Goal: Task Accomplishment & Management: Manage account settings

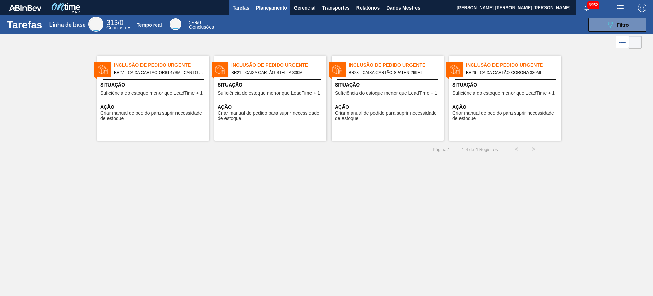
click at [266, 7] on font "Planejamento" at bounding box center [271, 7] width 31 height 5
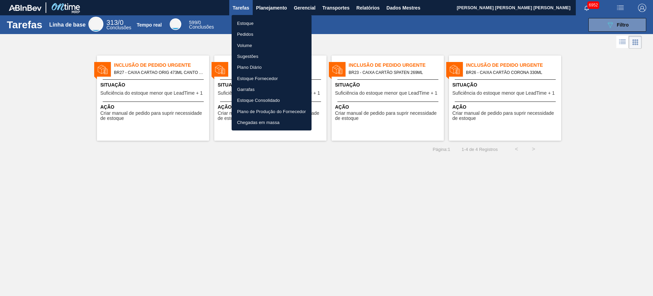
click at [261, 24] on li "Estoque" at bounding box center [272, 23] width 80 height 11
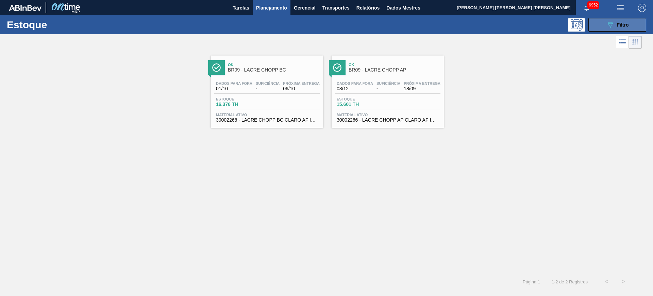
click at [599, 25] on button "089F7B8B-B2A5-4AFE-B5C0-19BA573D28AC Filtro" at bounding box center [618, 25] width 58 height 14
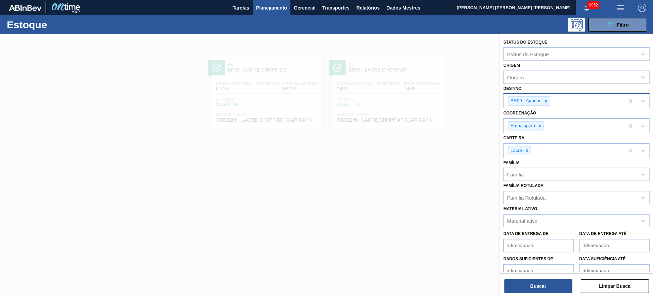
click at [557, 103] on div "BR09 - Agudos" at bounding box center [564, 101] width 121 height 14
type input "guaru"
type input "cuia"
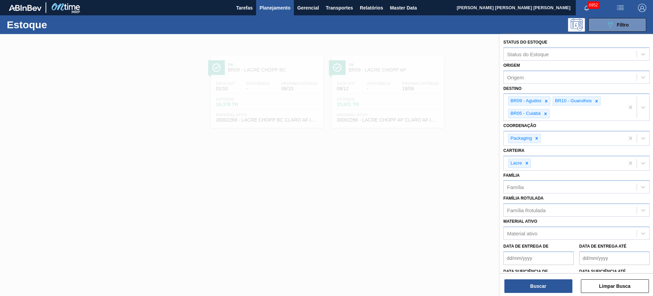
click at [463, 159] on div at bounding box center [326, 182] width 653 height 296
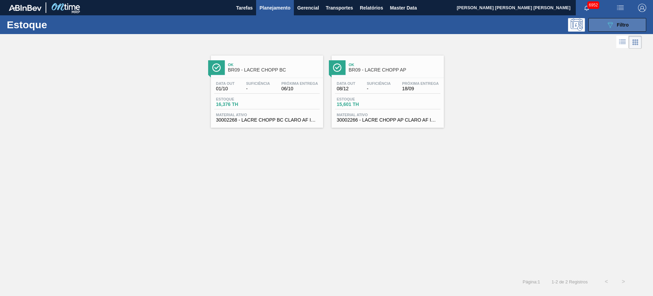
click at [626, 21] on div "089F7B8B-B2A5-4AFE-B5C0-19BA573D28AC Filtro" at bounding box center [617, 25] width 23 height 8
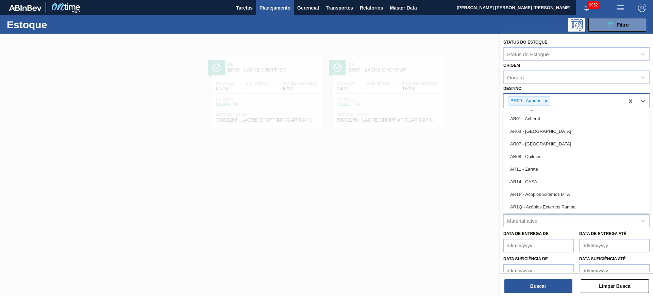
click at [573, 104] on div "BR09 - Agudos" at bounding box center [564, 101] width 121 height 14
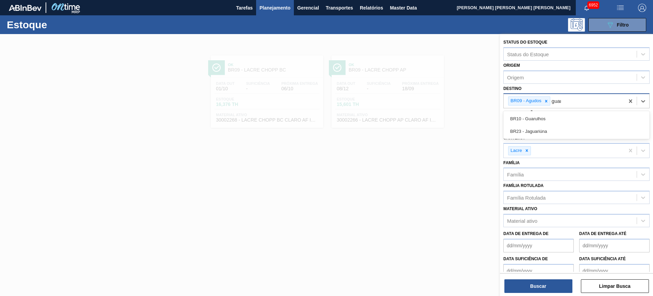
type input "guaru"
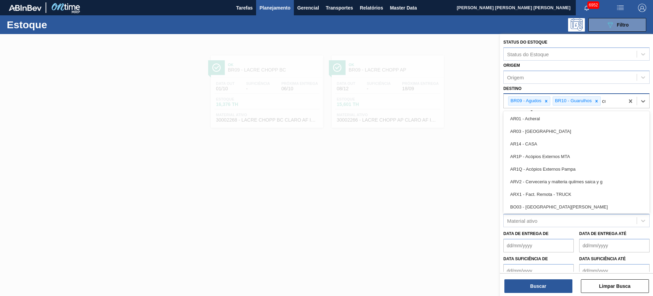
type input "cuia"
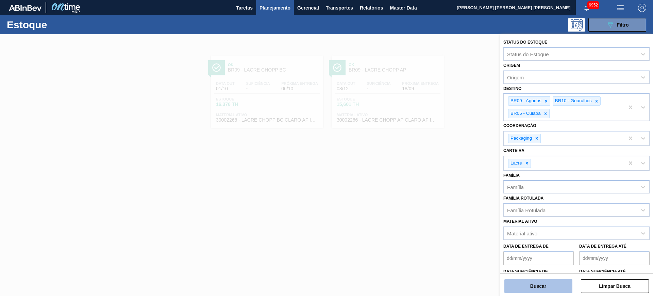
click at [532, 286] on button "Buscar" at bounding box center [539, 286] width 68 height 14
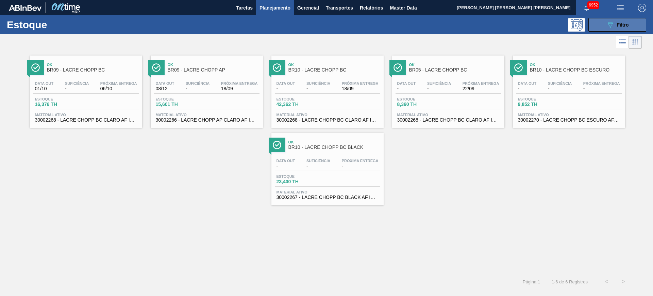
click at [593, 29] on button "089F7B8B-B2A5-4AFE-B5C0-19BA573D28AC Filtro" at bounding box center [618, 25] width 58 height 14
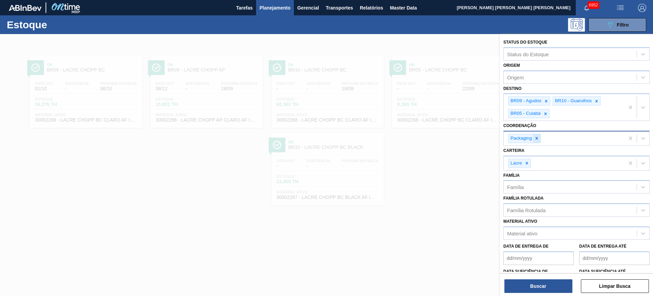
click at [536, 137] on icon at bounding box center [537, 138] width 2 height 2
drag, startPoint x: 529, startPoint y: 163, endPoint x: 523, endPoint y: 185, distance: 22.8
click at [528, 163] on icon at bounding box center [527, 161] width 5 height 5
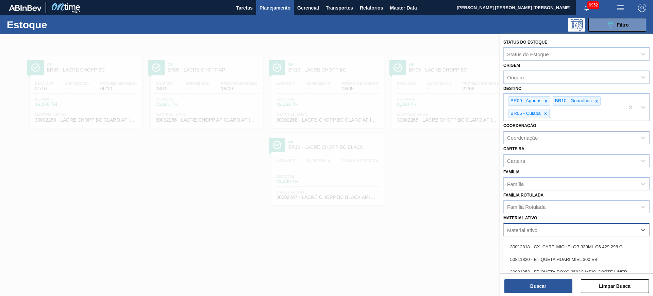
click at [531, 230] on div "Material ativo" at bounding box center [522, 230] width 30 height 6
type ativo "xarope a"
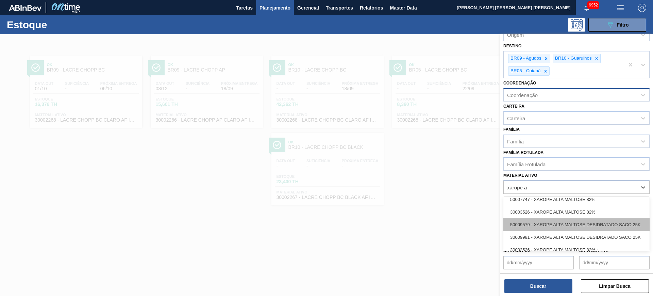
scroll to position [49, 0]
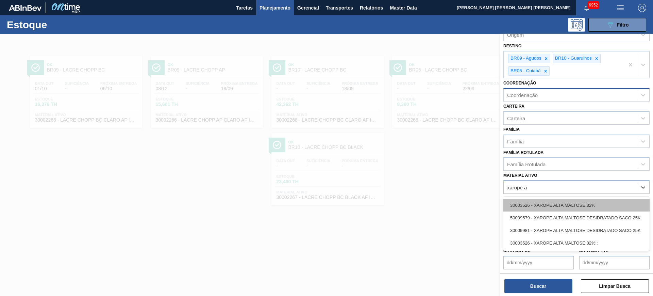
click at [567, 205] on div "30003526 - XAROPE ALTA MALTOSE 82%" at bounding box center [576, 205] width 146 height 13
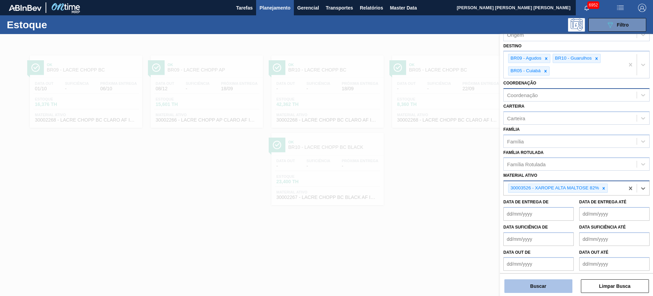
click at [551, 286] on button "Buscar" at bounding box center [539, 286] width 68 height 14
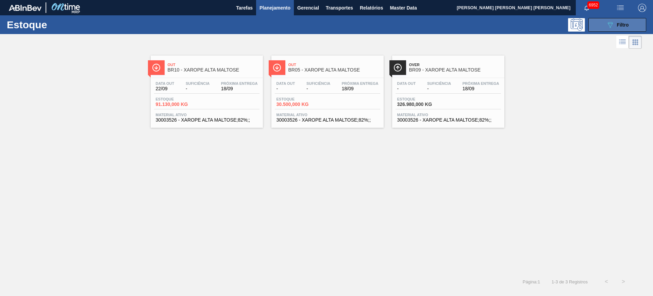
click at [617, 27] on div "089F7B8B-B2A5-4AFE-B5C0-19BA573D28AC Filtro" at bounding box center [617, 25] width 23 height 8
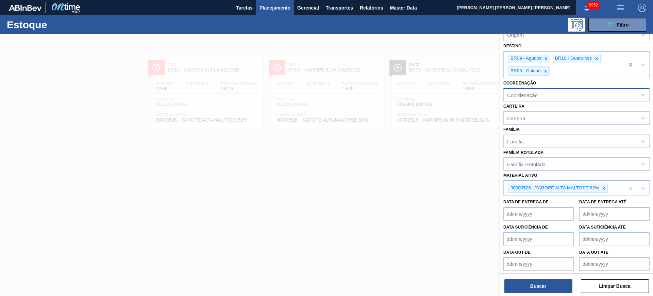
scroll to position [31, 0]
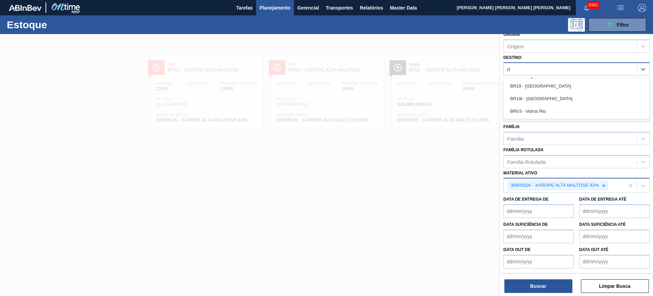
type input "rio"
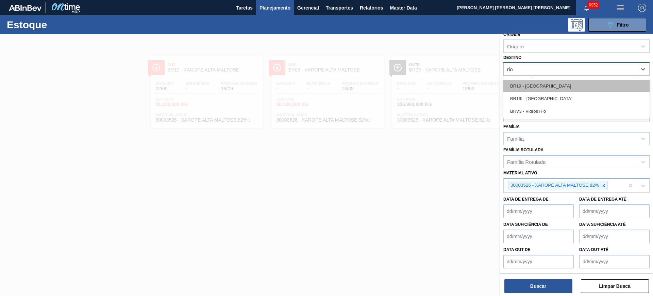
click at [581, 87] on div "BR19 - [GEOGRAPHIC_DATA]" at bounding box center [576, 86] width 146 height 13
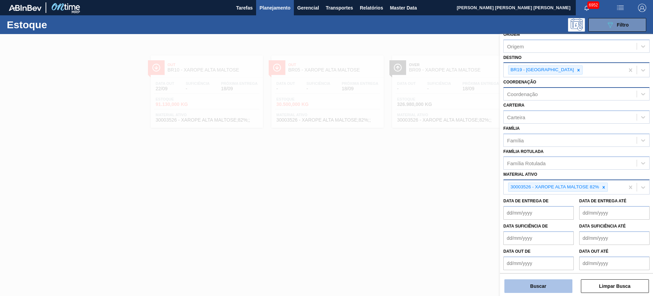
click at [560, 283] on button "Buscar" at bounding box center [539, 286] width 68 height 14
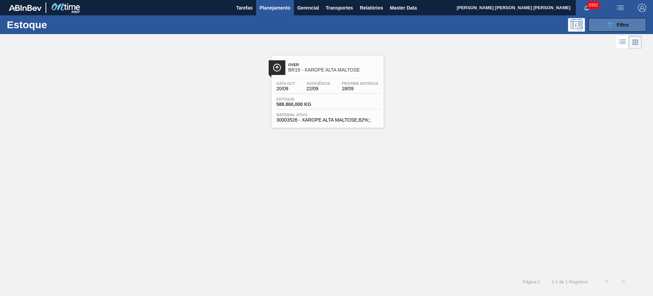
click at [634, 22] on button "089F7B8B-B2A5-4AFE-B5C0-19BA573D28AC Filtro" at bounding box center [618, 25] width 58 height 14
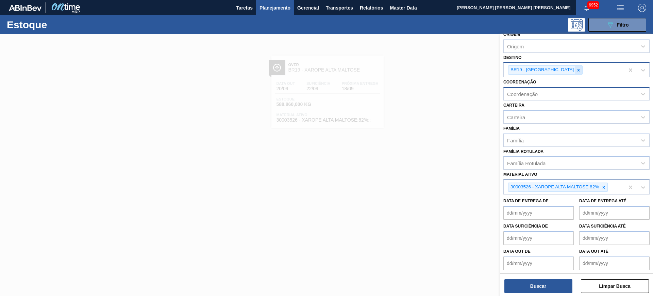
click at [576, 70] on icon at bounding box center [578, 70] width 5 height 5
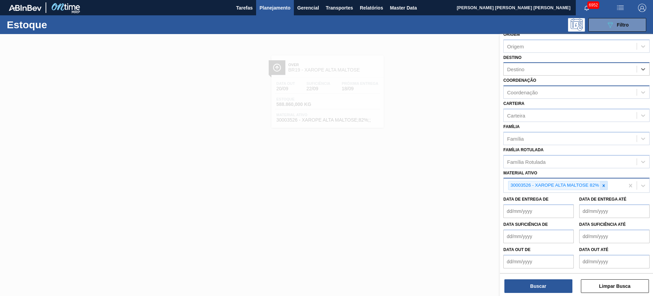
click at [601, 185] on icon at bounding box center [603, 185] width 5 height 5
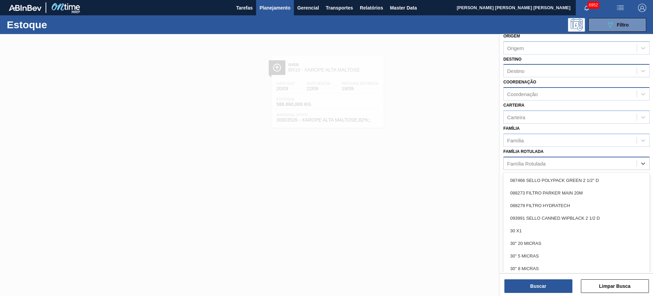
click at [552, 165] on div "Família Rotulada" at bounding box center [570, 163] width 133 height 10
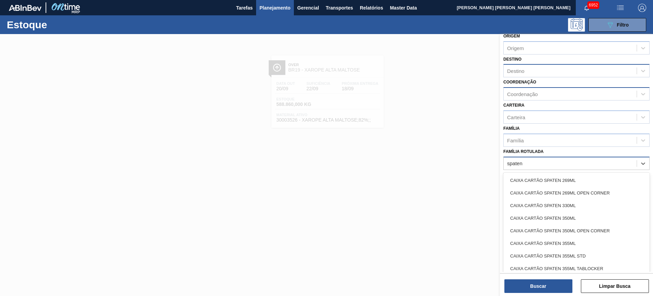
type Rotulada "spaten 3"
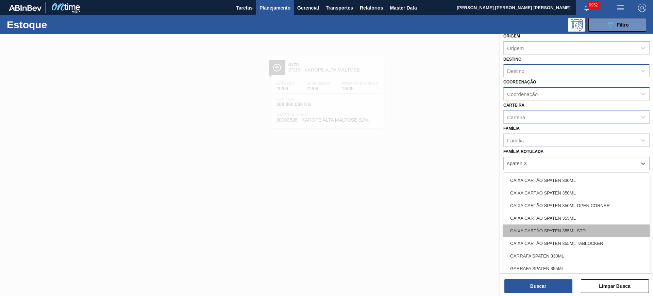
click at [594, 226] on div "CAIXA CARTÃO SPATEN 355ML STD" at bounding box center [576, 230] width 146 height 13
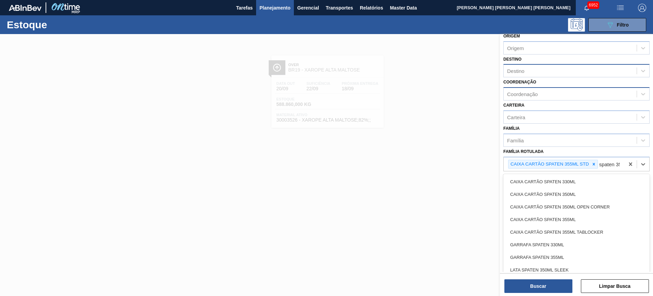
type Rotulada "spaten 355"
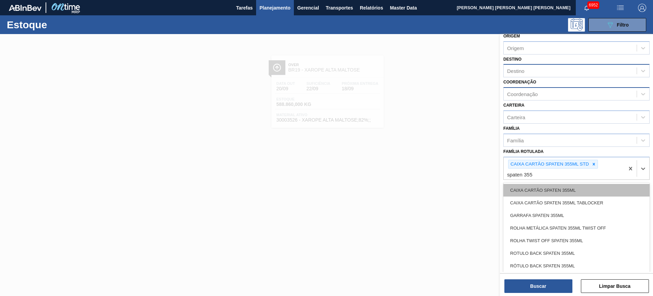
click at [608, 194] on div "CAIXA CARTÃO SPATEN 355ML" at bounding box center [576, 190] width 146 height 13
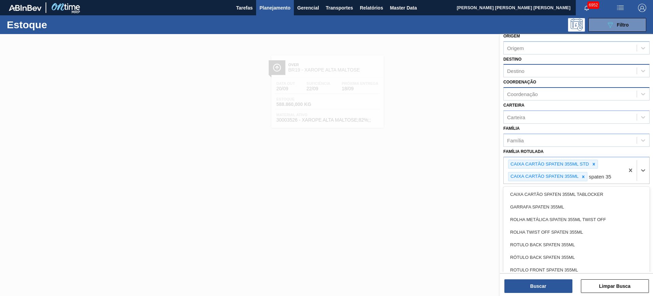
type Rotulada "spaten 355"
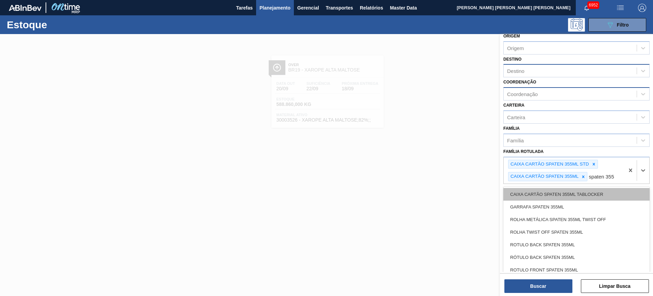
click at [611, 191] on div "CAIXA CARTÃO SPATEN 355ML TABLOCKER" at bounding box center [576, 194] width 146 height 13
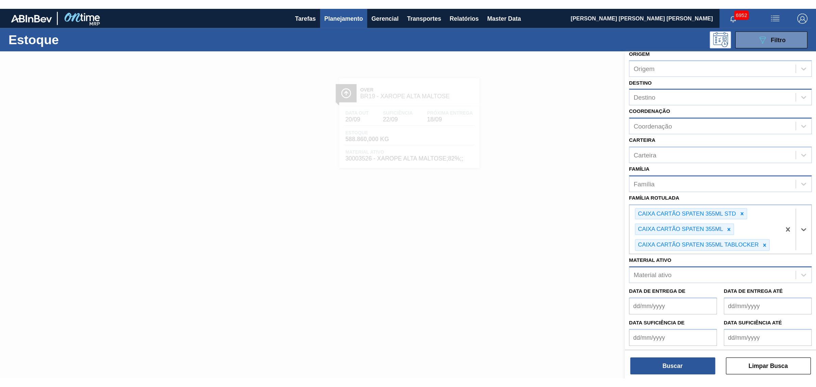
scroll to position [0, 0]
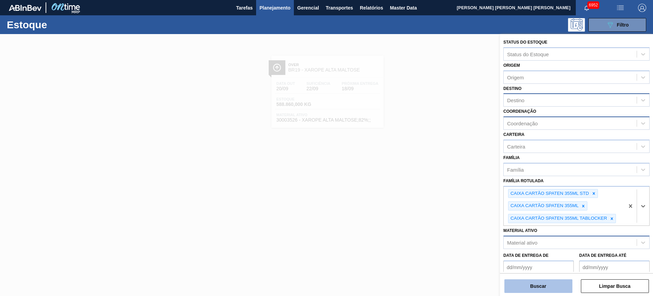
click at [550, 291] on button "Buscar" at bounding box center [539, 286] width 68 height 14
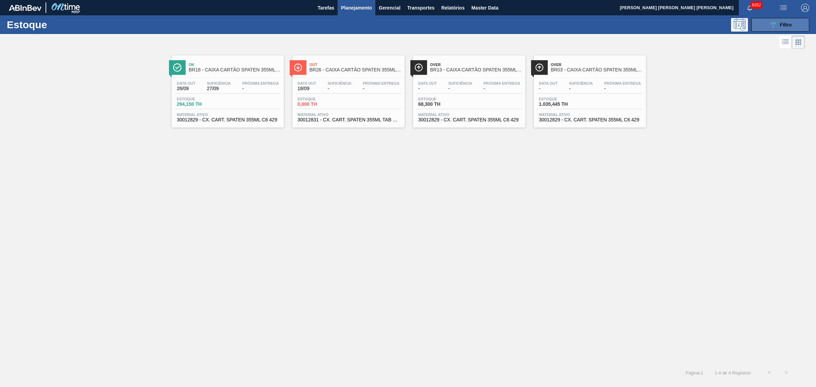
click at [653, 26] on button "089F7B8B-B2A5-4AFE-B5C0-19BA573D28AC Filtro" at bounding box center [781, 25] width 58 height 14
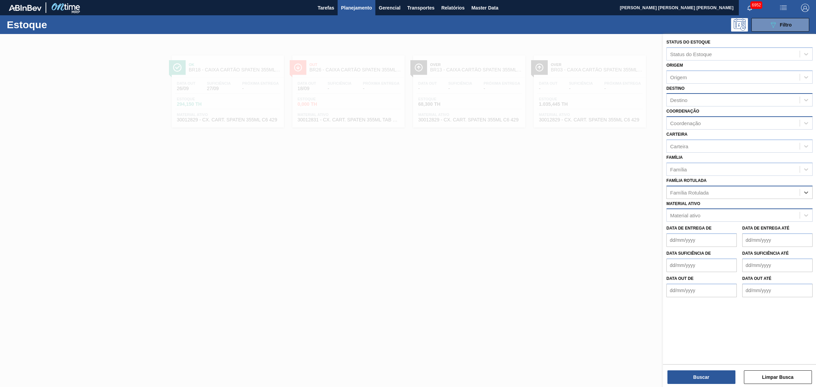
click at [653, 213] on div "Material ativo" at bounding box center [733, 216] width 133 height 10
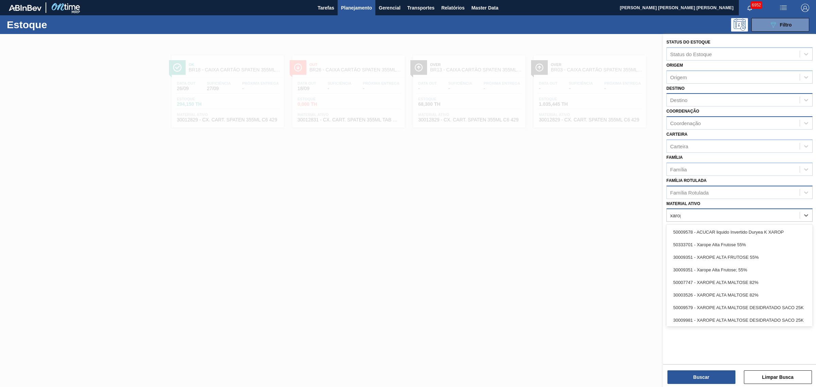
type ativo "xarope"
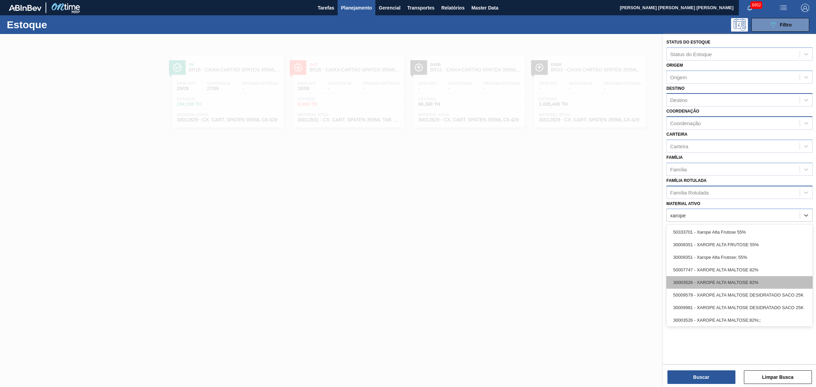
click at [653, 277] on div "30003526 - XAROPE ALTA MALTOSE 82%" at bounding box center [740, 282] width 146 height 13
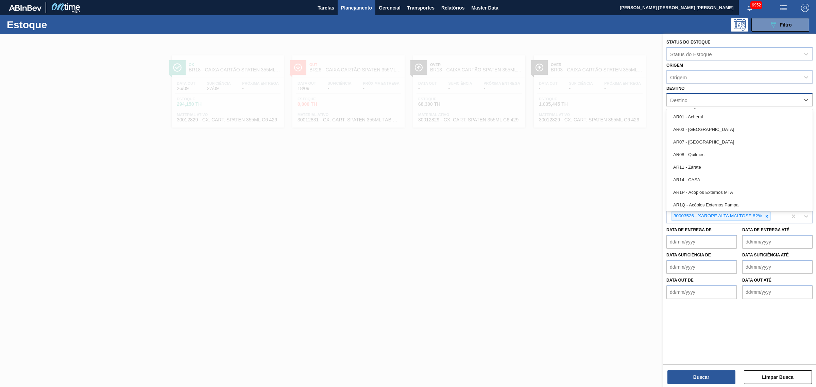
click at [653, 98] on div "Destino" at bounding box center [733, 100] width 133 height 10
type input "nova m"
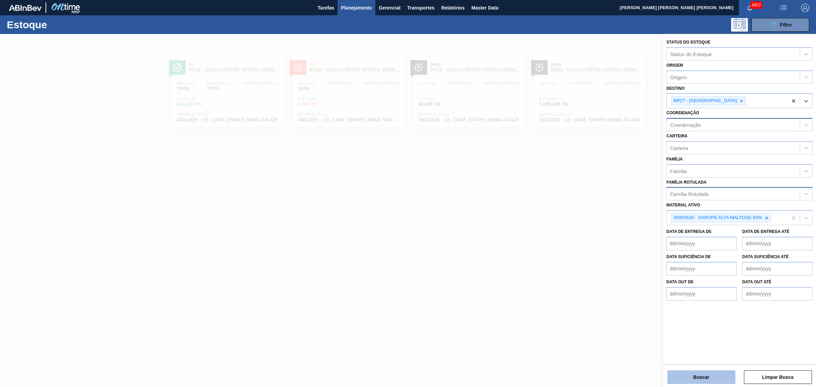
click at [653, 295] on button "Buscar" at bounding box center [702, 377] width 68 height 14
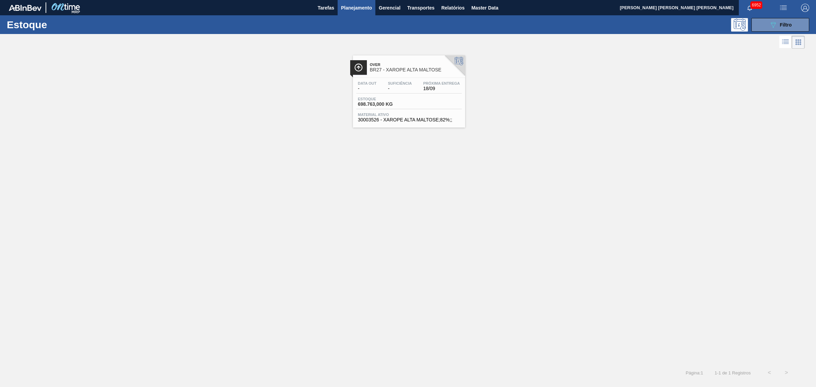
click at [362, 7] on span "Planejamento" at bounding box center [356, 8] width 31 height 8
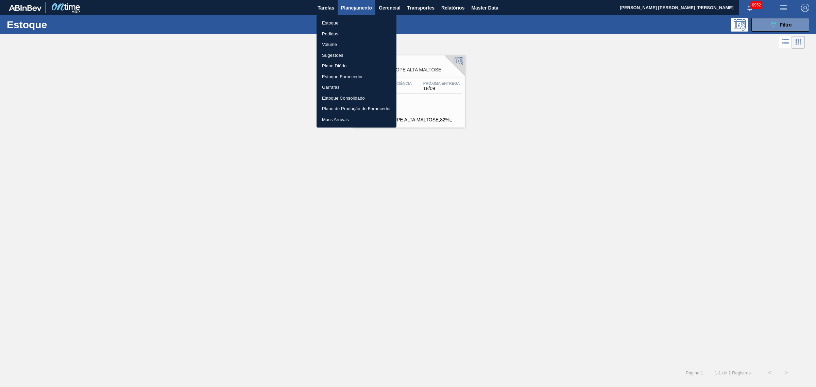
click at [340, 35] on li "Pedidos" at bounding box center [357, 34] width 80 height 11
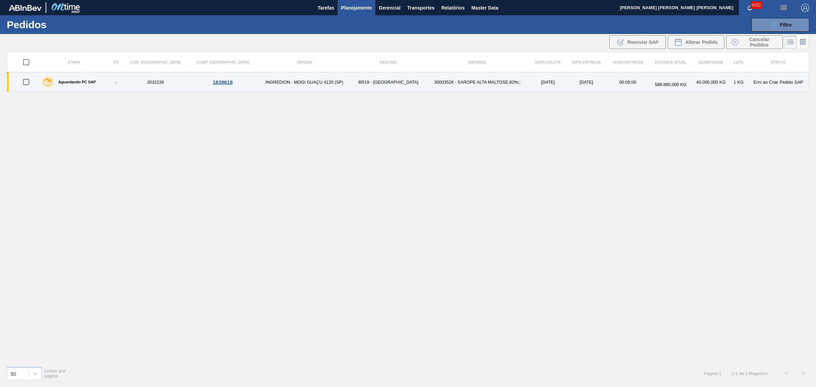
drag, startPoint x: 33, startPoint y: 81, endPoint x: 36, endPoint y: 82, distance: 3.6
click at [33, 81] on input "checkbox" at bounding box center [26, 82] width 14 height 14
checkbox input "true"
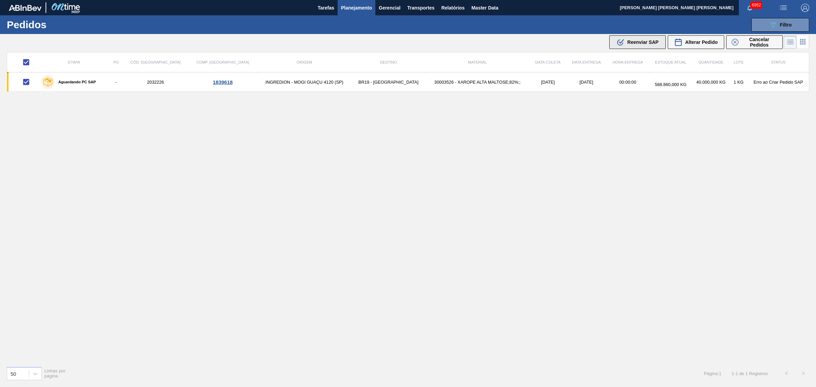
click at [631, 40] on span "Reenviar SAP" at bounding box center [643, 41] width 31 height 5
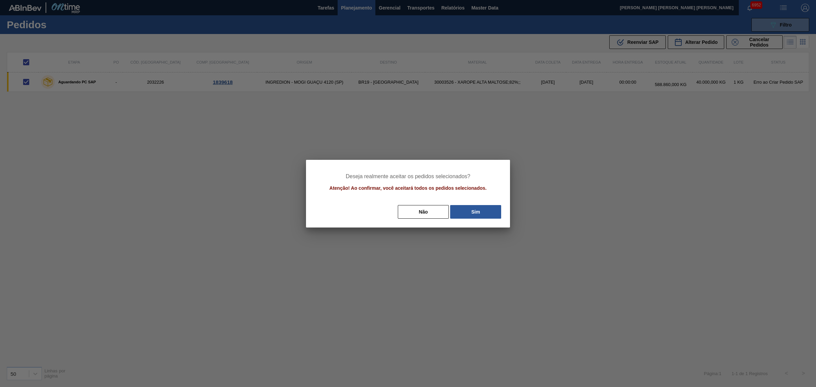
click at [476, 218] on div "Não Sim" at bounding box center [408, 211] width 188 height 15
click at [478, 210] on button "Sim" at bounding box center [475, 212] width 51 height 14
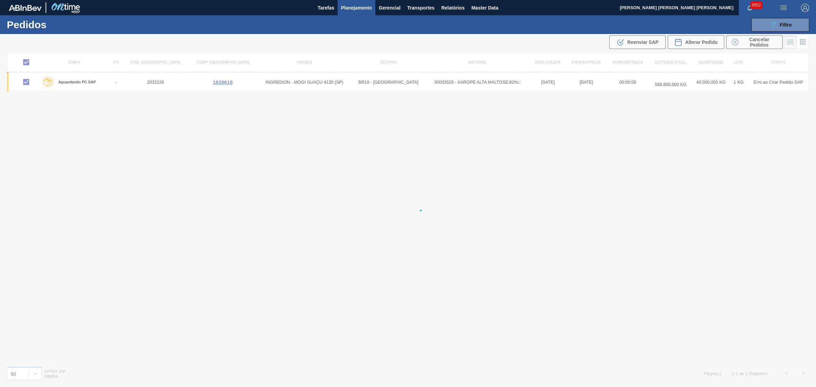
checkbox input "false"
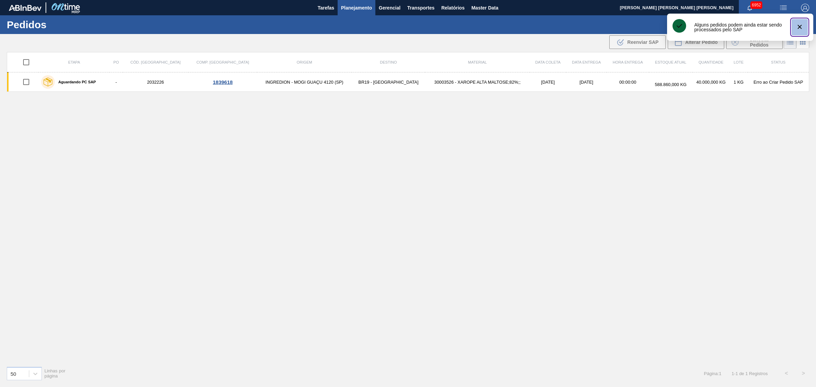
click at [653, 30] on icon "botão de ícone" at bounding box center [800, 27] width 8 height 8
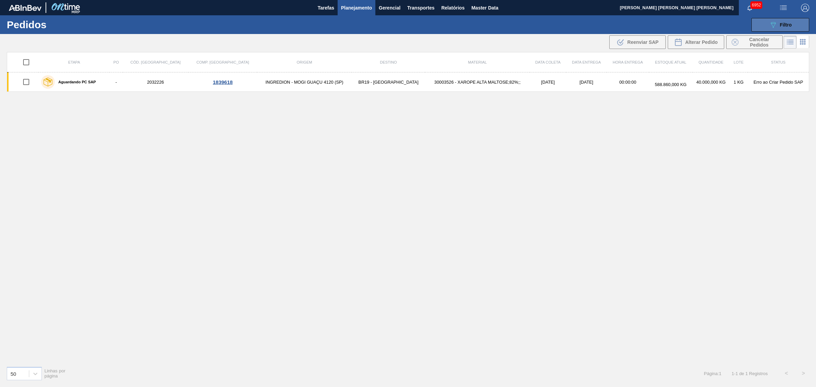
click at [653, 30] on button "089F7B8B-B2A5-4AFE-B5C0-19BA573D28AC Filtro" at bounding box center [781, 25] width 58 height 14
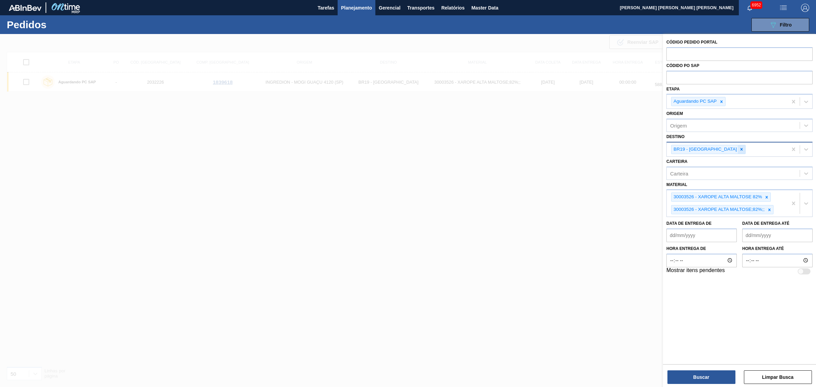
click at [653, 147] on div at bounding box center [741, 149] width 7 height 9
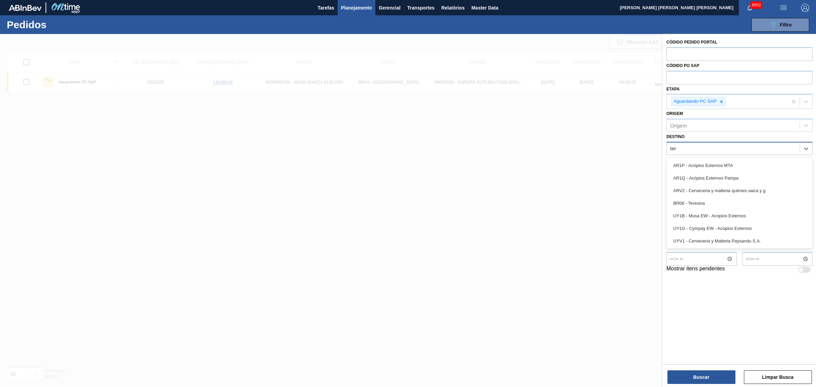
type input "tere"
type input "cama"
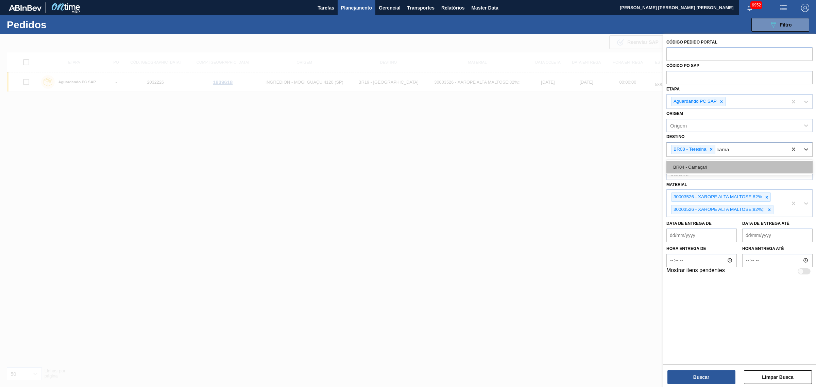
click at [653, 168] on div "BR04 - Camaçari" at bounding box center [740, 167] width 146 height 13
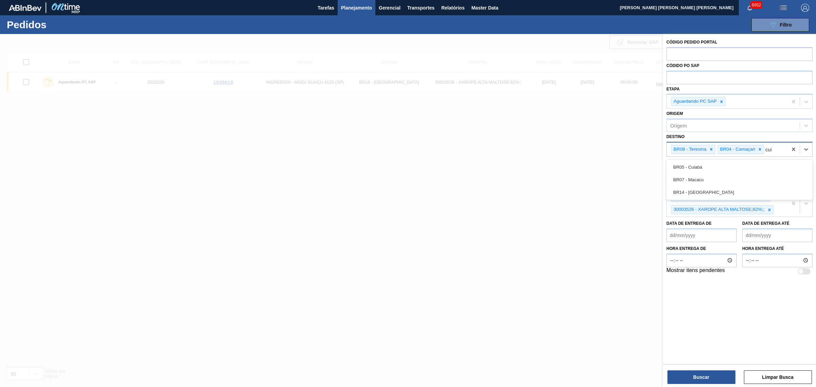
type input "cuia"
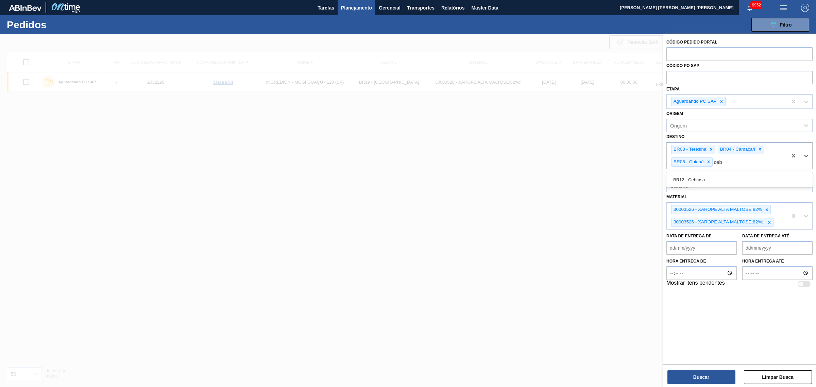
type input "cebr"
click at [653, 178] on div "BR12 - Cebrasa" at bounding box center [740, 180] width 146 height 13
click at [653, 295] on button "Buscar" at bounding box center [702, 377] width 68 height 14
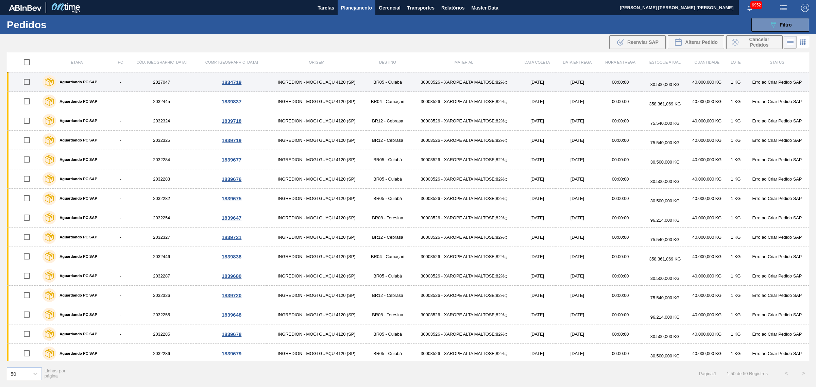
drag, startPoint x: 31, startPoint y: 82, endPoint x: 63, endPoint y: 84, distance: 32.1
click at [31, 82] on input "checkbox" at bounding box center [27, 82] width 14 height 14
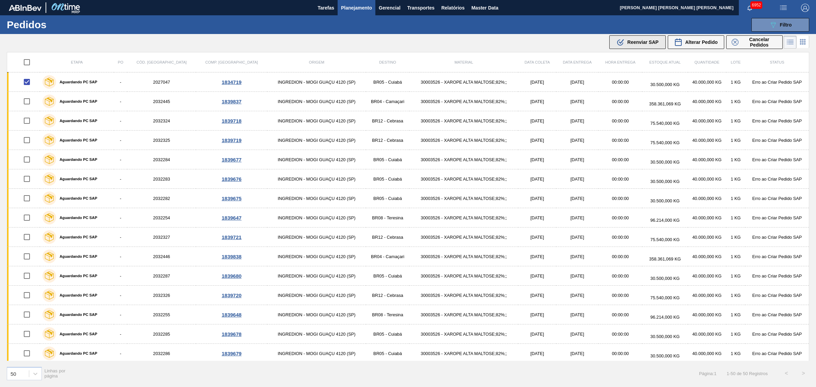
click at [653, 41] on span "Reenviar SAP" at bounding box center [643, 41] width 31 height 5
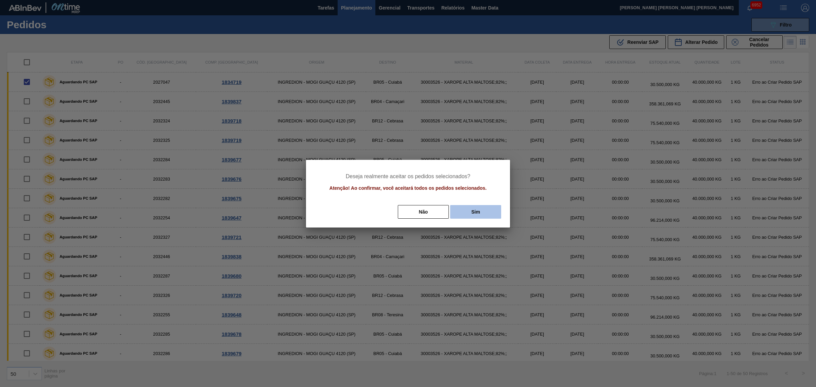
click at [458, 207] on button "Sim" at bounding box center [475, 212] width 51 height 14
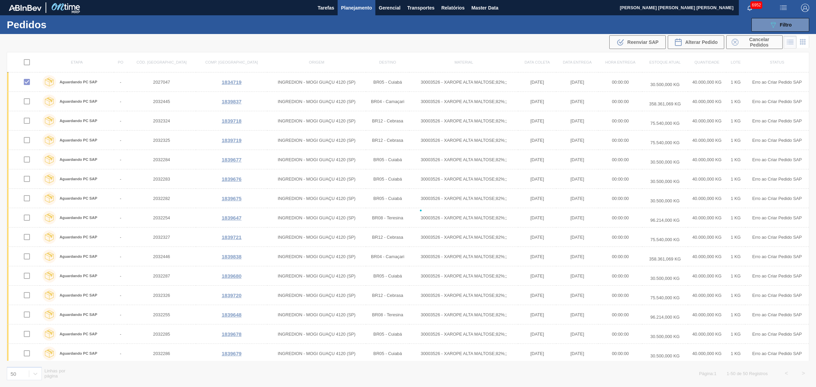
checkbox input "false"
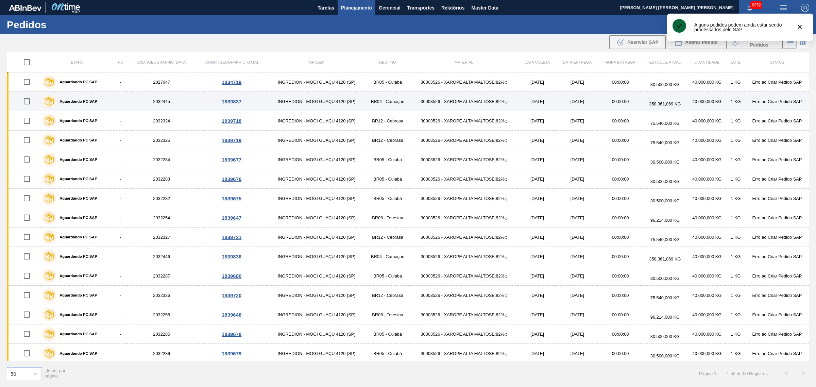
click at [30, 102] on input "checkbox" at bounding box center [27, 101] width 14 height 14
checkbox input "true"
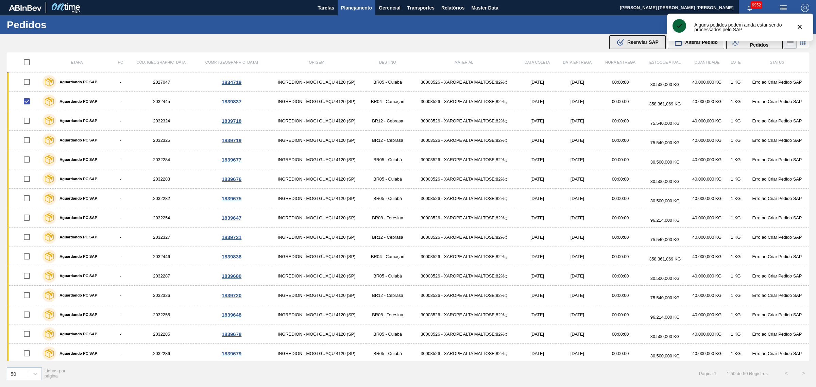
click at [638, 44] on span "Reenviar SAP" at bounding box center [643, 41] width 31 height 5
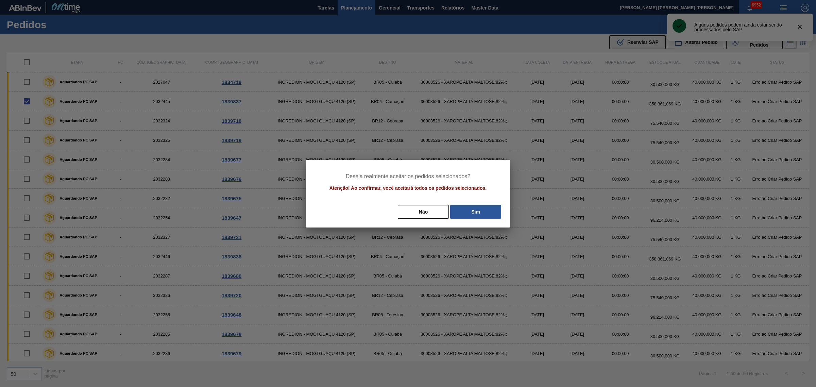
click at [610, 35] on button ".b{fill:var(--color-action-default)} Reenviar SAP" at bounding box center [638, 42] width 56 height 14
click at [482, 210] on button "Sim" at bounding box center [475, 212] width 51 height 14
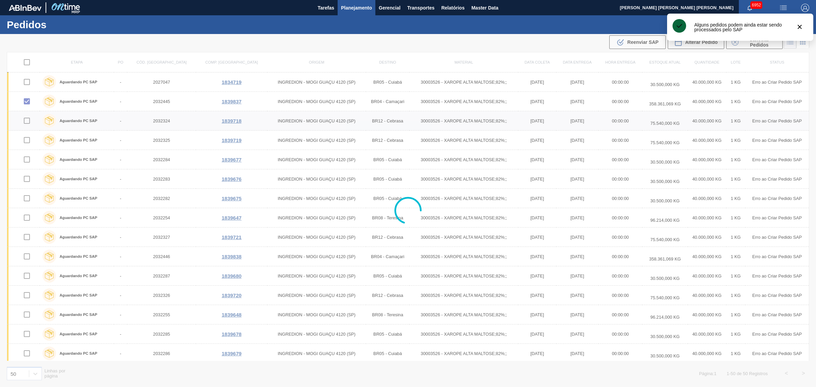
checkbox input "false"
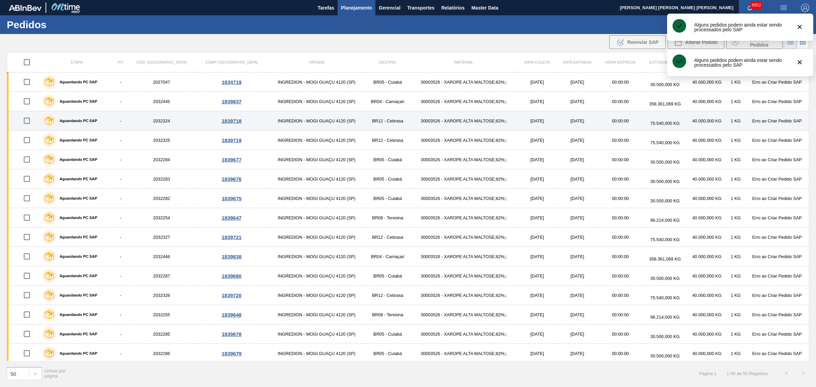
click at [28, 120] on input "checkbox" at bounding box center [27, 121] width 14 height 14
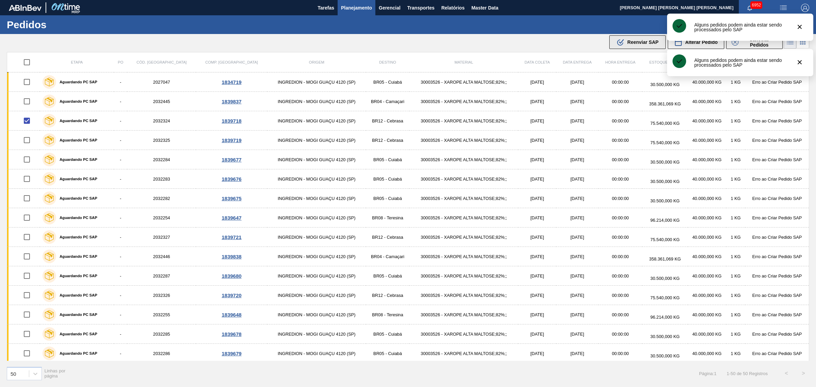
click at [632, 39] on span "Reenviar SAP" at bounding box center [643, 41] width 31 height 5
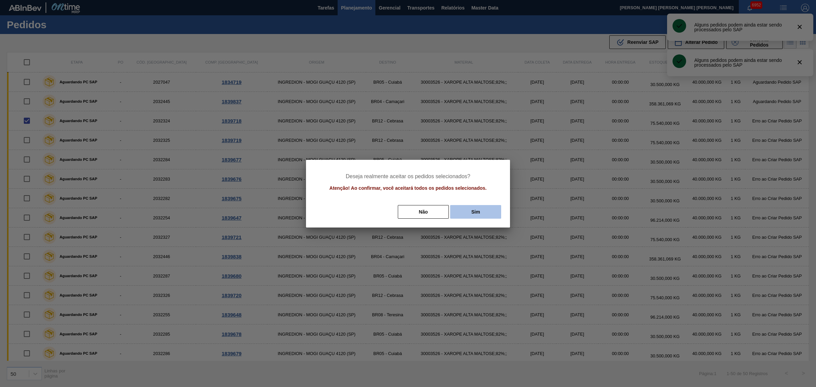
click at [473, 214] on button "Sim" at bounding box center [475, 212] width 51 height 14
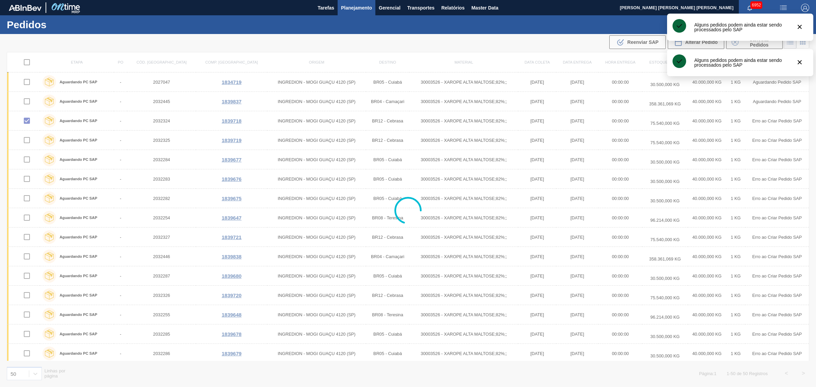
checkbox input "false"
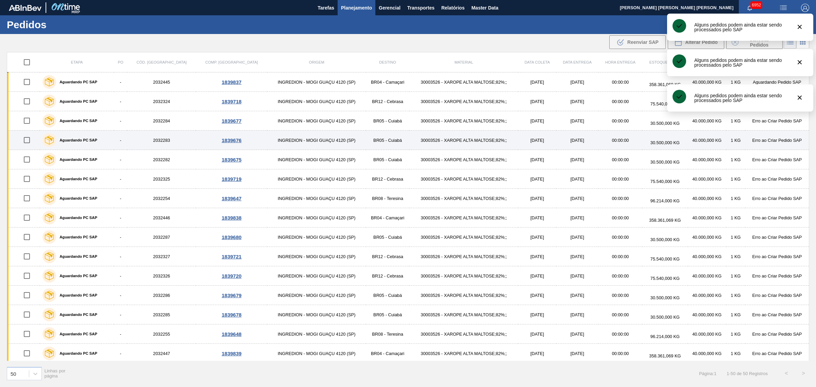
click at [24, 142] on input "checkbox" at bounding box center [27, 140] width 14 height 14
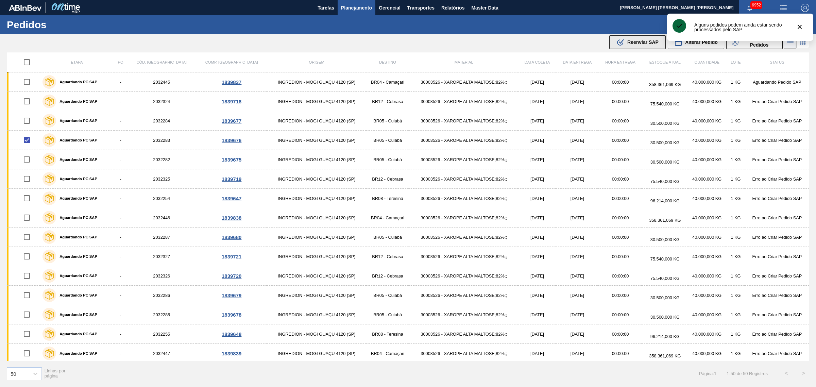
click at [641, 41] on span "Reenviar SAP" at bounding box center [643, 41] width 31 height 5
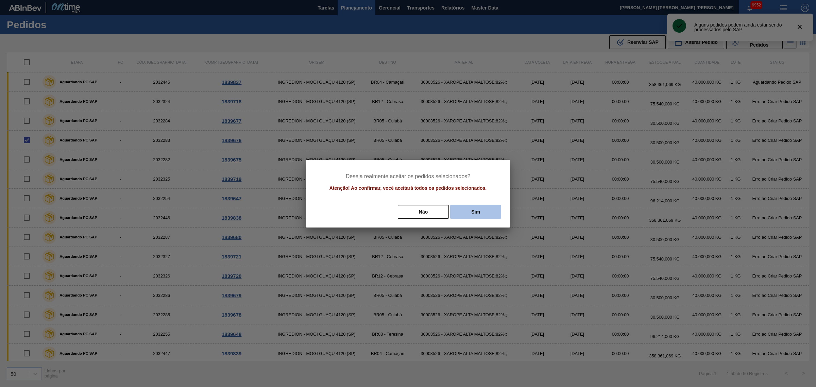
click at [480, 208] on button "Sim" at bounding box center [475, 212] width 51 height 14
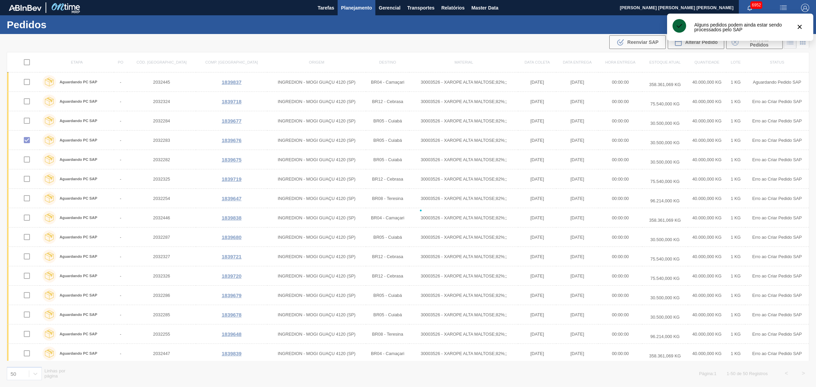
checkbox input "false"
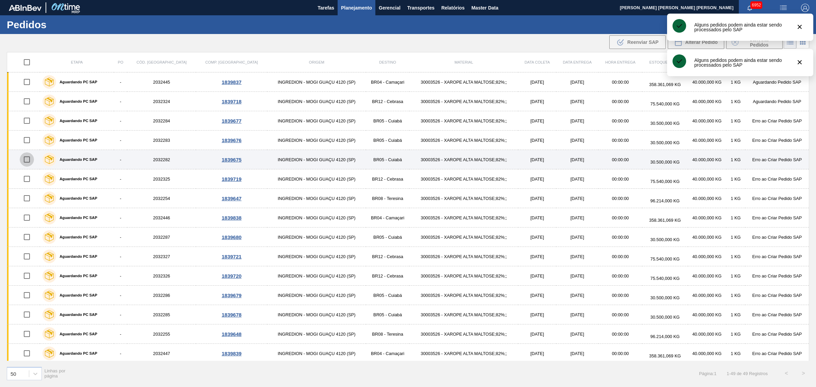
click at [27, 160] on input "checkbox" at bounding box center [27, 159] width 14 height 14
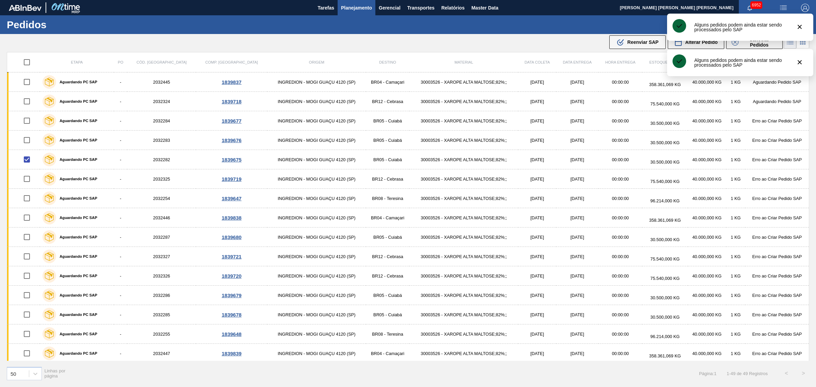
click at [642, 49] on div ".b{fill:var(--color-action-default)} Reenviar SAP Alterar Pedido Cancelar Pedid…" at bounding box center [697, 42] width 176 height 16
click at [637, 43] on span "Reenviar SAP" at bounding box center [643, 41] width 31 height 5
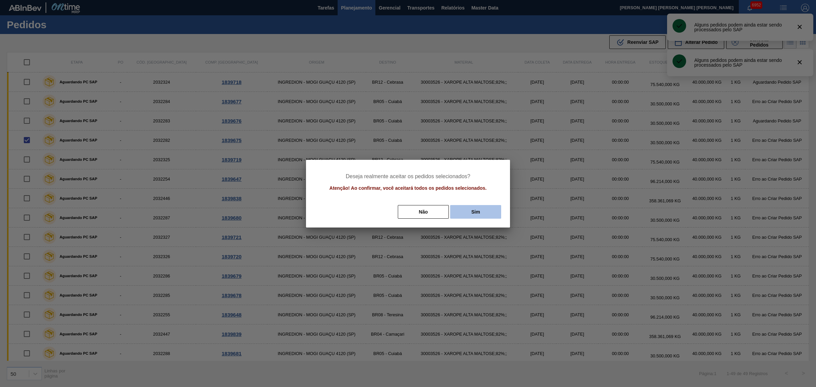
click at [489, 211] on button "Sim" at bounding box center [475, 212] width 51 height 14
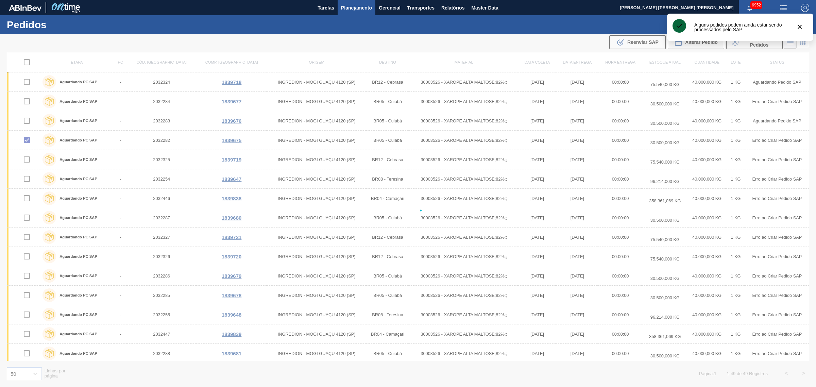
checkbox input "false"
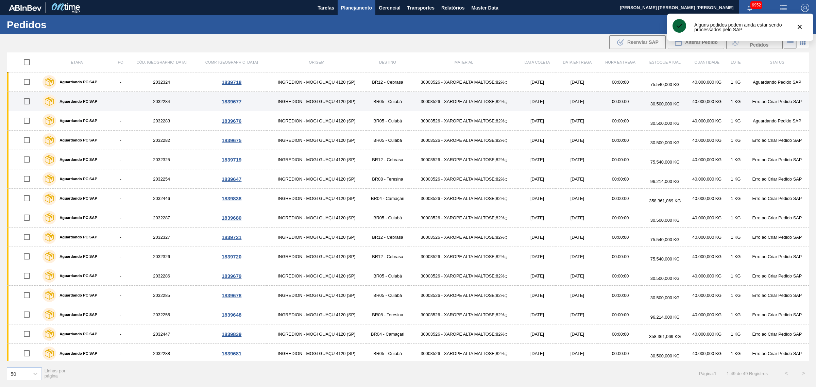
click at [28, 101] on input "checkbox" at bounding box center [27, 101] width 14 height 14
checkbox input "true"
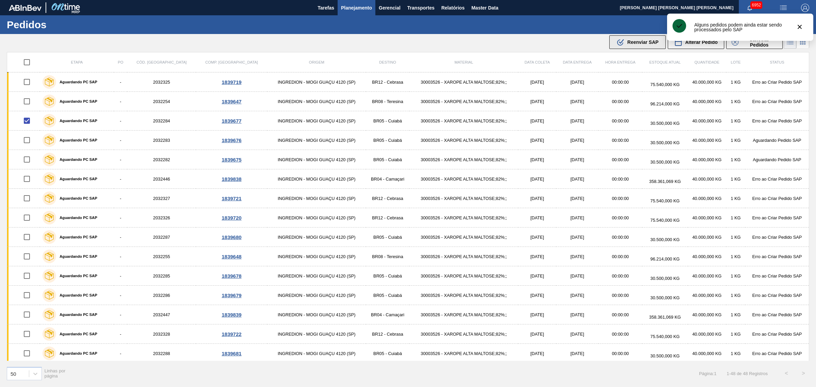
click at [640, 44] on span "Reenviar SAP" at bounding box center [643, 41] width 31 height 5
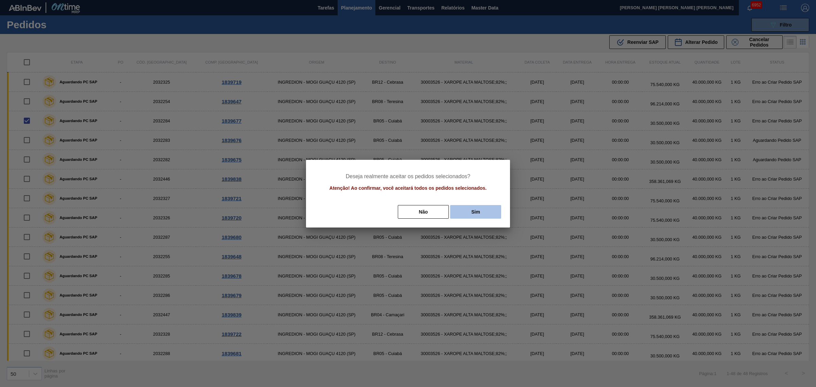
click at [463, 207] on button "Sim" at bounding box center [475, 212] width 51 height 14
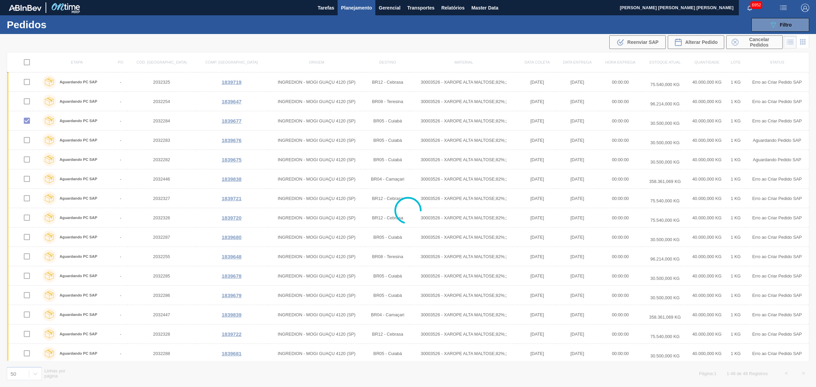
checkbox input "false"
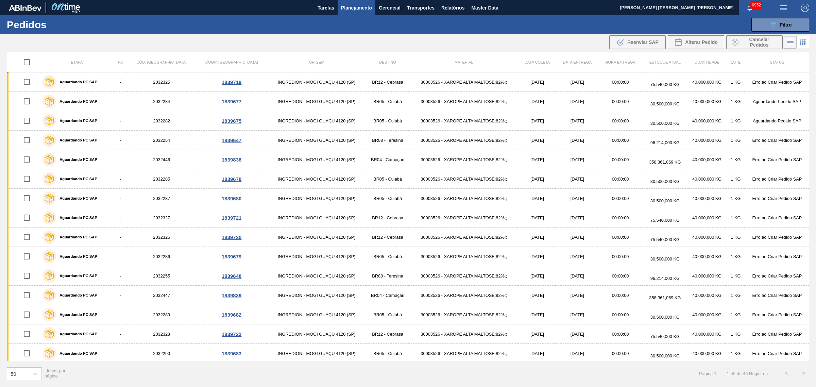
click at [28, 64] on input "checkbox" at bounding box center [27, 62] width 14 height 14
checkbox input "true"
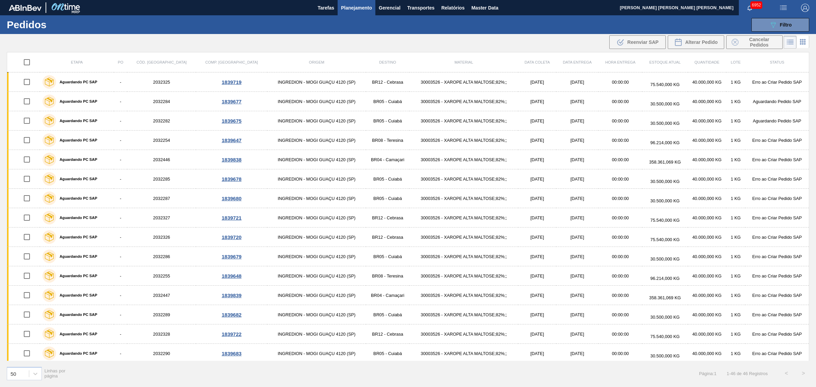
checkbox input "true"
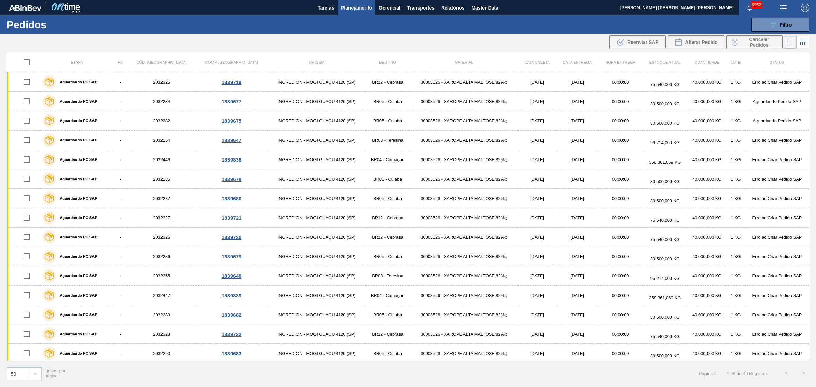
checkbox input "true"
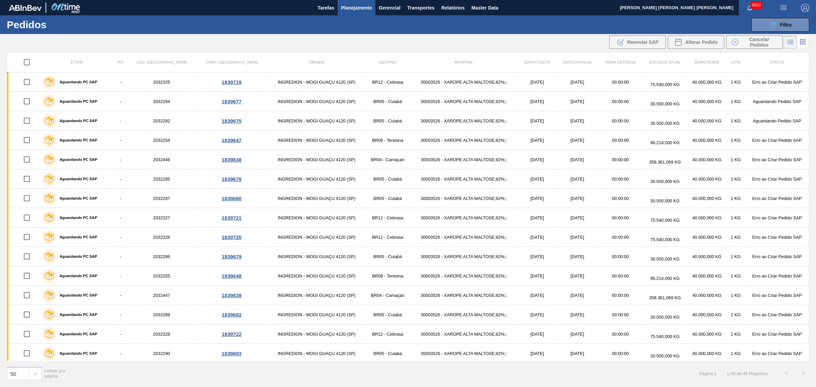
checkbox input "true"
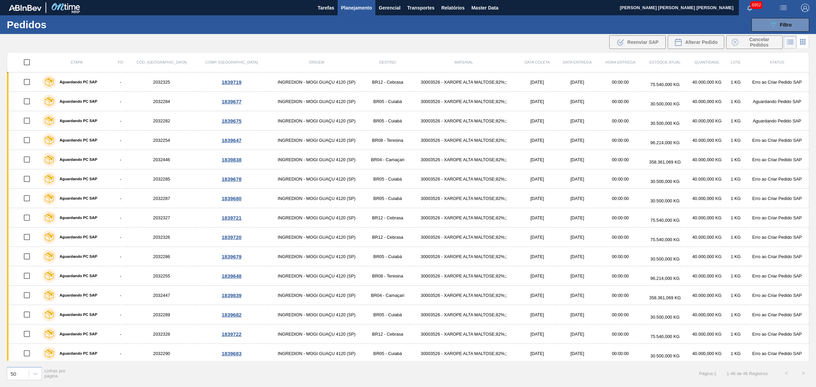
checkbox input "true"
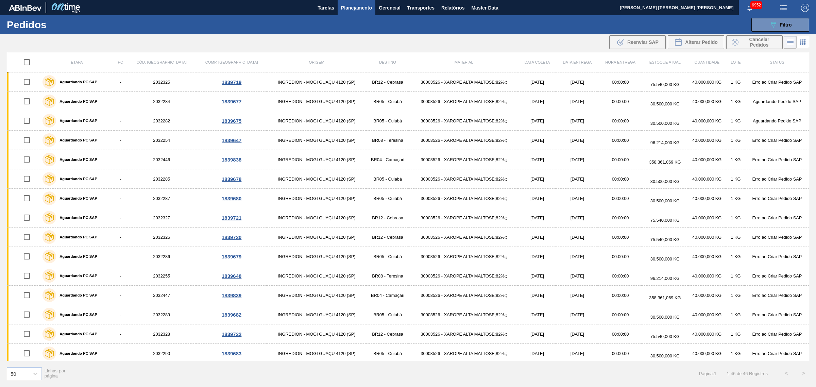
checkbox input "true"
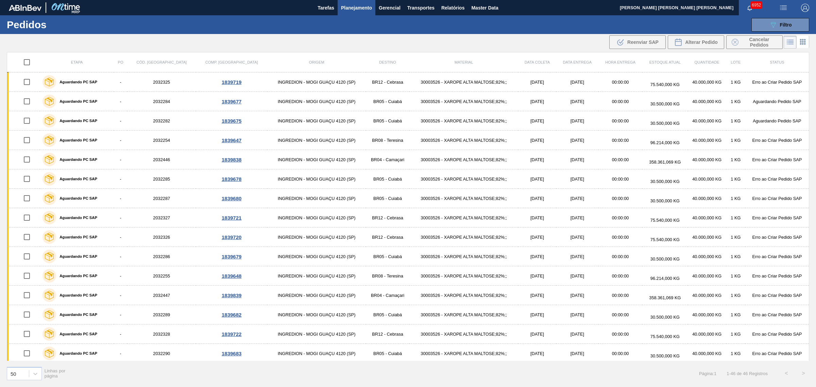
checkbox input "true"
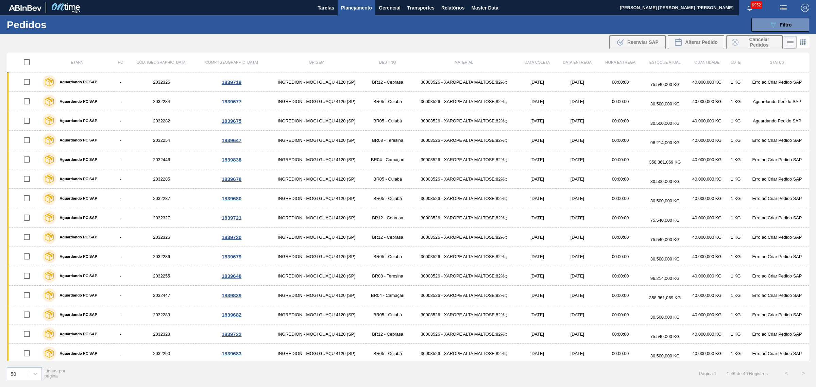
checkbox input "true"
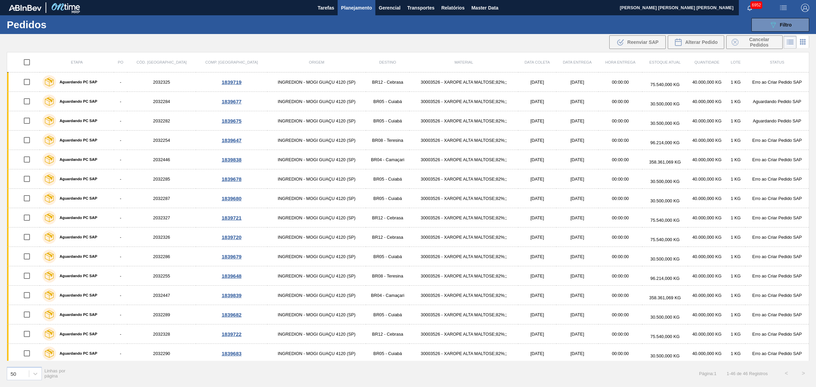
checkbox input "true"
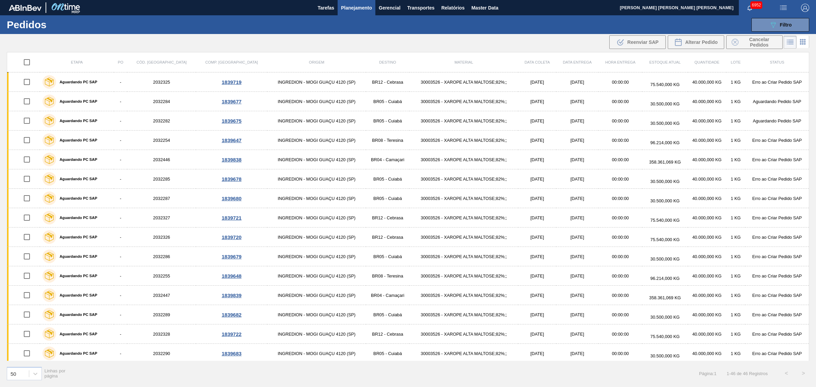
checkbox input "true"
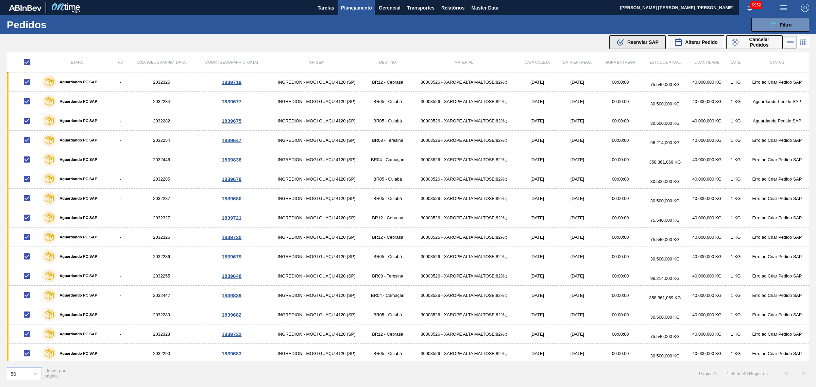
click at [653, 48] on button ".b{fill:var(--color-action-default)} Reenviar SAP" at bounding box center [638, 42] width 56 height 14
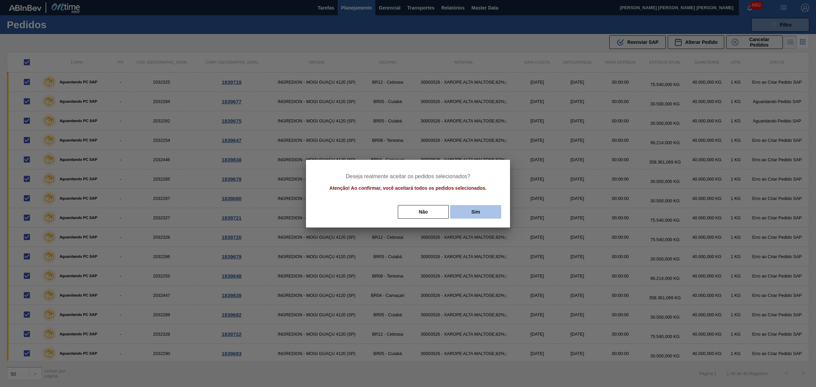
click at [486, 213] on button "Sim" at bounding box center [475, 212] width 51 height 14
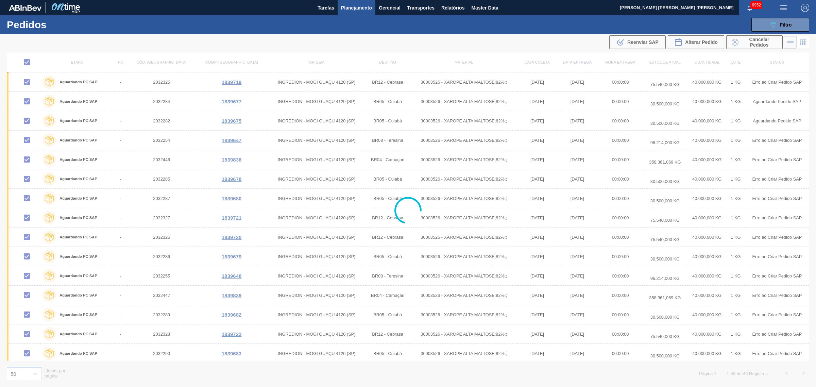
checkbox input "false"
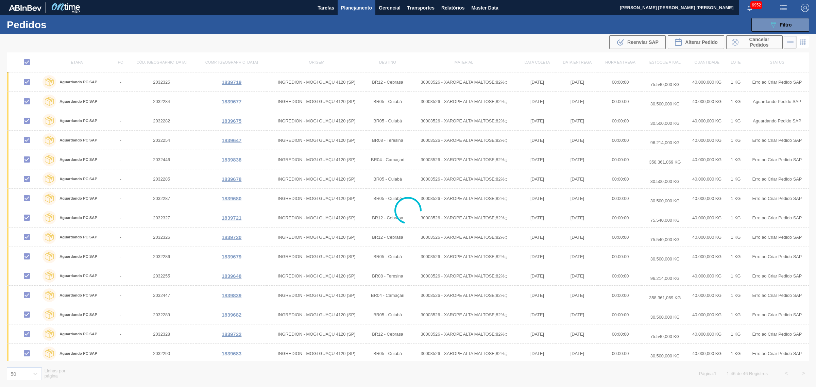
checkbox input "false"
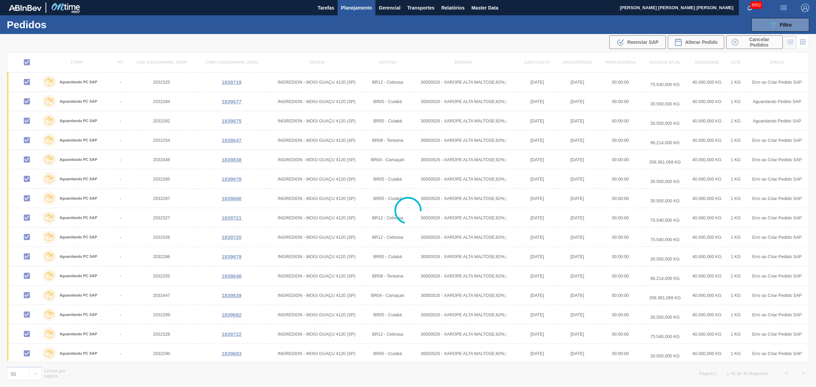
checkbox input "false"
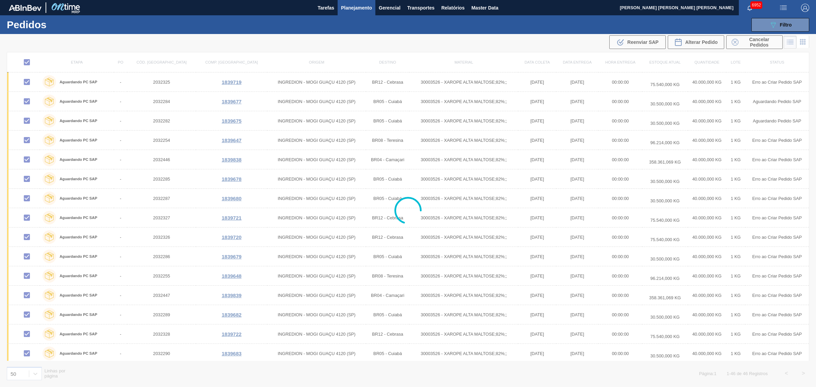
checkbox input "false"
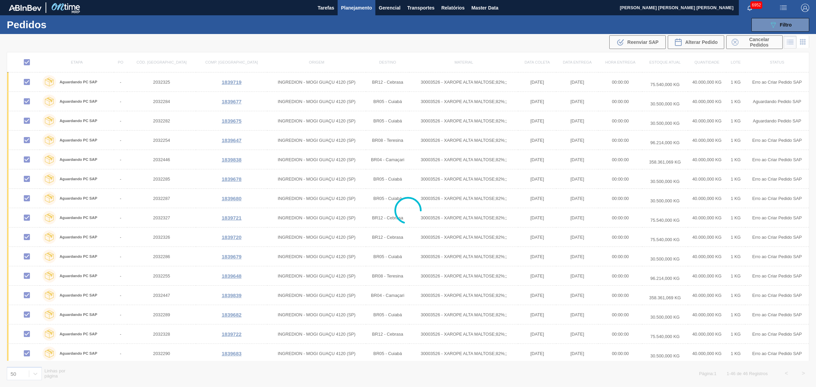
checkbox input "false"
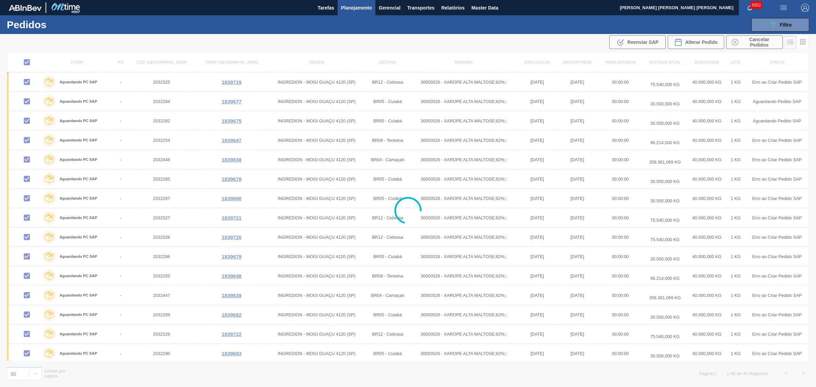
checkbox input "false"
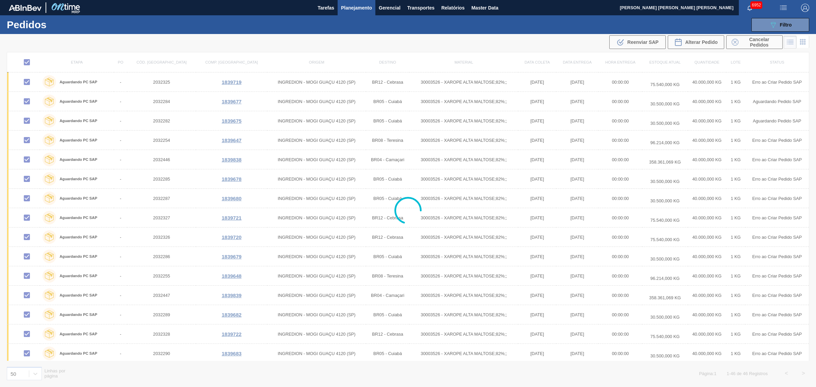
checkbox input "false"
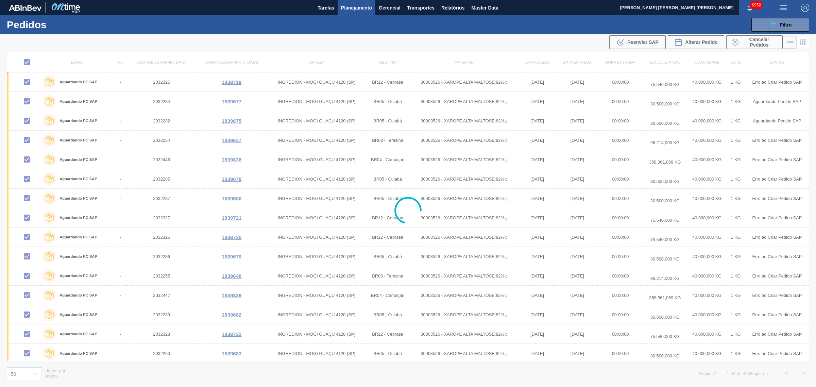
checkbox input "false"
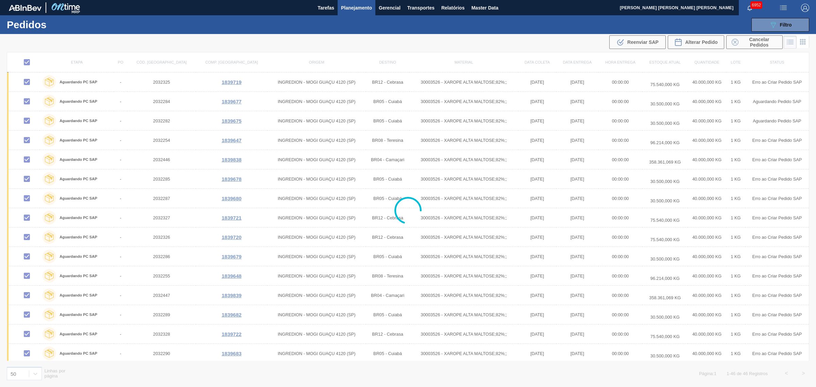
checkbox input "false"
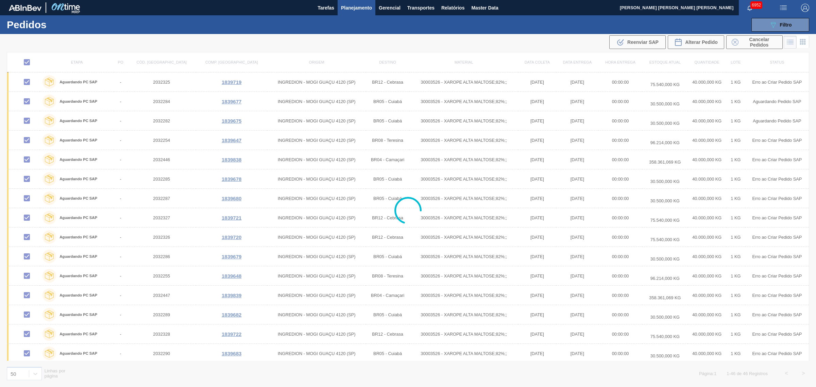
checkbox input "false"
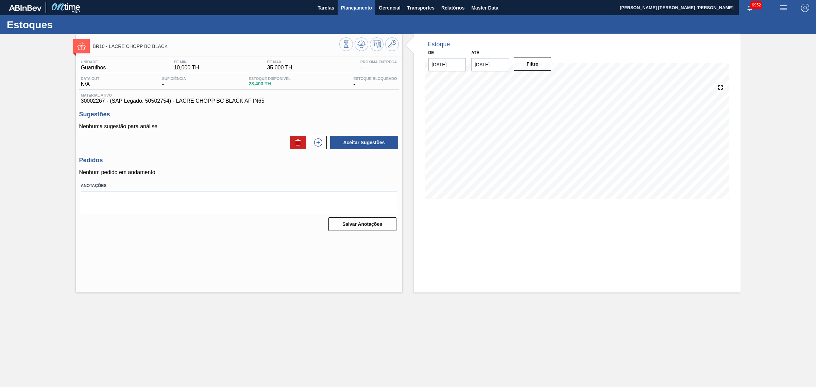
click at [359, 4] on span "Planejamento" at bounding box center [356, 8] width 31 height 8
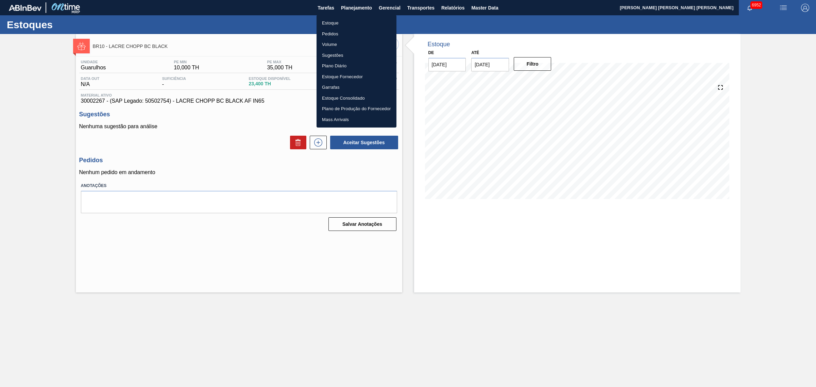
click at [334, 24] on li "Estoque" at bounding box center [357, 23] width 80 height 11
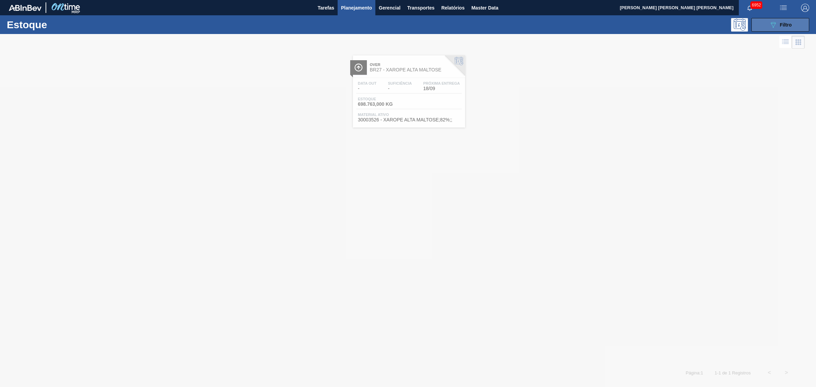
click at [653, 25] on icon "089F7B8B-B2A5-4AFE-B5C0-19BA573D28AC" at bounding box center [774, 25] width 8 height 8
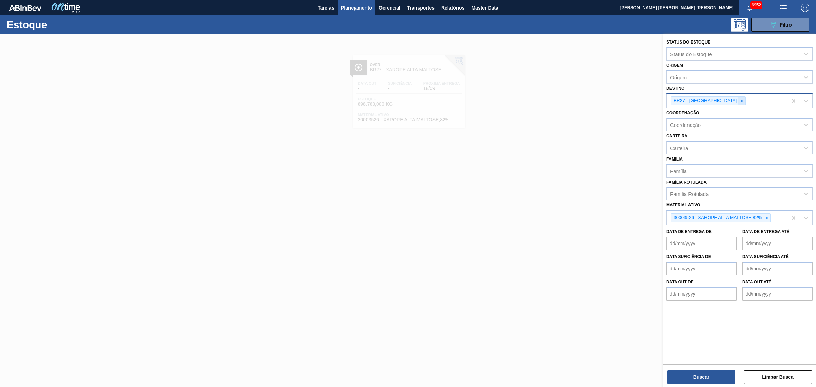
click at [653, 100] on icon at bounding box center [742, 101] width 2 height 2
click at [653, 99] on div at bounding box center [741, 101] width 7 height 9
click at [653, 295] on button "Buscar" at bounding box center [702, 377] width 68 height 14
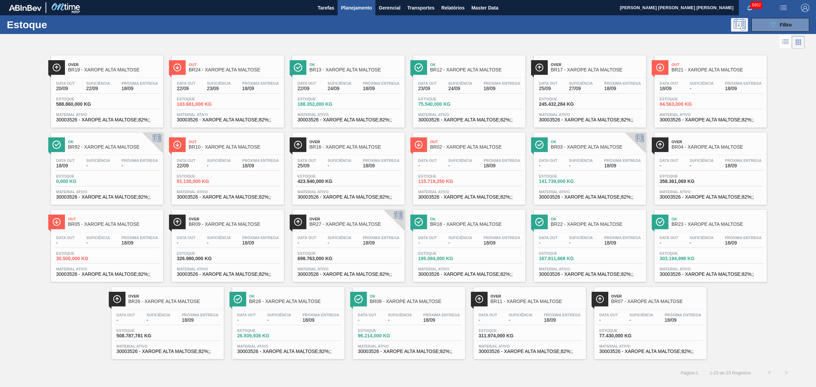
click at [653, 43] on icon at bounding box center [786, 42] width 8 height 8
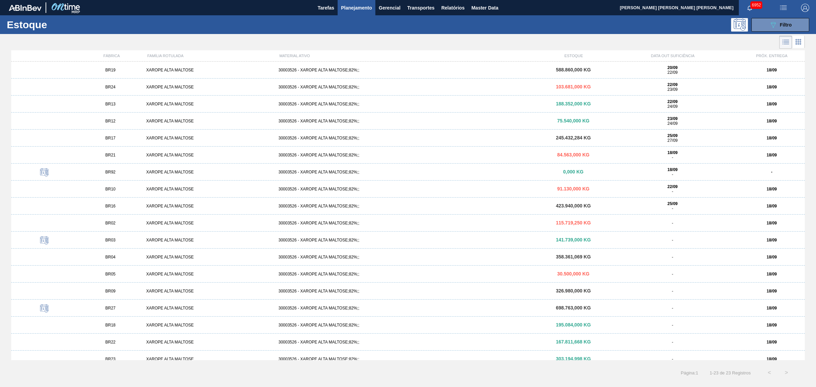
click at [653, 47] on li at bounding box center [799, 42] width 13 height 12
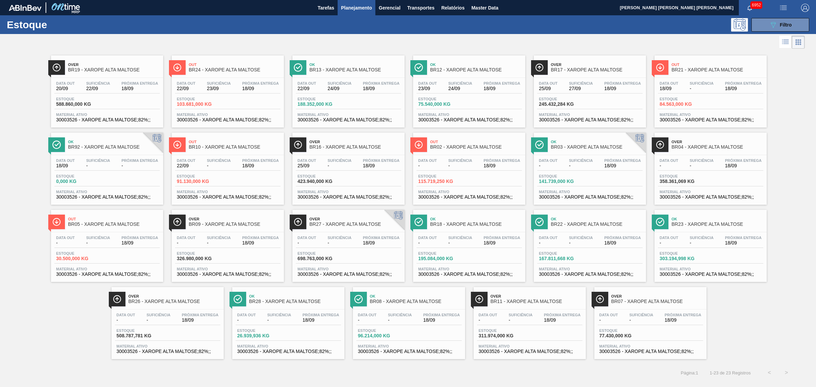
click at [360, 5] on span "Planejamento" at bounding box center [356, 8] width 31 height 8
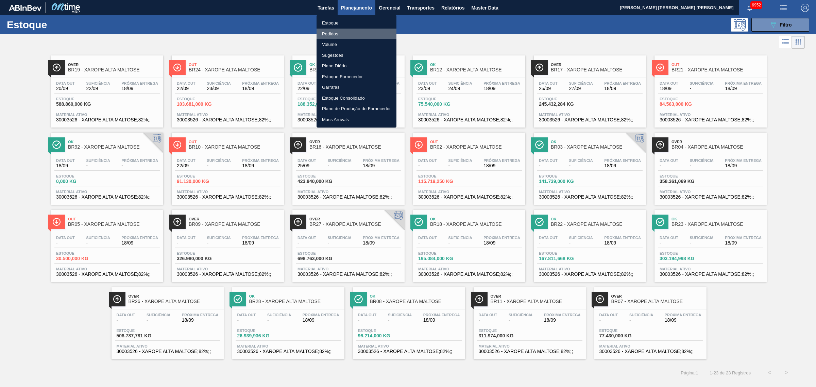
click at [334, 32] on li "Pedidos" at bounding box center [357, 34] width 80 height 11
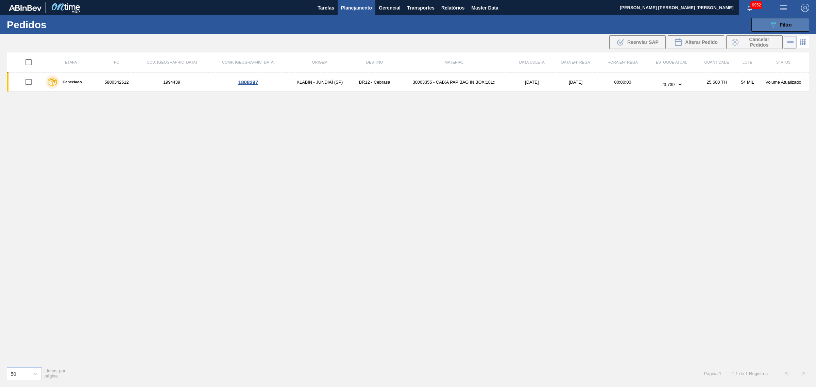
click at [653, 27] on button "089F7B8B-B2A5-4AFE-B5C0-19BA573D28AC Filtro" at bounding box center [781, 25] width 58 height 14
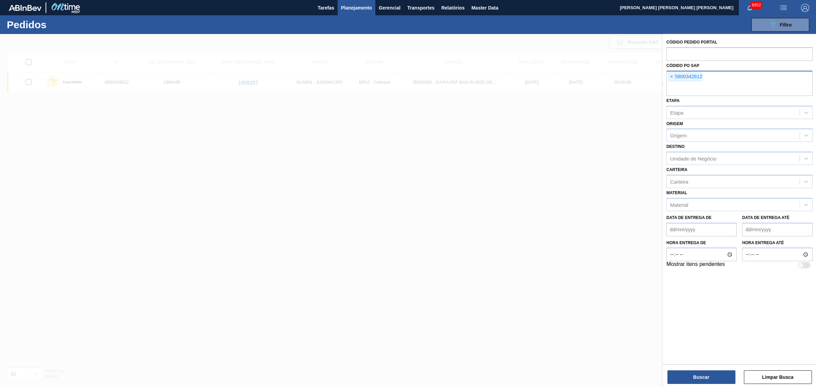
click at [653, 78] on span "×" at bounding box center [672, 77] width 6 height 8
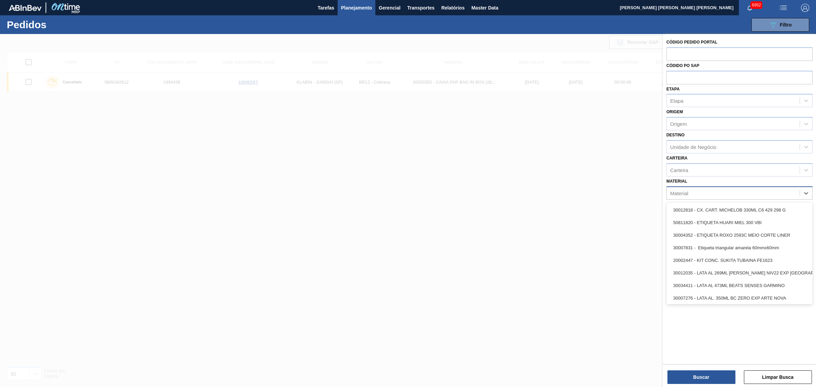
click at [653, 186] on div "Material" at bounding box center [740, 192] width 146 height 13
type input "x"
type input "xarope a"
click at [653, 255] on div "30003526 - XAROPE ALTA MALTOSE 82%" at bounding box center [740, 260] width 146 height 13
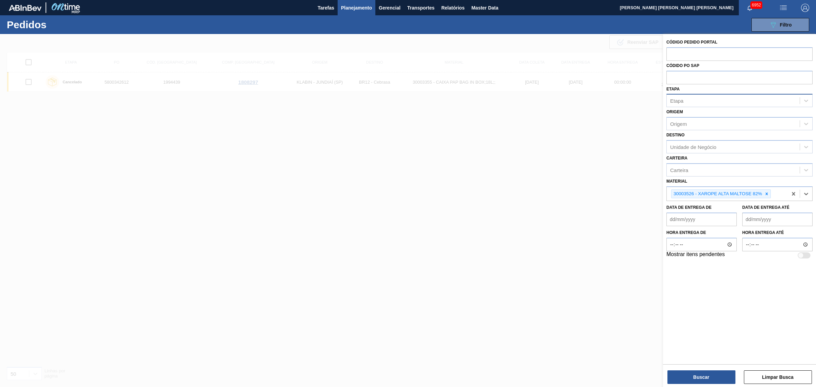
click at [653, 98] on div "Etapa" at bounding box center [733, 101] width 133 height 10
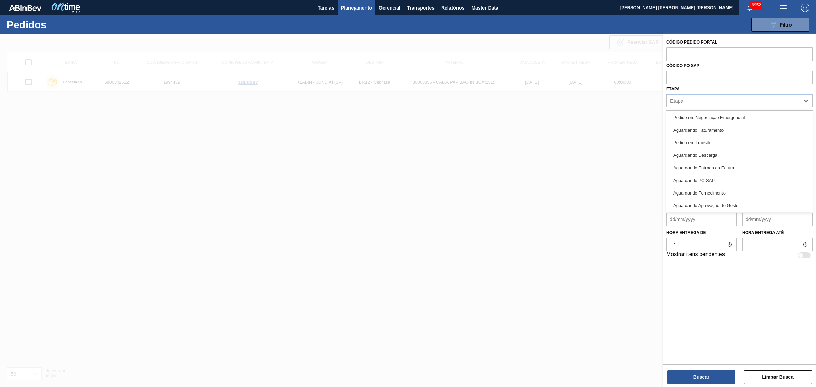
scroll to position [85, 0]
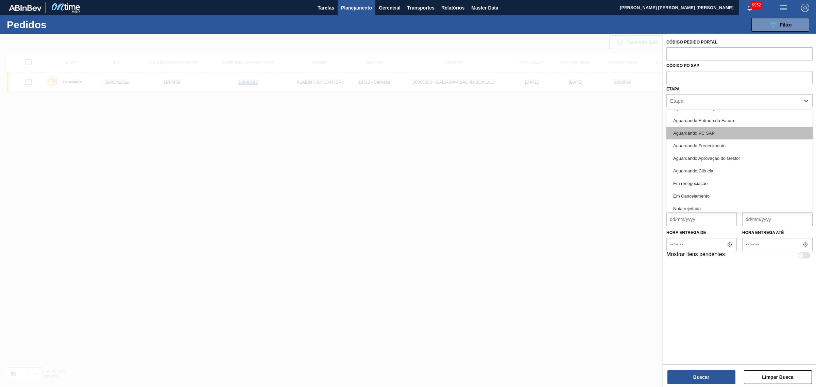
click at [653, 137] on div "Aguardando PC SAP" at bounding box center [740, 133] width 146 height 13
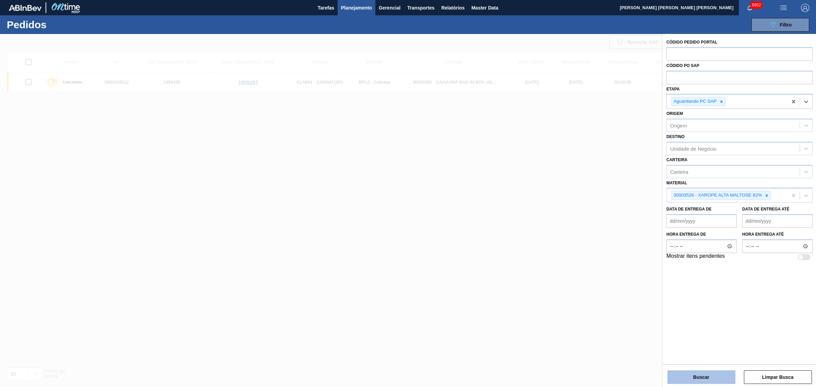
click at [653, 295] on button "Buscar" at bounding box center [702, 377] width 68 height 14
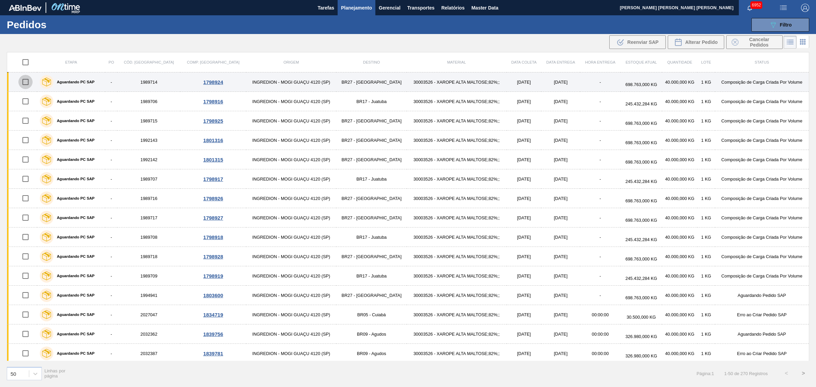
click at [28, 80] on input "checkbox" at bounding box center [25, 82] width 14 height 14
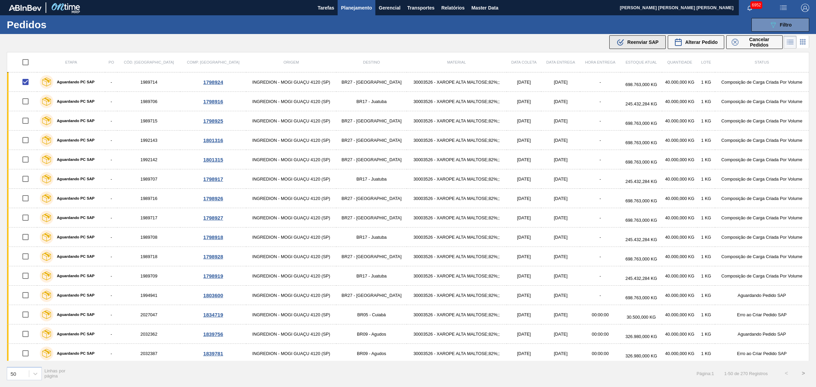
click at [643, 43] on span "Reenviar SAP" at bounding box center [643, 41] width 31 height 5
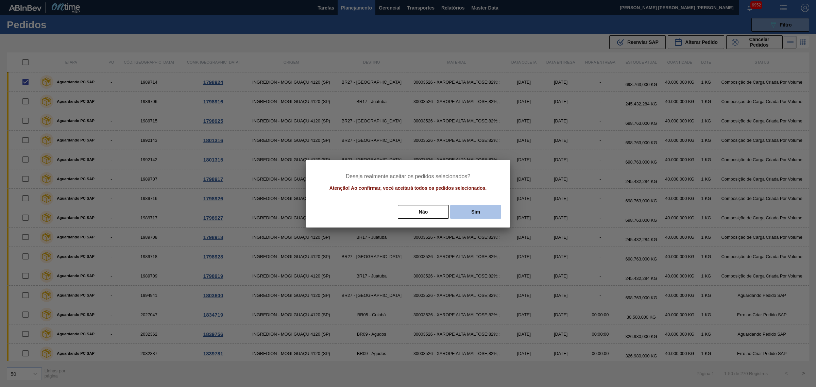
click at [472, 211] on button "Sim" at bounding box center [475, 212] width 51 height 14
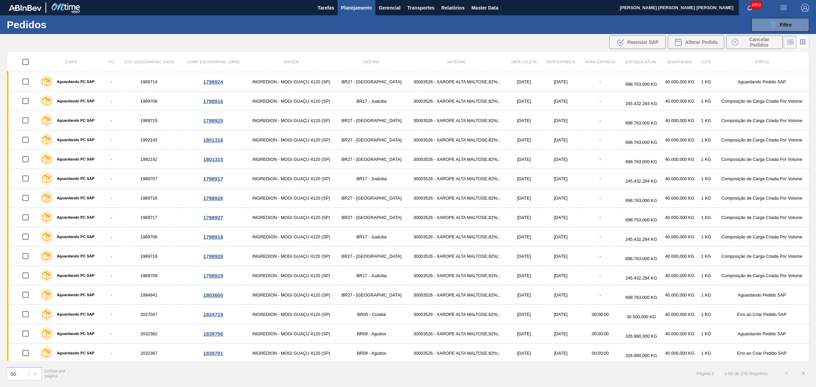
scroll to position [0, 0]
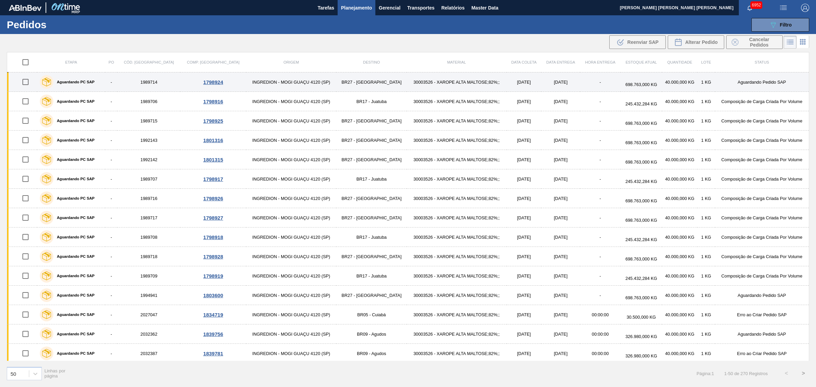
click at [28, 80] on input "checkbox" at bounding box center [25, 82] width 14 height 14
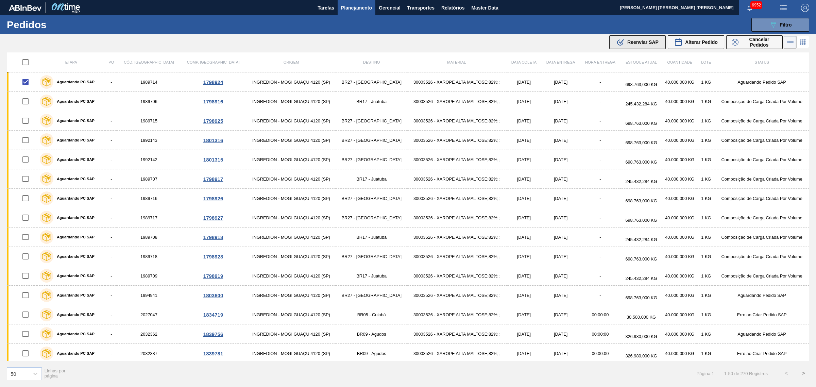
click at [645, 43] on span "Reenviar SAP" at bounding box center [643, 41] width 31 height 5
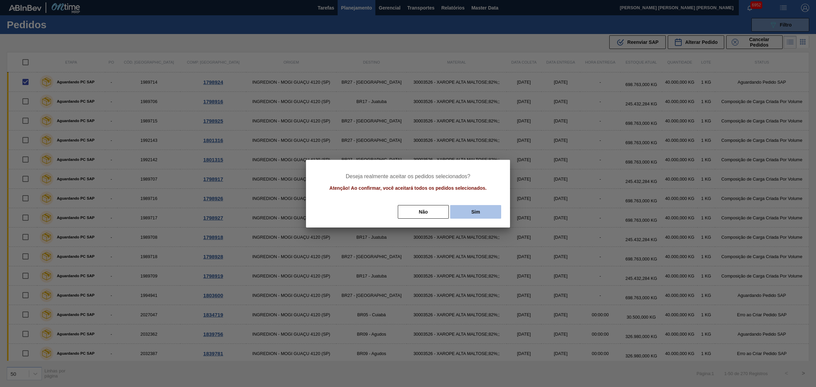
click at [474, 206] on button "Sim" at bounding box center [475, 212] width 51 height 14
checkbox input "false"
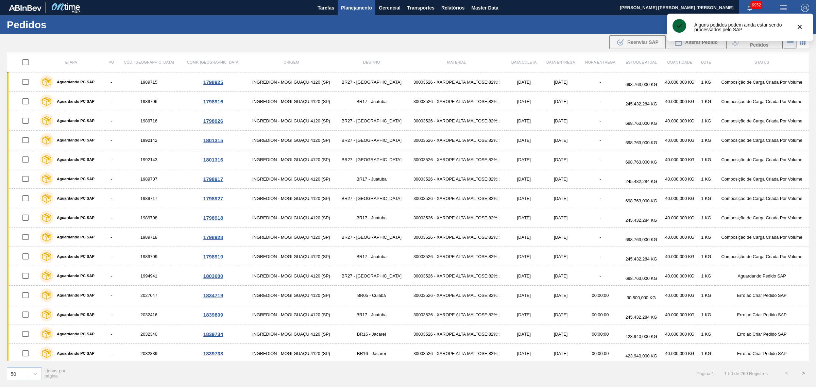
click at [26, 61] on input "checkbox" at bounding box center [25, 62] width 14 height 14
checkbox input "true"
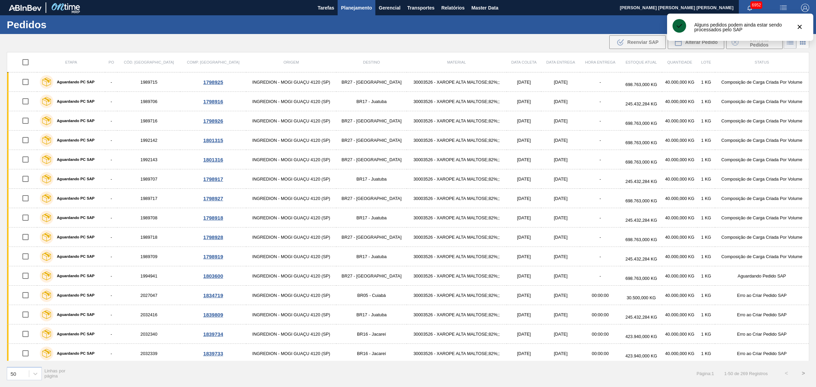
checkbox input "true"
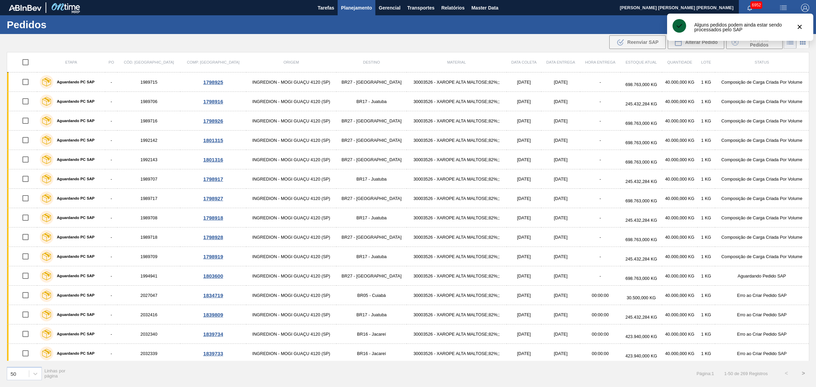
checkbox input "true"
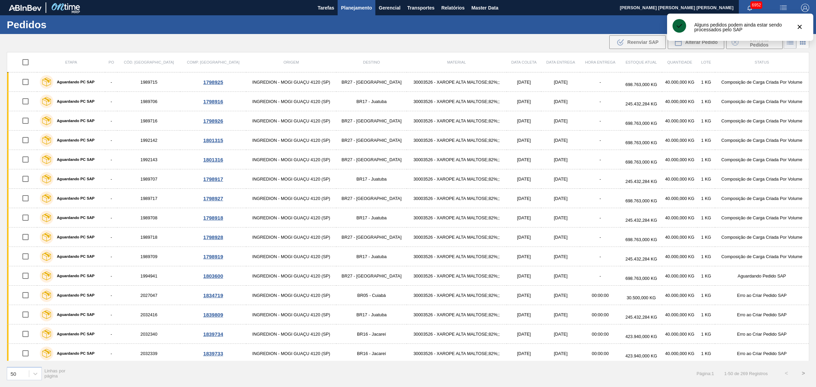
checkbox input "true"
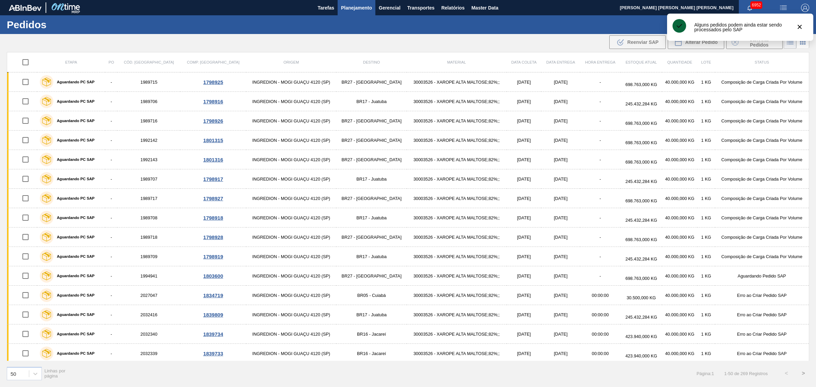
checkbox input "true"
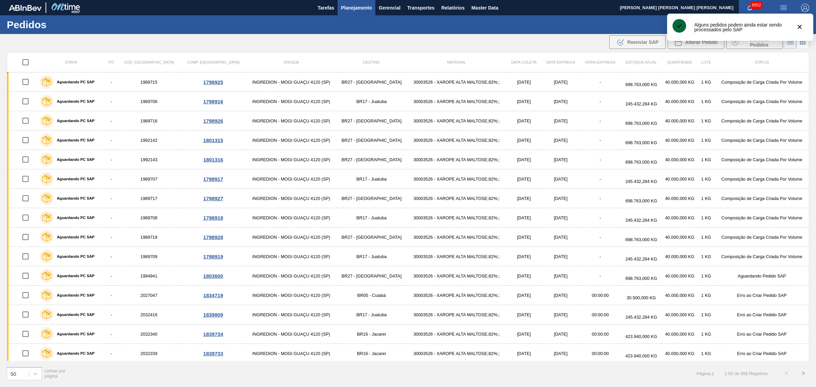
checkbox input "true"
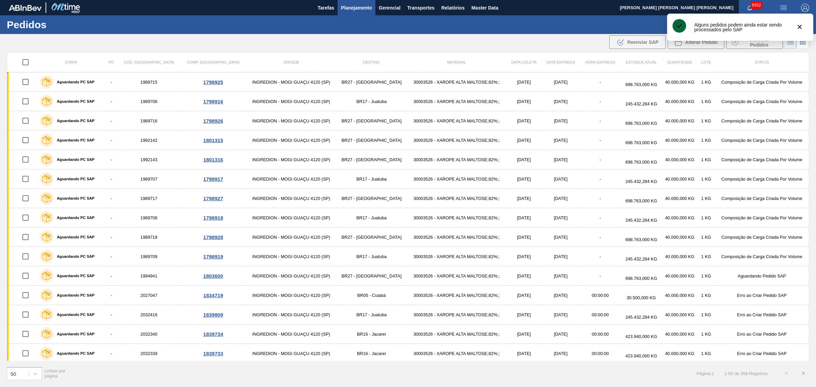
checkbox input "true"
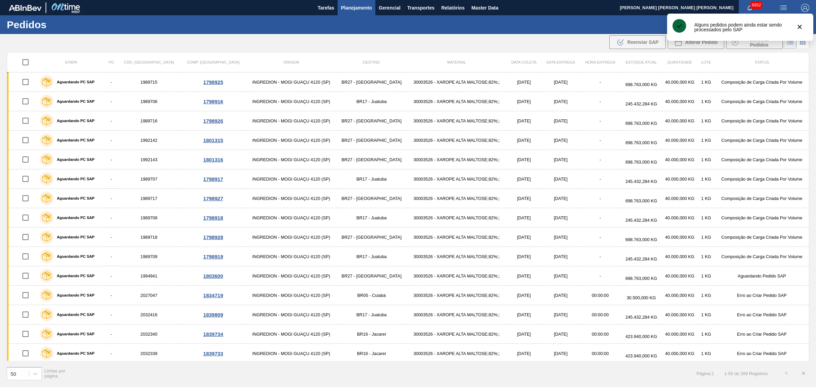
checkbox input "true"
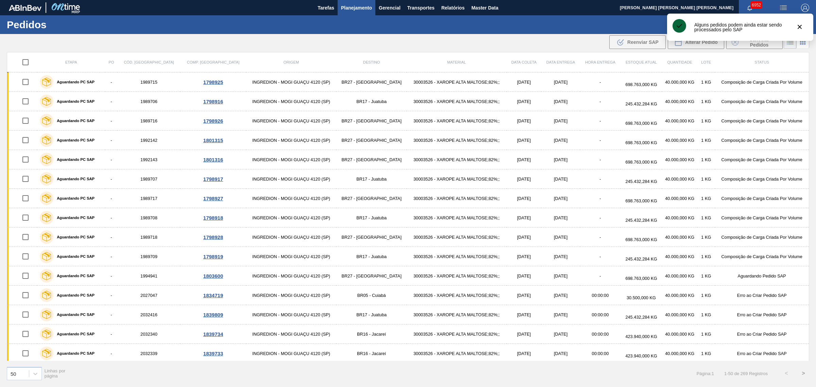
checkbox input "true"
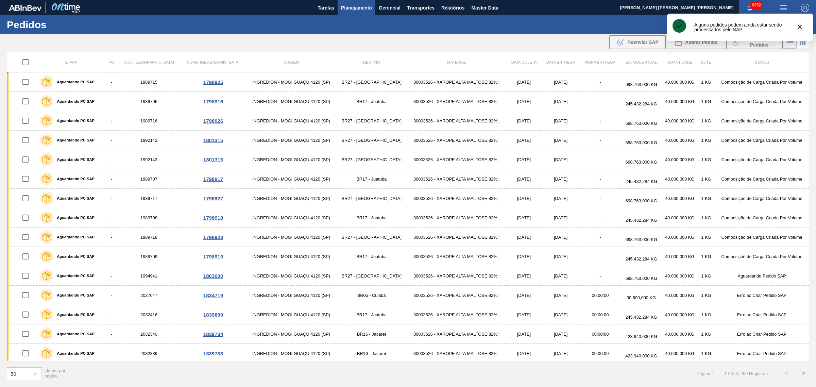
checkbox input "true"
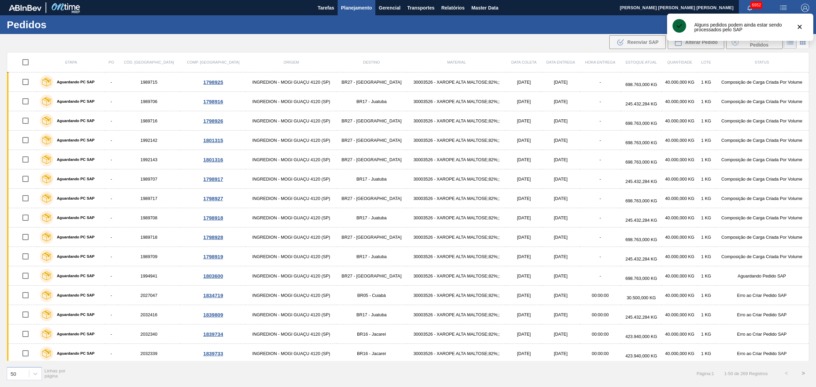
checkbox input "true"
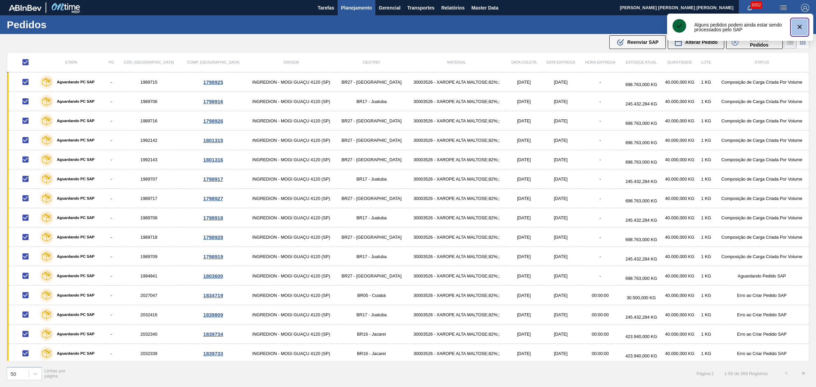
click at [653, 27] on icon "botão de ícone" at bounding box center [800, 27] width 4 height 4
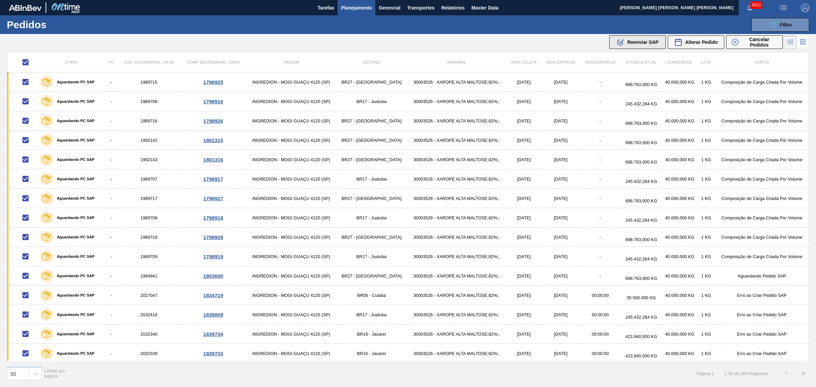
click at [640, 41] on span "Reenviar SAP" at bounding box center [643, 41] width 31 height 5
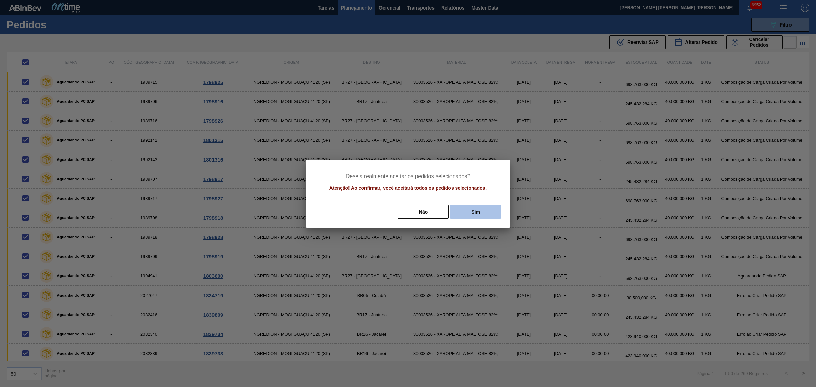
click at [467, 206] on button "Sim" at bounding box center [475, 212] width 51 height 14
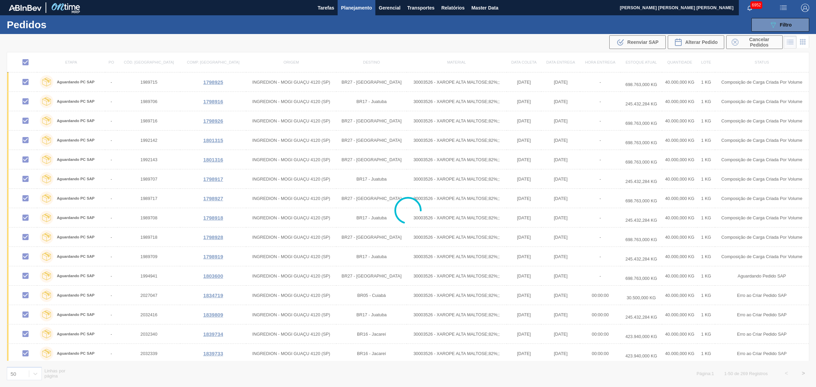
checkbox input "false"
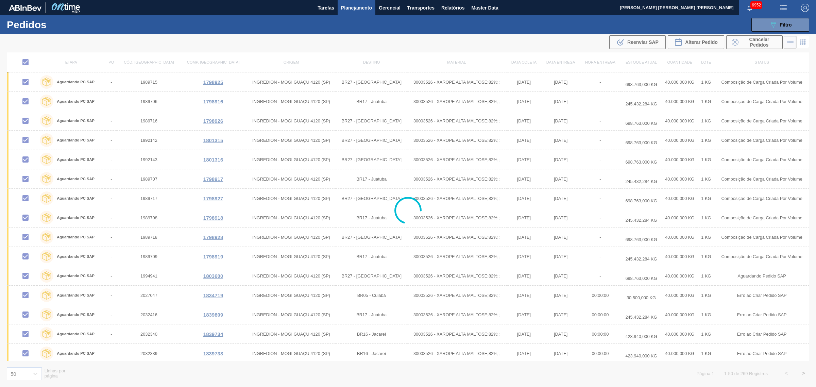
checkbox input "false"
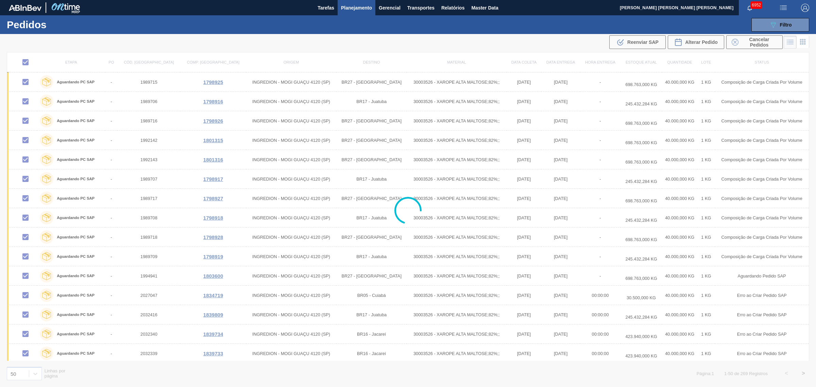
checkbox input "false"
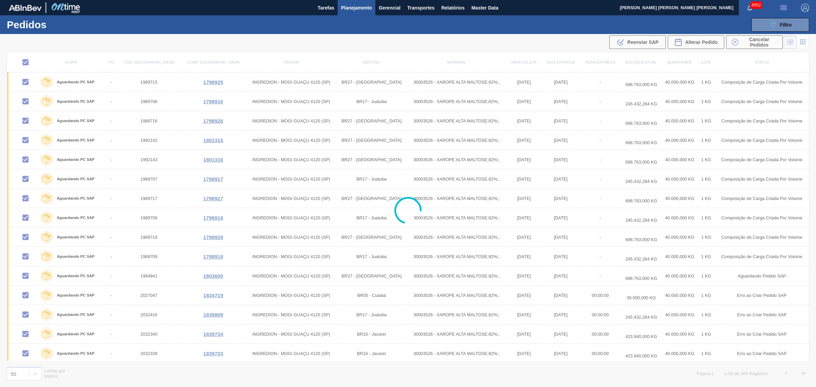
checkbox input "false"
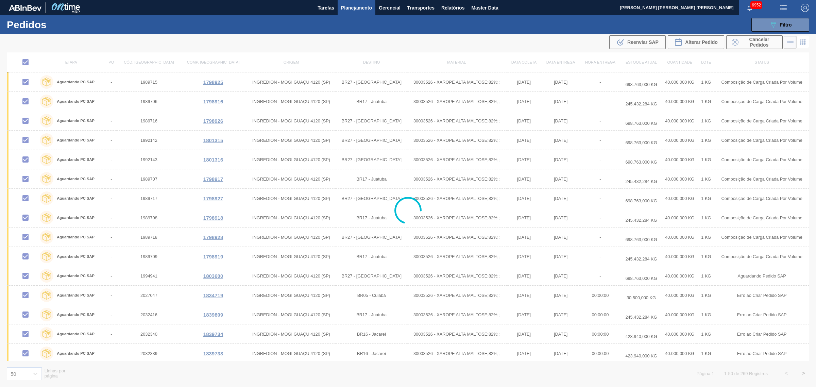
checkbox input "false"
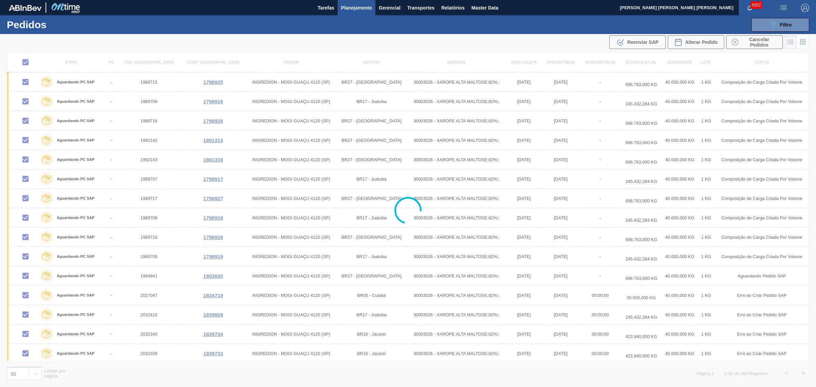
checkbox input "false"
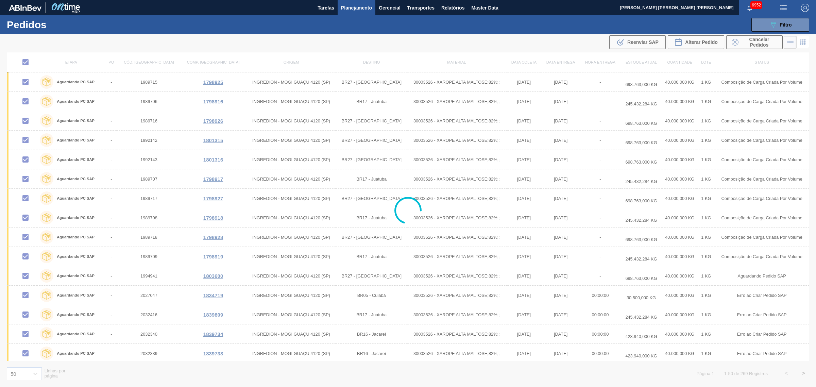
checkbox input "false"
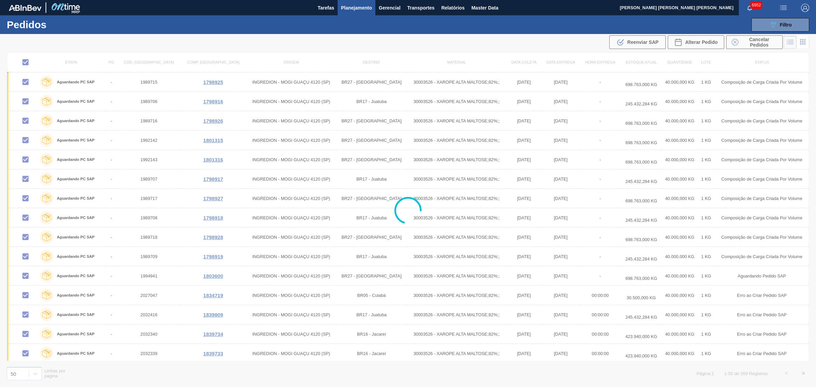
checkbox input "false"
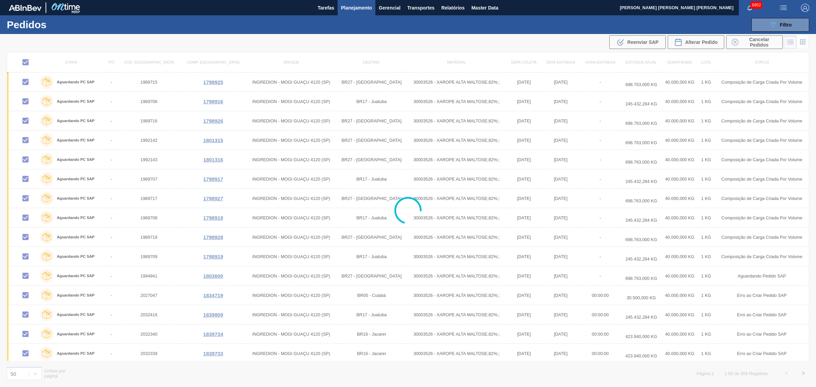
checkbox input "false"
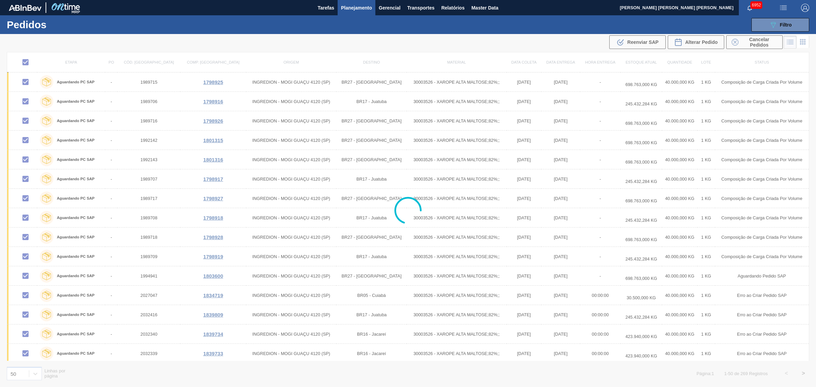
checkbox input "false"
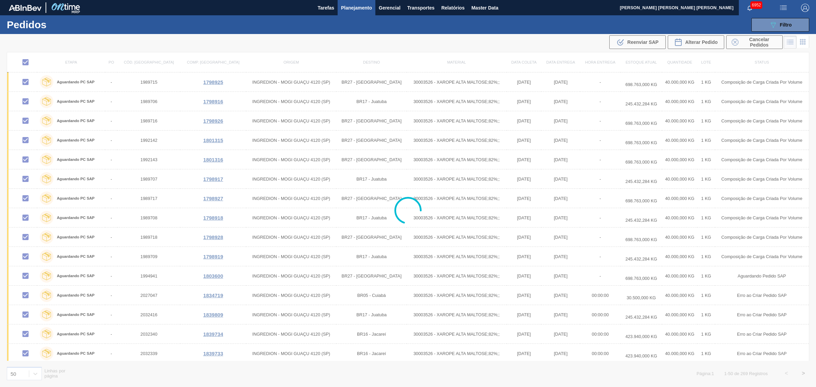
checkbox input "false"
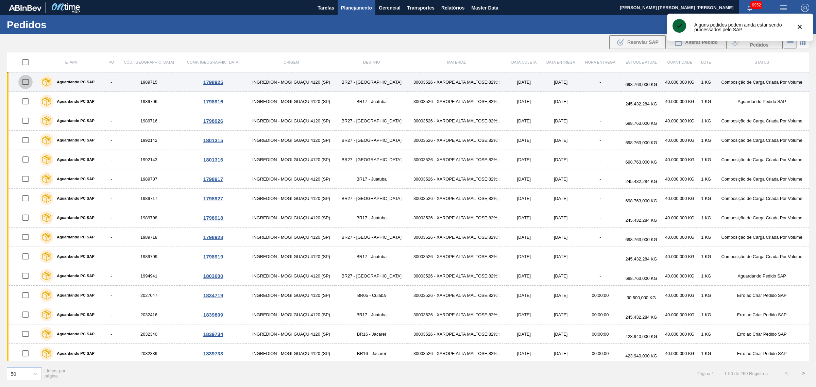
click at [21, 79] on input "checkbox" at bounding box center [25, 82] width 14 height 14
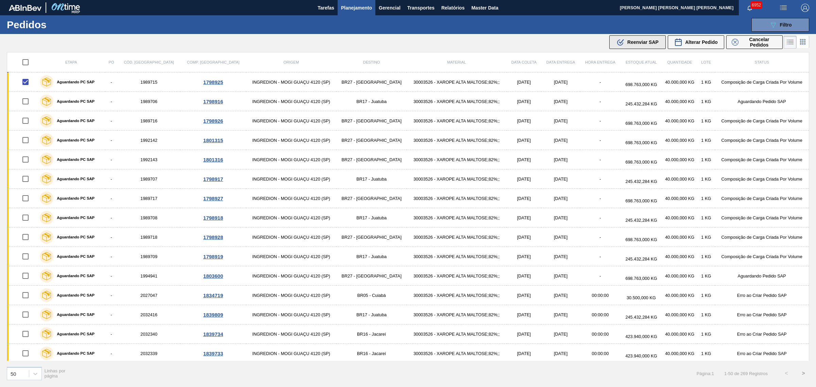
click at [647, 41] on span "Reenviar SAP" at bounding box center [643, 41] width 31 height 5
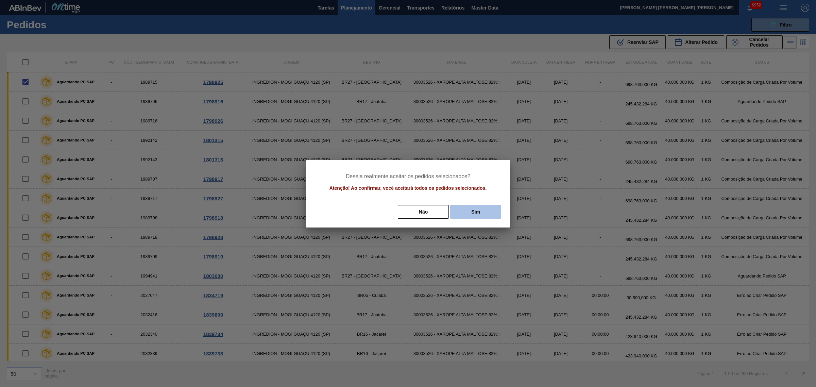
click at [489, 215] on button "Sim" at bounding box center [475, 212] width 51 height 14
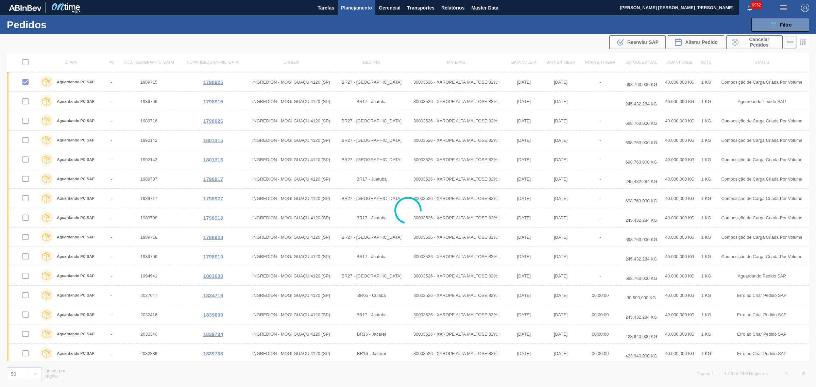
checkbox input "false"
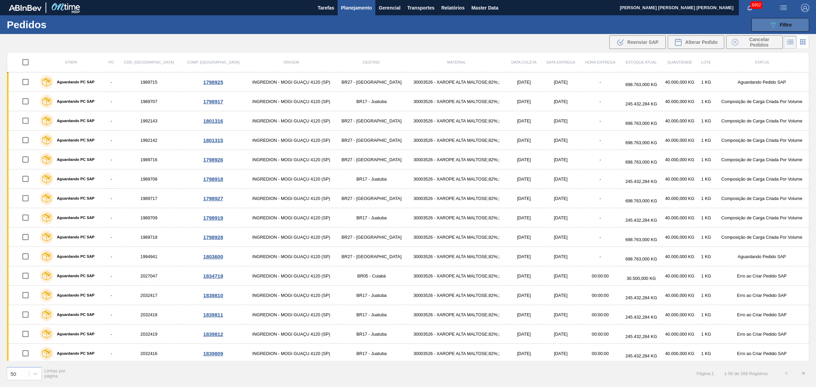
click at [653, 24] on icon "089F7B8B-B2A5-4AFE-B5C0-19BA573D28AC" at bounding box center [774, 25] width 8 height 8
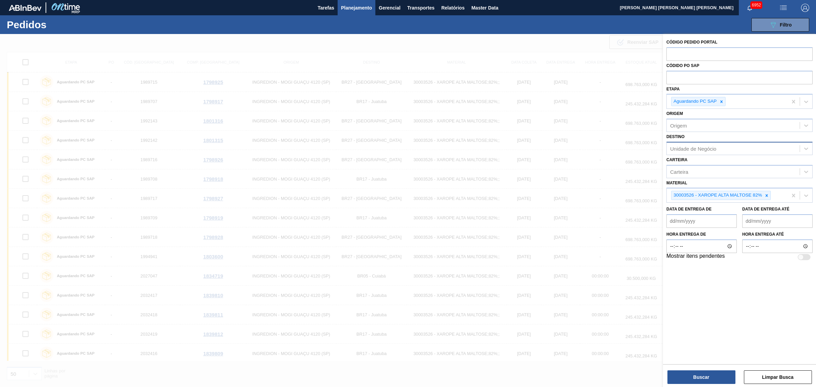
click at [653, 150] on div "Unidade de Negócio" at bounding box center [694, 149] width 46 height 6
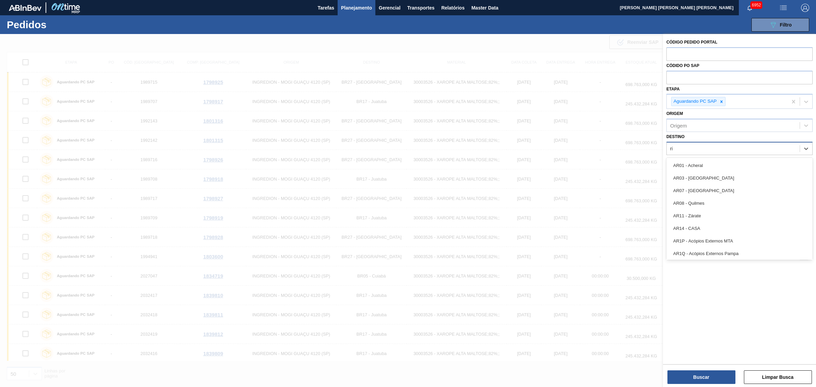
type input "rio"
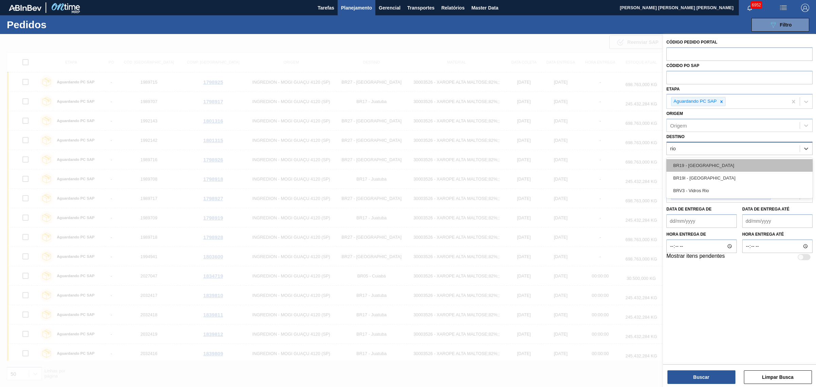
click at [653, 171] on div "BR19 - [GEOGRAPHIC_DATA]" at bounding box center [740, 165] width 146 height 13
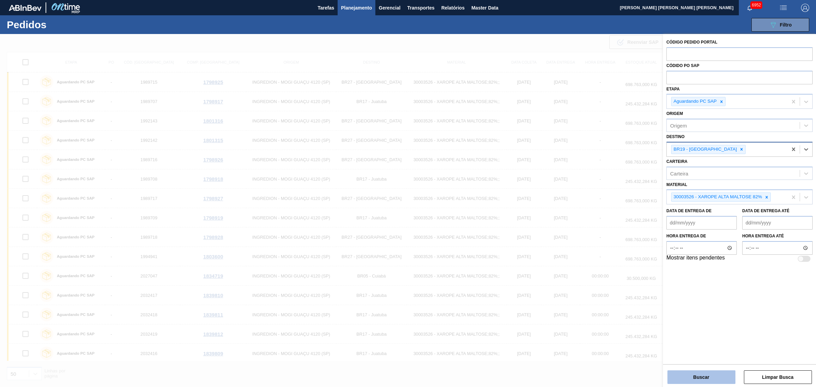
click at [653, 295] on button "Buscar" at bounding box center [702, 377] width 68 height 14
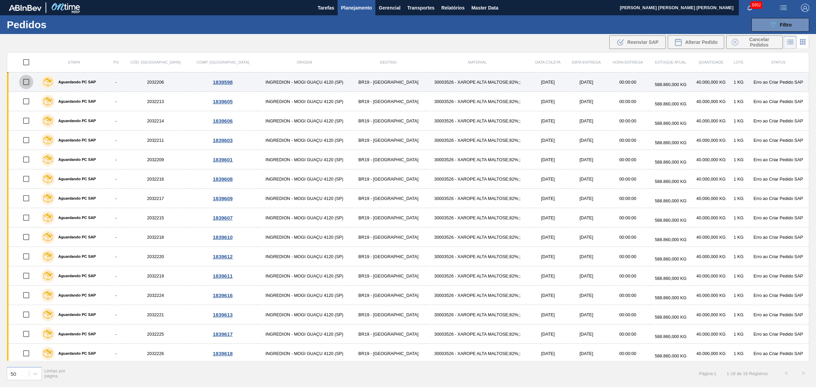
click at [31, 82] on input "checkbox" at bounding box center [26, 82] width 14 height 14
checkbox input "true"
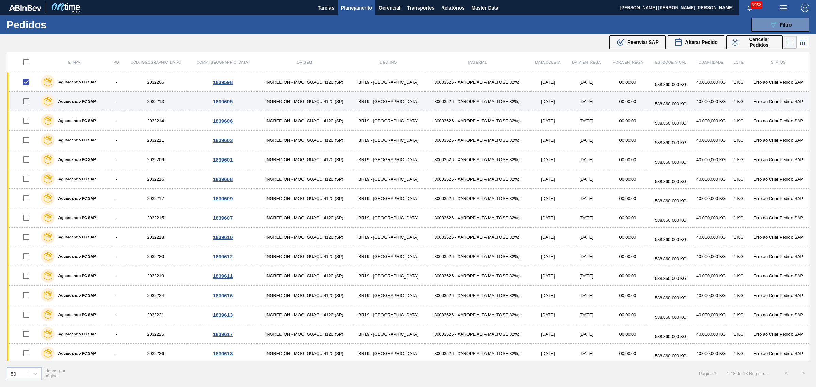
click at [28, 101] on input "checkbox" at bounding box center [26, 101] width 14 height 14
checkbox input "true"
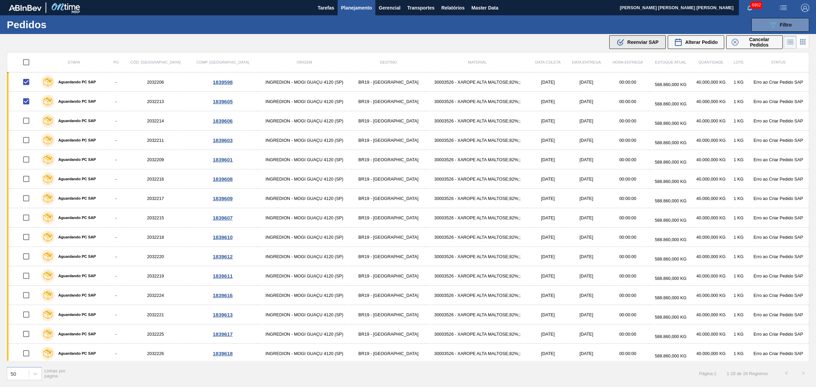
click at [629, 44] on span "Reenviar SAP" at bounding box center [643, 41] width 31 height 5
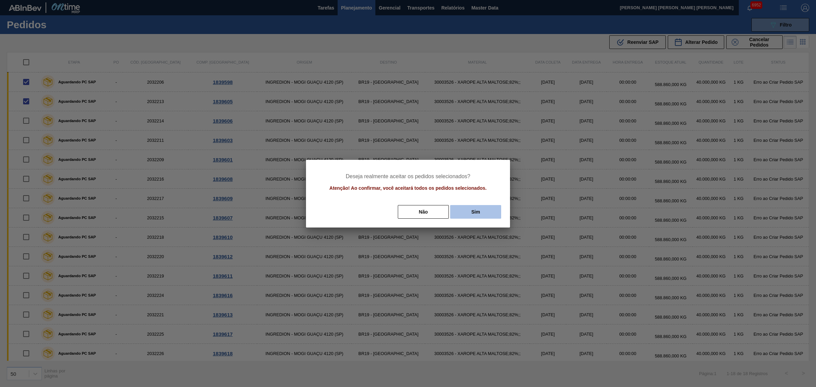
click at [483, 209] on button "Sim" at bounding box center [475, 212] width 51 height 14
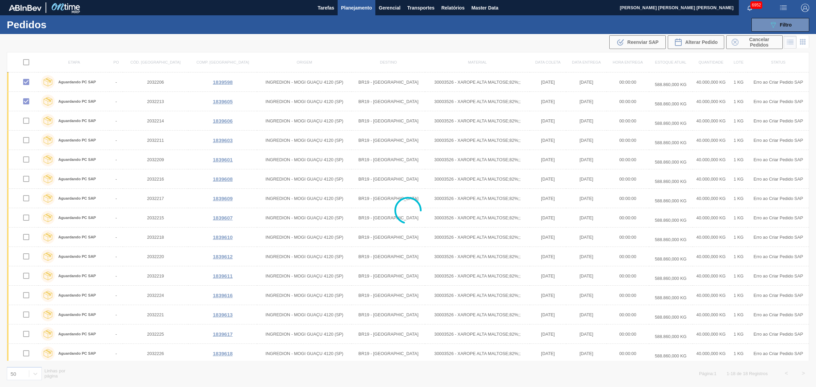
checkbox input "false"
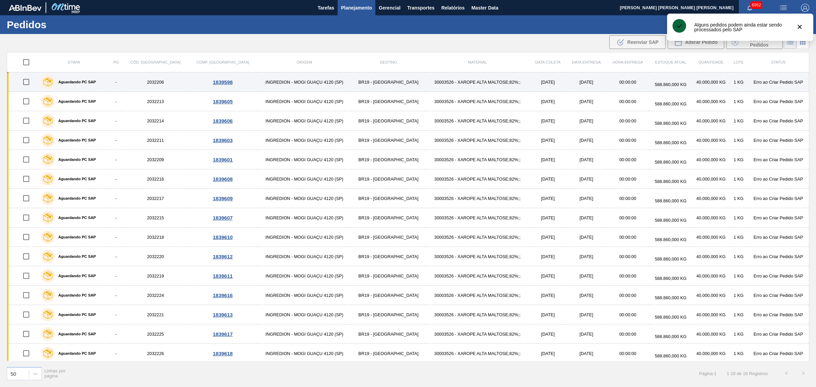
click at [22, 82] on input "checkbox" at bounding box center [26, 82] width 14 height 14
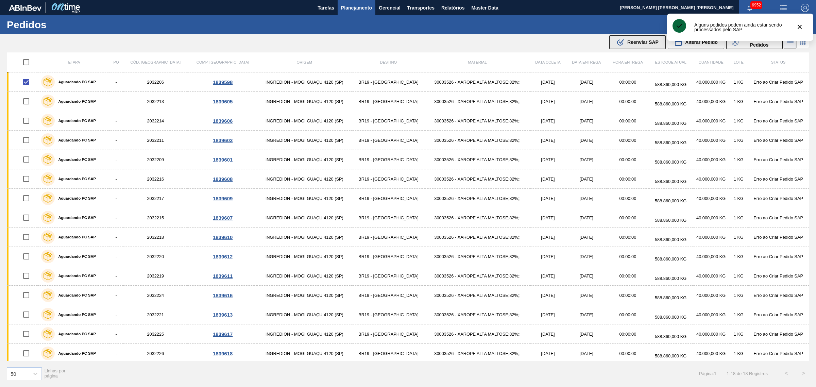
click at [647, 43] on span "Reenviar SAP" at bounding box center [643, 41] width 31 height 5
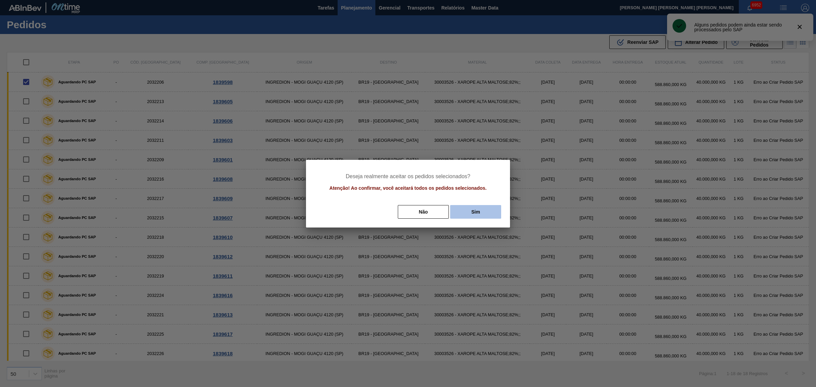
click at [488, 209] on button "Sim" at bounding box center [475, 212] width 51 height 14
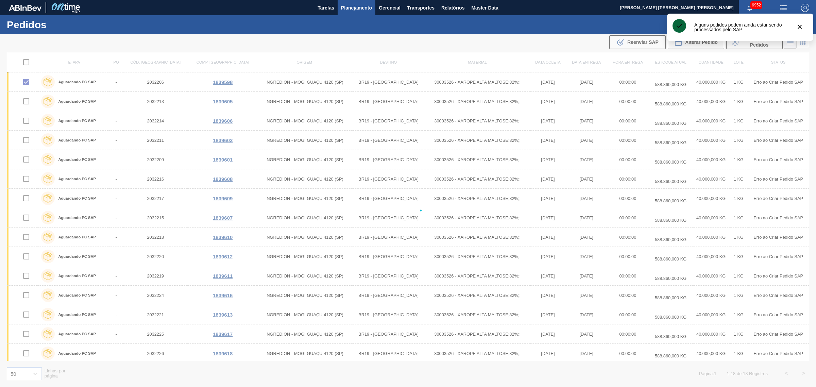
checkbox input "false"
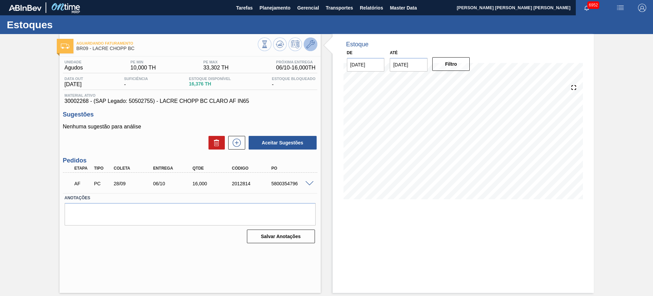
click at [315, 46] on button at bounding box center [311, 44] width 14 height 14
click at [420, 69] on input "[DATE]" at bounding box center [409, 65] width 38 height 14
click at [464, 80] on button "Next Month" at bounding box center [466, 81] width 5 height 5
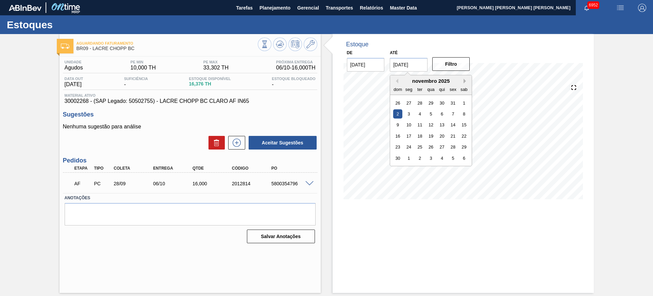
click at [464, 80] on button "Next Month" at bounding box center [466, 81] width 5 height 5
click at [466, 148] on div "3" at bounding box center [464, 146] width 9 height 9
type input "[DATE]"
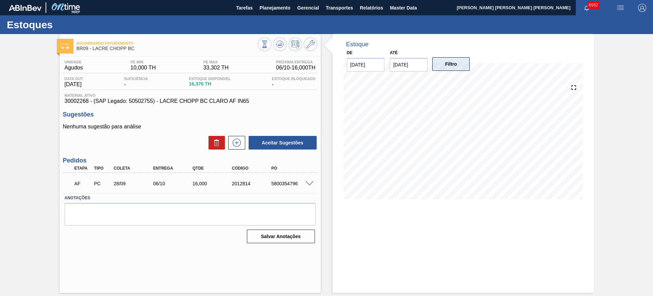
click at [446, 67] on button "Filtro" at bounding box center [451, 64] width 38 height 14
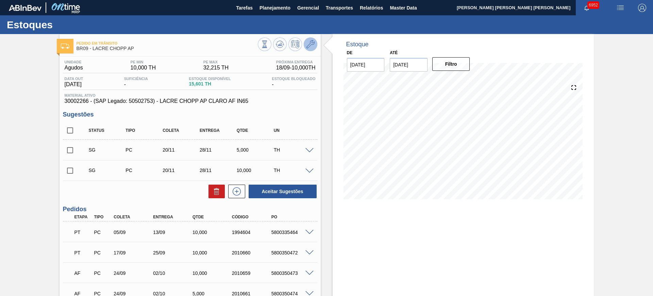
click at [313, 45] on icon at bounding box center [311, 44] width 8 height 8
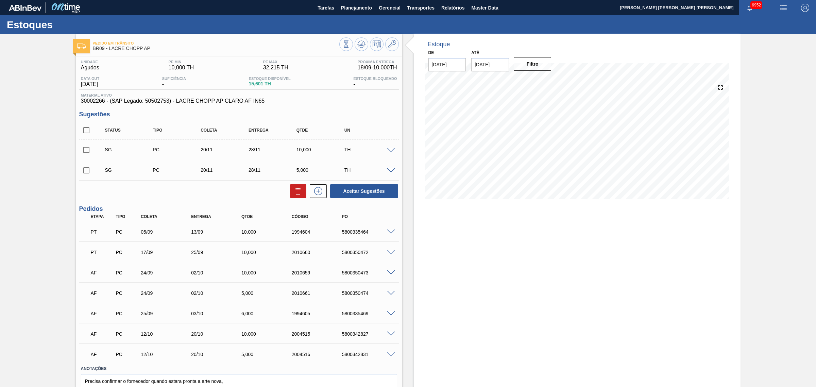
click at [484, 68] on input "[DATE]" at bounding box center [491, 65] width 38 height 14
click at [545, 82] on div "outubro 2025" at bounding box center [513, 81] width 82 height 6
click at [548, 83] on div "outubro 2025" at bounding box center [513, 81] width 82 height 6
click at [547, 79] on button "Next Month" at bounding box center [547, 81] width 5 height 5
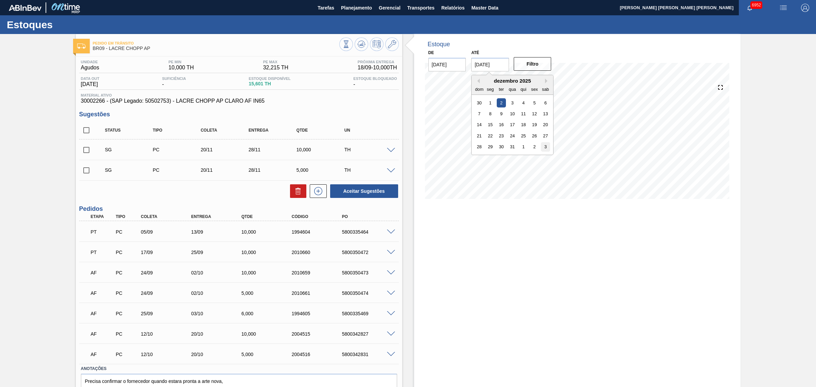
click at [547, 145] on div "3" at bounding box center [545, 146] width 9 height 9
type input "[DATE]"
click at [543, 55] on div "De [DATE] Até [DATE] Filtro" at bounding box center [491, 59] width 136 height 23
click at [541, 59] on button "Filtro" at bounding box center [533, 64] width 38 height 14
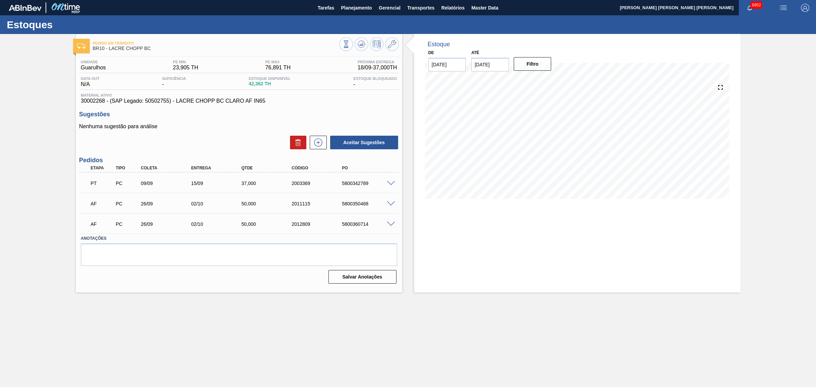
click at [505, 61] on input "[DATE]" at bounding box center [491, 65] width 38 height 14
click at [552, 79] on div "outubro 2025" at bounding box center [513, 81] width 82 height 6
click at [546, 81] on button "Next Month" at bounding box center [547, 81] width 5 height 5
click at [546, 145] on div "3" at bounding box center [545, 146] width 9 height 9
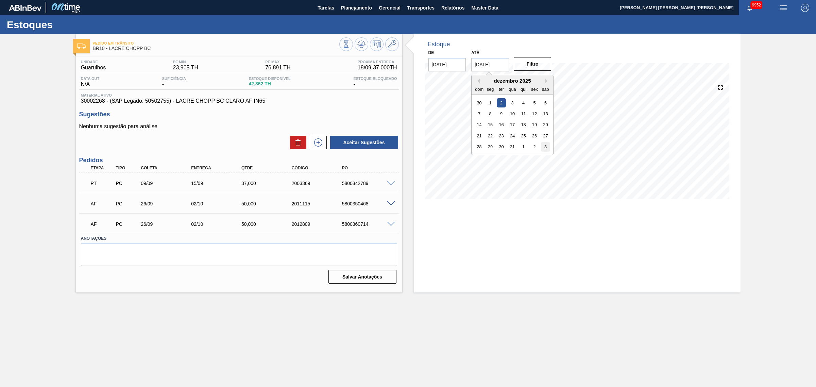
type input "[DATE]"
click at [546, 64] on button "Filtro" at bounding box center [533, 64] width 38 height 14
click at [499, 62] on input "[DATE]" at bounding box center [491, 65] width 38 height 14
click at [547, 78] on div "outubro 2025" at bounding box center [513, 81] width 82 height 6
click at [547, 80] on button "Next Month" at bounding box center [547, 81] width 5 height 5
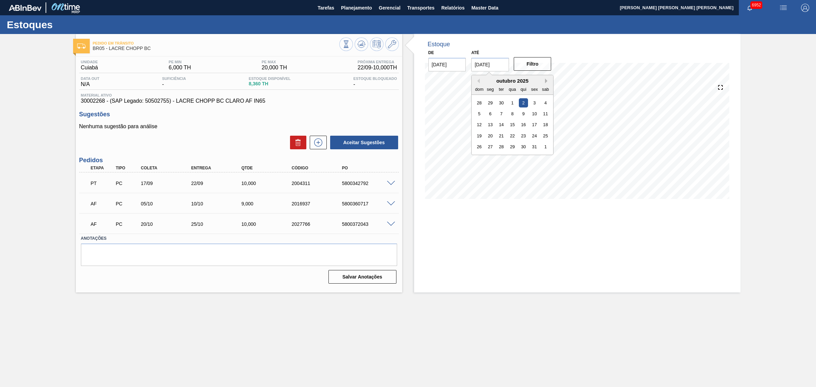
click at [547, 80] on button "Next Month" at bounding box center [547, 81] width 5 height 5
click at [547, 143] on div "3" at bounding box center [545, 146] width 9 height 9
type input "[DATE]"
click at [530, 62] on button "Filtro" at bounding box center [533, 64] width 38 height 14
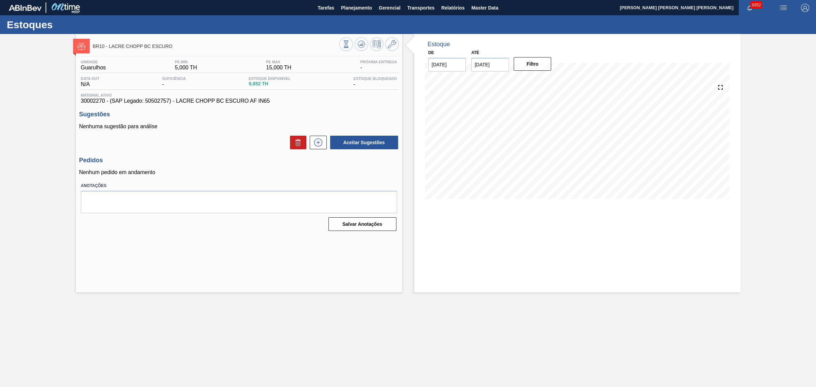
click at [496, 63] on input "[DATE]" at bounding box center [491, 65] width 38 height 14
click at [548, 80] on button "Next Month" at bounding box center [547, 81] width 5 height 5
click at [545, 145] on div "3" at bounding box center [545, 146] width 9 height 9
type input "[DATE]"
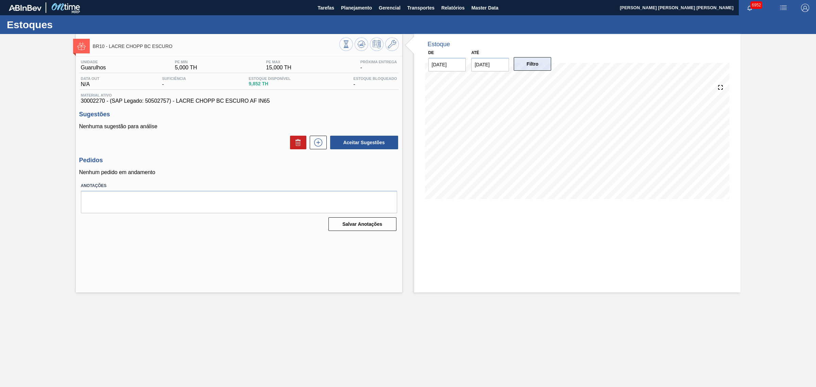
click at [547, 66] on button "Filtro" at bounding box center [533, 64] width 38 height 14
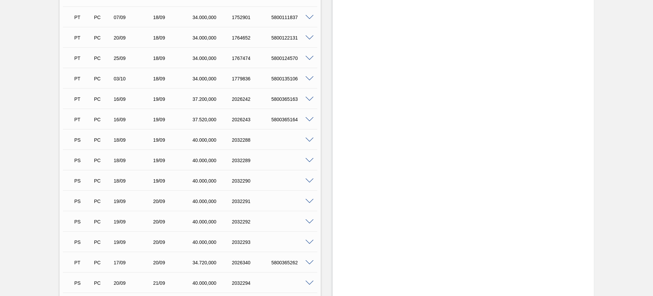
scroll to position [698, 0]
click at [310, 141] on span at bounding box center [310, 140] width 8 height 5
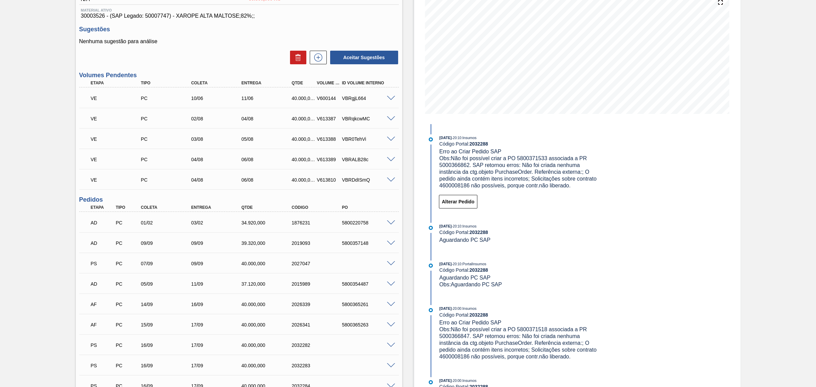
scroll to position [0, 0]
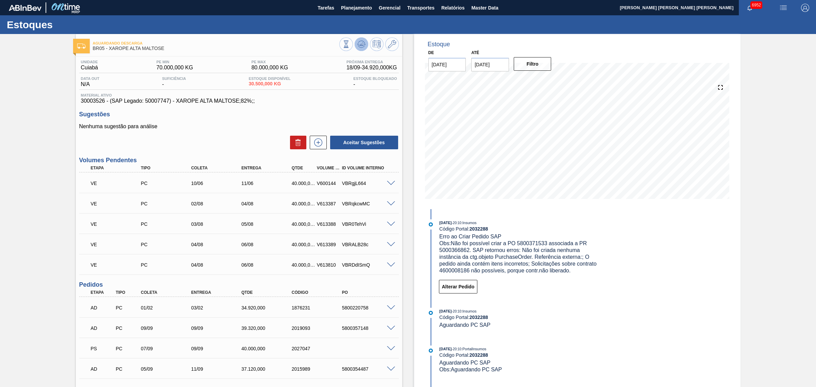
click at [361, 46] on icon at bounding box center [362, 44] width 8 height 8
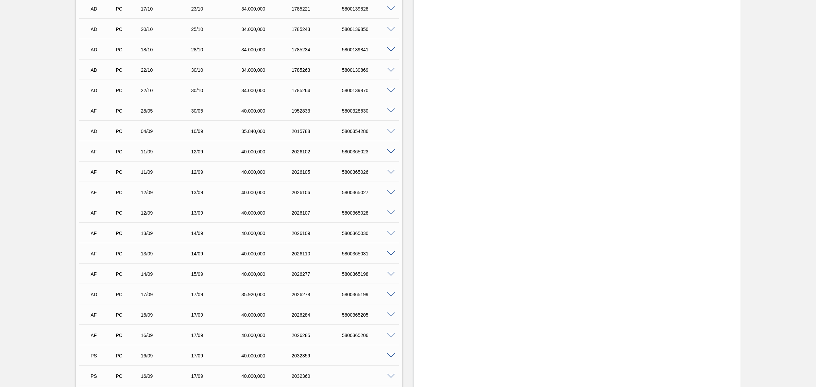
scroll to position [680, 0]
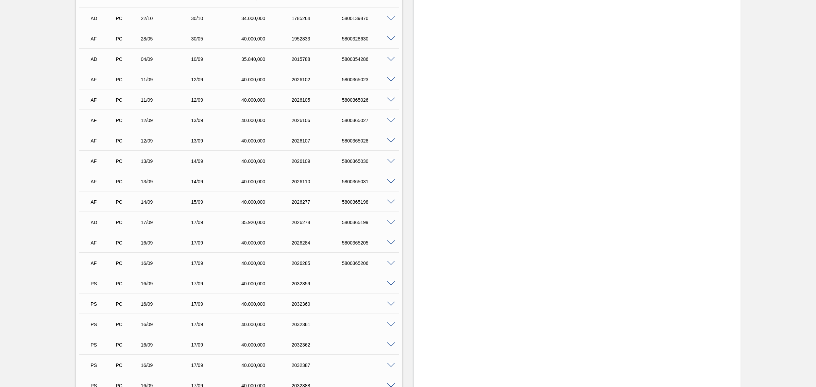
click at [391, 284] on span at bounding box center [391, 283] width 8 height 5
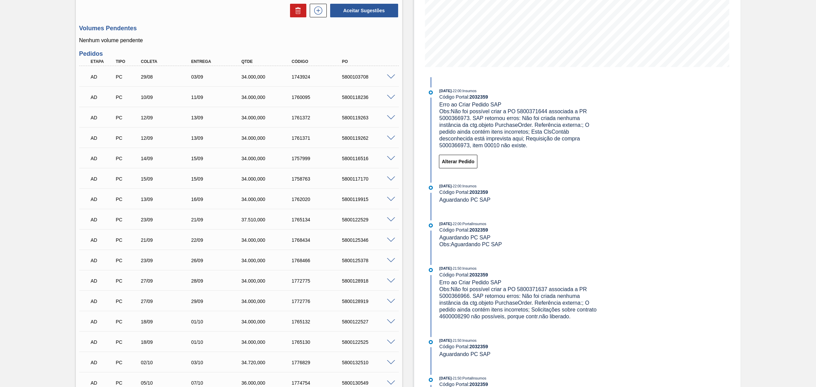
scroll to position [85, 0]
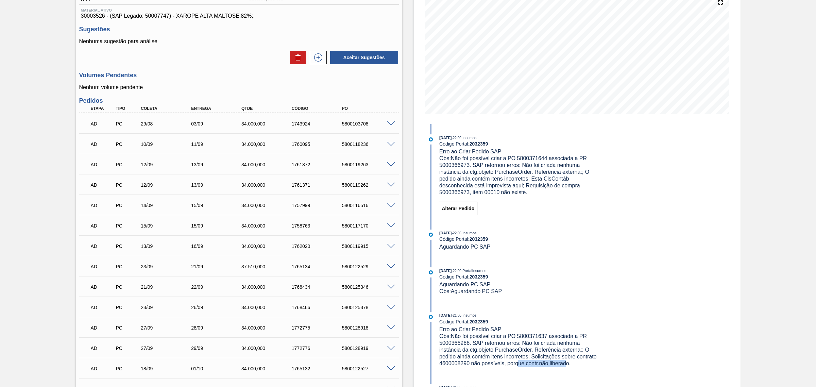
drag, startPoint x: 519, startPoint y: 364, endPoint x: 565, endPoint y: 367, distance: 46.0
click at [566, 295] on span "Obs: Não foi possível criar a PO 5800371637 associada a PR 5000366966. SAP reto…" at bounding box center [519, 349] width 159 height 33
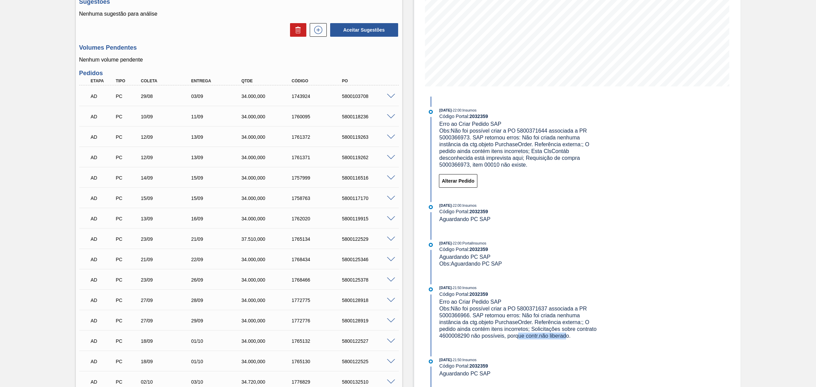
scroll to position [128, 0]
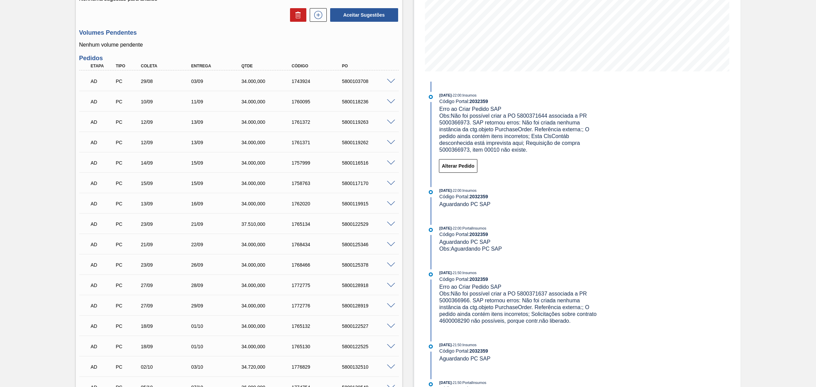
click at [564, 213] on div "16/09/2025 - 22:00 : Insumos Código Portal: 2032359 Aguardando PC SAP" at bounding box center [513, 201] width 175 height 28
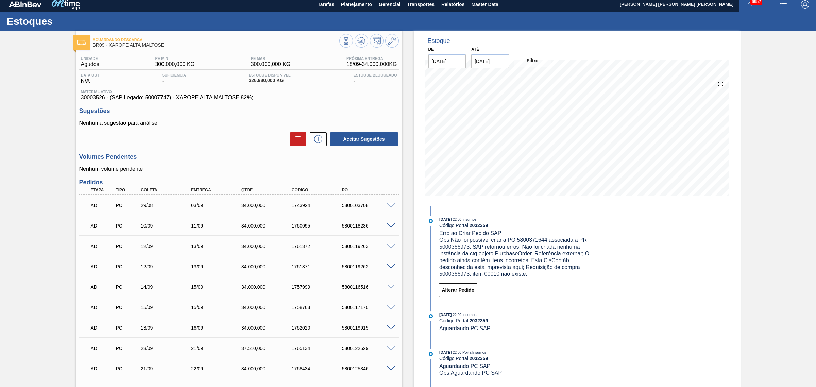
scroll to position [0, 0]
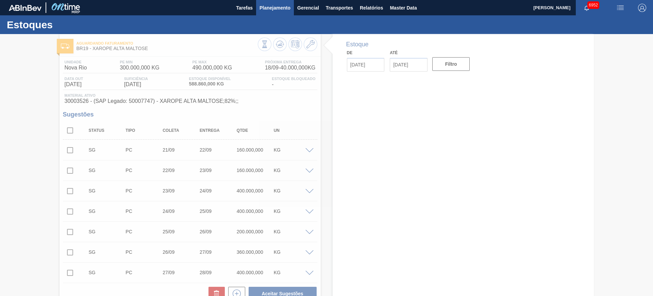
type input "[DATE]"
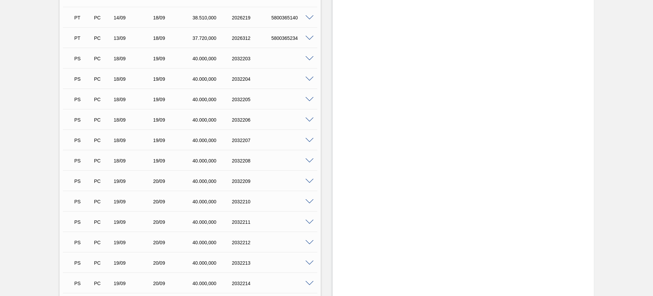
scroll to position [851, 0]
click at [308, 137] on span at bounding box center [310, 138] width 8 height 5
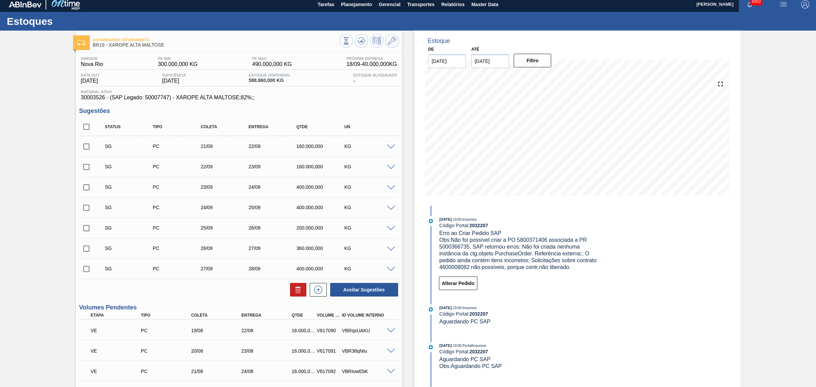
scroll to position [0, 0]
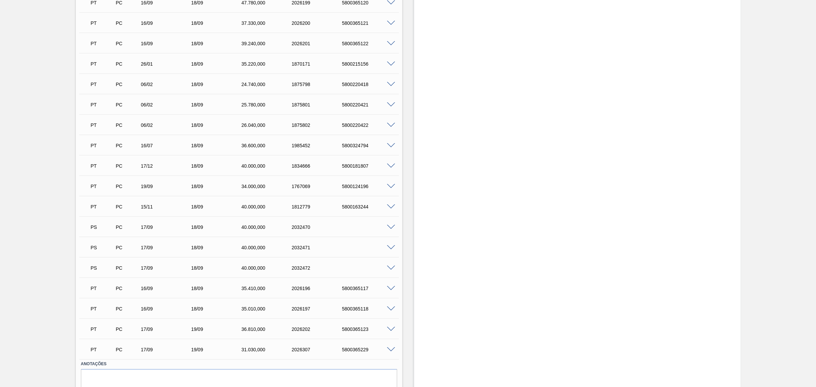
scroll to position [908, 0]
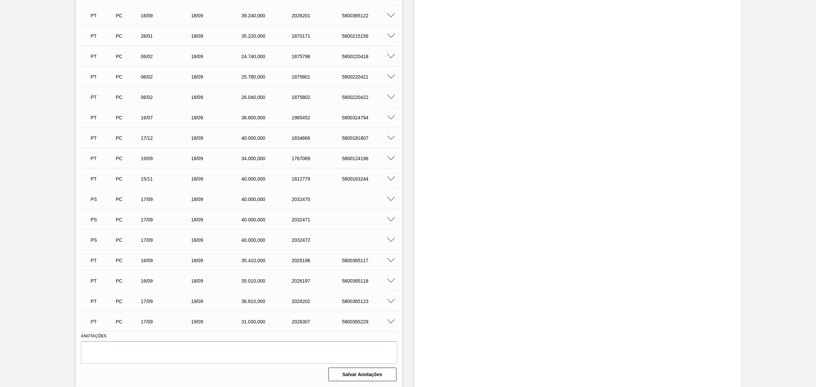
click at [389, 198] on span at bounding box center [391, 199] width 8 height 5
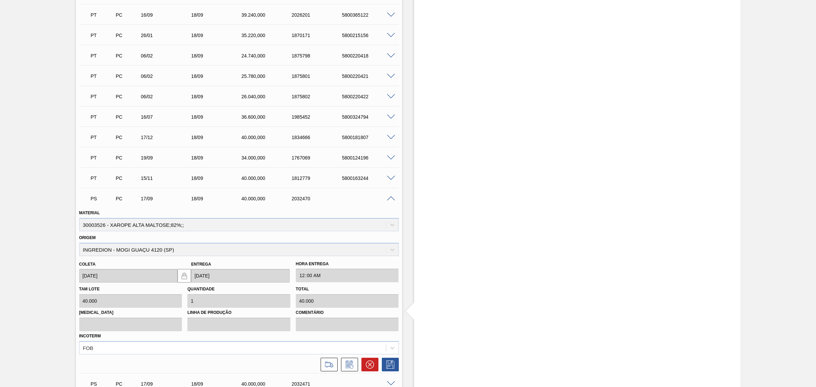
click at [390, 199] on span at bounding box center [391, 198] width 8 height 5
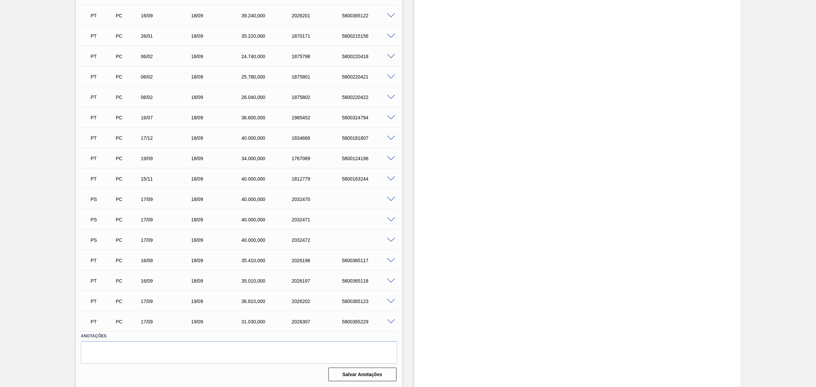
click at [393, 138] on span at bounding box center [391, 138] width 8 height 5
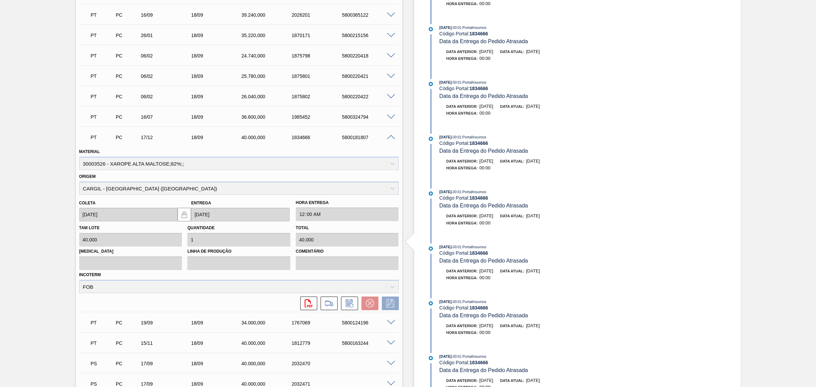
click at [393, 138] on span at bounding box center [391, 137] width 8 height 5
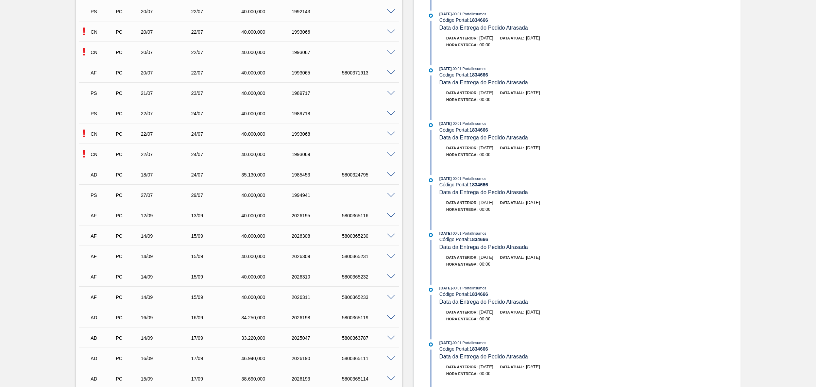
scroll to position [653, 0]
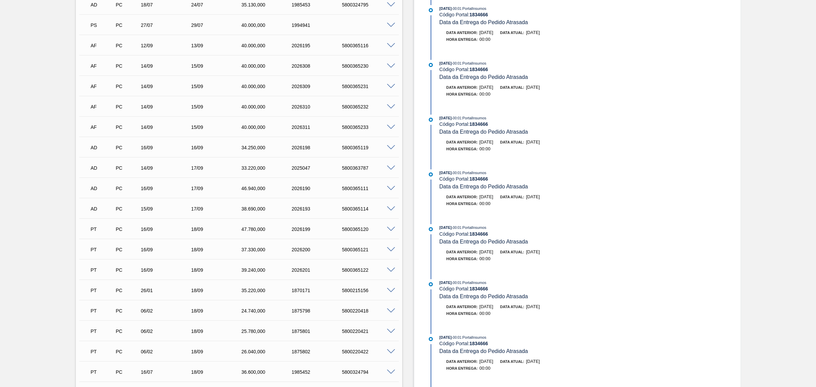
click at [392, 229] on span at bounding box center [391, 229] width 8 height 5
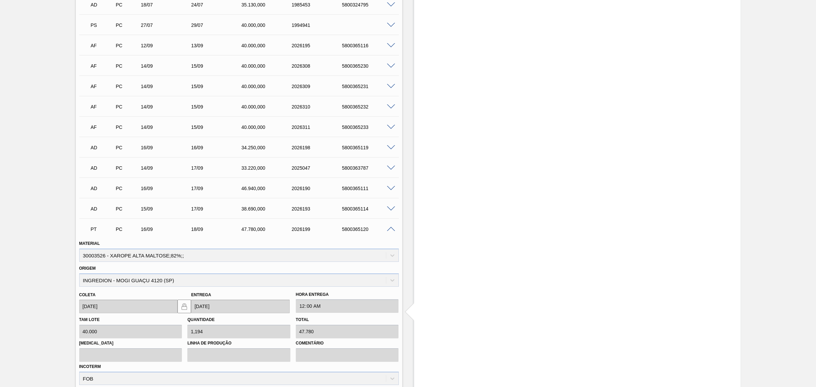
click at [390, 229] on span at bounding box center [391, 229] width 8 height 5
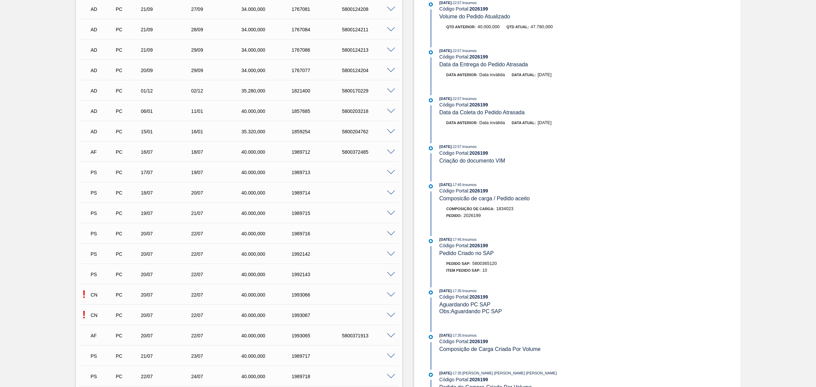
scroll to position [213, 0]
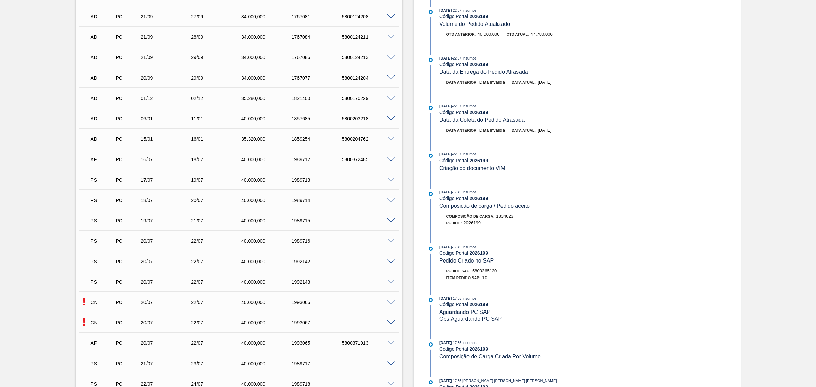
click at [391, 180] on span at bounding box center [391, 180] width 8 height 5
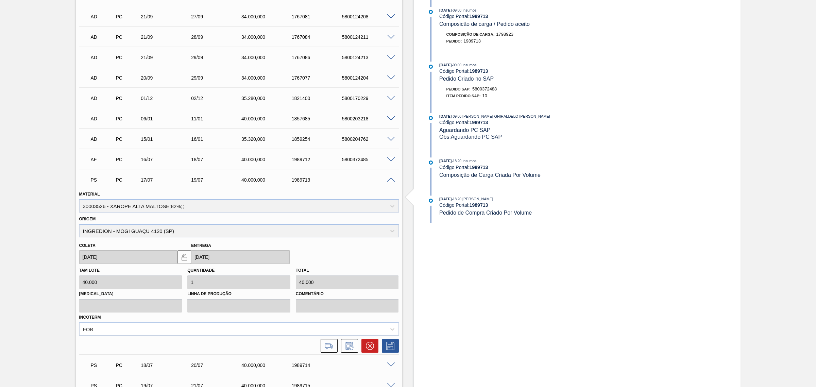
click at [391, 180] on span at bounding box center [391, 180] width 8 height 5
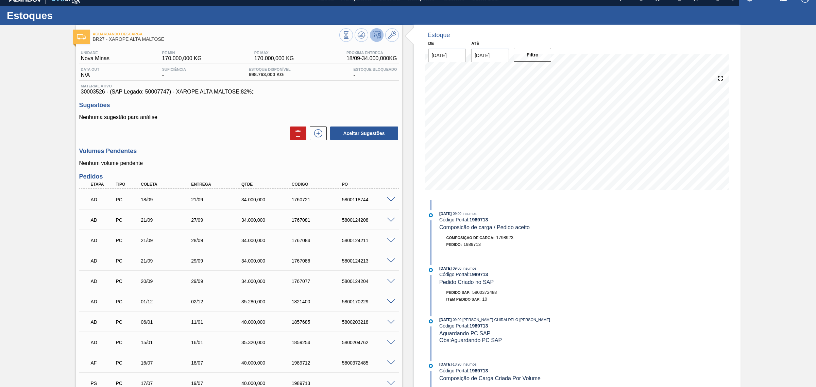
scroll to position [0, 0]
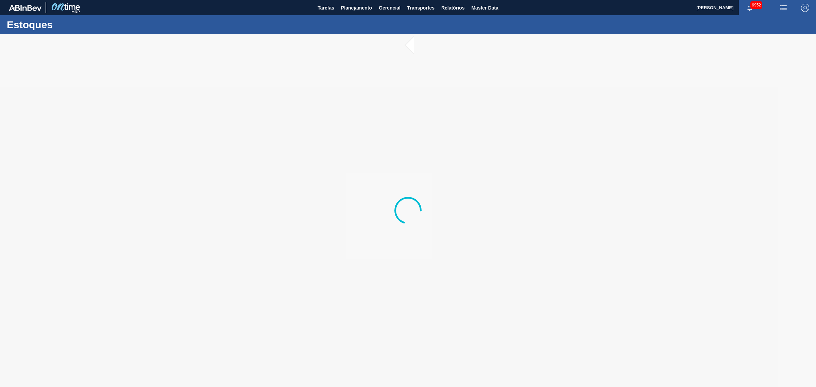
drag, startPoint x: 687, startPoint y: 78, endPoint x: 689, endPoint y: 83, distance: 6.1
click at [689, 83] on div at bounding box center [408, 210] width 816 height 353
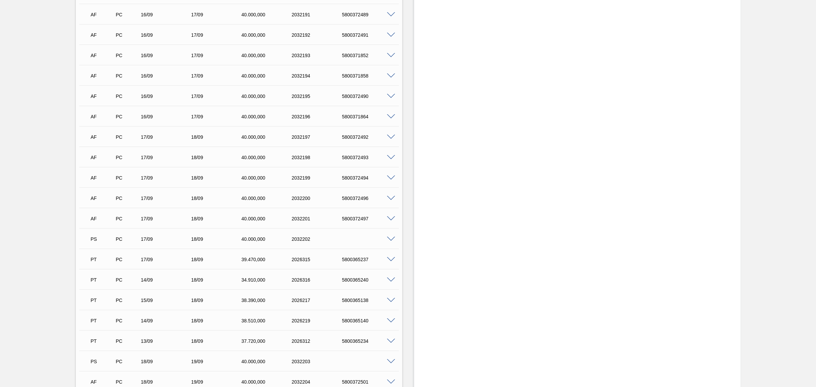
scroll to position [540, 0]
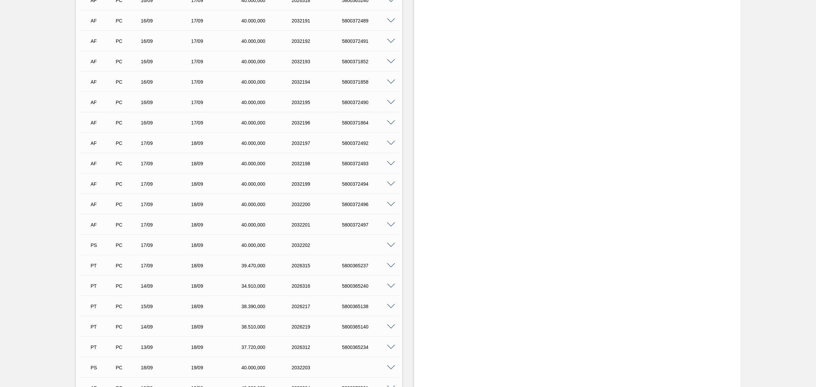
click at [390, 144] on span at bounding box center [391, 143] width 8 height 5
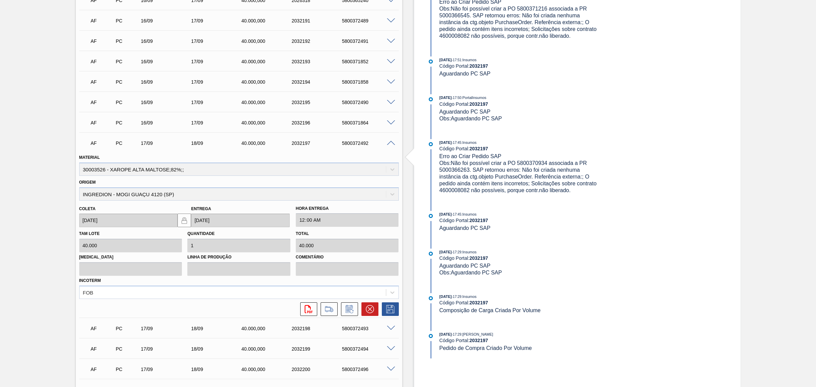
click at [391, 143] on span at bounding box center [391, 143] width 8 height 5
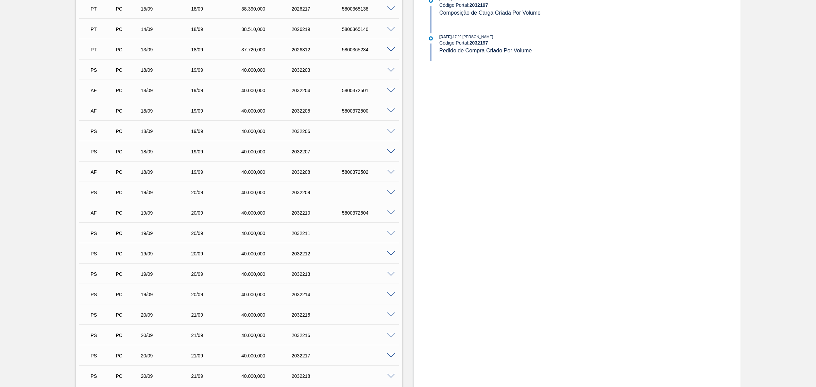
scroll to position [1008, 0]
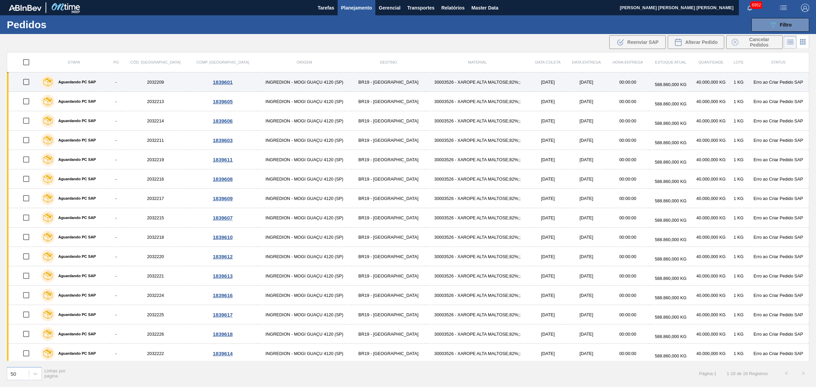
click at [30, 81] on input "checkbox" at bounding box center [26, 82] width 14 height 14
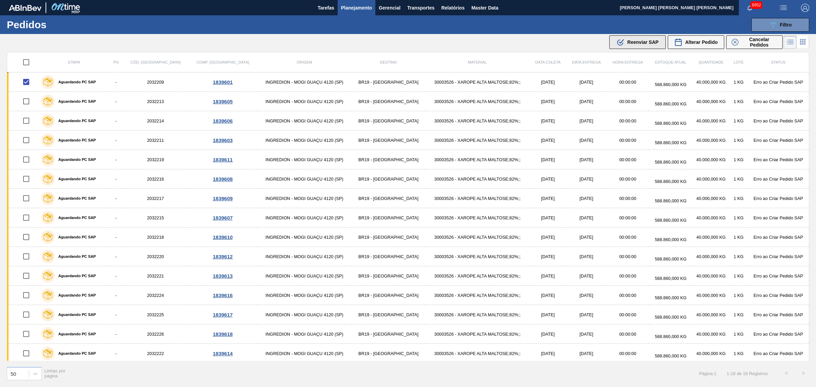
click at [649, 40] on span "Reenviar SAP" at bounding box center [643, 41] width 31 height 5
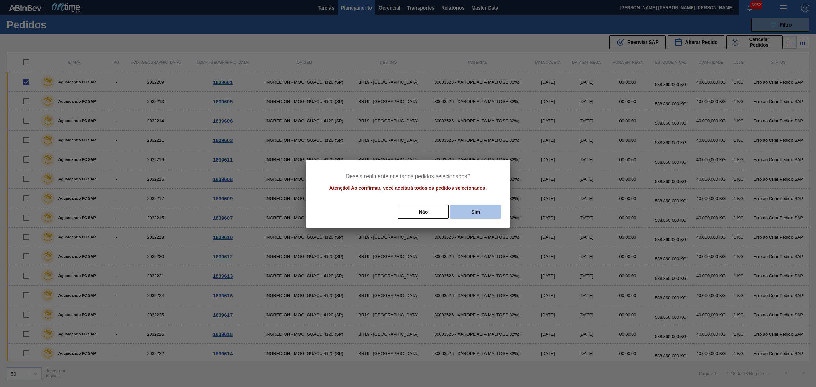
click at [479, 212] on button "Sim" at bounding box center [475, 212] width 51 height 14
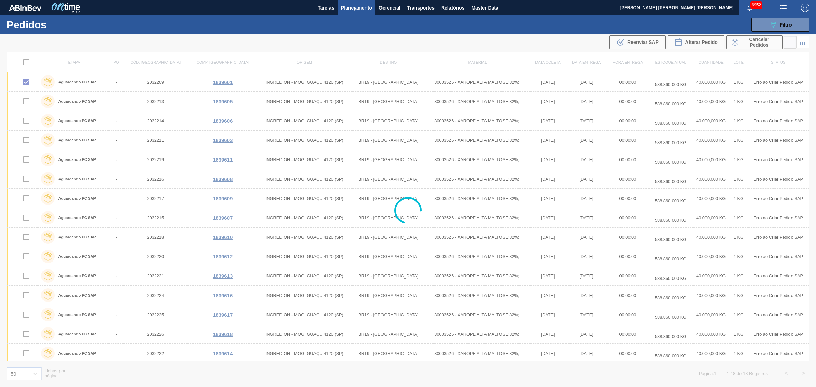
checkbox input "false"
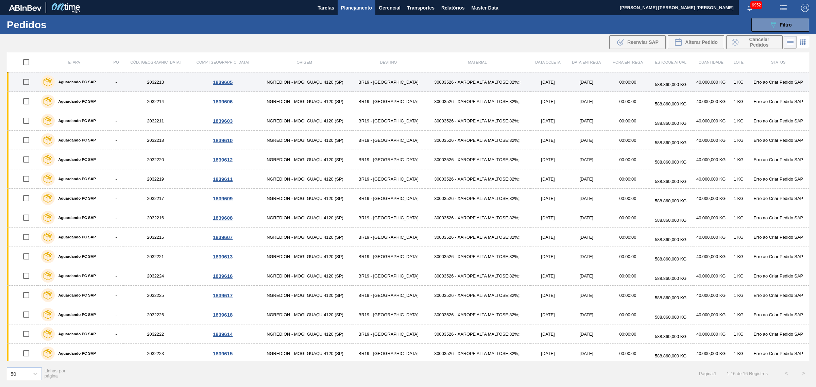
click at [26, 82] on input "checkbox" at bounding box center [26, 82] width 14 height 14
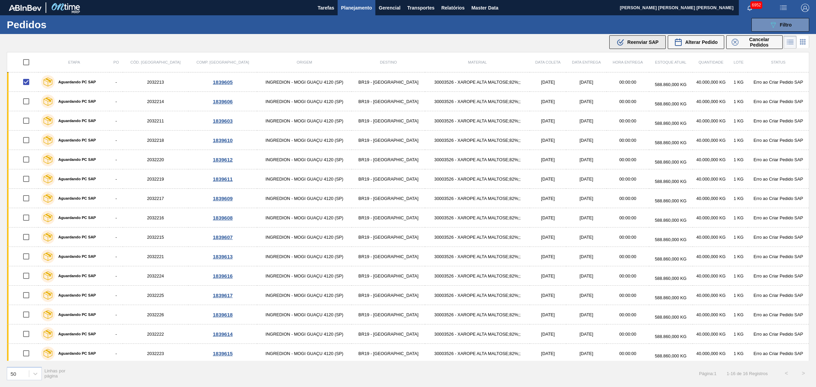
click at [645, 45] on div ".b{fill:var(--color-action-default)} Reenviar SAP" at bounding box center [638, 42] width 42 height 8
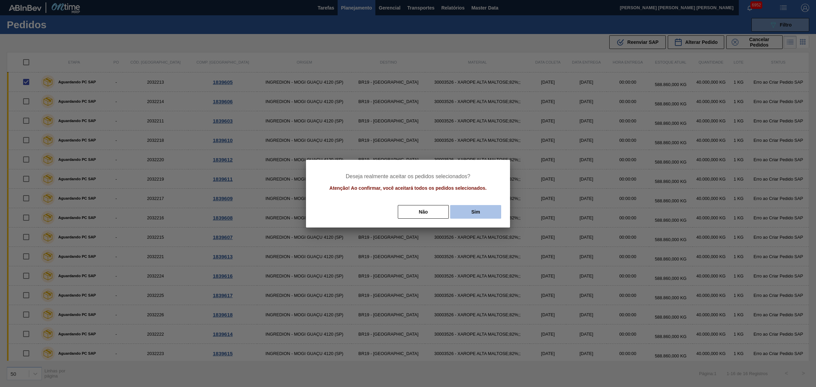
click at [483, 210] on button "Sim" at bounding box center [475, 212] width 51 height 14
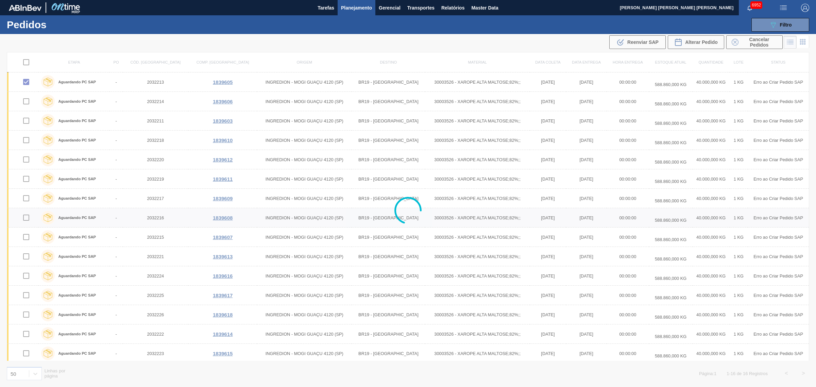
checkbox input "false"
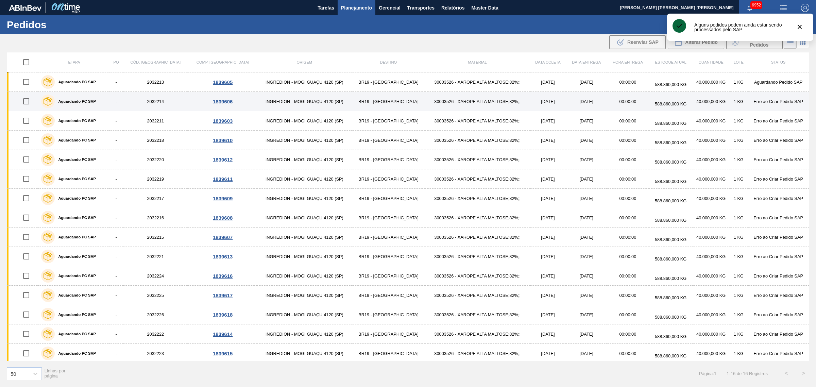
click at [31, 101] on input "checkbox" at bounding box center [26, 101] width 14 height 14
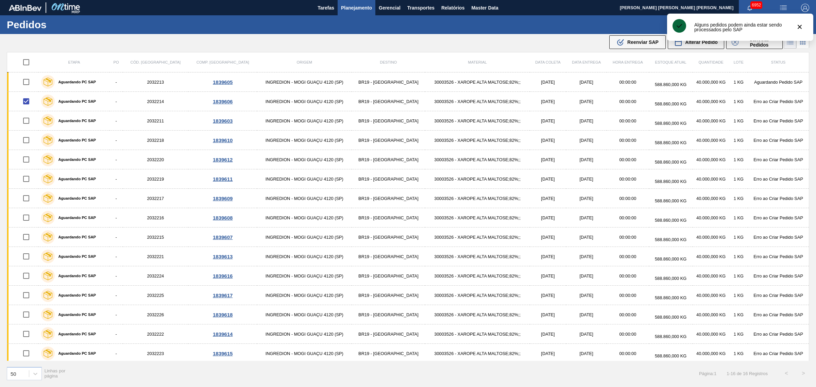
click at [643, 44] on span "Reenviar SAP" at bounding box center [643, 41] width 31 height 5
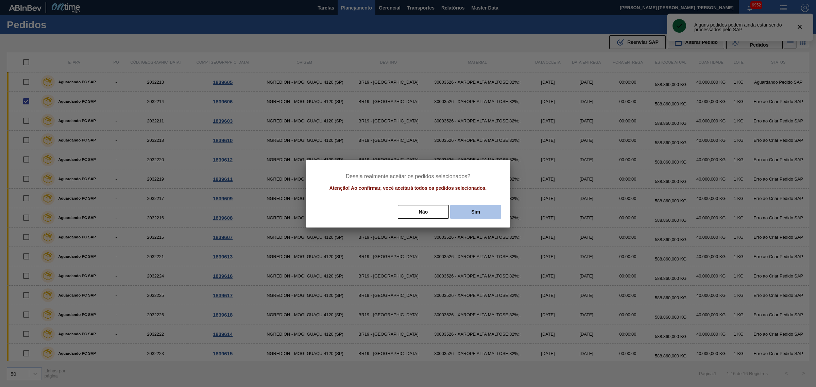
click at [474, 208] on button "Sim" at bounding box center [475, 212] width 51 height 14
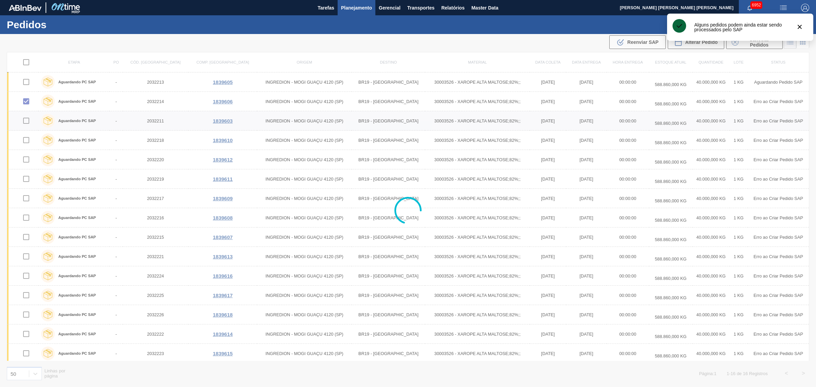
checkbox input "false"
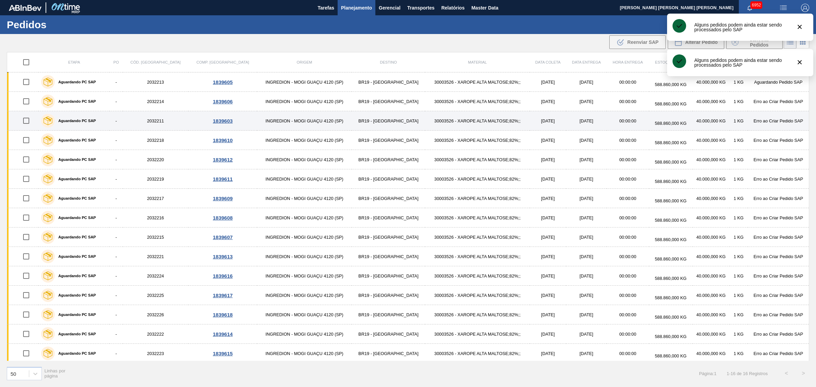
click at [31, 123] on input "checkbox" at bounding box center [26, 121] width 14 height 14
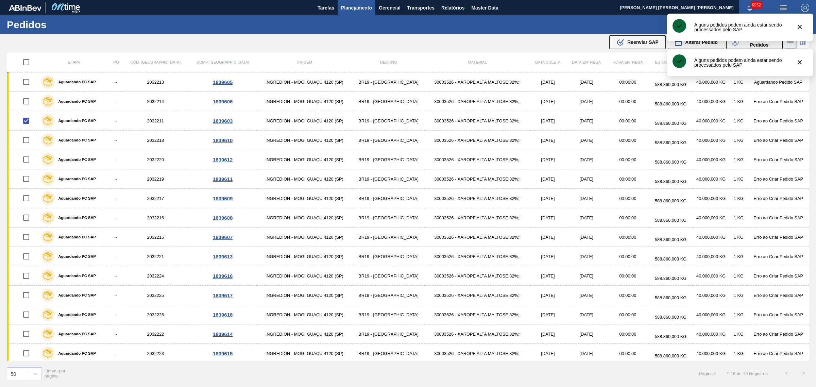
click at [646, 46] on button ".b{fill:var(--color-action-default)} Reenviar SAP" at bounding box center [638, 42] width 56 height 14
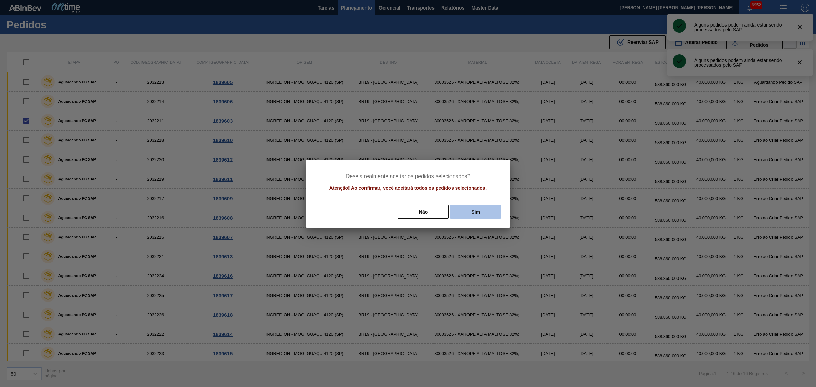
click at [469, 206] on button "Sim" at bounding box center [475, 212] width 51 height 14
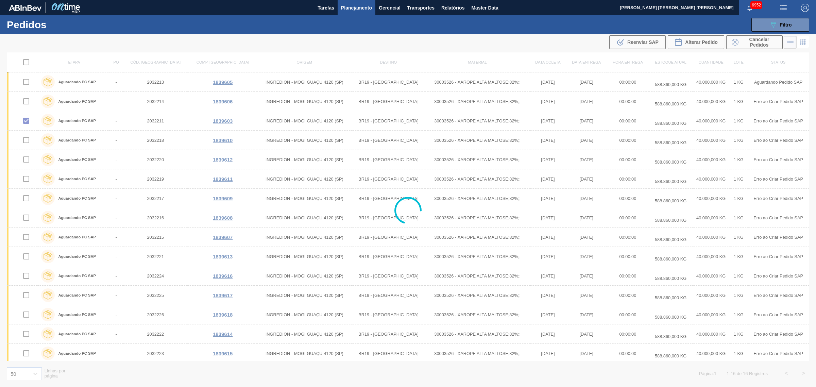
checkbox input "false"
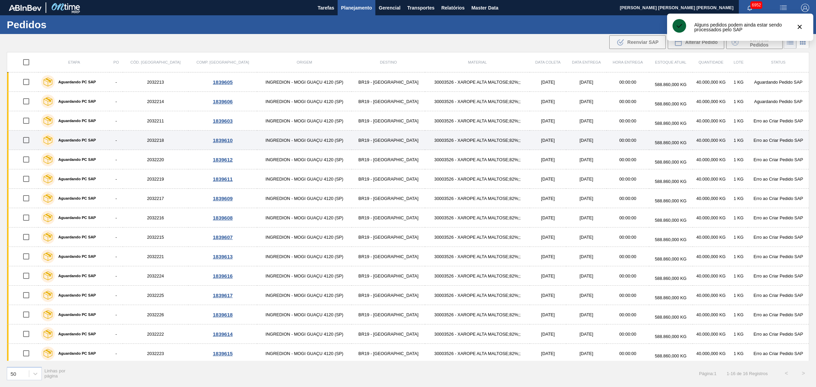
click at [27, 143] on input "checkbox" at bounding box center [26, 140] width 14 height 14
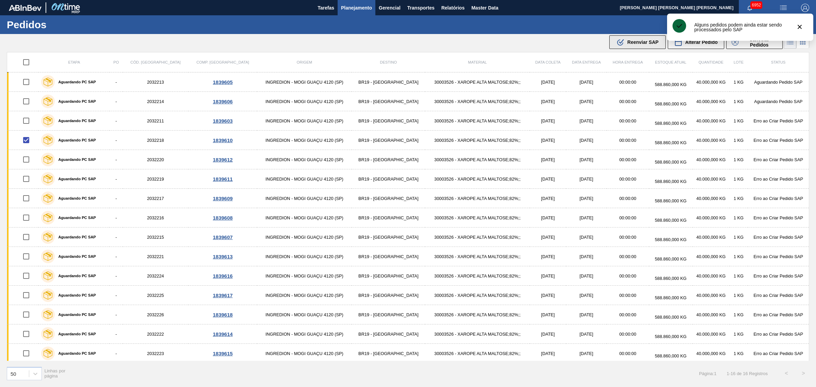
click at [623, 45] on icon ".b{fill:var(--color-action-default)}" at bounding box center [621, 42] width 8 height 8
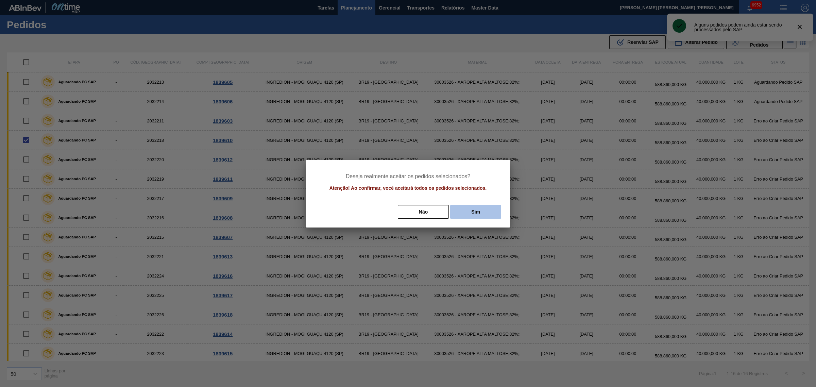
click at [491, 208] on button "Sim" at bounding box center [475, 212] width 51 height 14
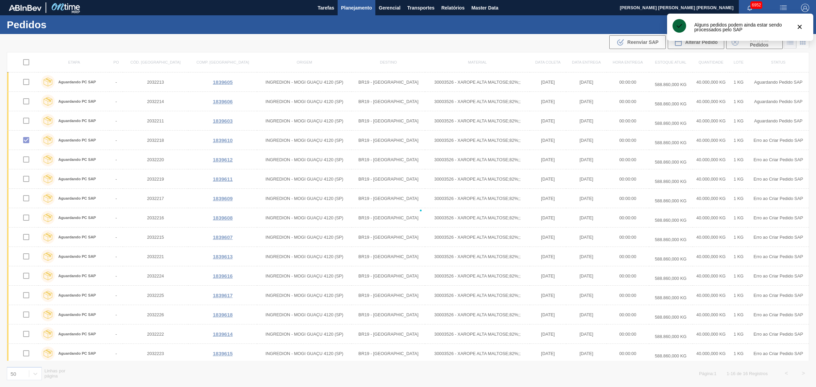
checkbox input "false"
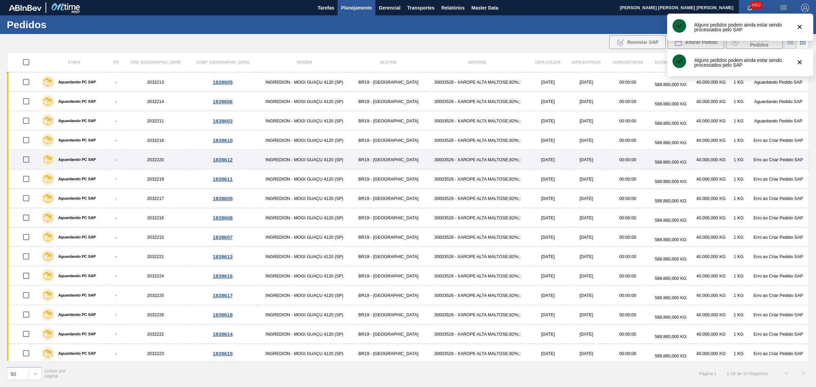
click at [31, 158] on input "checkbox" at bounding box center [26, 159] width 14 height 14
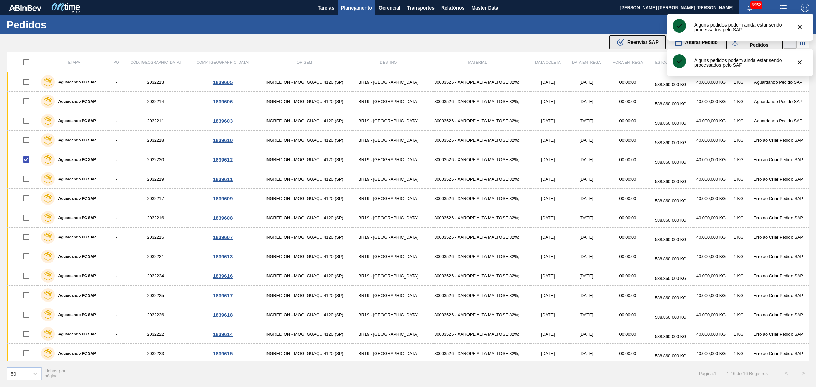
click at [613, 45] on button ".b{fill:var(--color-action-default)} Reenviar SAP" at bounding box center [638, 42] width 56 height 14
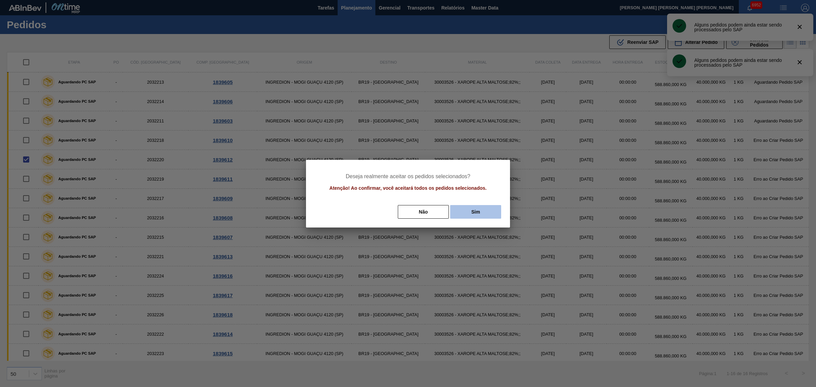
click at [499, 209] on button "Sim" at bounding box center [475, 212] width 51 height 14
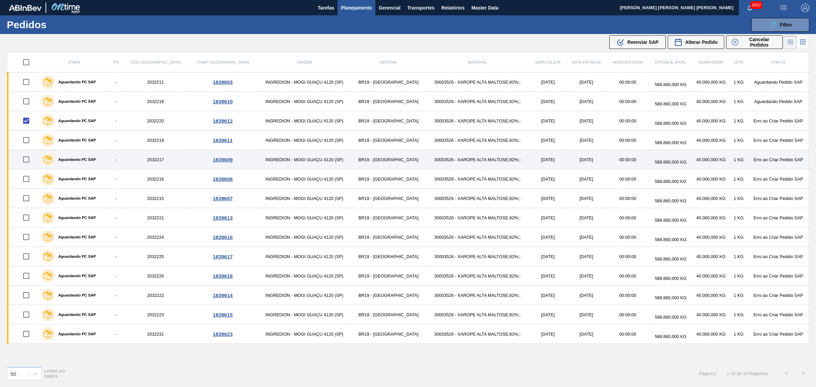
checkbox input "false"
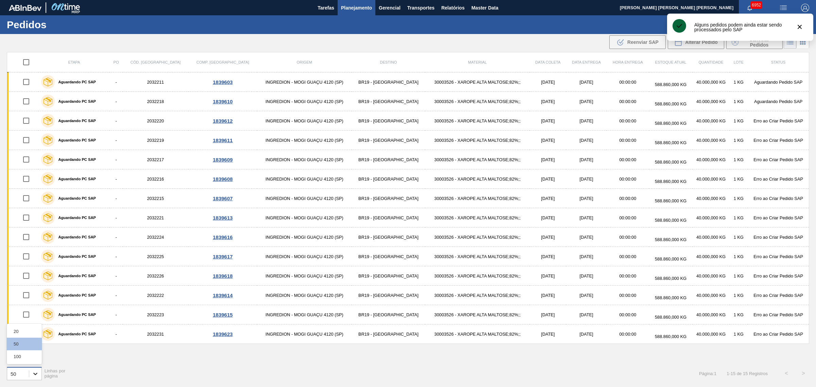
click at [37, 371] on icon at bounding box center [35, 373] width 7 height 7
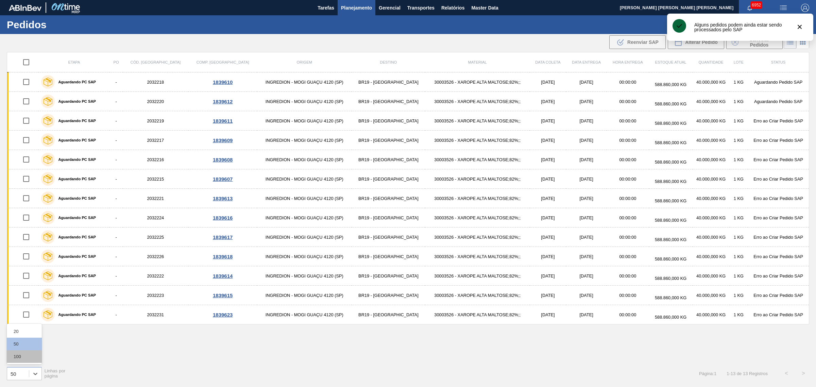
click at [28, 354] on div "100" at bounding box center [24, 356] width 35 height 13
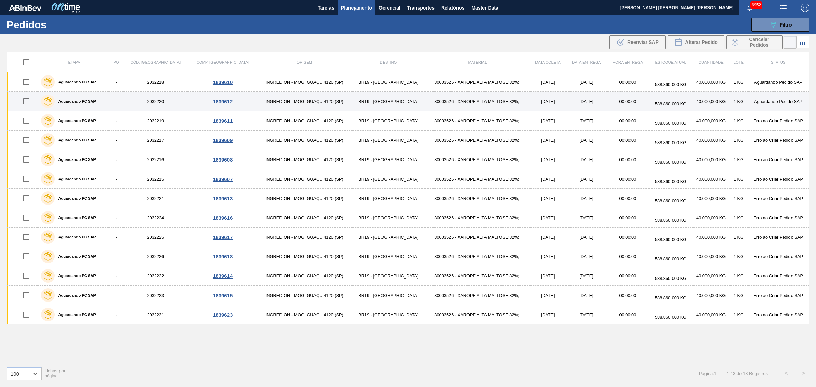
drag, startPoint x: 31, startPoint y: 83, endPoint x: 128, endPoint y: 92, distance: 97.1
click at [32, 84] on input "checkbox" at bounding box center [26, 82] width 14 height 14
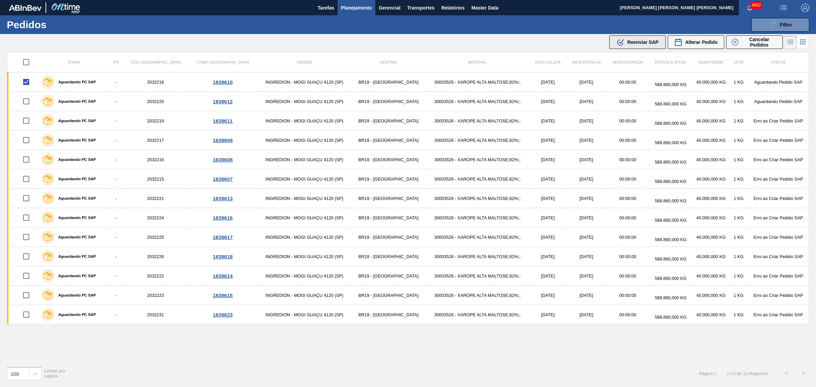
click at [643, 38] on div ".b{fill:var(--color-action-default)} Reenviar SAP" at bounding box center [638, 42] width 42 height 8
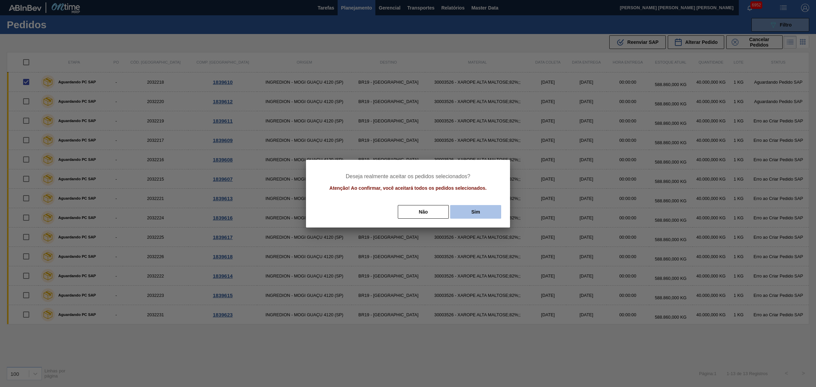
click at [478, 208] on button "Sim" at bounding box center [475, 212] width 51 height 14
checkbox input "false"
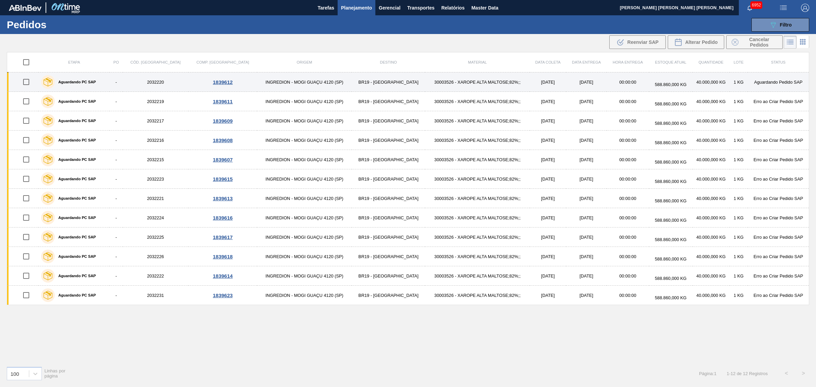
drag, startPoint x: 30, startPoint y: 82, endPoint x: 216, endPoint y: 83, distance: 186.1
click at [30, 82] on input "checkbox" at bounding box center [26, 82] width 14 height 14
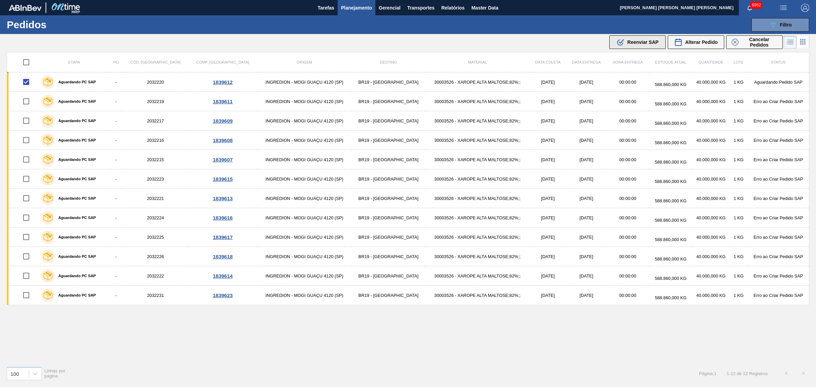
click at [648, 41] on span "Reenviar SAP" at bounding box center [643, 41] width 31 height 5
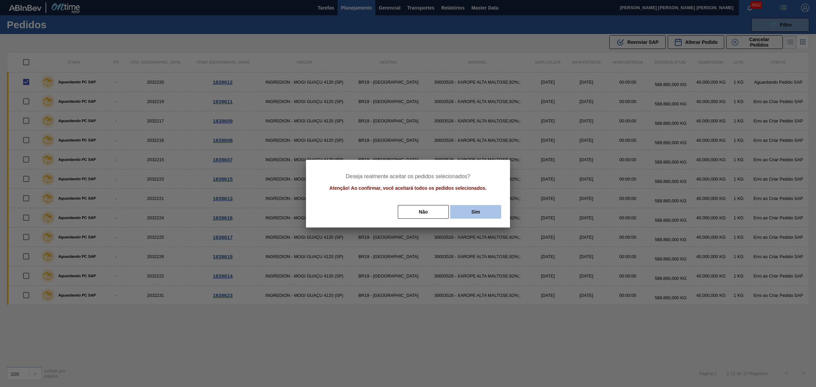
drag, startPoint x: 474, startPoint y: 219, endPoint x: 468, endPoint y: 214, distance: 7.6
click at [473, 219] on div "Não Sim" at bounding box center [408, 211] width 188 height 15
click at [468, 214] on button "Sim" at bounding box center [475, 212] width 51 height 14
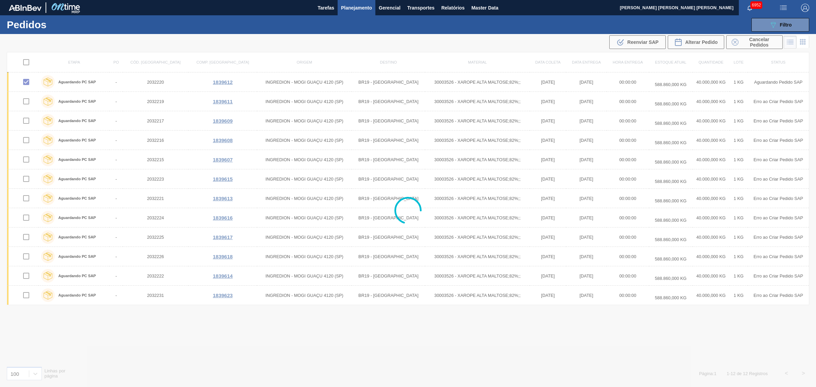
checkbox input "false"
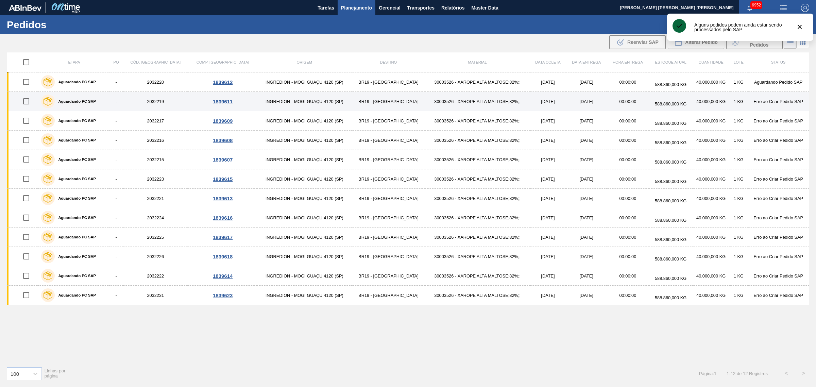
click at [26, 101] on input "checkbox" at bounding box center [26, 101] width 14 height 14
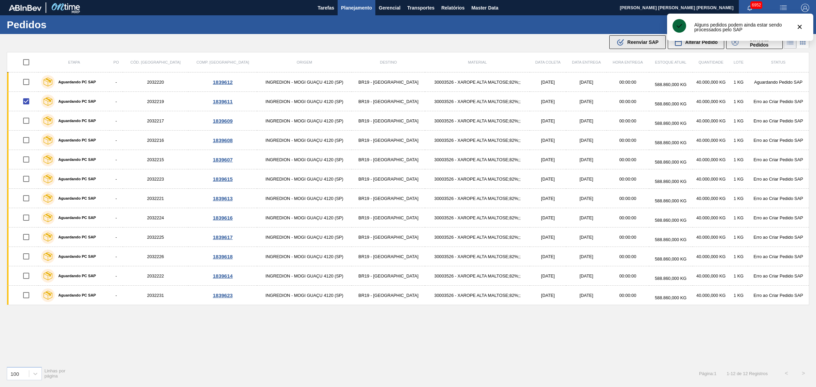
click at [624, 44] on icon ".b{fill:var(--color-action-default)}" at bounding box center [621, 42] width 8 height 8
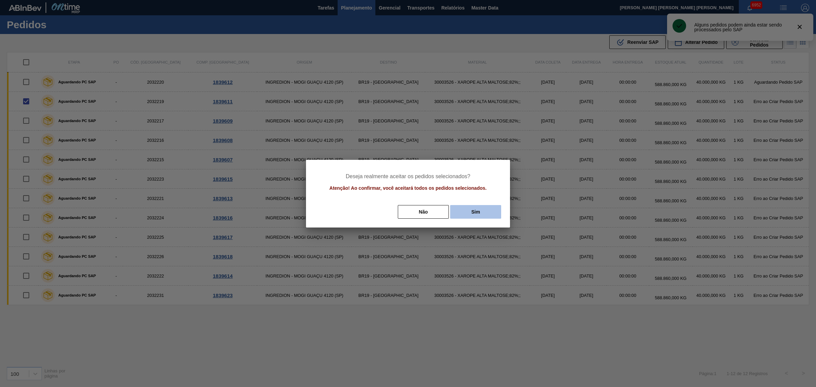
click at [490, 209] on button "Sim" at bounding box center [475, 212] width 51 height 14
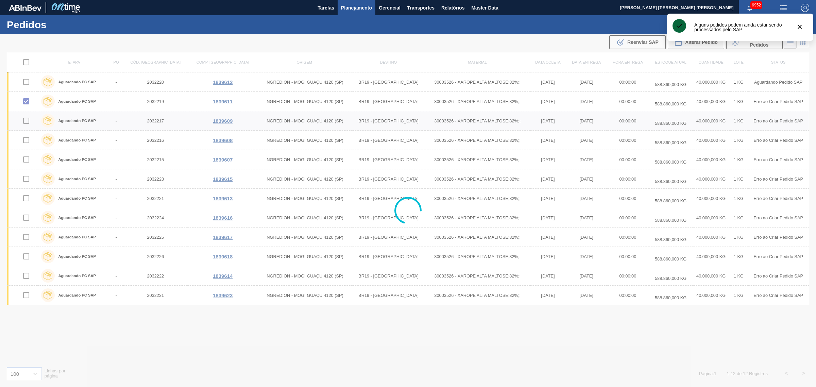
checkbox input "false"
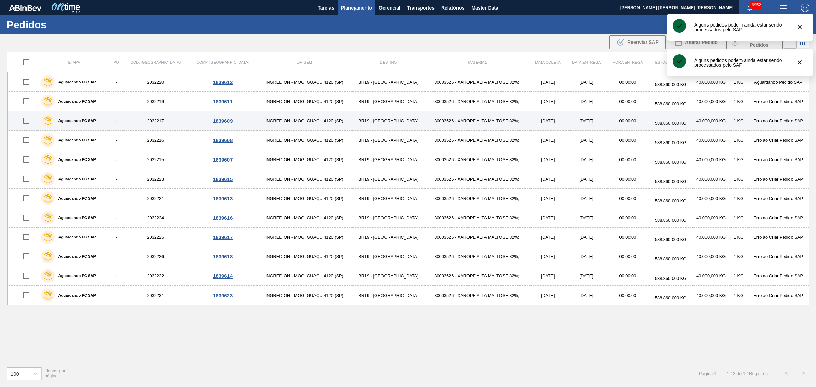
click at [30, 119] on input "checkbox" at bounding box center [26, 121] width 14 height 14
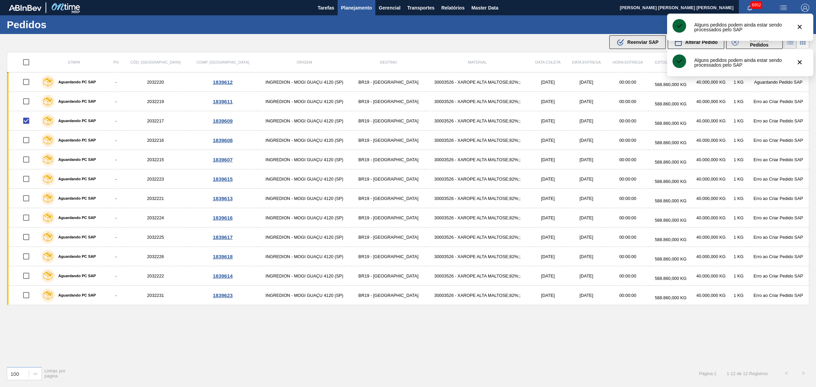
click at [630, 43] on span "Reenviar SAP" at bounding box center [643, 41] width 31 height 5
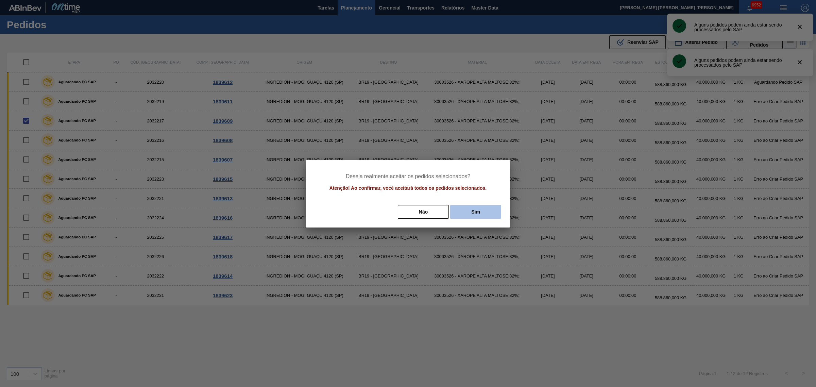
click at [497, 210] on button "Sim" at bounding box center [475, 212] width 51 height 14
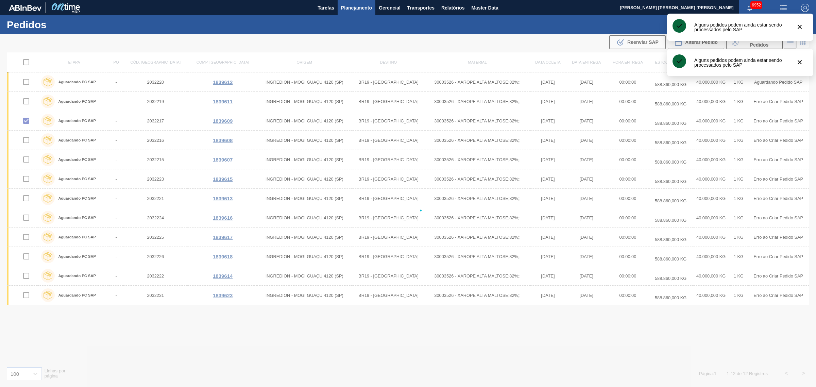
checkbox input "false"
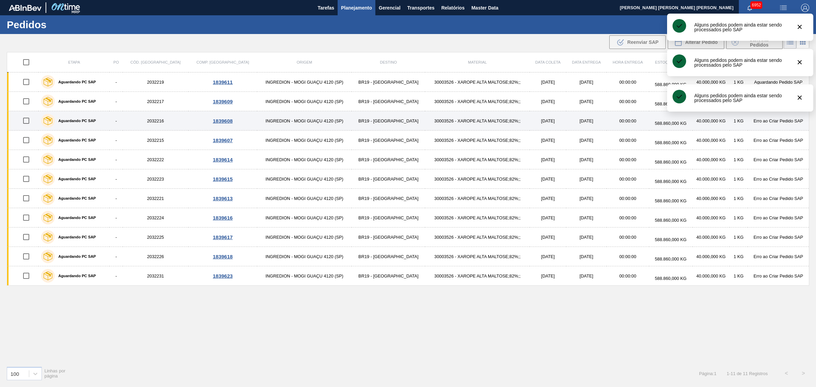
click at [30, 116] on input "checkbox" at bounding box center [26, 121] width 14 height 14
checkbox input "true"
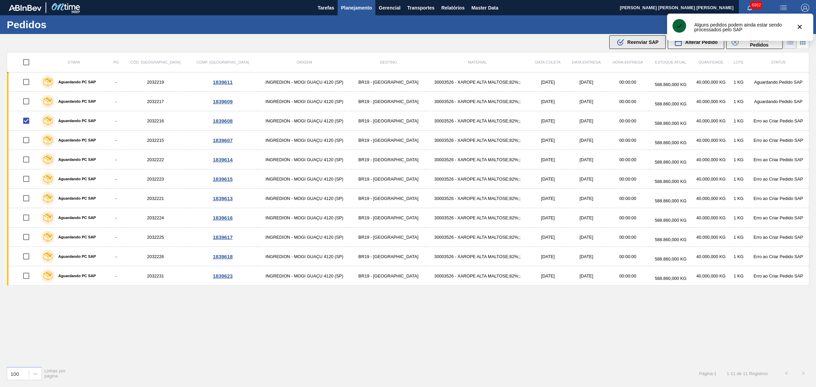
click at [629, 37] on button ".b{fill:var(--color-action-default)} Reenviar SAP" at bounding box center [638, 42] width 56 height 14
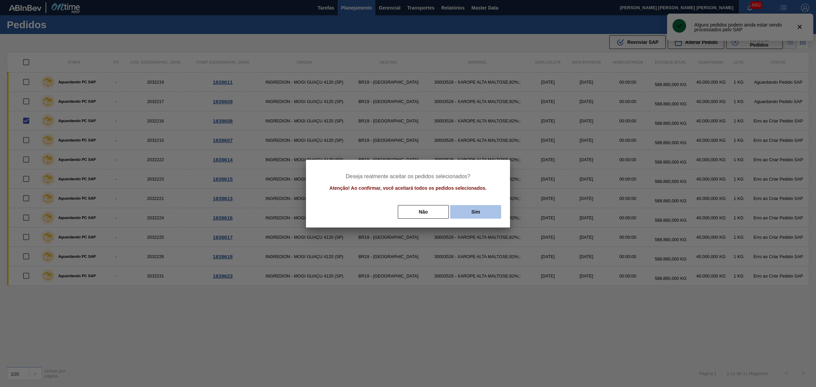
click at [489, 210] on button "Sim" at bounding box center [475, 212] width 51 height 14
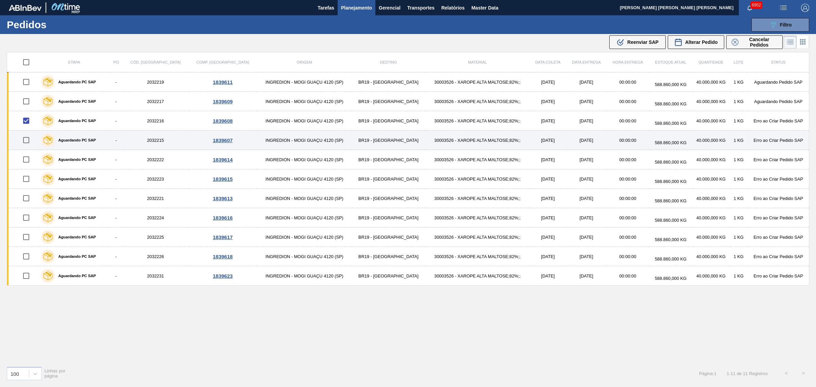
click at [28, 143] on input "checkbox" at bounding box center [26, 140] width 14 height 14
checkbox input "true"
checkbox input "false"
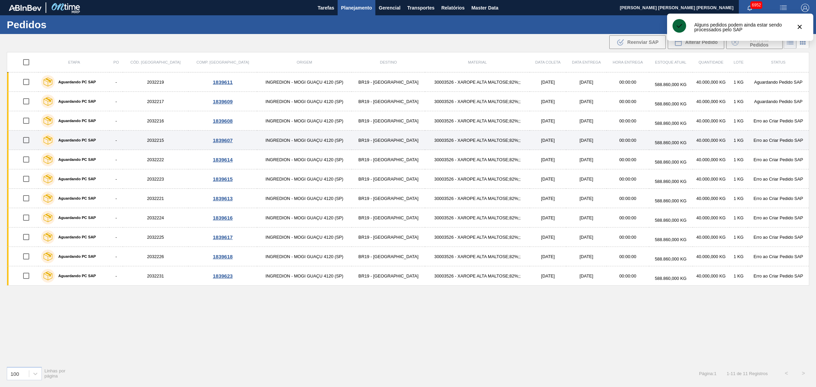
click at [26, 140] on input "checkbox" at bounding box center [26, 140] width 14 height 14
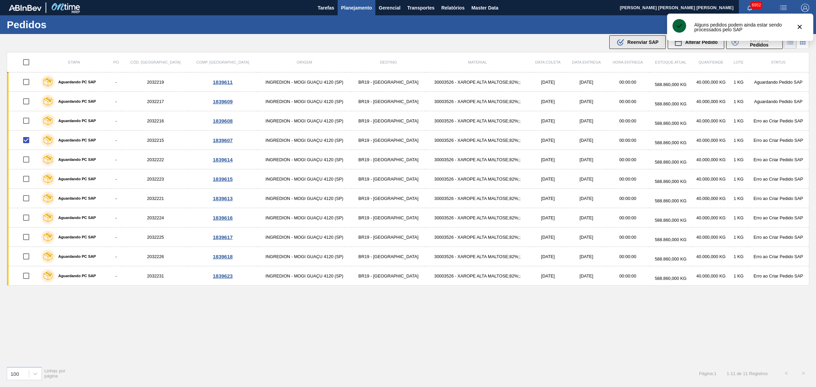
click at [651, 46] on div ".b{fill:var(--color-action-default)} Reenviar SAP" at bounding box center [638, 42] width 42 height 8
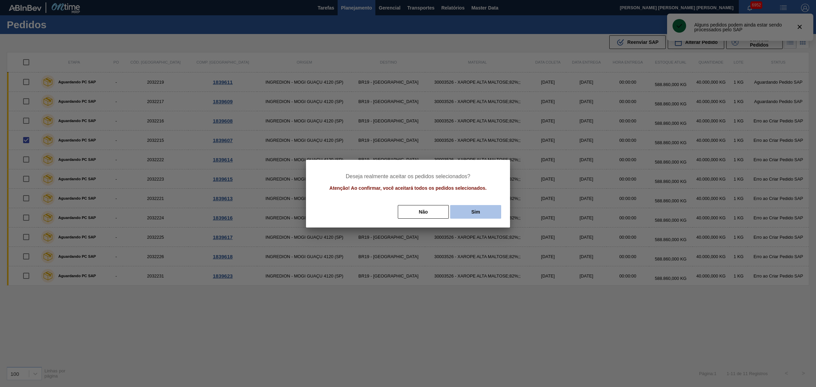
click at [482, 212] on button "Sim" at bounding box center [475, 212] width 51 height 14
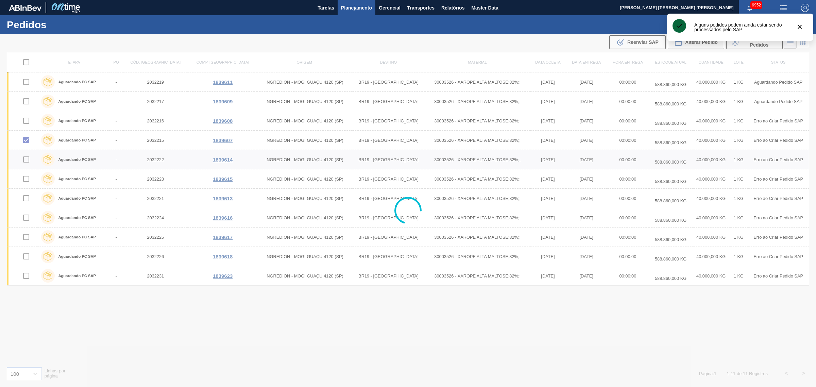
checkbox input "false"
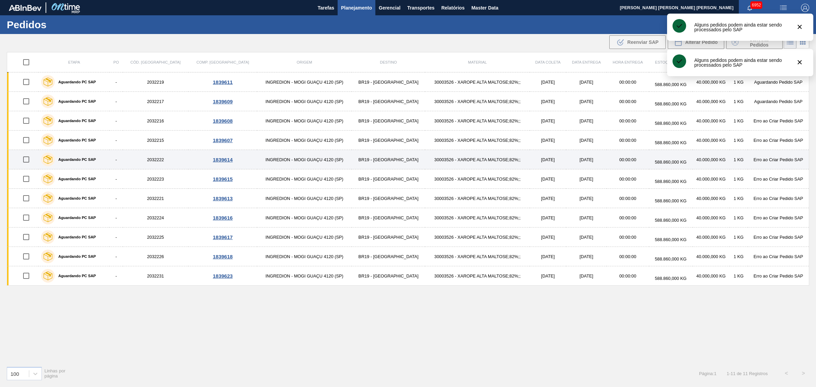
click at [26, 162] on input "checkbox" at bounding box center [26, 159] width 14 height 14
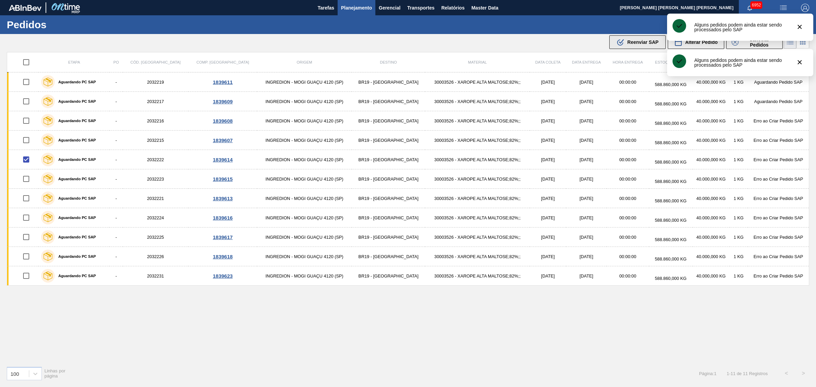
click at [650, 42] on span "Reenviar SAP" at bounding box center [643, 41] width 31 height 5
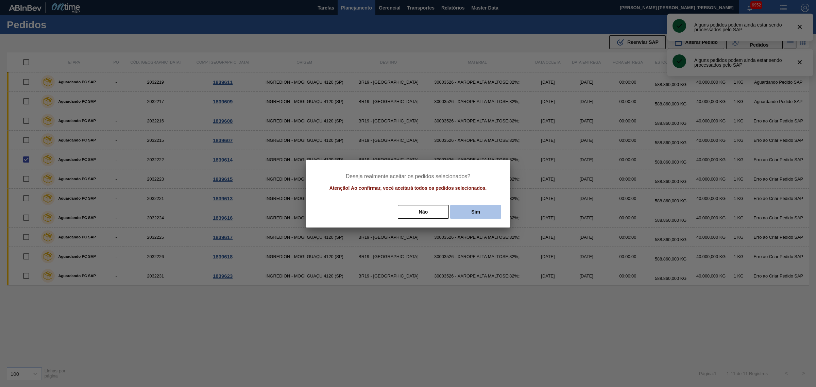
click at [472, 213] on button "Sim" at bounding box center [475, 212] width 51 height 14
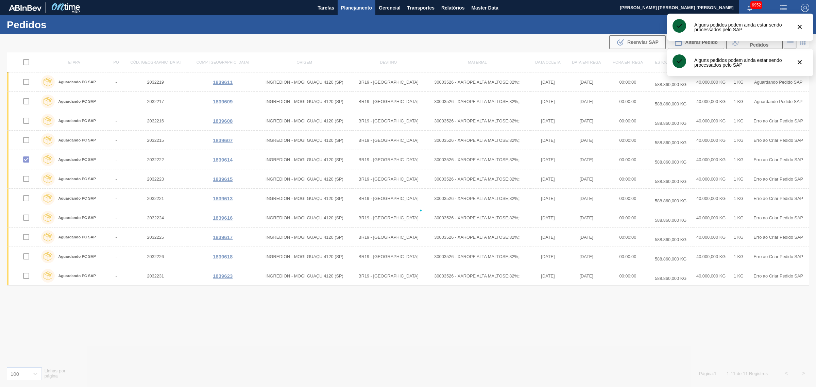
checkbox input "false"
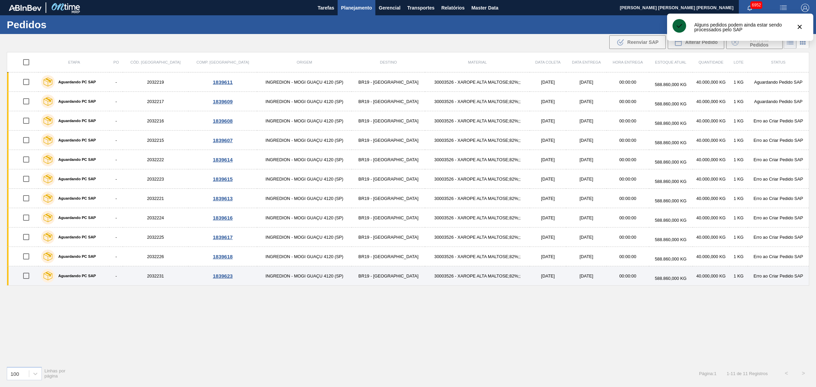
click at [28, 278] on input "checkbox" at bounding box center [26, 276] width 14 height 14
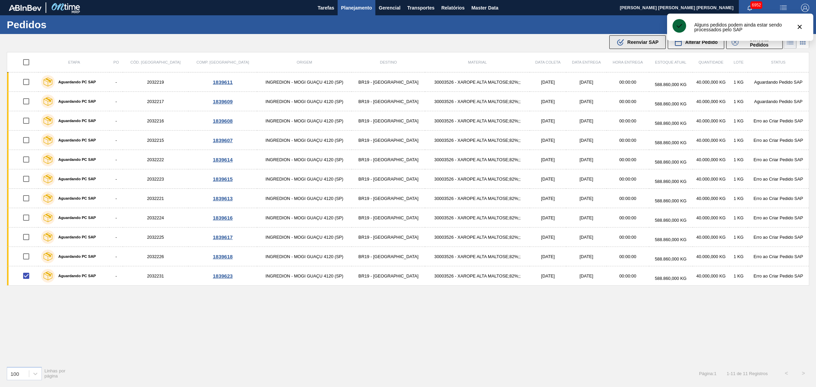
click at [618, 45] on icon ".b{fill:var(--color-action-default)}" at bounding box center [621, 42] width 8 height 8
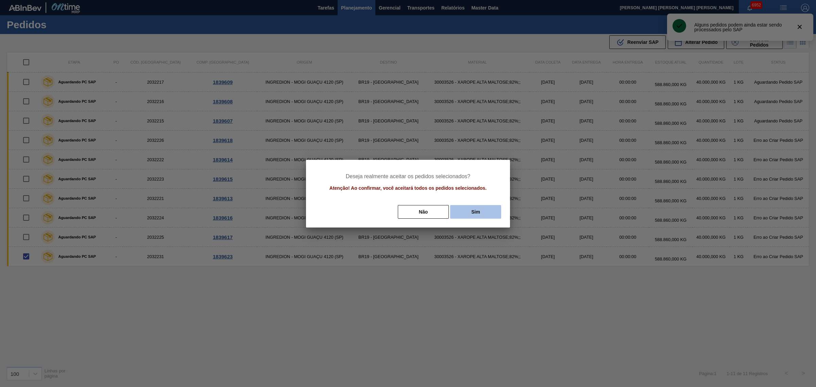
click at [475, 214] on button "Sim" at bounding box center [475, 212] width 51 height 14
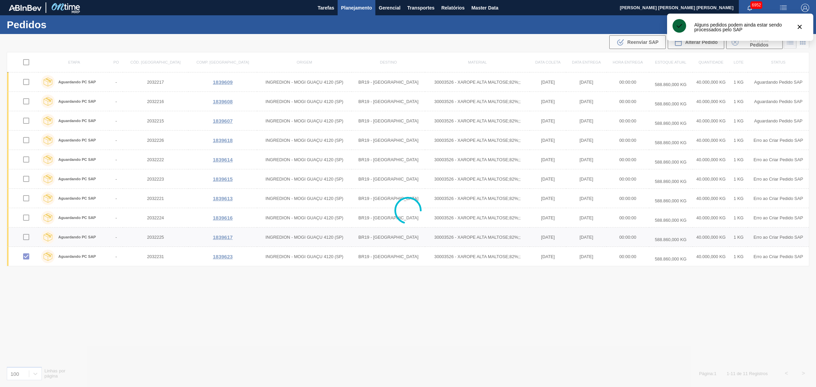
checkbox input "false"
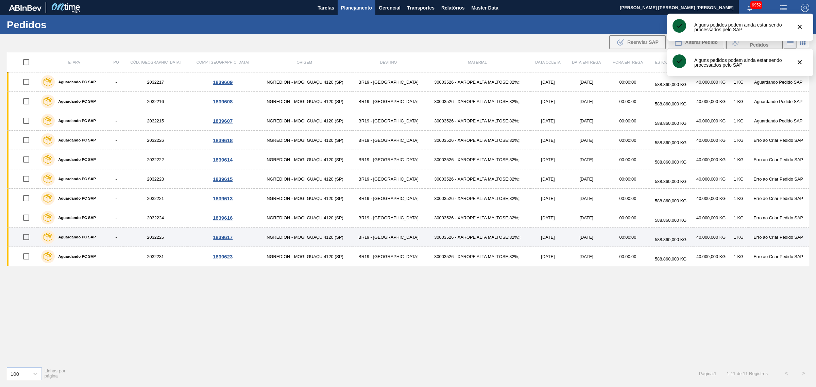
click at [28, 235] on input "checkbox" at bounding box center [26, 237] width 14 height 14
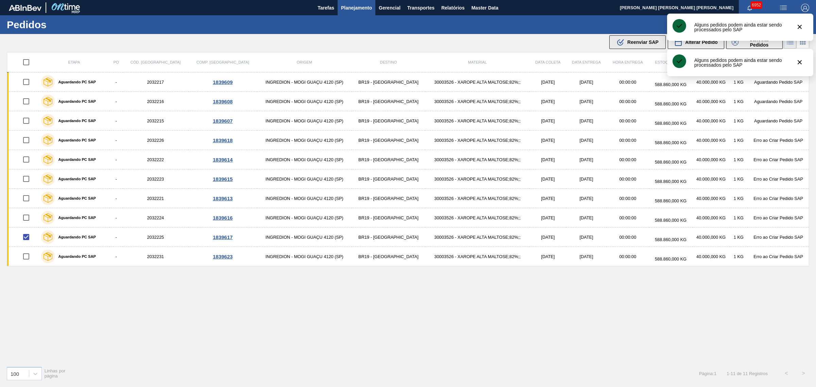
click at [630, 43] on span "Reenviar SAP" at bounding box center [643, 41] width 31 height 5
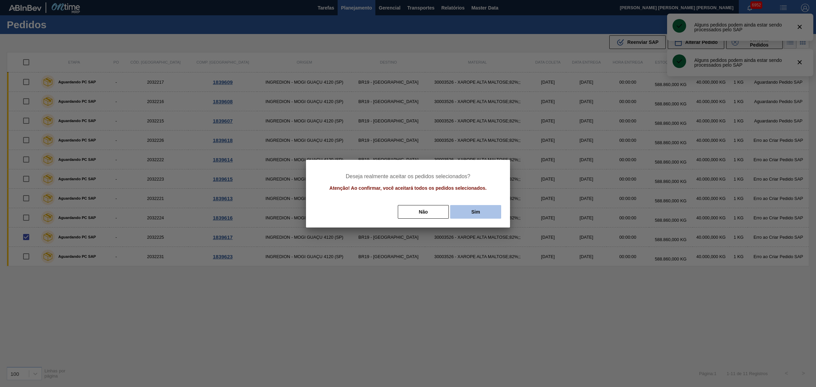
click at [492, 207] on button "Sim" at bounding box center [475, 212] width 51 height 14
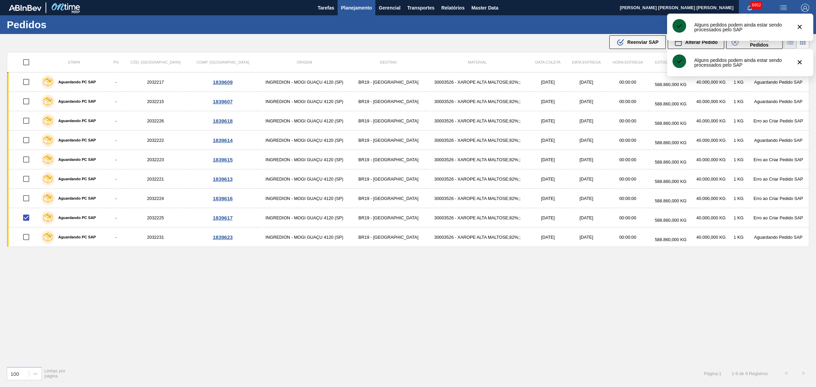
checkbox input "false"
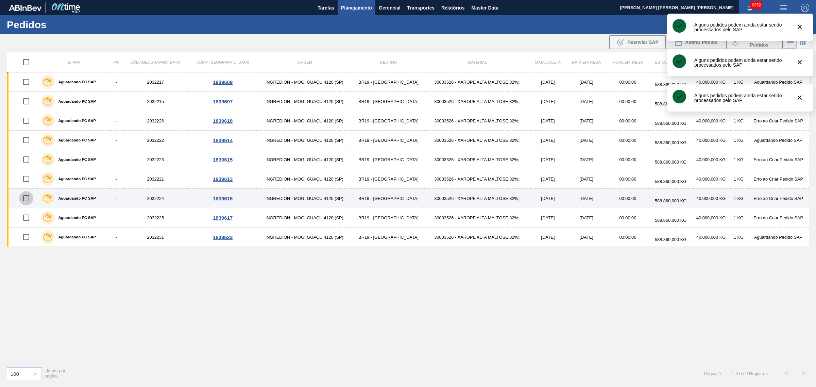
click at [27, 197] on input "checkbox" at bounding box center [26, 198] width 14 height 14
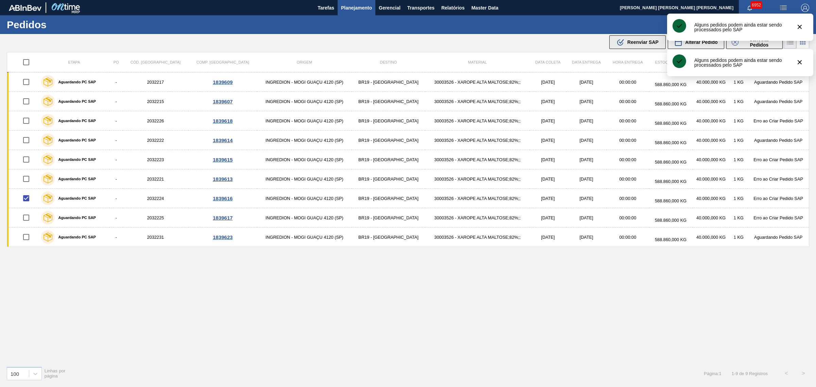
click at [634, 38] on div ".b{fill:var(--color-action-default)} Reenviar SAP" at bounding box center [638, 42] width 42 height 8
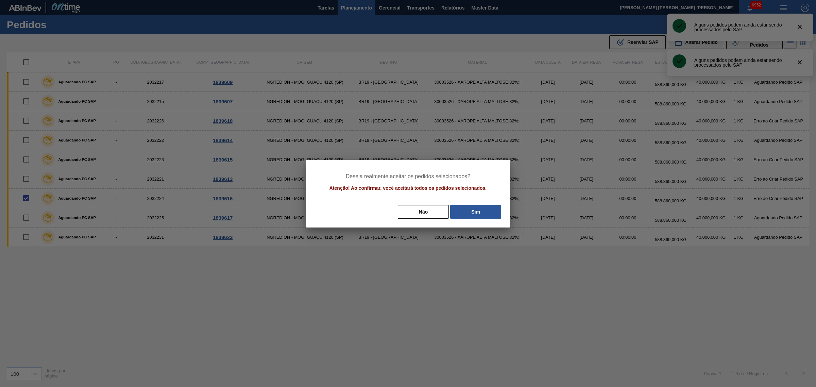
click at [488, 218] on div "Não Sim" at bounding box center [408, 211] width 188 height 15
click at [489, 209] on button "Sim" at bounding box center [475, 212] width 51 height 14
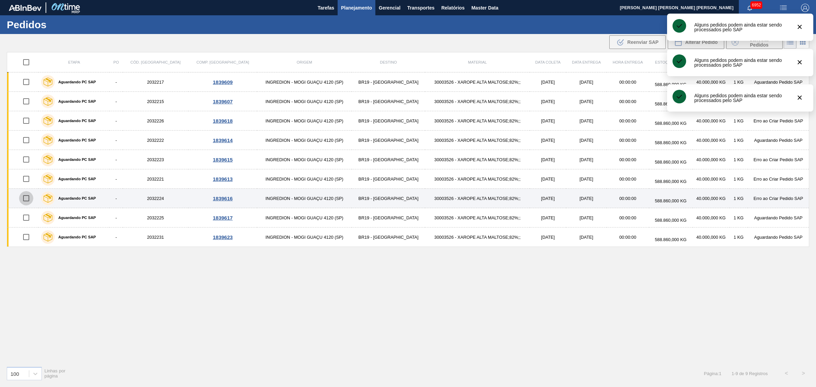
click at [28, 198] on input "checkbox" at bounding box center [26, 198] width 14 height 14
checkbox input "true"
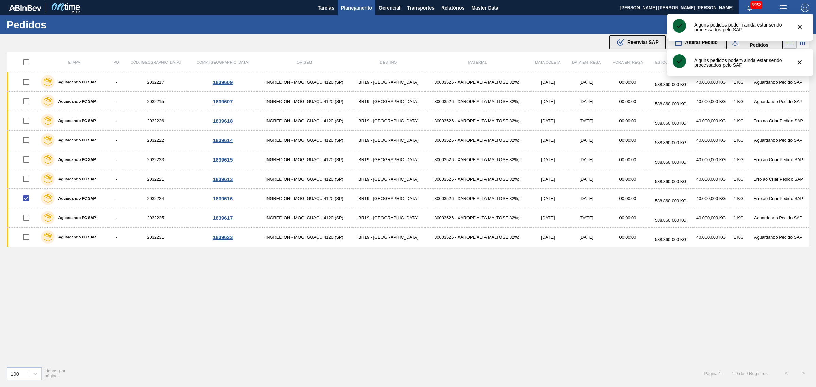
click at [624, 43] on icon ".b{fill:var(--color-action-default)}" at bounding box center [621, 42] width 8 height 8
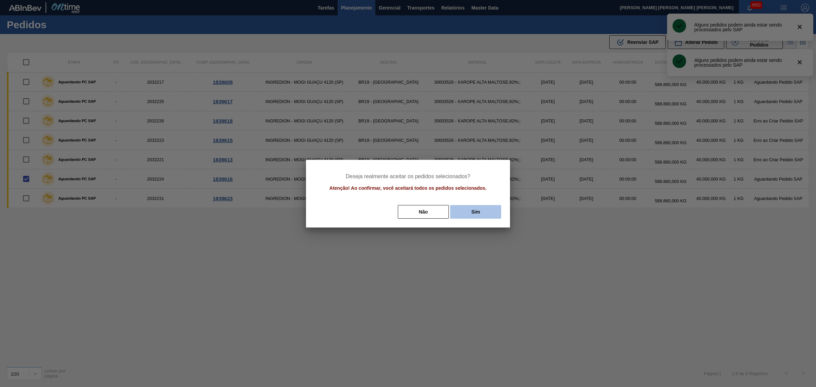
click at [463, 212] on button "Sim" at bounding box center [475, 212] width 51 height 14
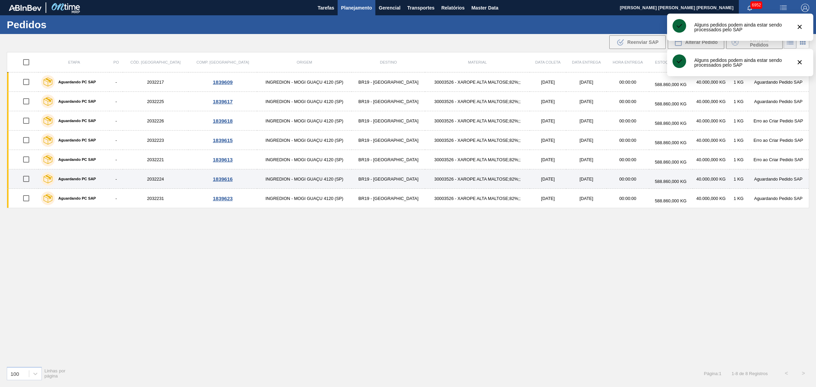
click at [30, 178] on input "checkbox" at bounding box center [26, 179] width 14 height 14
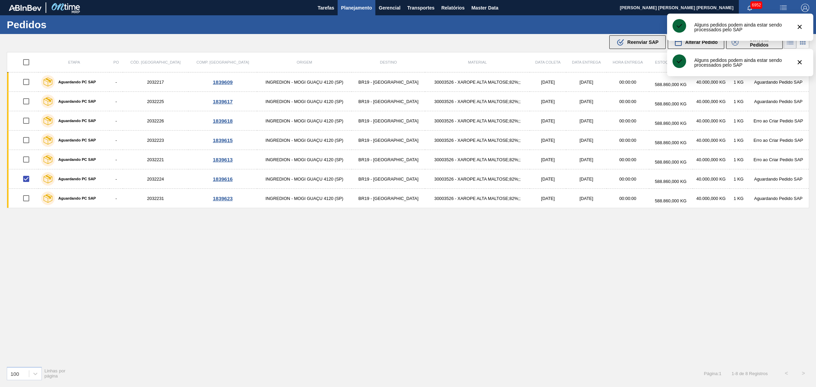
click at [620, 40] on icon ".b{fill:var(--color-action-default)}" at bounding box center [621, 42] width 8 height 8
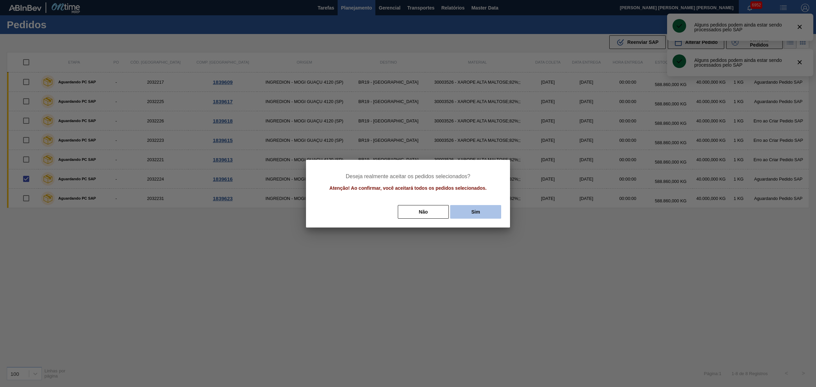
click at [464, 213] on button "Sim" at bounding box center [475, 212] width 51 height 14
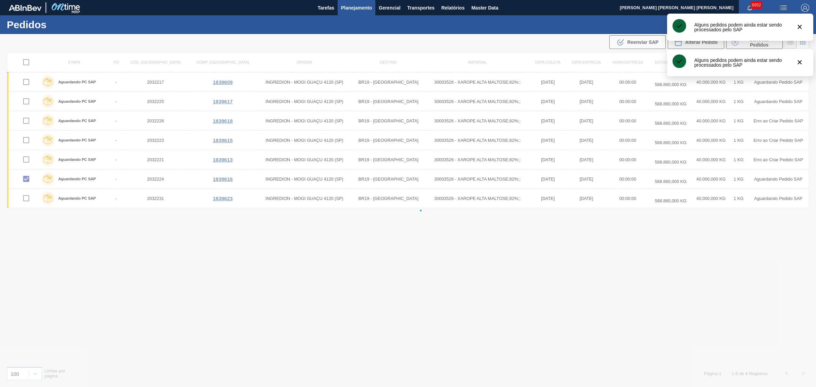
checkbox input "false"
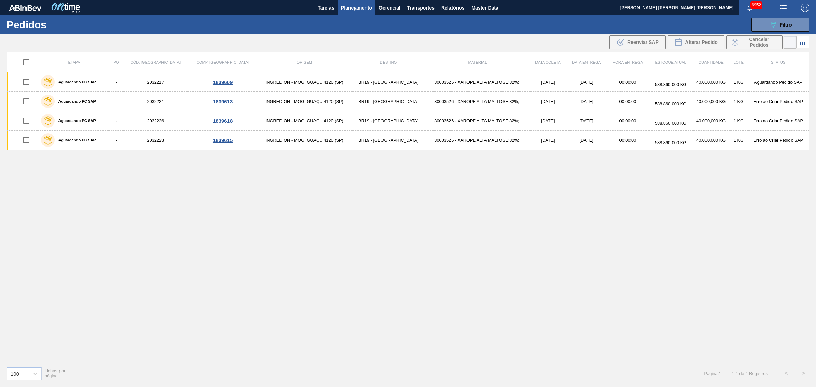
click at [31, 61] on input "checkbox" at bounding box center [26, 62] width 14 height 14
checkbox input "true"
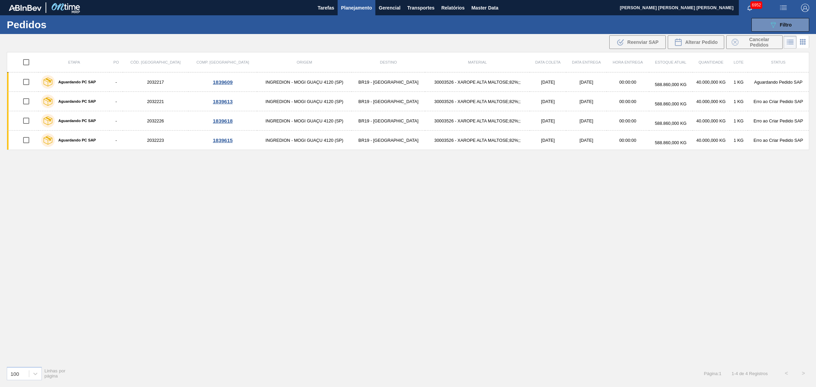
checkbox input "true"
click at [623, 43] on icon ".b{fill:var(--color-action-default)}" at bounding box center [621, 42] width 8 height 8
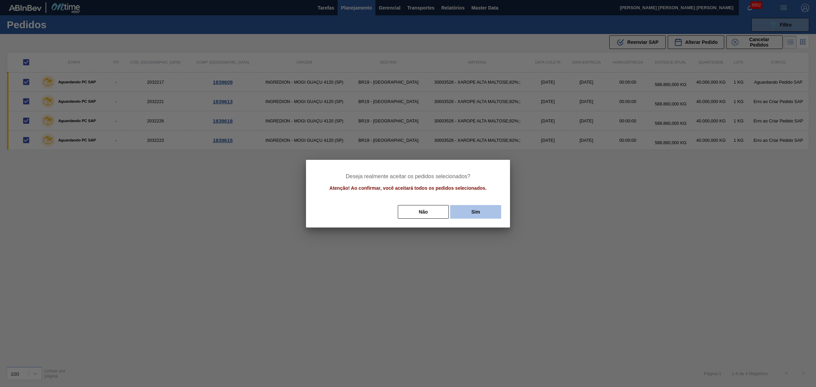
click at [476, 212] on button "Sim" at bounding box center [475, 212] width 51 height 14
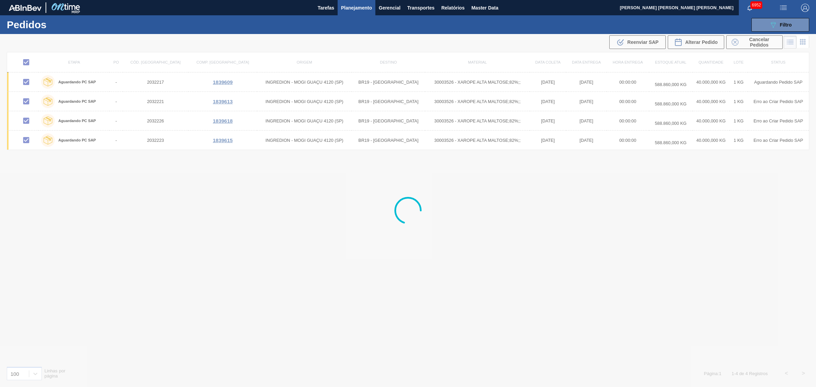
checkbox input "false"
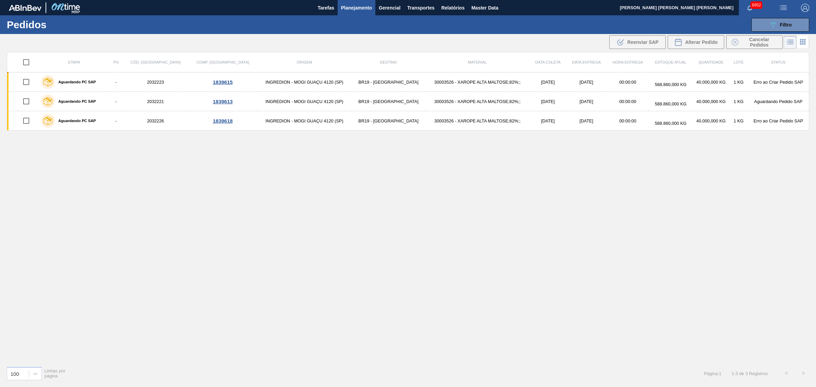
click at [27, 62] on input "checkbox" at bounding box center [26, 62] width 14 height 14
checkbox input "true"
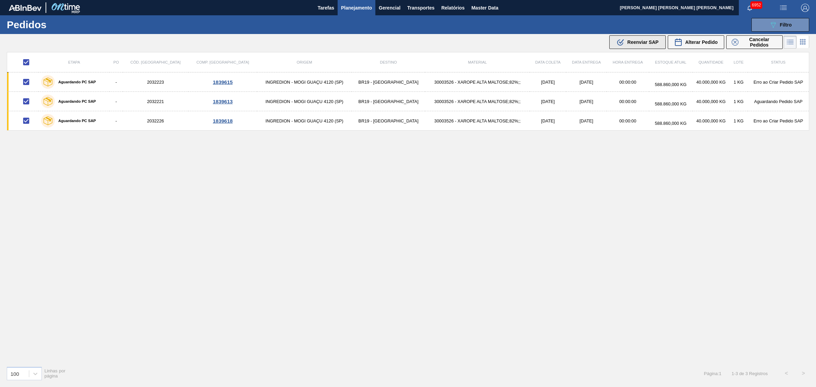
click at [646, 43] on span "Reenviar SAP" at bounding box center [643, 41] width 31 height 5
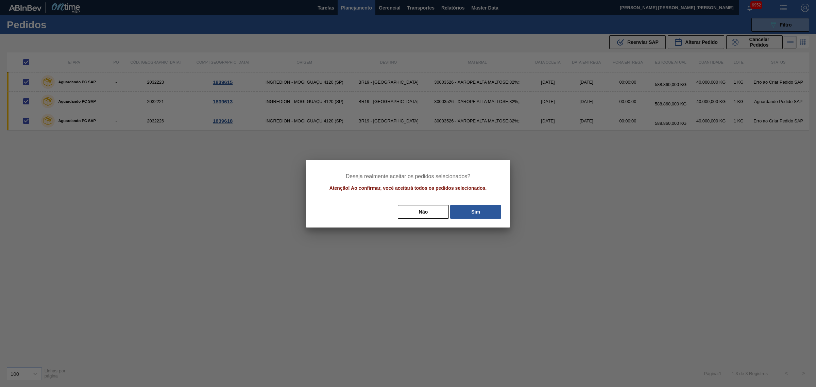
click at [462, 210] on button "Sim" at bounding box center [475, 212] width 51 height 14
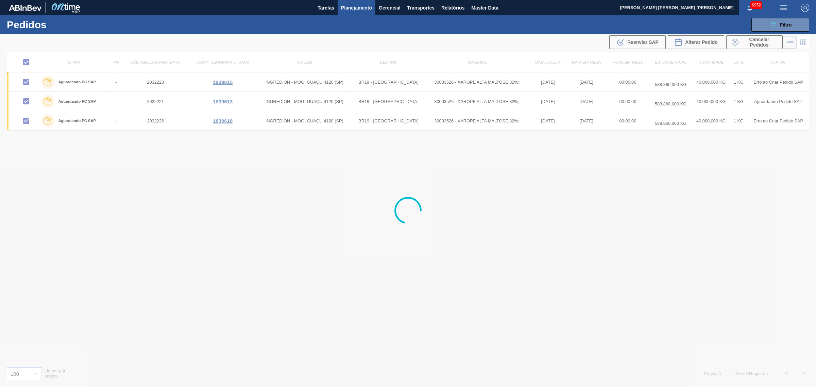
checkbox input "false"
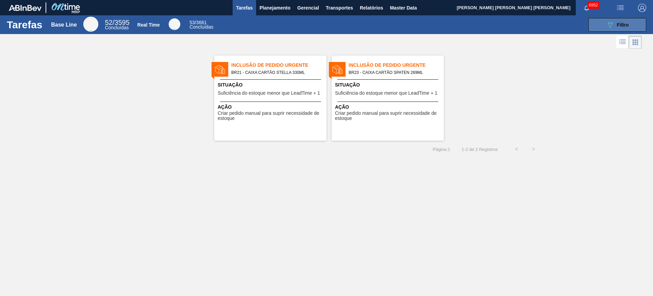
click at [611, 21] on icon "089F7B8B-B2A5-4AFE-B5C0-19BA573D28AC" at bounding box center [610, 25] width 8 height 8
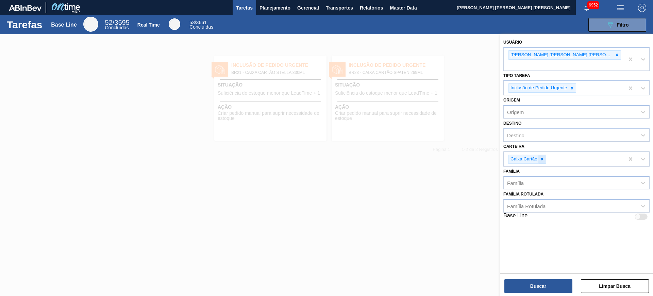
click at [542, 158] on icon at bounding box center [542, 159] width 2 height 2
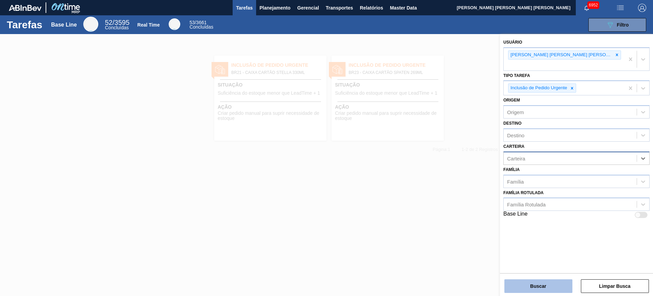
click at [553, 281] on button "Buscar" at bounding box center [539, 286] width 68 height 14
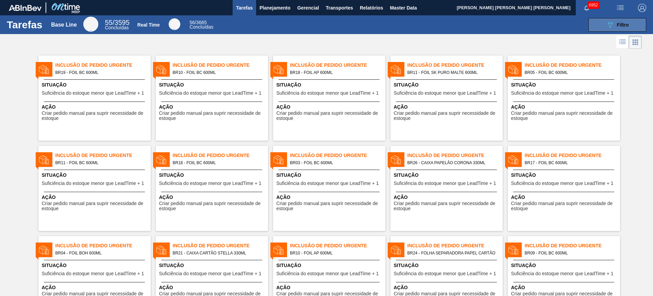
click at [606, 27] on icon "089F7B8B-B2A5-4AFE-B5C0-19BA573D28AC" at bounding box center [610, 25] width 8 height 8
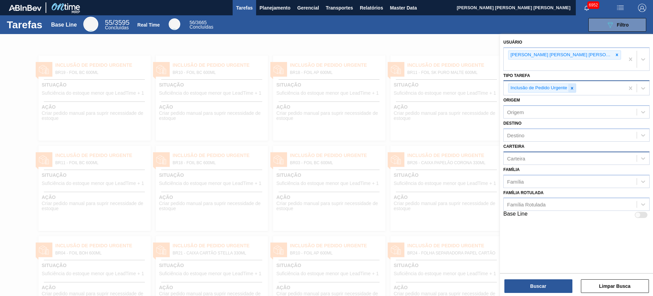
click at [572, 87] on icon at bounding box center [572, 88] width 2 height 2
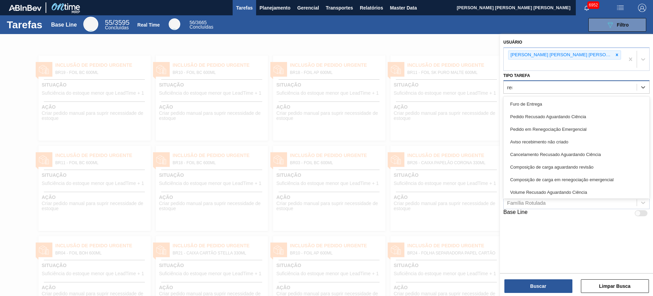
type Tarefa "rene"
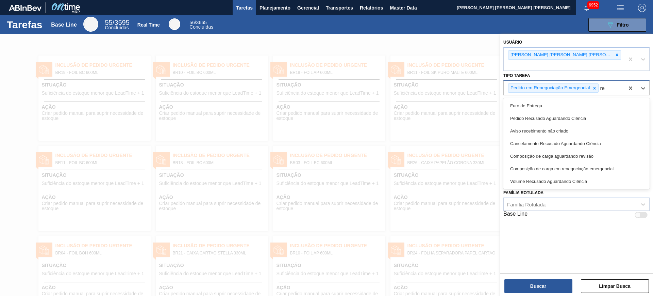
type Tarefa "rene"
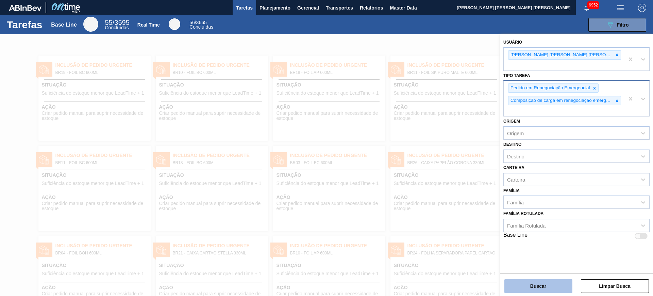
click at [551, 289] on button "Buscar" at bounding box center [539, 286] width 68 height 14
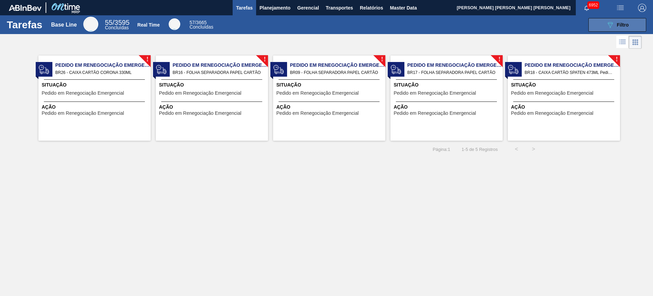
click at [603, 28] on button "089F7B8B-B2A5-4AFE-B5C0-19BA573D28AC Filtro" at bounding box center [618, 25] width 58 height 14
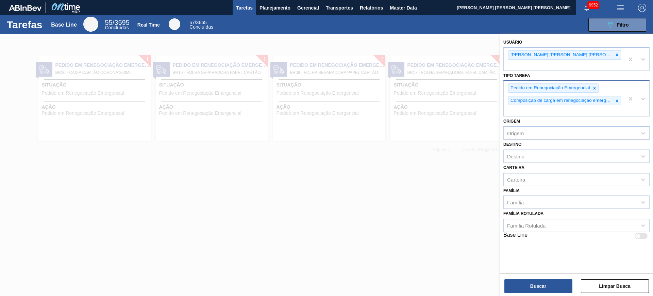
click at [468, 200] on div at bounding box center [326, 182] width 653 height 296
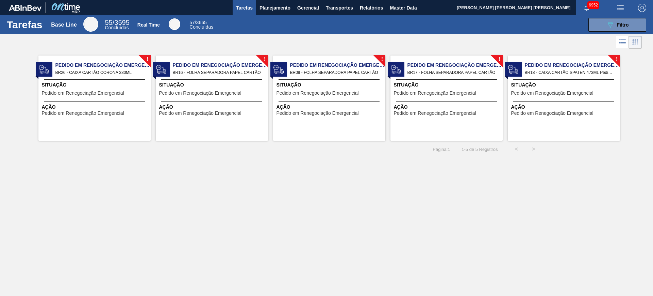
click at [120, 97] on div "Situação Pedido em Renegociação Emergencial" at bounding box center [95, 89] width 107 height 17
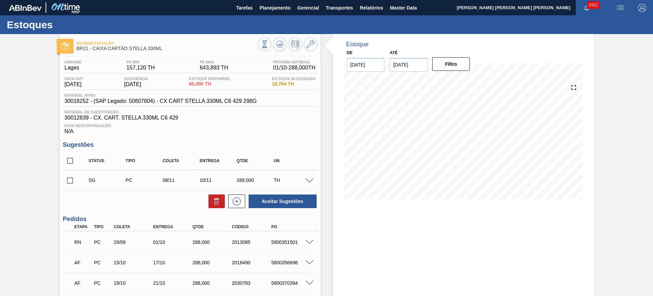
scroll to position [73, 0]
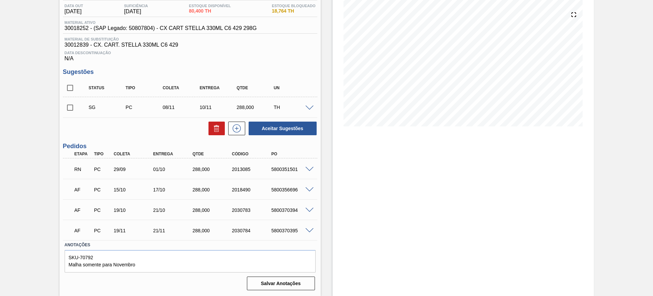
click at [308, 167] on span at bounding box center [310, 169] width 8 height 5
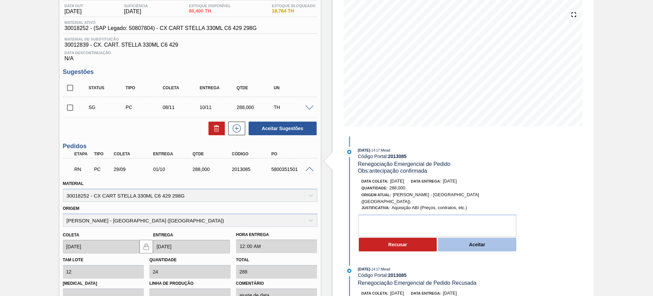
click at [455, 237] on button "Aceitar" at bounding box center [477, 244] width 78 height 14
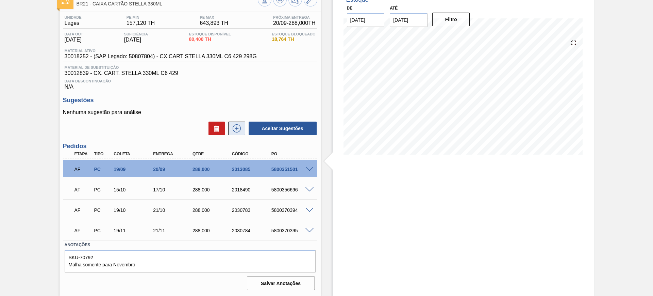
scroll to position [0, 0]
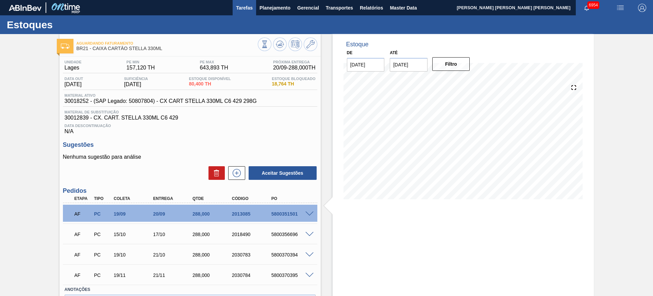
click at [251, 7] on span "Tarefas" at bounding box center [244, 8] width 17 height 8
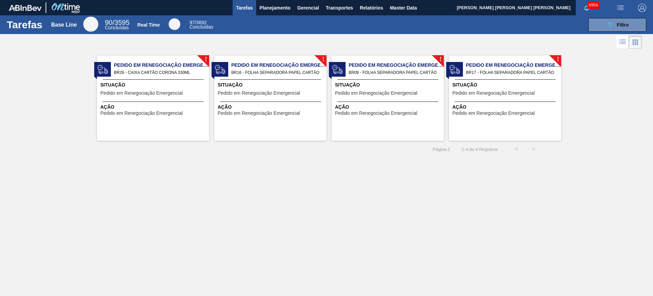
drag, startPoint x: 606, startPoint y: 27, endPoint x: 601, endPoint y: 40, distance: 14.3
click at [606, 27] on icon "089F7B8B-B2A5-4AFE-B5C0-19BA573D28AC" at bounding box center [610, 25] width 8 height 8
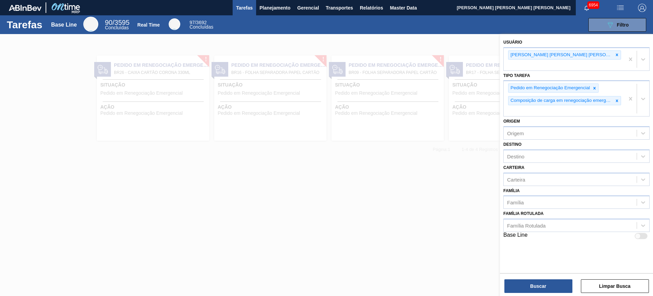
click at [371, 181] on div at bounding box center [326, 182] width 653 height 296
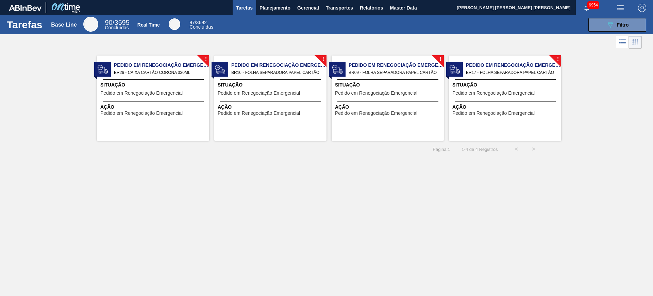
click at [158, 75] on span "BR26 - CAIXA CARTÃO CORONA 330ML" at bounding box center [159, 72] width 90 height 7
click at [264, 12] on button "Planejamento" at bounding box center [275, 7] width 38 height 15
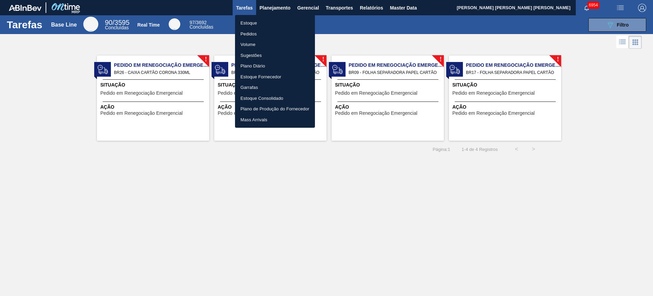
click at [284, 7] on div at bounding box center [326, 148] width 653 height 296
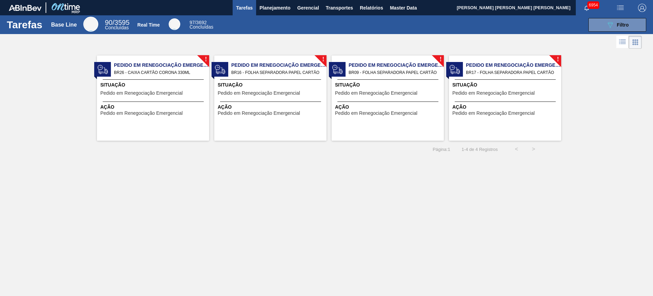
click at [281, 7] on span "Planejamento" at bounding box center [275, 8] width 31 height 8
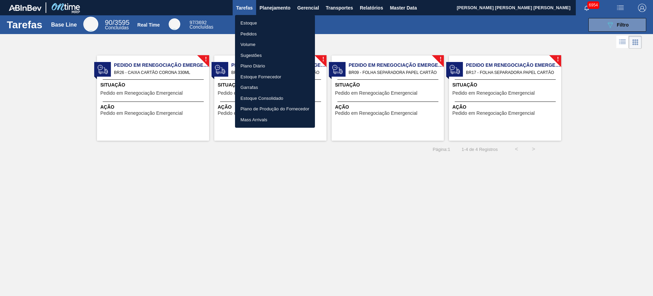
drag, startPoint x: 269, startPoint y: 20, endPoint x: 402, endPoint y: 29, distance: 132.7
click at [269, 20] on li "Estoque" at bounding box center [275, 23] width 80 height 11
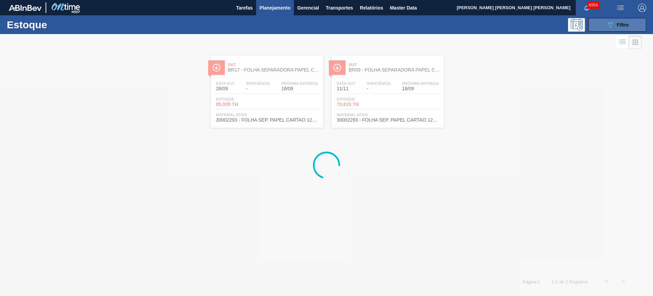
click at [621, 18] on button "089F7B8B-B2A5-4AFE-B5C0-19BA573D28AC Filtro" at bounding box center [618, 25] width 58 height 14
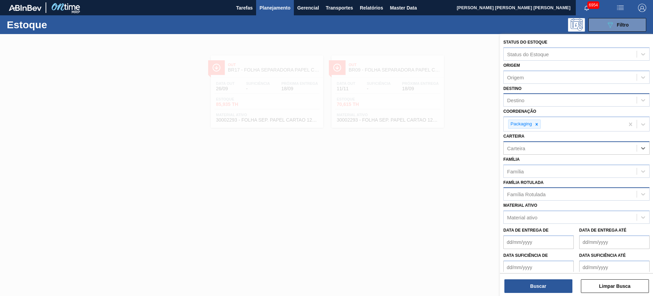
click at [550, 192] on div "Família Rotulada" at bounding box center [570, 194] width 133 height 10
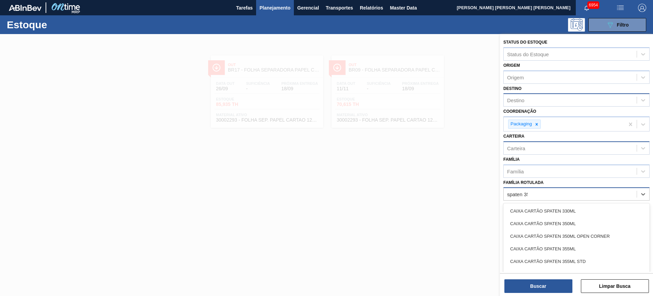
type Rotulada "spaten 350"
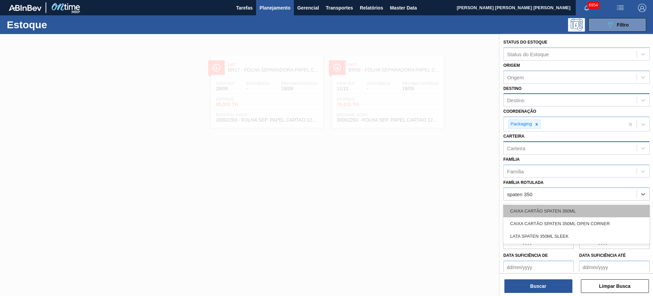
click at [560, 211] on div "CAIXA CARTÃO SPATEN 350ML" at bounding box center [576, 210] width 146 height 13
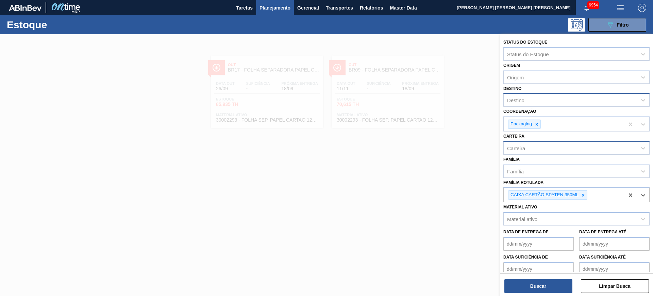
click at [544, 293] on div "Status do Estoque Status do Estoque Origem Origem Destino Destino Coordenação P…" at bounding box center [576, 165] width 153 height 263
click at [608, 197] on div "CAIXA CARTÃO SPATEN 350ML" at bounding box center [564, 195] width 121 height 14
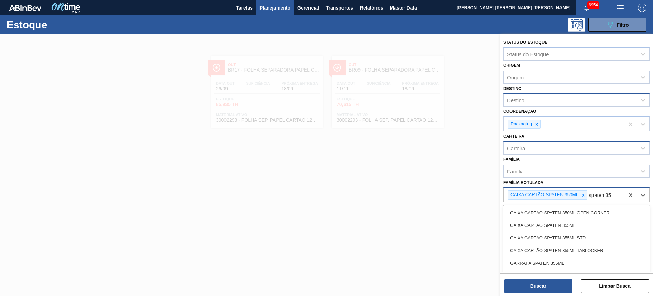
type Rotulada "spaten 350"
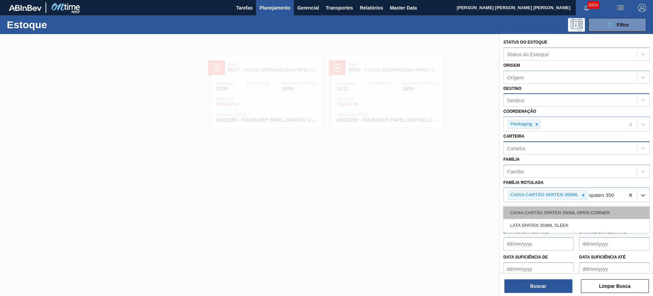
click at [568, 212] on div "CAIXA CARTÃO SPATEN 350ML OPEN CORNER" at bounding box center [576, 212] width 146 height 13
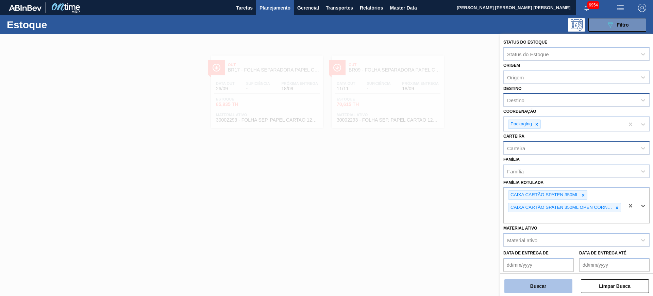
click at [560, 287] on button "Buscar" at bounding box center [539, 286] width 68 height 14
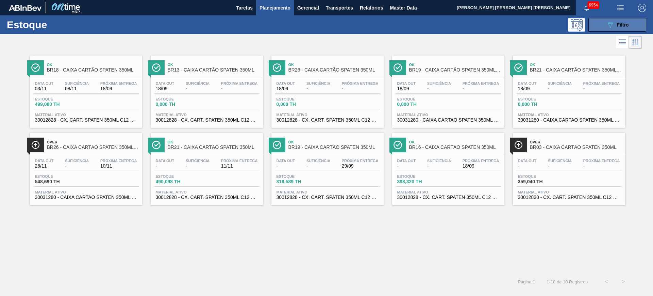
click at [614, 22] on icon "089F7B8B-B2A5-4AFE-B5C0-19BA573D28AC" at bounding box center [610, 25] width 8 height 8
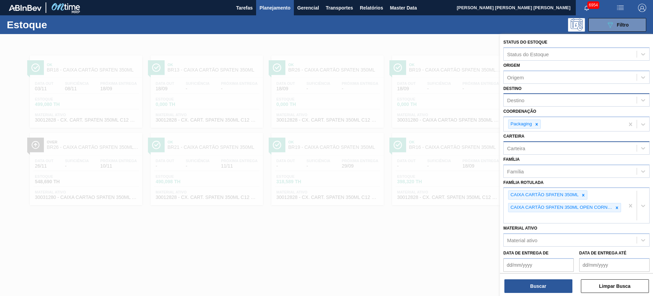
click at [538, 102] on div "Destino" at bounding box center [570, 100] width 133 height 10
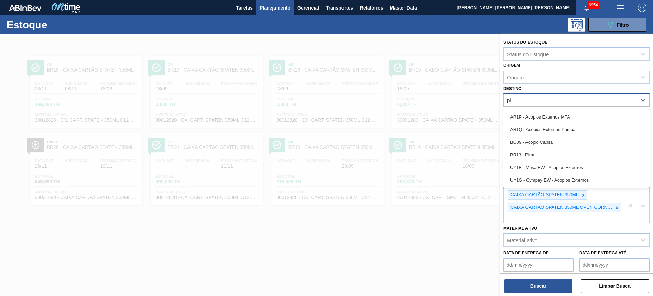
type input "pir"
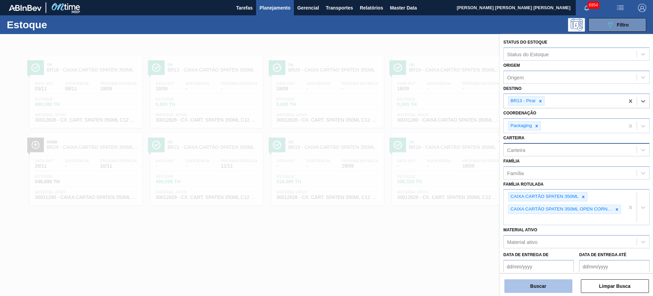
click at [556, 287] on button "Buscar" at bounding box center [539, 286] width 68 height 14
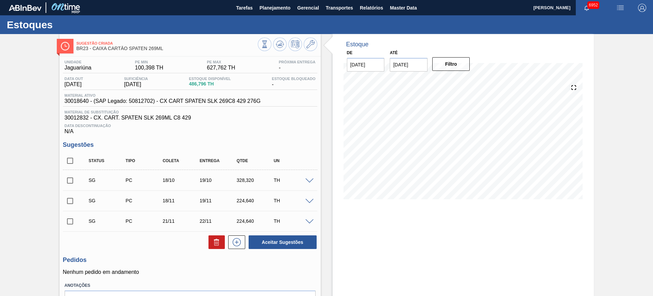
click at [309, 180] on span at bounding box center [310, 180] width 8 height 5
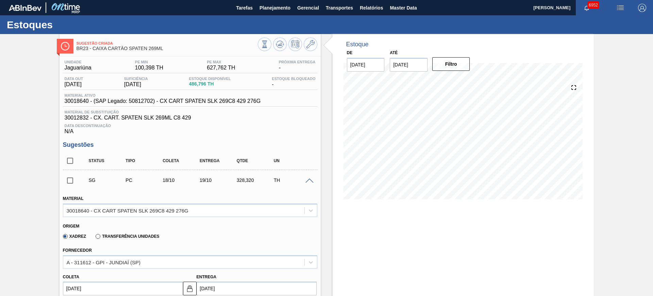
click at [309, 180] on span at bounding box center [310, 180] width 8 height 5
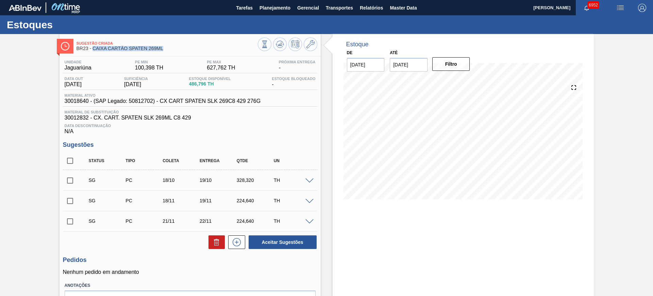
drag, startPoint x: 165, startPoint y: 48, endPoint x: 93, endPoint y: 53, distance: 72.4
click at [93, 53] on div "Sugestão Criada BR23 - CAIXA CARTÃO SPATEN 269ML" at bounding box center [167, 45] width 181 height 15
copy span "CAIXA CARTÃO SPATEN 269ML"
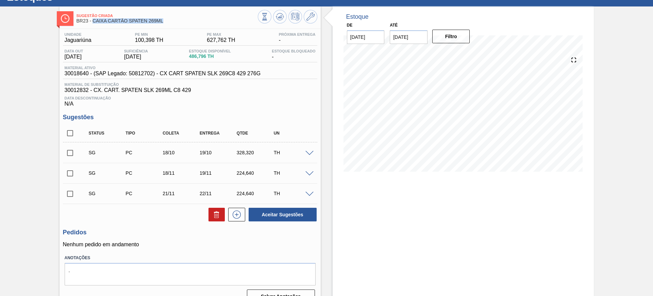
scroll to position [40, 0]
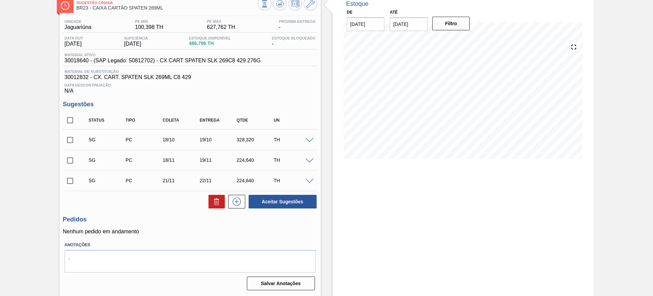
click at [311, 139] on span at bounding box center [310, 140] width 8 height 5
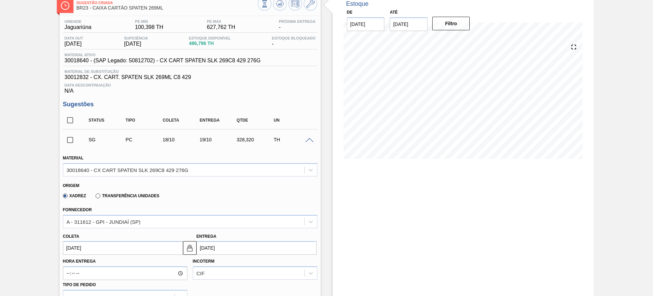
scroll to position [126, 0]
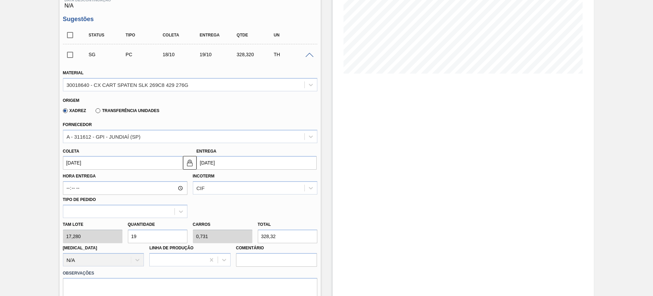
click at [240, 164] on input "[DATE]" at bounding box center [257, 163] width 120 height 14
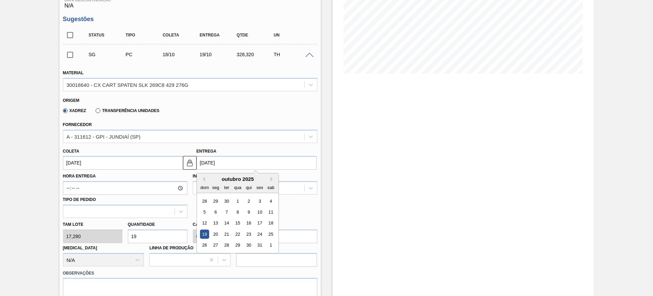
click at [257, 103] on div "Xadrez Transferência Unidades" at bounding box center [187, 109] width 249 height 13
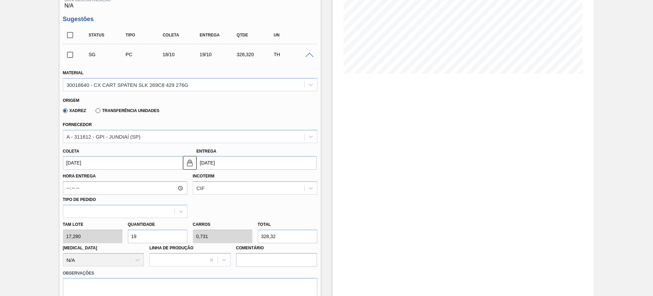
click at [309, 54] on span at bounding box center [310, 55] width 8 height 5
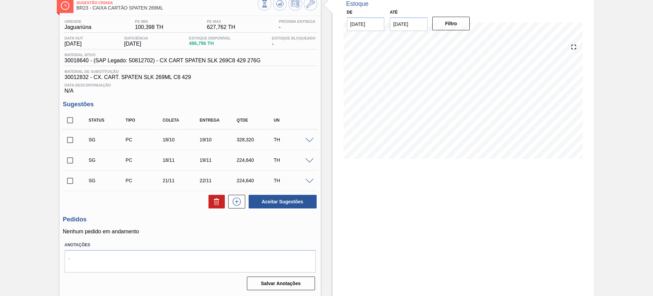
scroll to position [40, 0]
click at [71, 123] on input "checkbox" at bounding box center [70, 120] width 14 height 14
checkbox input "true"
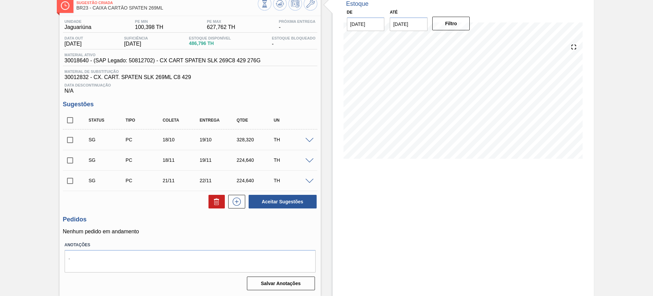
checkbox input "true"
click at [304, 200] on button "Aceitar Sugestões" at bounding box center [283, 202] width 68 height 14
checkbox input "false"
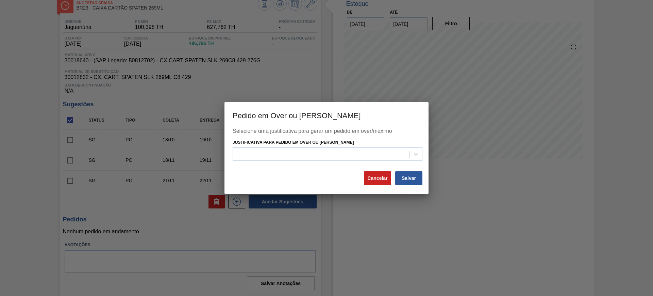
click at [382, 176] on button "Cancelar" at bounding box center [377, 178] width 27 height 14
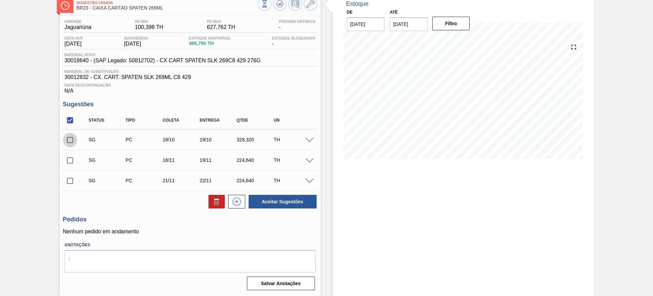
drag, startPoint x: 72, startPoint y: 139, endPoint x: 71, endPoint y: 159, distance: 19.4
click at [72, 142] on input "checkbox" at bounding box center [70, 140] width 14 height 14
checkbox input "true"
click at [71, 161] on input "checkbox" at bounding box center [70, 160] width 14 height 14
checkbox input "true"
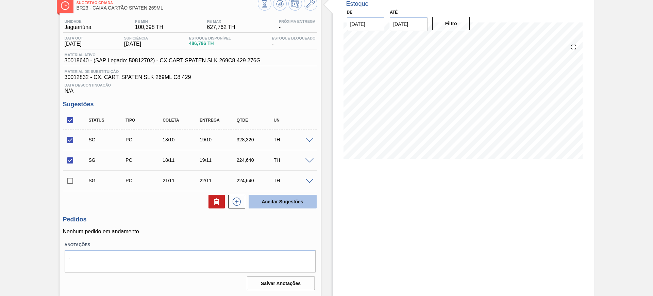
click at [286, 198] on button "Aceitar Sugestões" at bounding box center [283, 202] width 68 height 14
checkbox input "false"
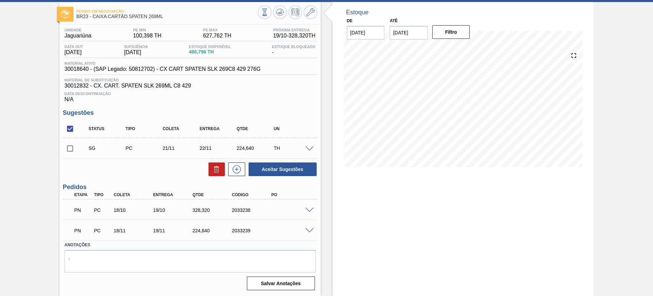
scroll to position [0, 0]
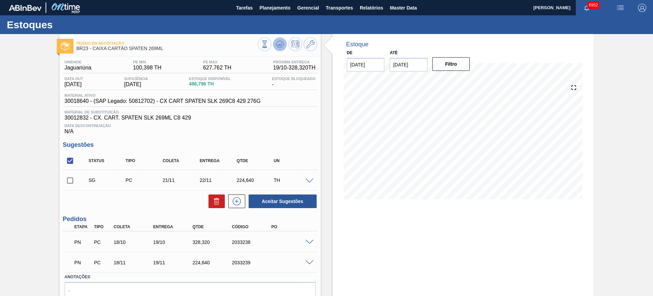
click at [282, 44] on icon at bounding box center [280, 44] width 8 height 8
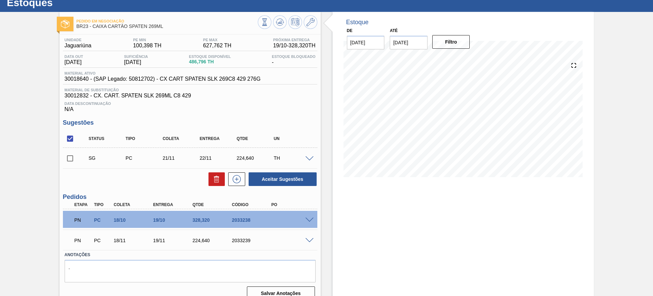
scroll to position [32, 0]
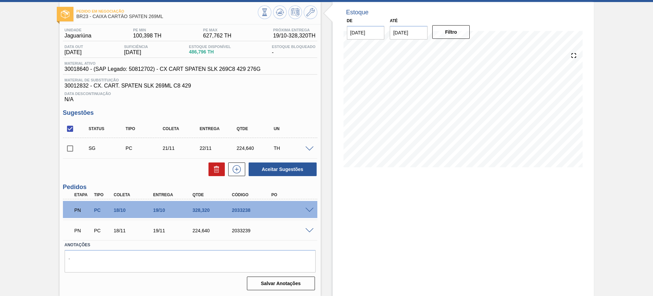
click at [237, 210] on div "2033238" at bounding box center [252, 209] width 44 height 5
copy div "2033238"
drag, startPoint x: 280, startPoint y: 12, endPoint x: 291, endPoint y: 13, distance: 11.2
click at [280, 12] on icon at bounding box center [280, 12] width 4 height 3
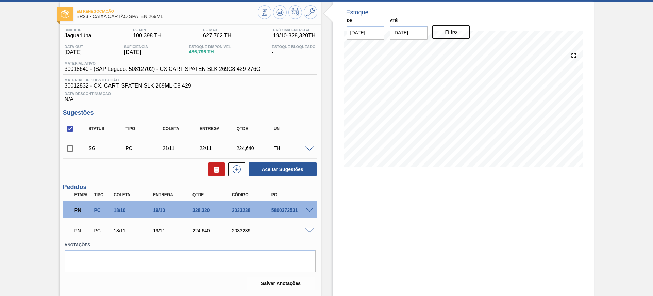
click at [387, 200] on div "Estoque De 18/09/2025 Até 03/01/2026 Filtro 28/09 Projeção de Estoque 300.922 N…" at bounding box center [463, 149] width 261 height 294
drag, startPoint x: 311, startPoint y: 205, endPoint x: 314, endPoint y: 208, distance: 4.1
click at [311, 206] on div "RN PC 18/10 19/10 328,320 2033238 5800372531" at bounding box center [190, 209] width 254 height 17
click at [314, 208] on div at bounding box center [311, 209] width 14 height 5
click at [314, 210] on div at bounding box center [311, 209] width 14 height 5
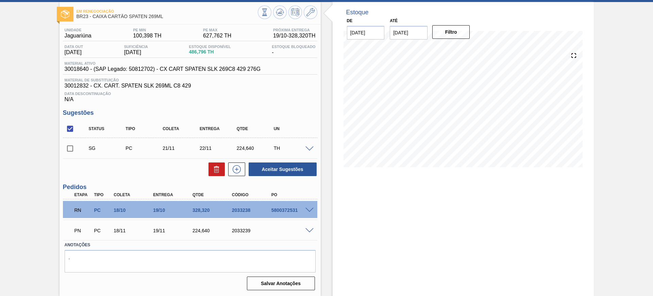
click at [309, 208] on span at bounding box center [310, 210] width 8 height 5
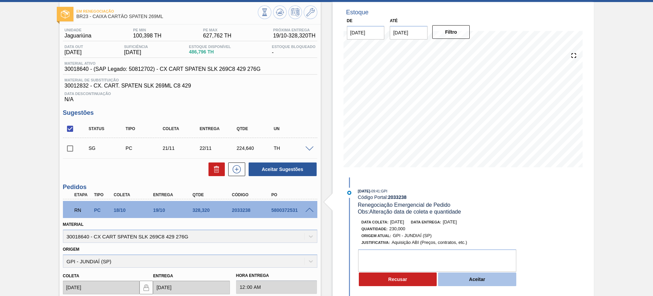
click at [469, 280] on button "Aceitar" at bounding box center [477, 279] width 78 height 14
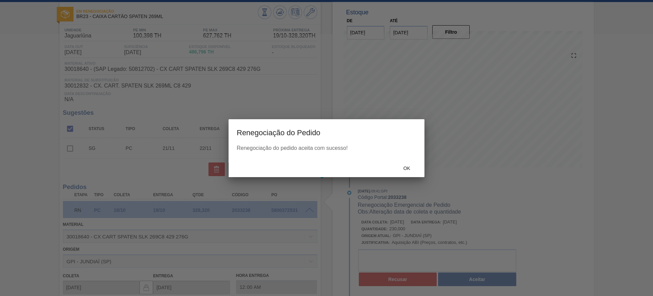
click at [411, 174] on div "Ok" at bounding box center [407, 168] width 30 height 13
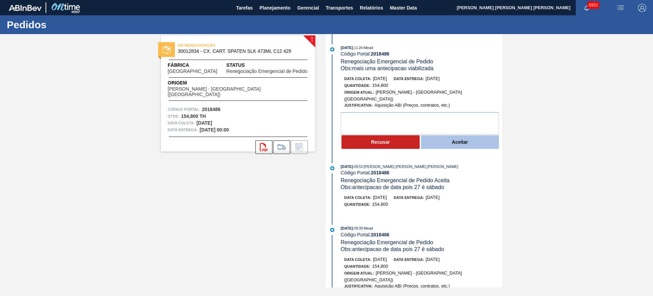
click at [453, 137] on button "Aceitar" at bounding box center [460, 142] width 78 height 14
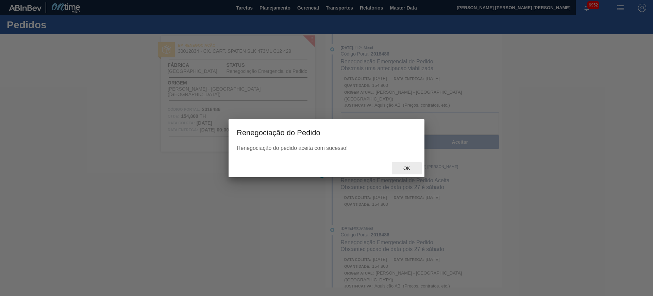
click at [406, 170] on span "Ok" at bounding box center [407, 167] width 18 height 5
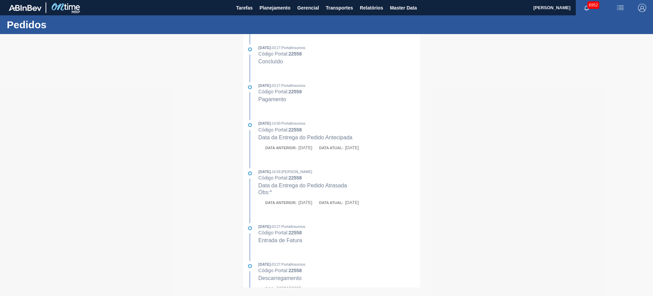
click at [571, 101] on div at bounding box center [326, 165] width 653 height 262
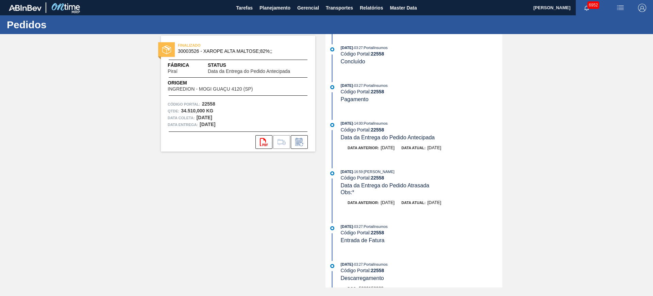
drag, startPoint x: 262, startPoint y: 90, endPoint x: 188, endPoint y: 200, distance: 132.2
click at [182, 209] on div "FINALIZADO 30003526 - XAROPE ALTA MALTOSE;82%;; Fábrica Piraí Status Data da En…" at bounding box center [233, 160] width 165 height 253
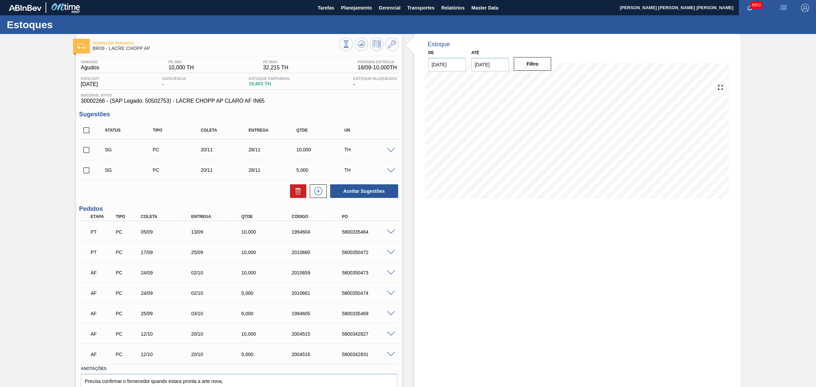
click at [87, 133] on input "checkbox" at bounding box center [86, 130] width 14 height 14
checkbox input "true"
click at [346, 188] on button "Aceitar Sugestões" at bounding box center [364, 191] width 68 height 14
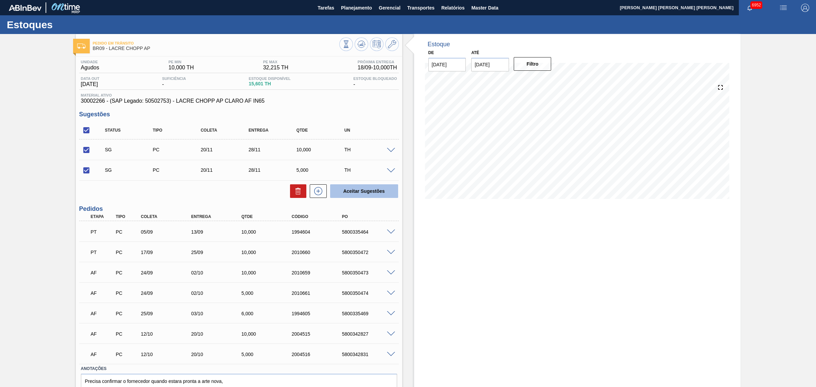
checkbox input "false"
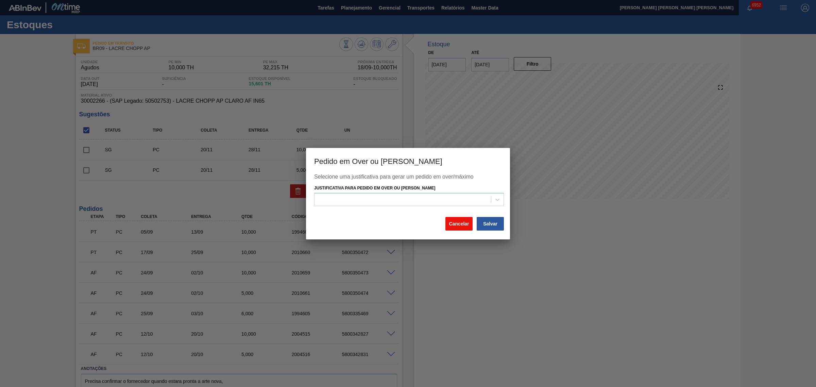
click at [463, 227] on button "Cancelar" at bounding box center [459, 224] width 27 height 14
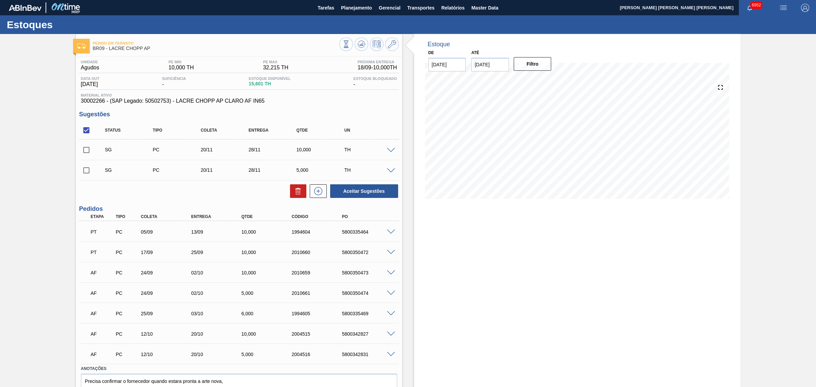
click at [94, 149] on span at bounding box center [99, 150] width 10 height 14
click at [83, 154] on input "checkbox" at bounding box center [86, 150] width 14 height 14
click at [362, 195] on button "Aceitar Sugestões" at bounding box center [364, 191] width 68 height 14
checkbox input "false"
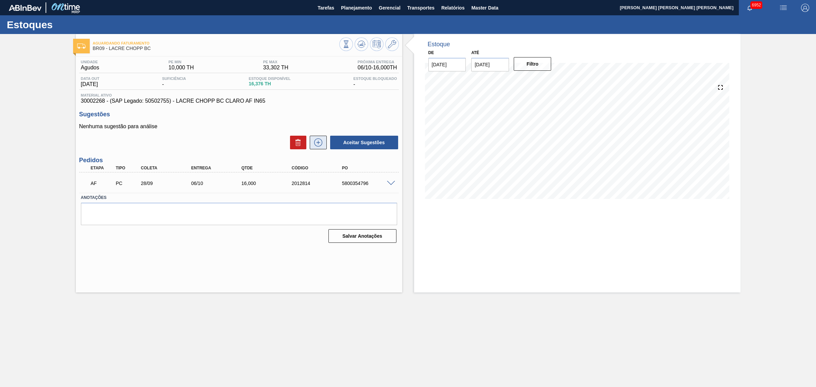
click at [320, 143] on icon at bounding box center [318, 142] width 11 height 8
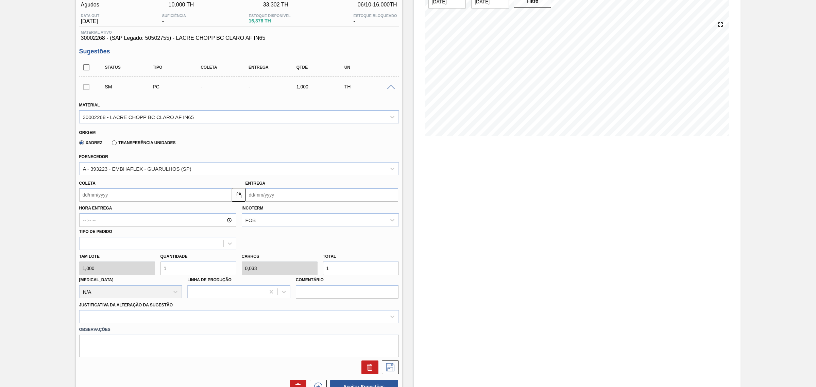
scroll to position [169, 0]
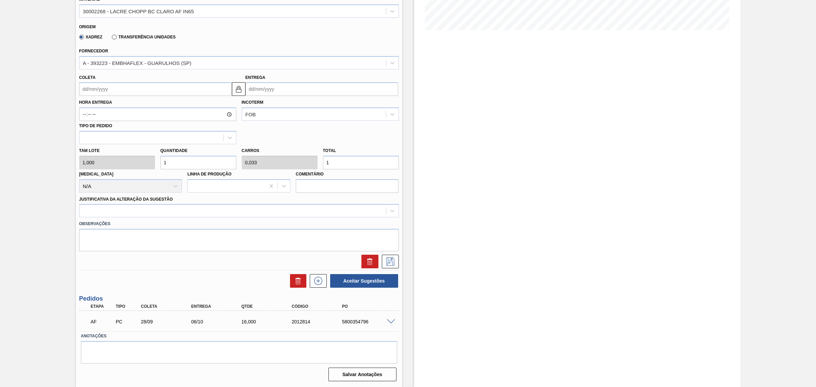
click at [389, 322] on span at bounding box center [391, 321] width 8 height 5
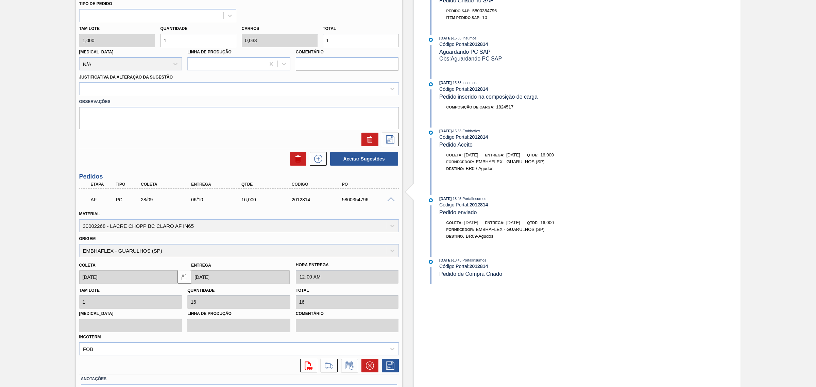
scroll to position [296, 0]
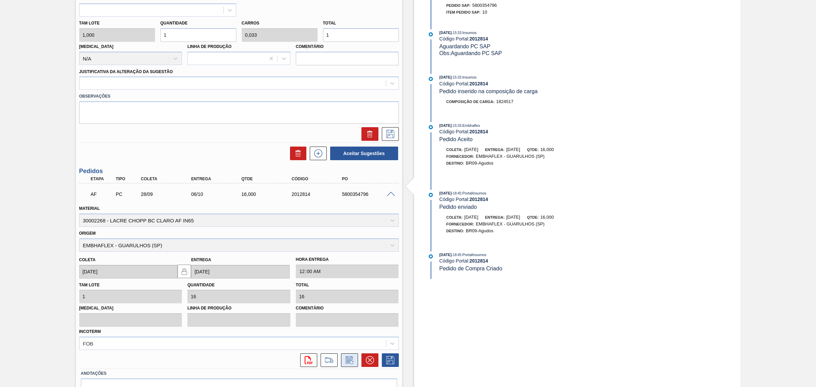
click at [346, 358] on icon at bounding box center [349, 360] width 11 height 8
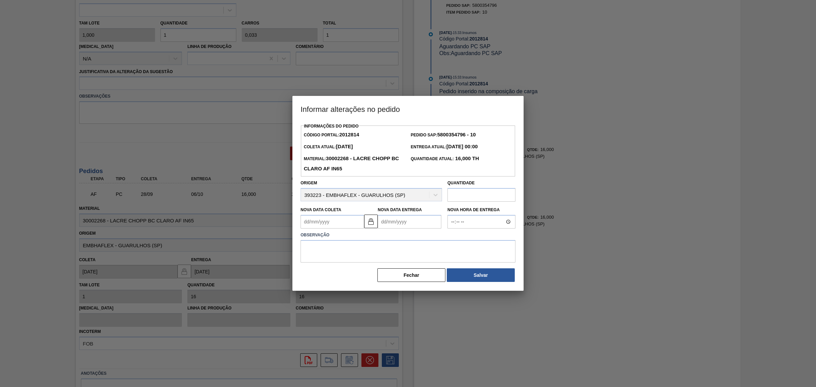
click at [363, 220] on Coleta2012814 "Nova Data Coleta" at bounding box center [333, 222] width 64 height 14
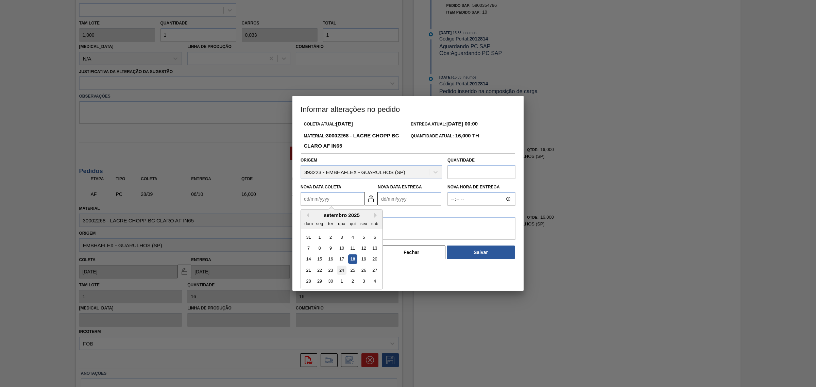
click at [341, 271] on div "24" at bounding box center [341, 270] width 9 height 9
type Coleta2012814 "24/09/2025"
type Entrega2012814 "[DATE]"
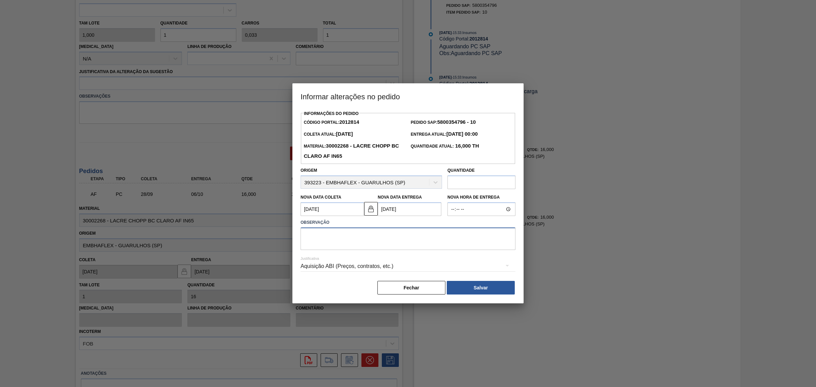
click at [374, 235] on textarea at bounding box center [408, 239] width 215 height 22
type textarea "AJUSTE DATA"
click at [369, 265] on div "Aquisição ABI (Preços, contratos, etc.)" at bounding box center [408, 266] width 215 height 19
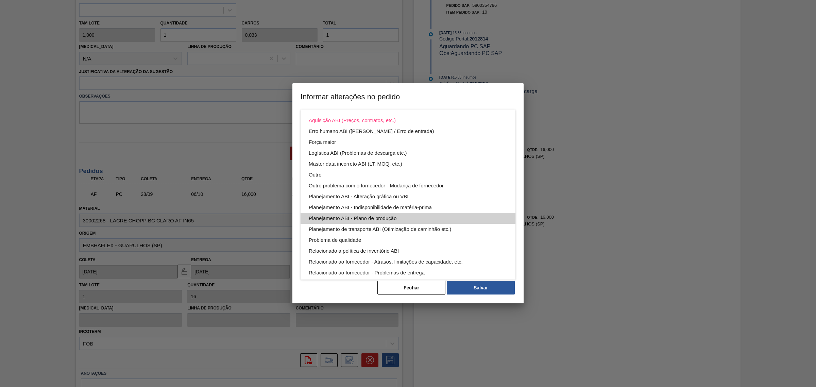
click at [434, 217] on div "Planejamento ABI - Plano de produção" at bounding box center [408, 218] width 199 height 11
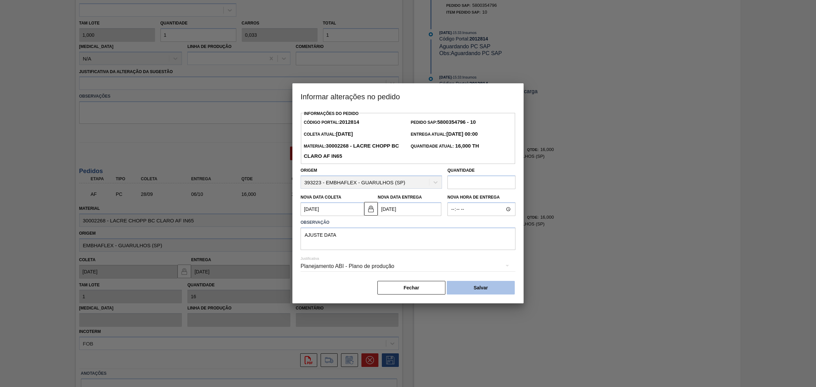
click at [488, 287] on button "Salvar" at bounding box center [481, 288] width 68 height 14
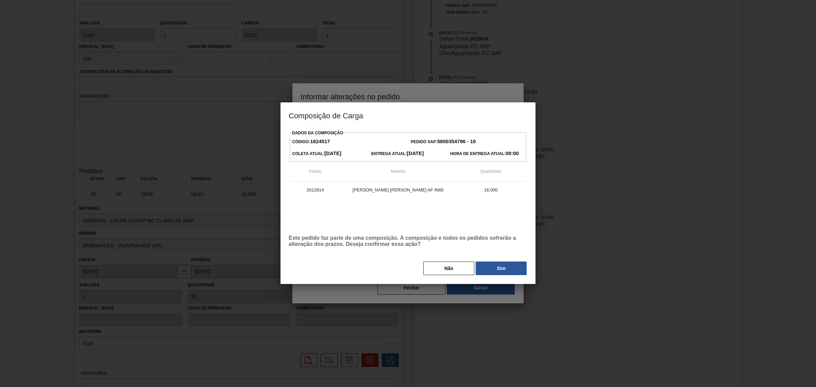
click at [511, 273] on button "Sim" at bounding box center [501, 269] width 51 height 14
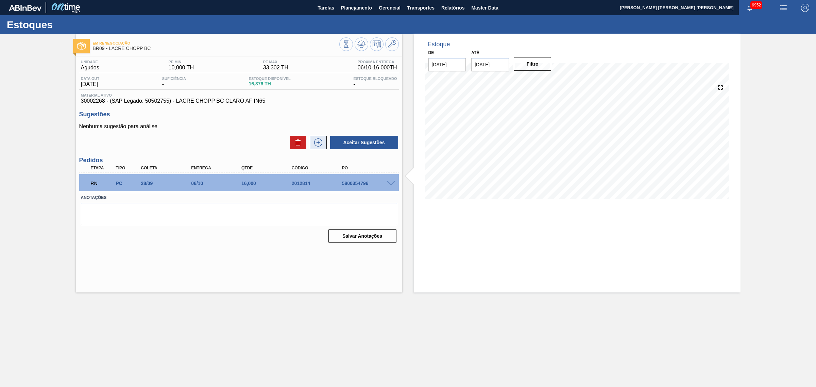
click at [324, 144] on icon at bounding box center [318, 142] width 11 height 8
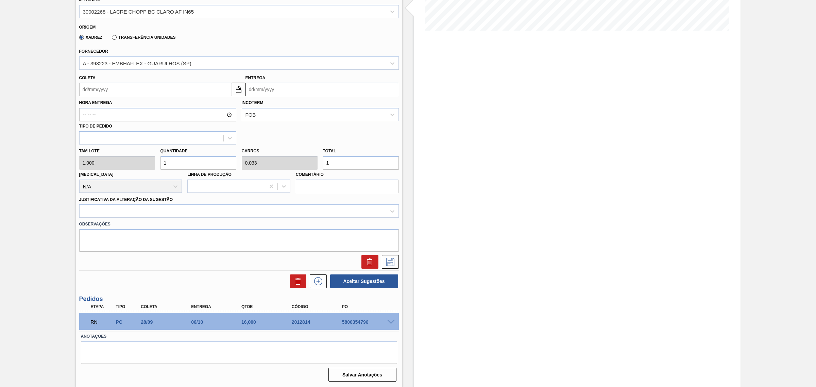
scroll to position [169, 0]
click at [349, 166] on input "1" at bounding box center [361, 163] width 76 height 14
type input "15"
type input "0,5"
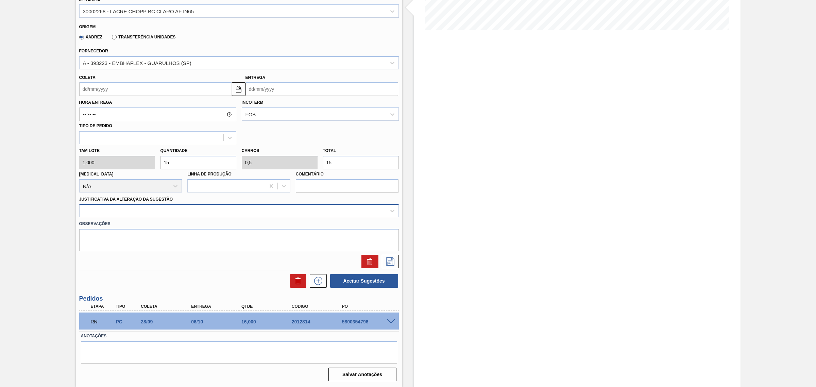
type input "15"
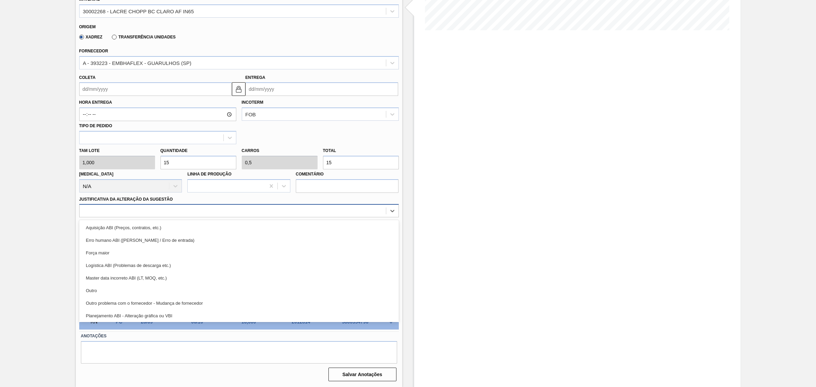
click at [269, 210] on div at bounding box center [233, 211] width 307 height 10
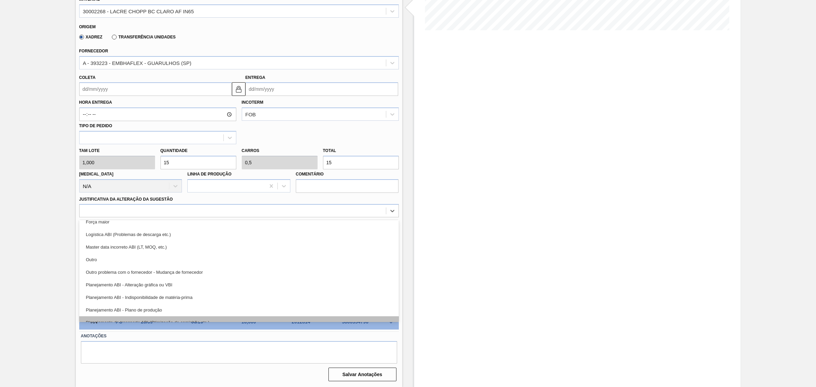
scroll to position [43, 0]
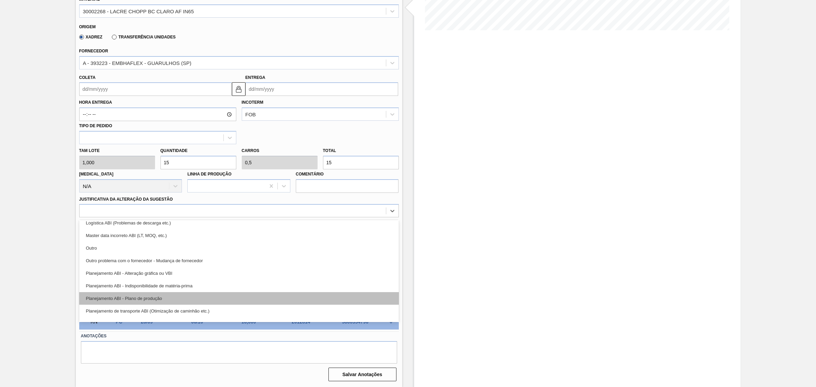
click at [207, 296] on div "Planejamento ABI - Plano de produção" at bounding box center [239, 298] width 320 height 13
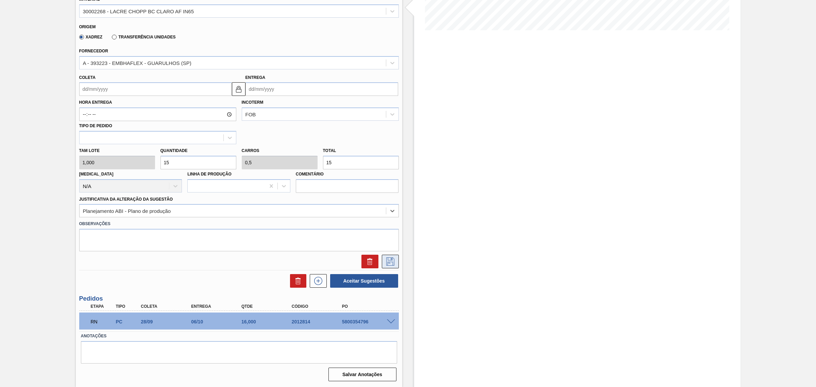
click at [391, 263] on icon at bounding box center [390, 262] width 11 height 8
click at [185, 92] on input "Coleta" at bounding box center [155, 89] width 153 height 14
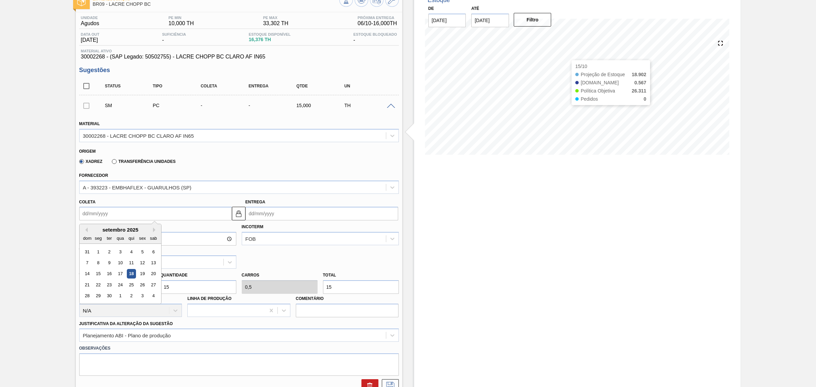
scroll to position [41, 0]
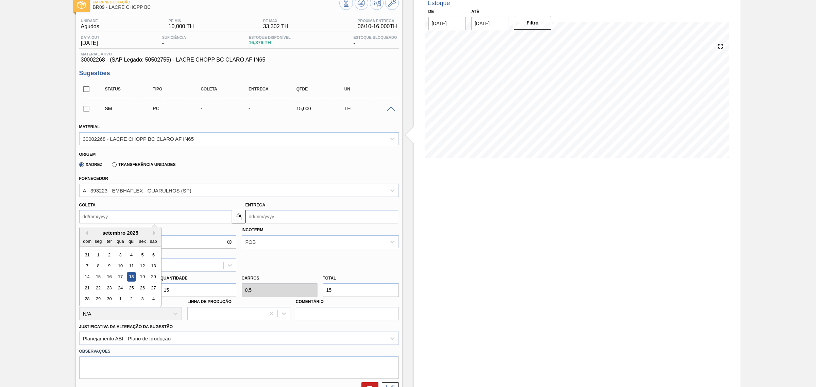
click at [282, 211] on input "Entrega" at bounding box center [322, 217] width 153 height 14
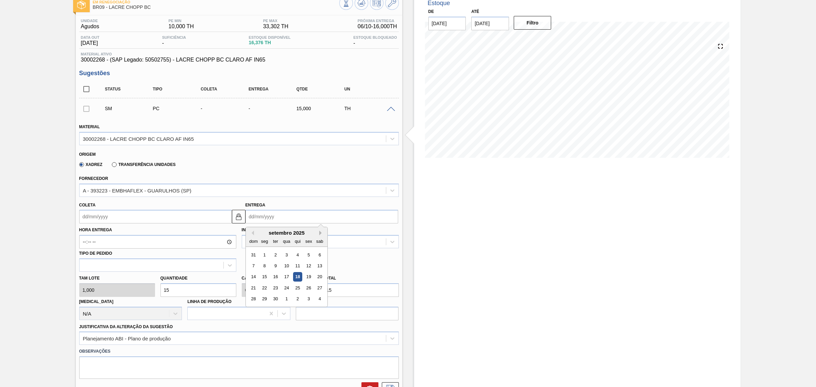
click at [320, 234] on button "Next Month" at bounding box center [321, 233] width 5 height 5
click at [265, 266] on div "6" at bounding box center [264, 265] width 9 height 9
type input "28/09/2025"
type input "06/10/2025"
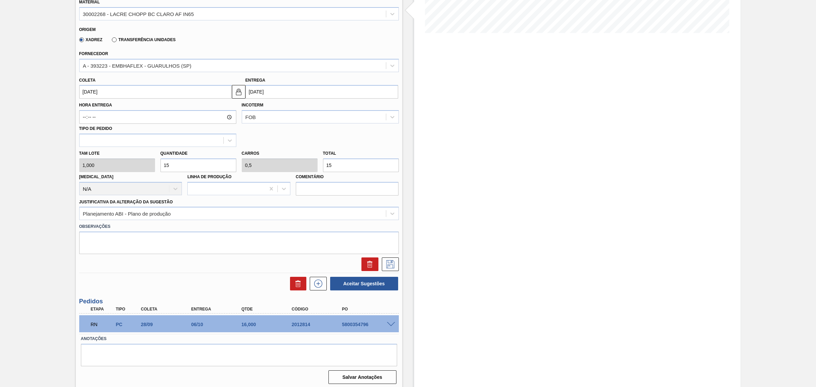
scroll to position [169, 0]
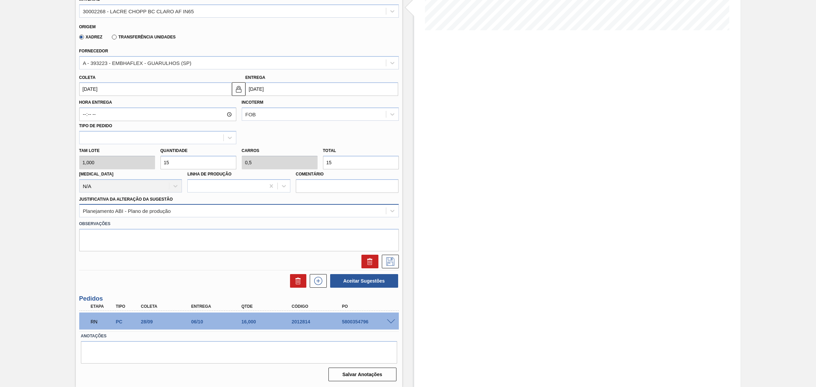
click at [327, 217] on div "Planejamento ABI - Plano de produção" at bounding box center [239, 210] width 320 height 13
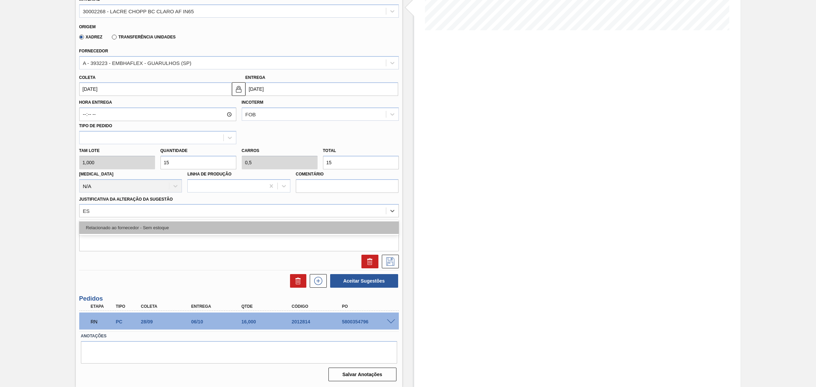
type Sugestão "E"
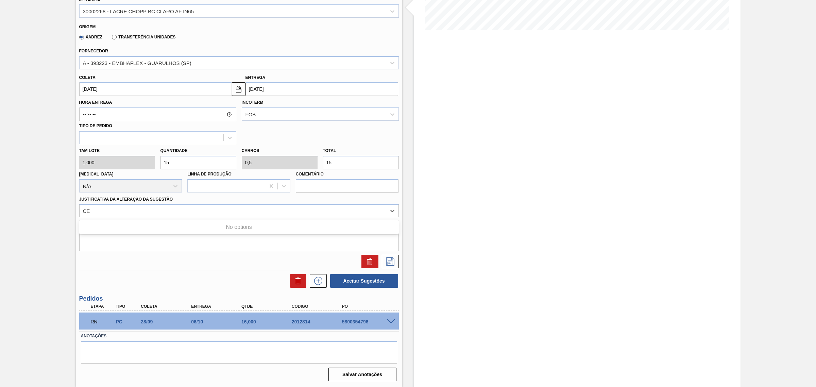
type Sugestão "C"
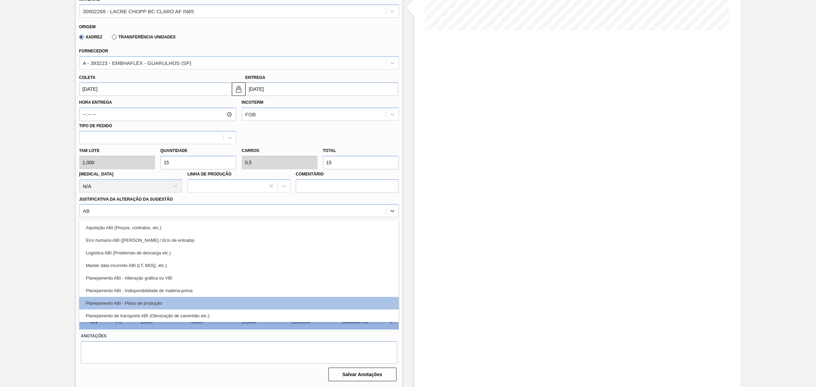
type Sugestão "ABI"
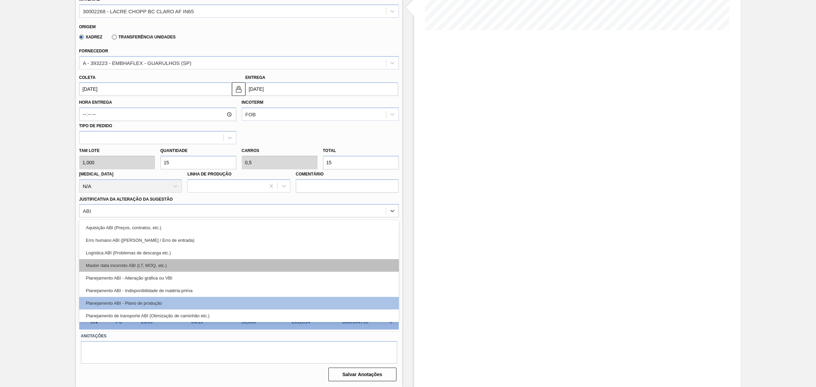
scroll to position [26, 0]
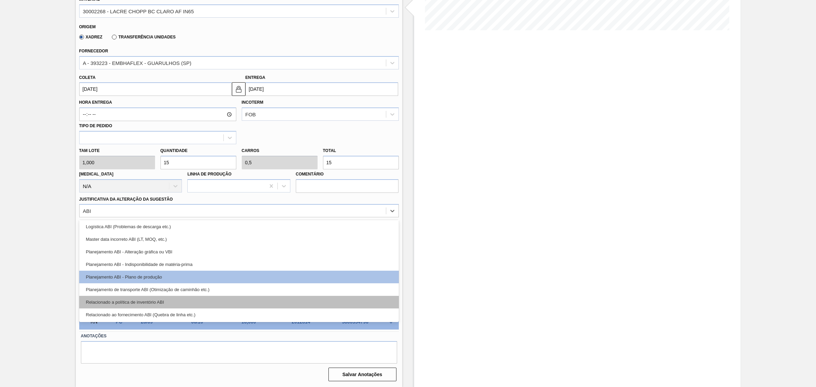
click at [236, 303] on div "Relacionado a política de inventório ABI" at bounding box center [239, 302] width 320 height 13
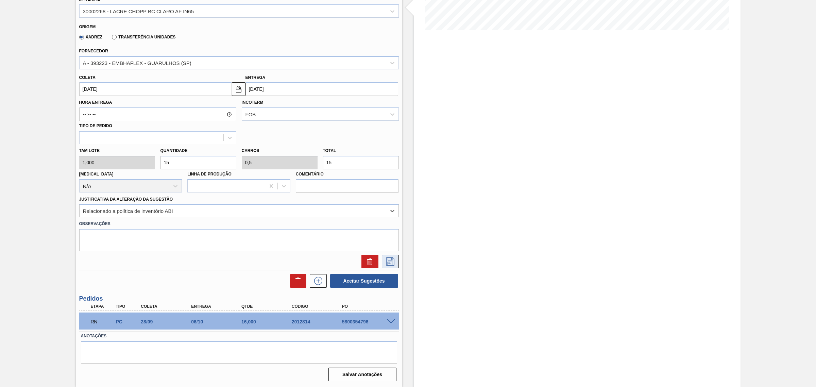
click at [386, 262] on icon at bounding box center [390, 262] width 11 height 8
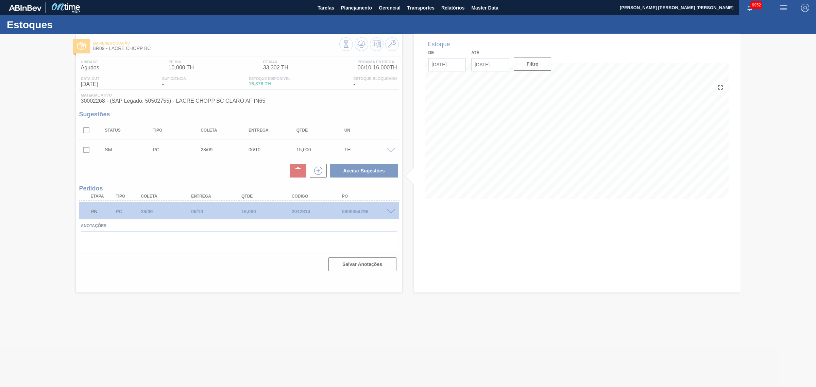
scroll to position [0, 0]
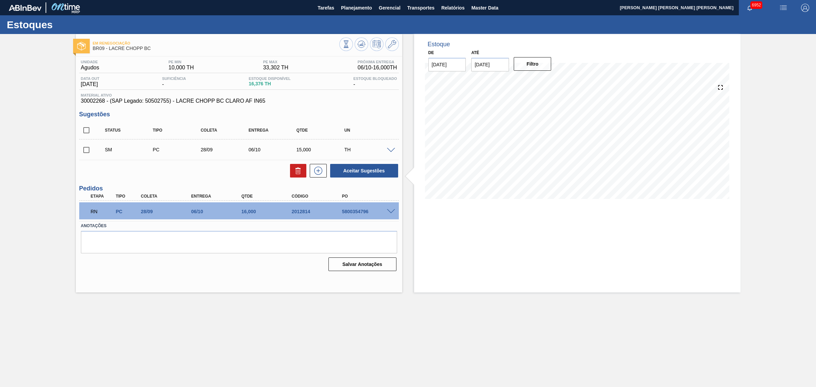
click at [391, 151] on span at bounding box center [391, 150] width 8 height 5
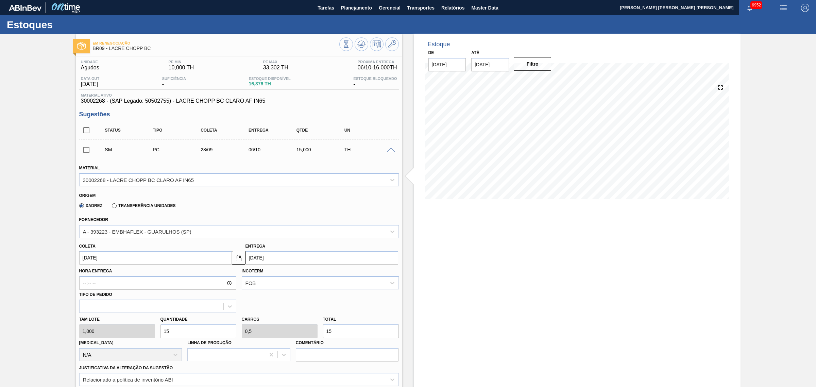
click at [281, 259] on input "06/10/2025" at bounding box center [322, 258] width 153 height 14
click at [262, 332] on div "20" at bounding box center [264, 329] width 9 height 9
type input "12/10/2025"
type input "20/10/2025"
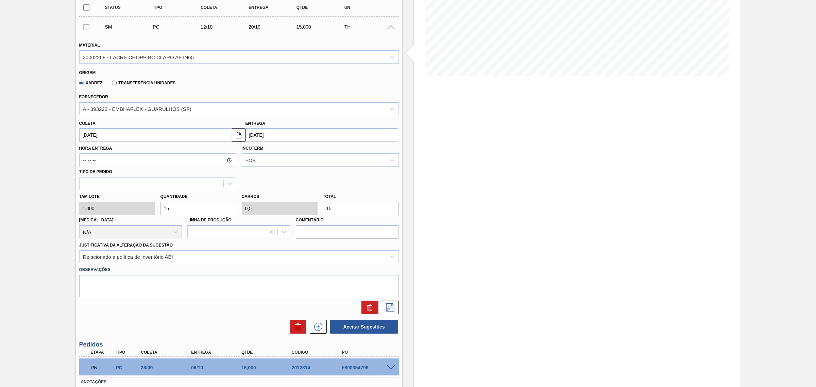
scroll to position [128, 0]
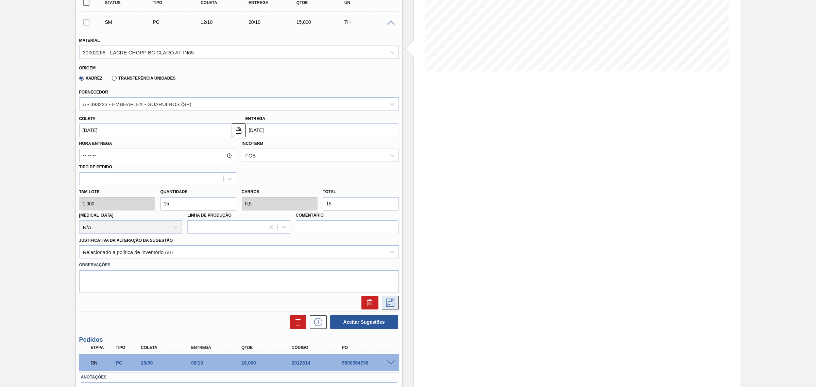
click at [388, 301] on icon at bounding box center [390, 303] width 11 height 8
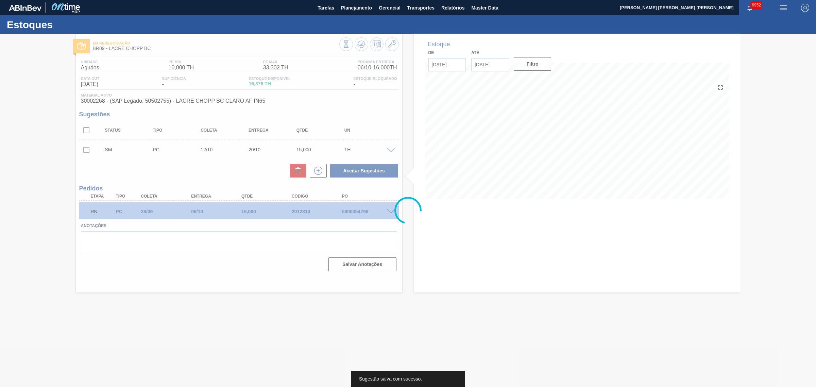
scroll to position [0, 0]
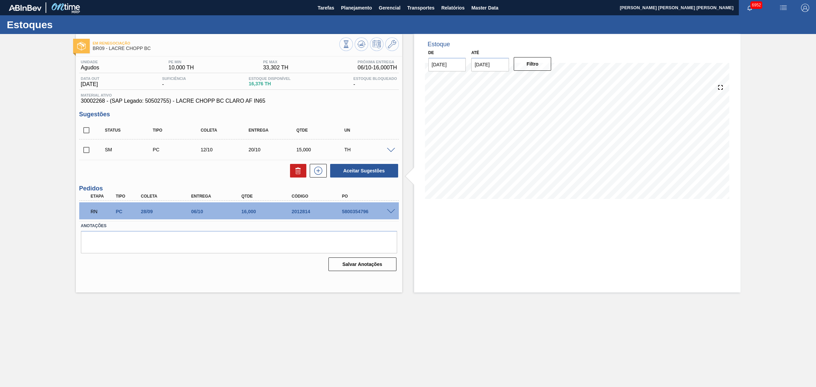
click at [85, 127] on input "checkbox" at bounding box center [86, 130] width 14 height 14
checkbox input "true"
click at [375, 172] on button "Aceitar Sugestões" at bounding box center [364, 171] width 68 height 14
checkbox input "false"
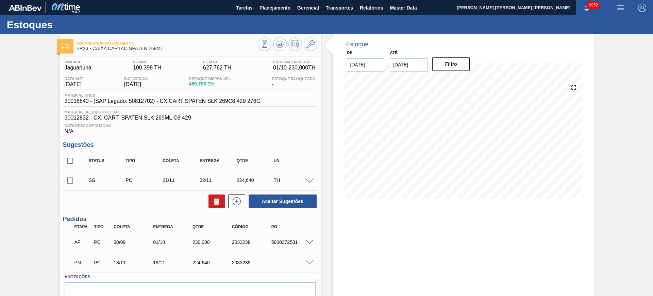
click at [313, 179] on div at bounding box center [311, 180] width 14 height 5
click at [309, 179] on span at bounding box center [310, 180] width 8 height 5
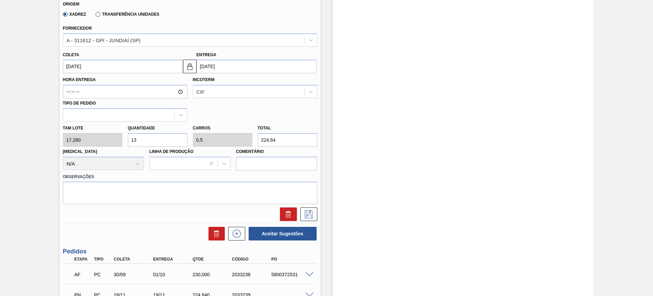
scroll to position [170, 0]
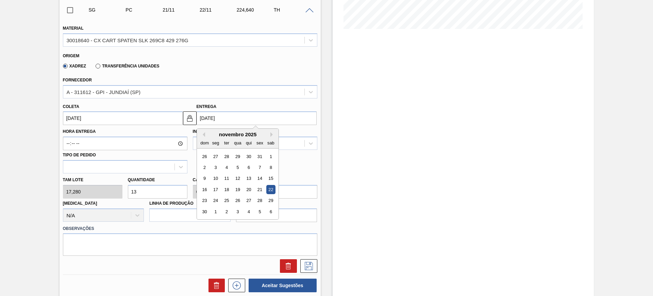
click at [226, 121] on input "[DATE]" at bounding box center [257, 118] width 120 height 14
click at [273, 133] on button "Next Month" at bounding box center [272, 134] width 5 height 5
click at [217, 178] on div "15" at bounding box center [215, 178] width 9 height 9
type input "[DATE]"
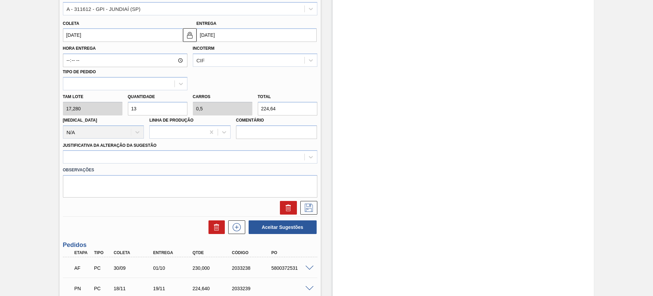
scroll to position [255, 0]
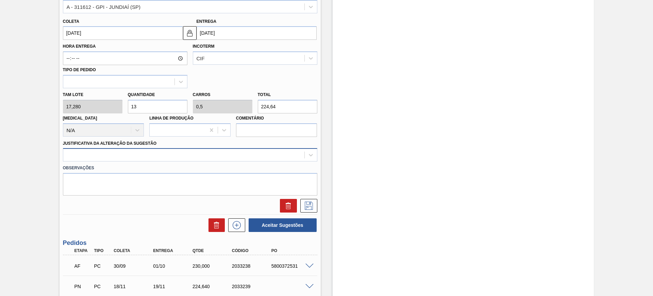
click at [185, 158] on div at bounding box center [183, 155] width 241 height 10
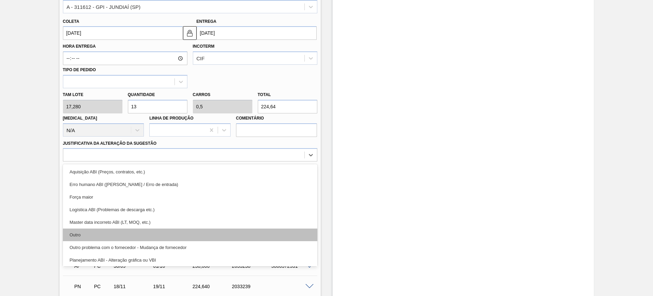
scroll to position [43, 0]
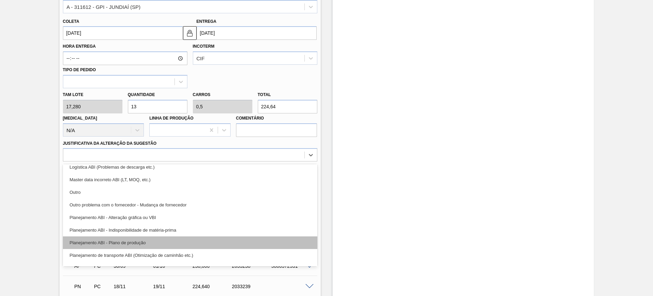
click at [193, 240] on div "Planejamento ABI - Plano de produção" at bounding box center [190, 242] width 254 height 13
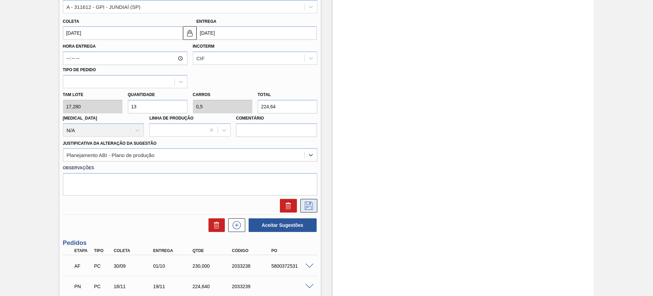
click at [305, 204] on icon at bounding box center [308, 205] width 11 height 8
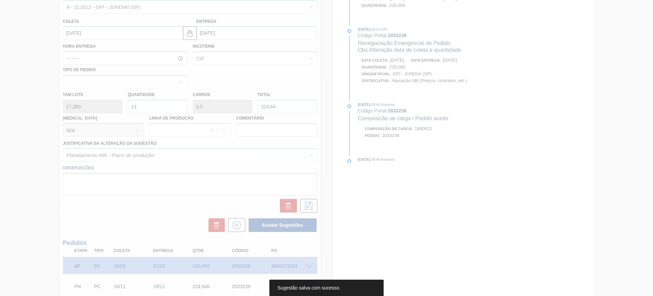
scroll to position [32, 0]
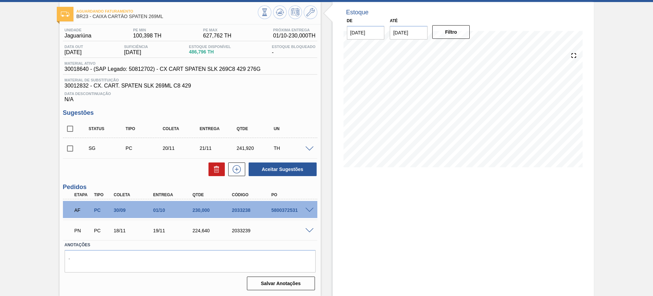
click at [308, 148] on span at bounding box center [310, 148] width 8 height 5
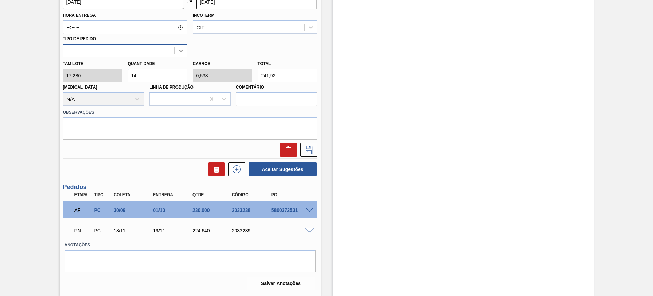
scroll to position [244, 0]
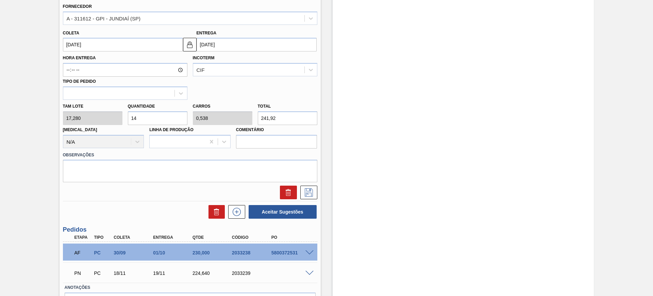
click at [216, 40] on input "[DATE]" at bounding box center [257, 45] width 120 height 14
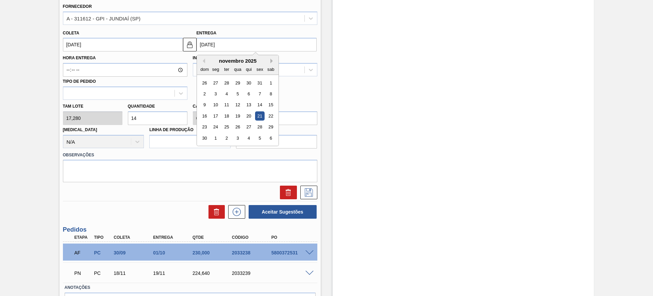
click at [272, 63] on button "Next Month" at bounding box center [272, 61] width 5 height 5
click at [202, 58] on div "dezembro 2025" at bounding box center [238, 61] width 82 height 6
click at [202, 60] on button "Previous Month" at bounding box center [202, 61] width 5 height 5
click at [216, 106] on div "13" at bounding box center [215, 104] width 9 height 9
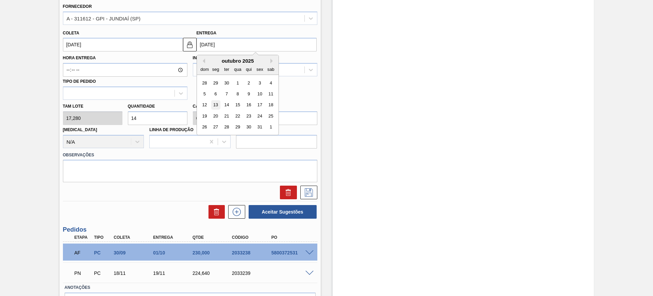
type input "[DATE]"
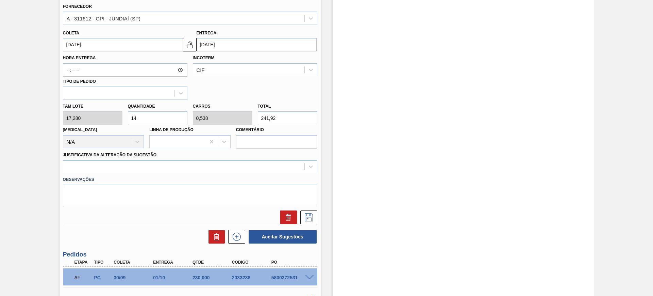
click at [226, 168] on div at bounding box center [183, 167] width 241 height 10
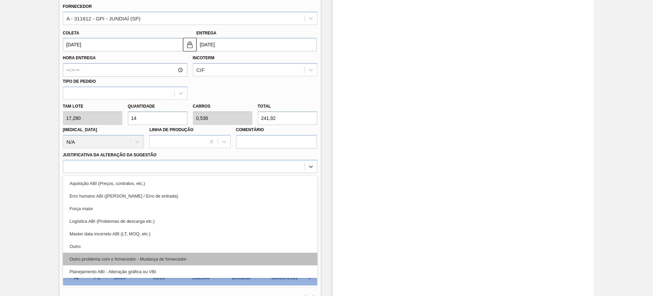
click at [212, 257] on div "Outro problema com o fornecedor - Mudança de fornecedor" at bounding box center [190, 258] width 254 height 13
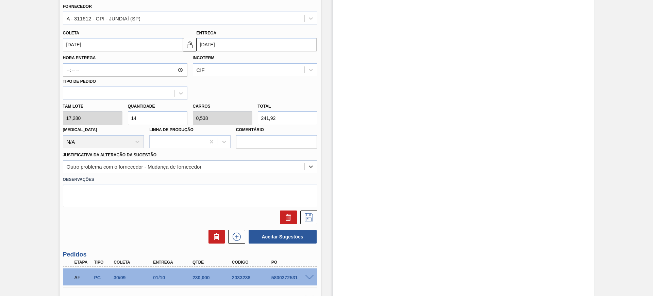
click at [254, 166] on div "Outro problema com o fornecedor - Mudança de fornecedor" at bounding box center [183, 167] width 241 height 10
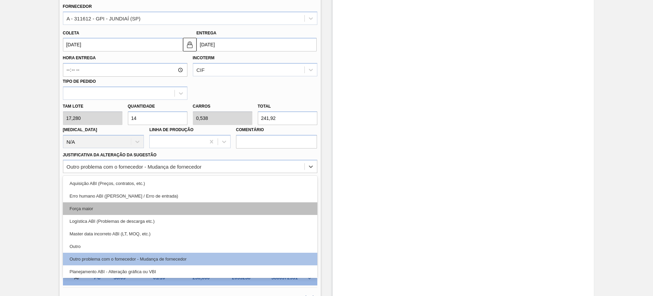
scroll to position [43, 0]
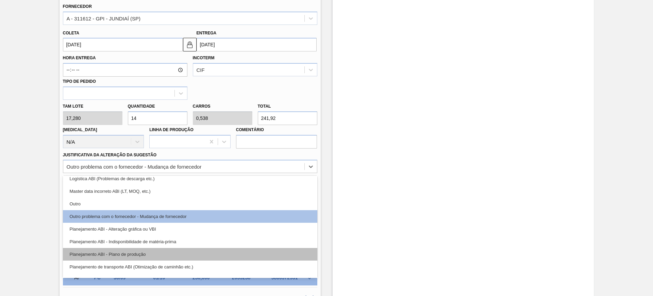
click at [191, 251] on div "Planejamento ABI - Plano de produção" at bounding box center [190, 254] width 254 height 13
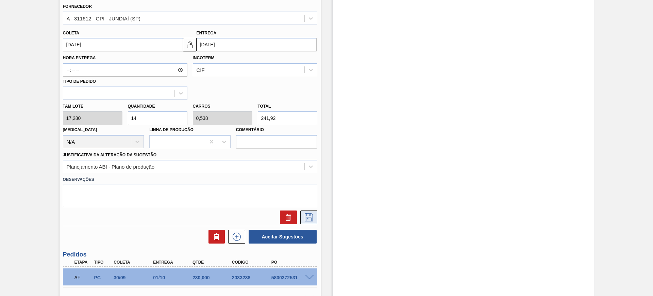
click at [308, 218] on icon at bounding box center [308, 217] width 11 height 8
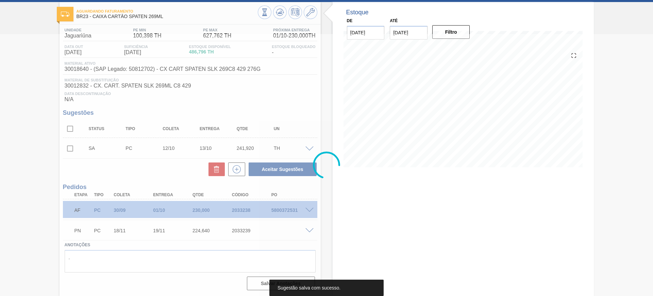
scroll to position [32, 0]
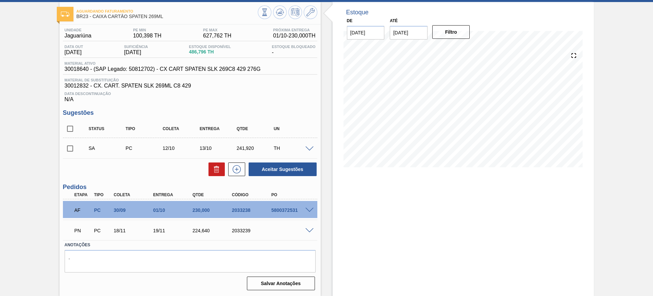
click at [69, 128] on input "checkbox" at bounding box center [70, 128] width 14 height 14
checkbox input "true"
click at [284, 168] on button "Aceitar Sugestões" at bounding box center [283, 169] width 68 height 14
checkbox input "false"
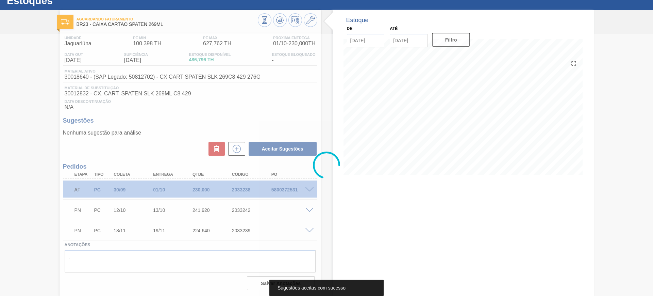
scroll to position [24, 0]
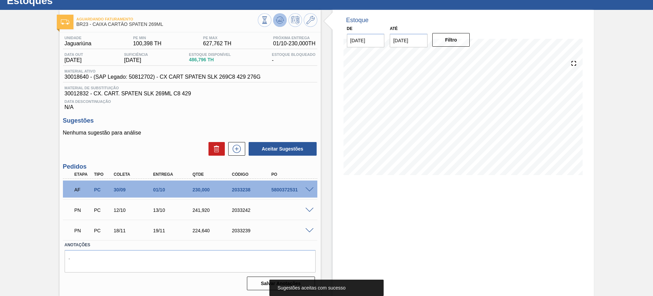
click at [277, 21] on icon at bounding box center [280, 20] width 8 height 8
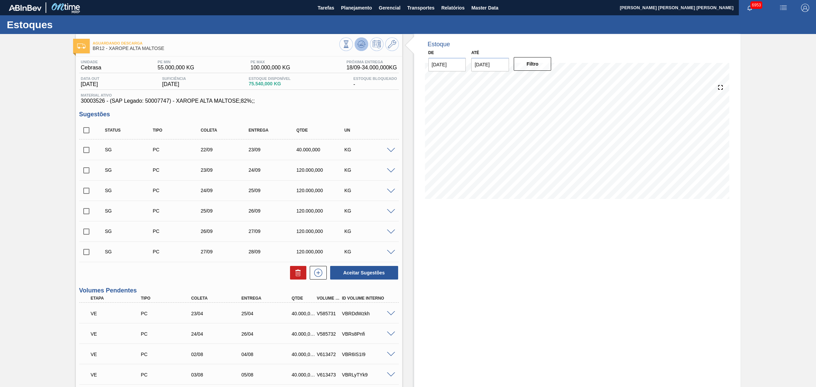
click at [358, 43] on icon at bounding box center [362, 44] width 8 height 8
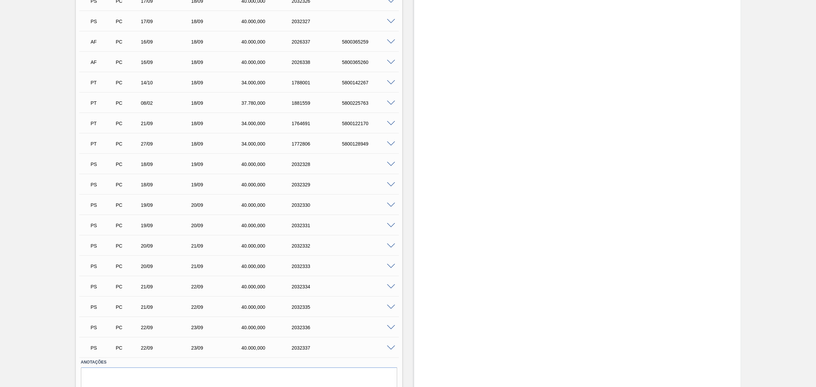
scroll to position [749, 0]
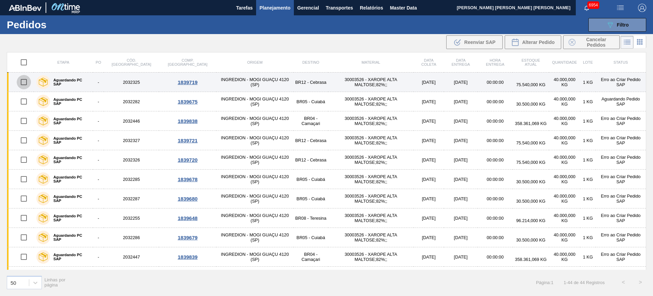
click at [22, 85] on input "checkbox" at bounding box center [24, 82] width 14 height 14
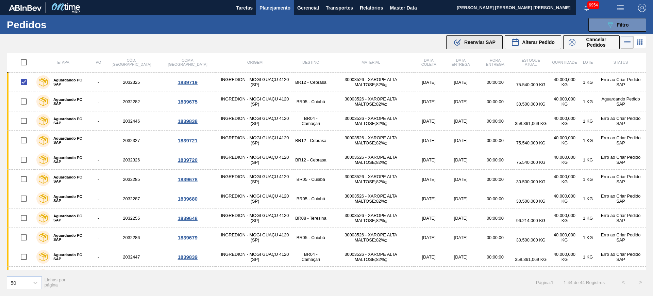
click at [465, 41] on span "Reenviar SAP" at bounding box center [479, 41] width 31 height 5
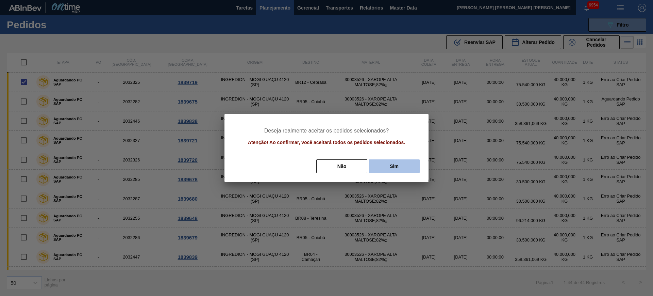
click at [382, 161] on button "Sim" at bounding box center [394, 166] width 51 height 14
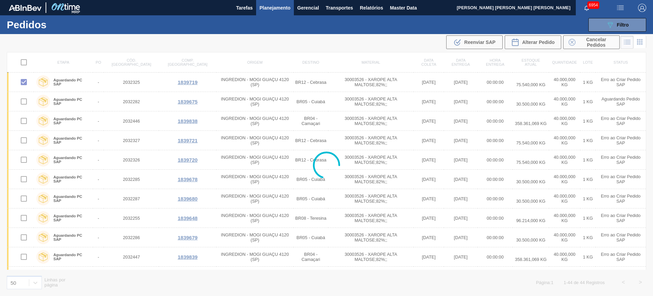
checkbox input "false"
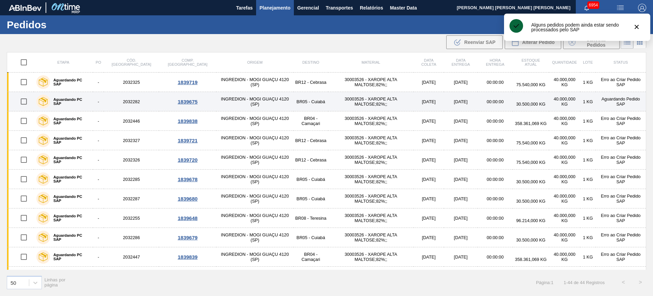
click at [25, 104] on input "checkbox" at bounding box center [24, 101] width 14 height 14
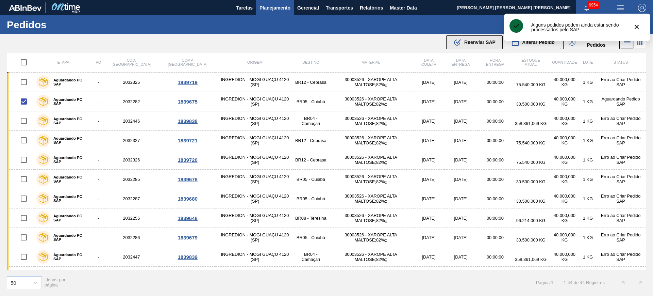
click at [478, 42] on span "Reenviar SAP" at bounding box center [479, 41] width 31 height 5
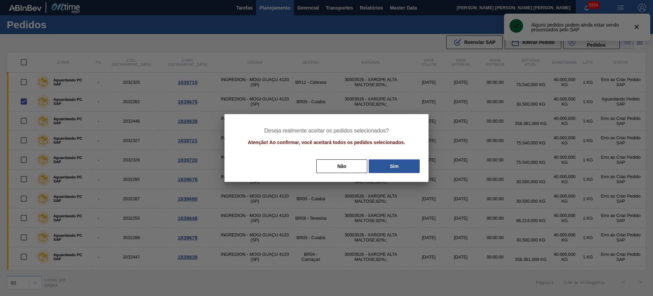
drag, startPoint x: 411, startPoint y: 164, endPoint x: 339, endPoint y: 150, distance: 73.8
click at [411, 164] on button "Sim" at bounding box center [394, 166] width 51 height 14
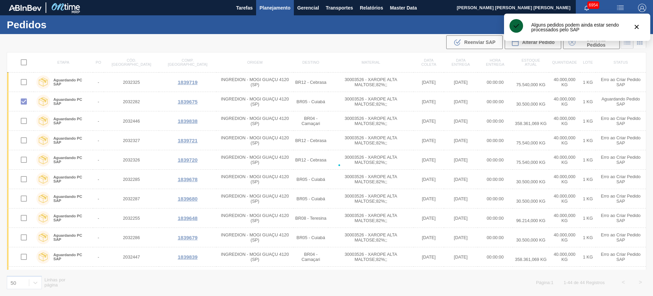
checkbox input "false"
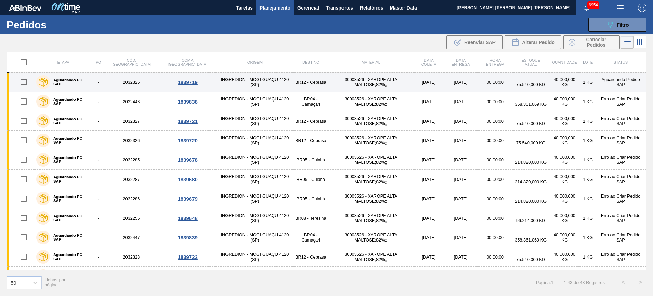
click at [22, 83] on input "checkbox" at bounding box center [24, 82] width 14 height 14
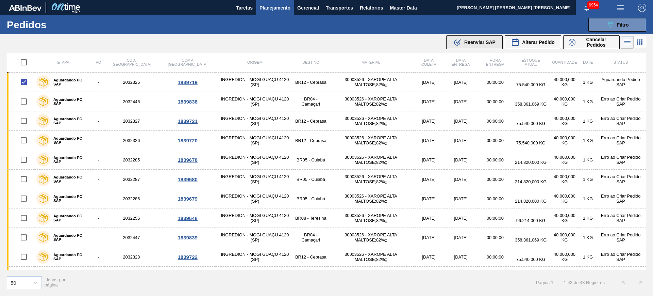
click at [468, 41] on span "Reenviar SAP" at bounding box center [479, 41] width 31 height 5
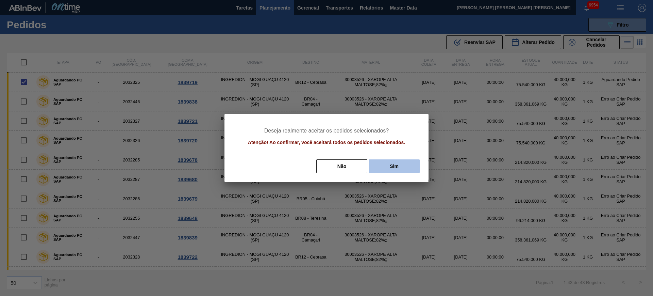
click at [405, 166] on button "Sim" at bounding box center [394, 166] width 51 height 14
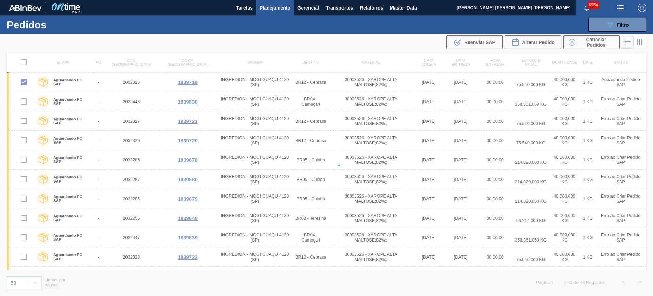
checkbox input "false"
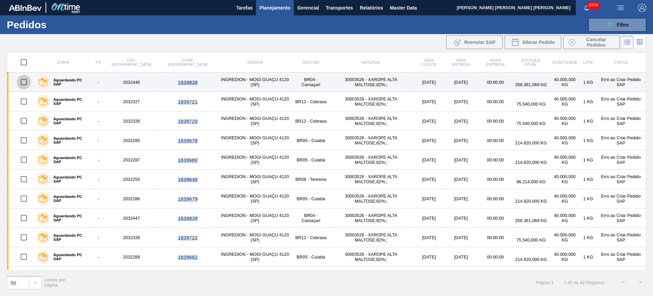
click at [25, 81] on input "checkbox" at bounding box center [24, 82] width 14 height 14
checkbox input "true"
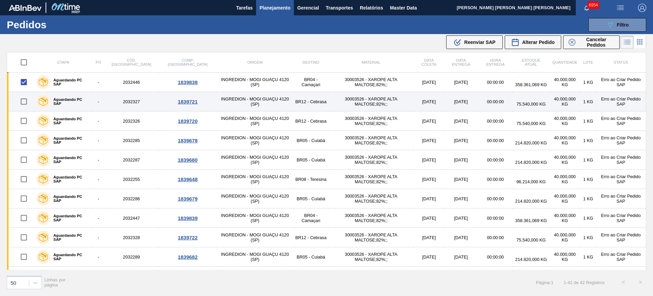
click at [27, 103] on input "checkbox" at bounding box center [24, 101] width 14 height 14
checkbox input "true"
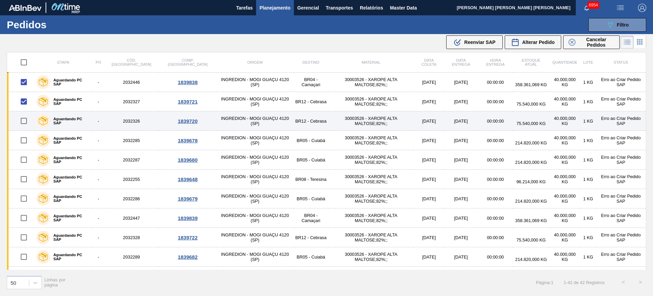
click at [28, 120] on input "checkbox" at bounding box center [24, 121] width 14 height 14
checkbox input "true"
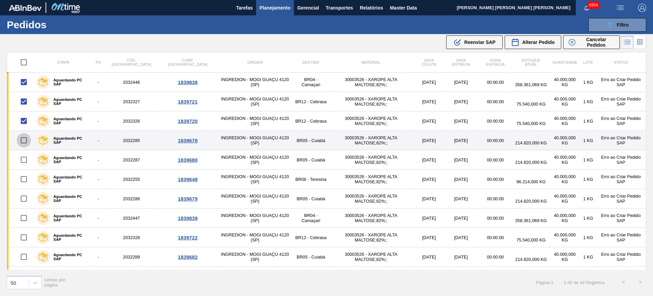
click at [27, 141] on input "checkbox" at bounding box center [24, 140] width 14 height 14
checkbox input "true"
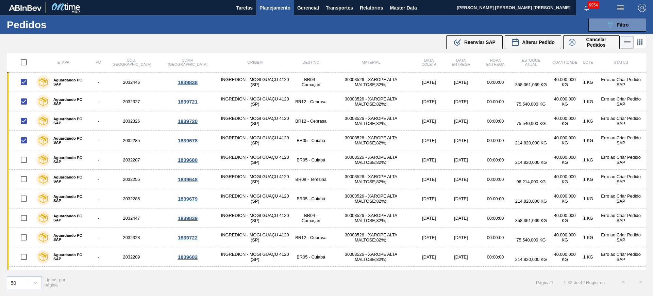
drag, startPoint x: 487, startPoint y: 42, endPoint x: 485, endPoint y: 48, distance: 5.6
click at [486, 43] on span "Reenviar SAP" at bounding box center [479, 41] width 31 height 5
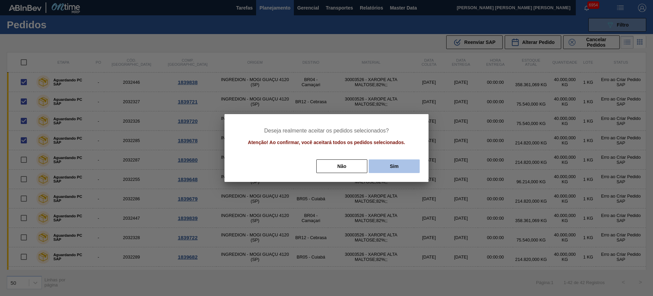
click at [396, 161] on button "Sim" at bounding box center [394, 166] width 51 height 14
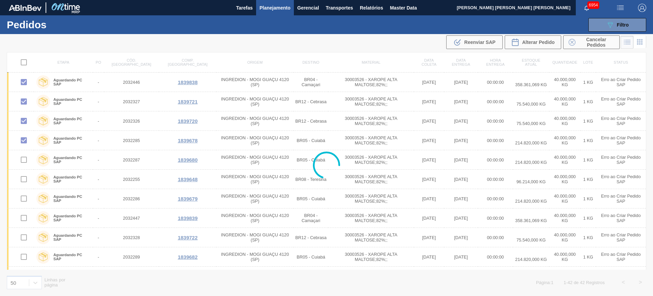
checkbox input "false"
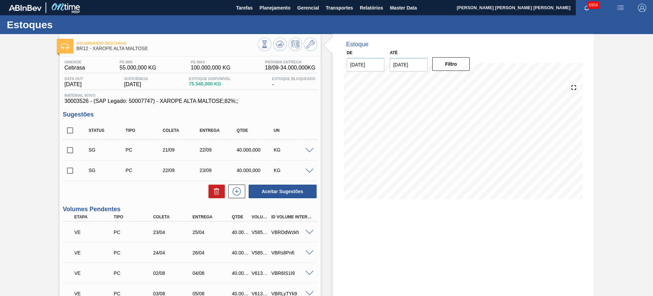
scroll to position [749, 0]
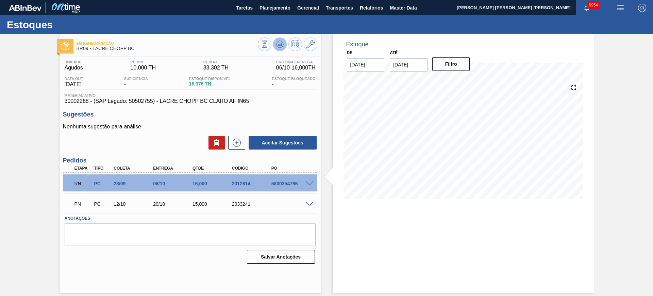
click at [277, 39] on button at bounding box center [280, 44] width 14 height 14
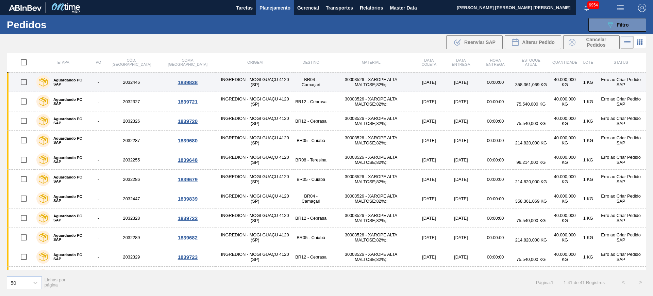
click at [25, 87] on input "checkbox" at bounding box center [24, 82] width 14 height 14
checkbox input "true"
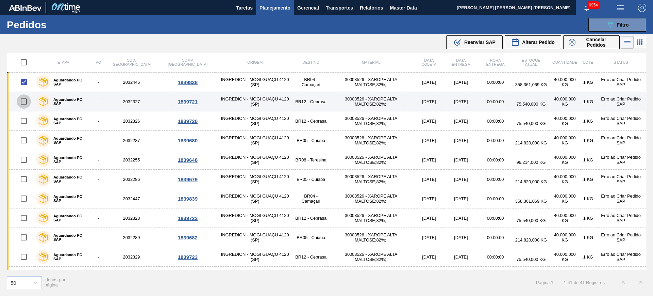
click at [26, 102] on input "checkbox" at bounding box center [24, 101] width 14 height 14
checkbox input "true"
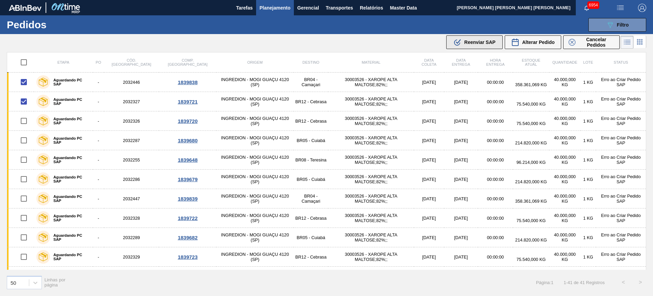
click at [470, 43] on span "Reenviar SAP" at bounding box center [479, 41] width 31 height 5
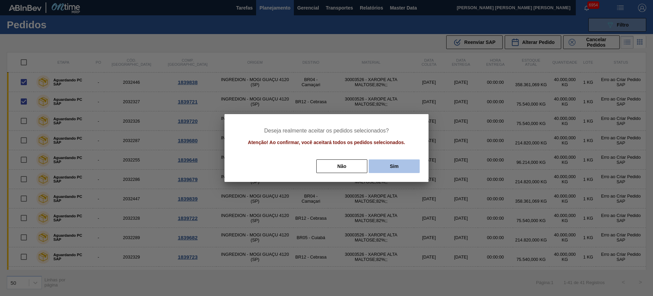
click at [405, 165] on button "Sim" at bounding box center [394, 166] width 51 height 14
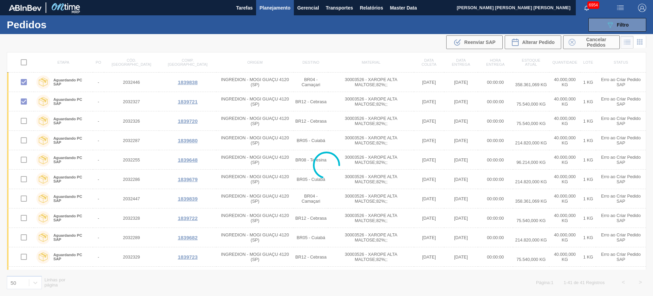
checkbox input "false"
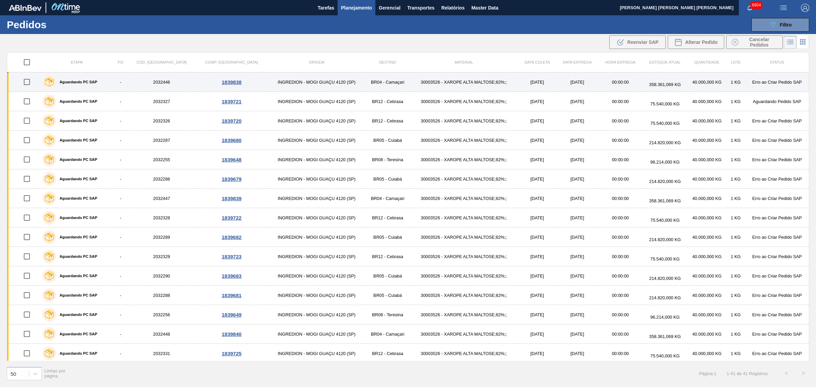
click at [31, 82] on input "checkbox" at bounding box center [27, 82] width 14 height 14
checkbox input "true"
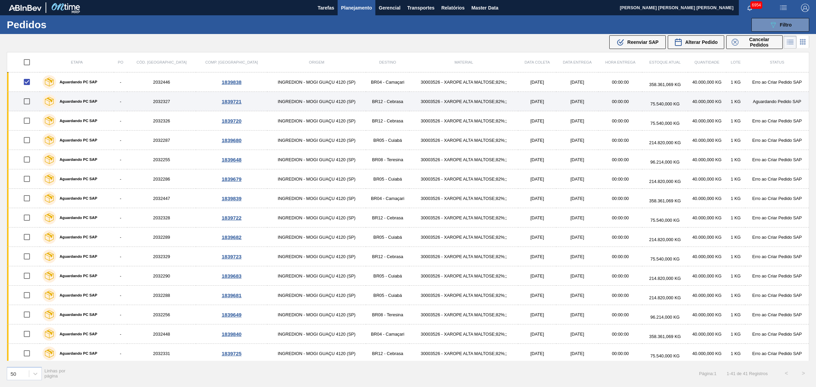
click at [29, 100] on input "checkbox" at bounding box center [27, 101] width 14 height 14
checkbox input "true"
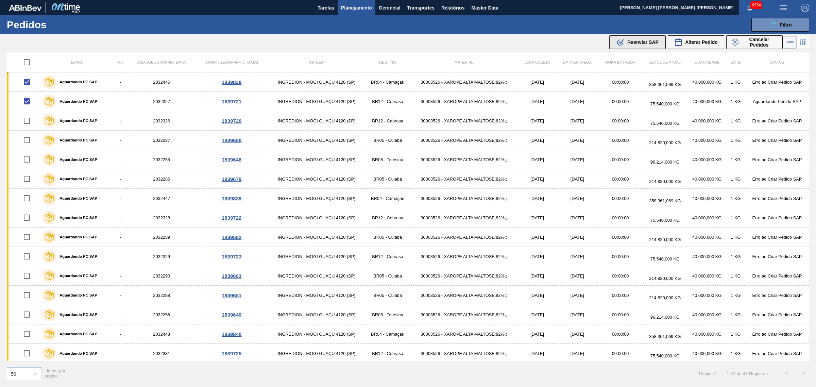
click at [637, 41] on span "Reenviar SAP" at bounding box center [643, 41] width 31 height 5
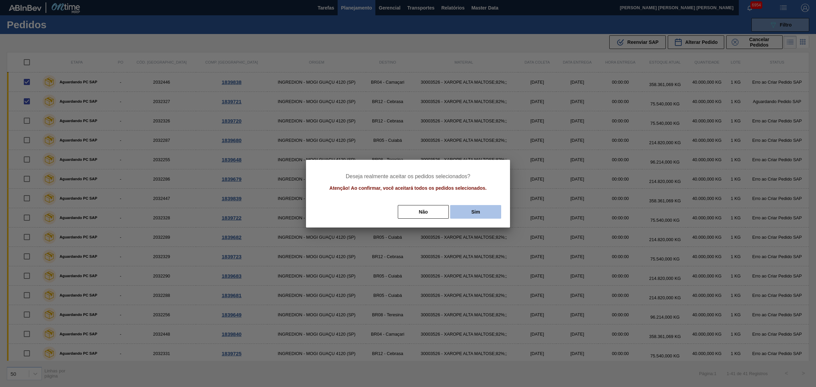
click at [492, 212] on button "Sim" at bounding box center [475, 212] width 51 height 14
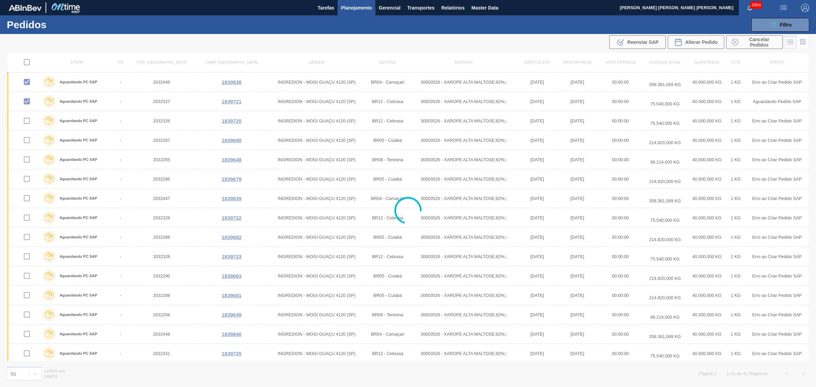
checkbox input "false"
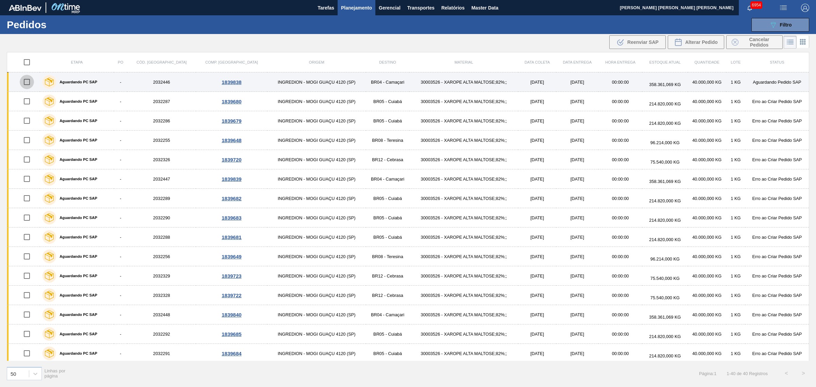
click at [29, 79] on input "checkbox" at bounding box center [27, 82] width 14 height 14
checkbox input "true"
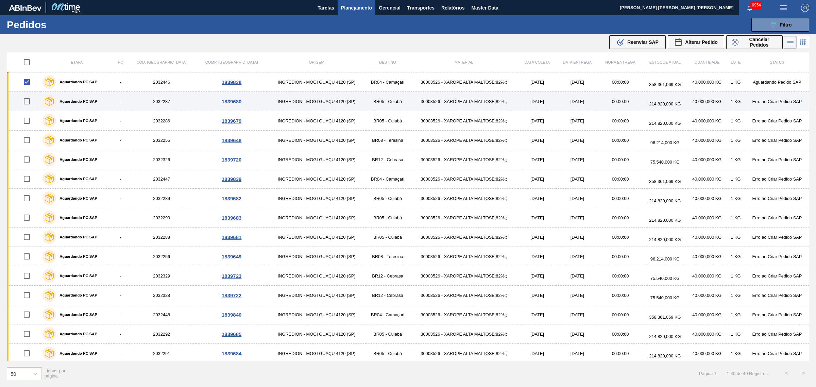
click at [30, 102] on input "checkbox" at bounding box center [27, 101] width 14 height 14
checkbox input "true"
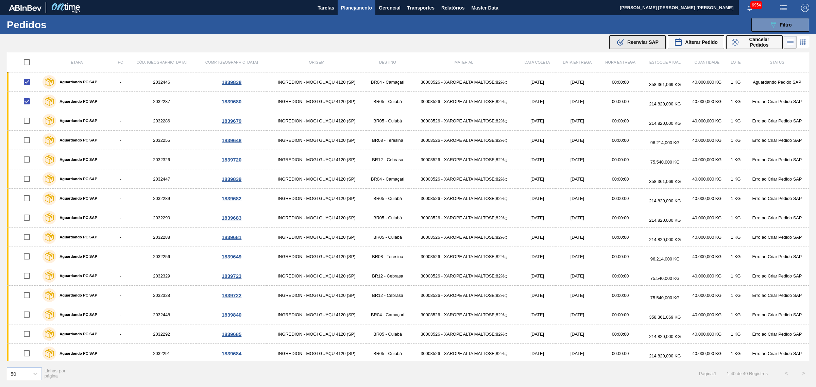
click at [637, 45] on div ".b{fill:var(--color-action-default)} Reenviar SAP" at bounding box center [638, 42] width 42 height 8
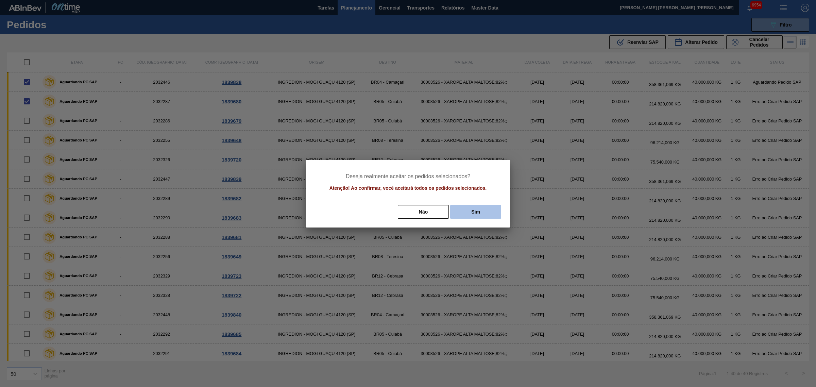
click at [481, 209] on button "Sim" at bounding box center [475, 212] width 51 height 14
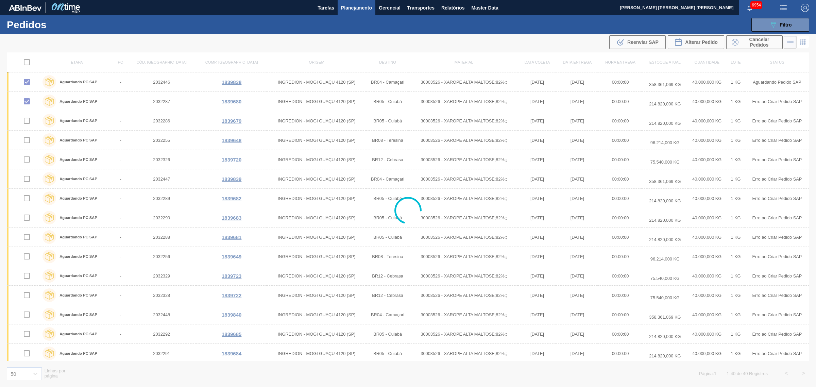
checkbox input "false"
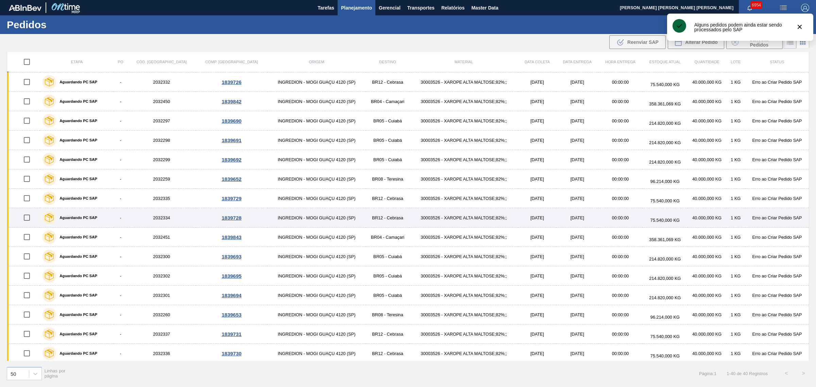
scroll to position [490, 0]
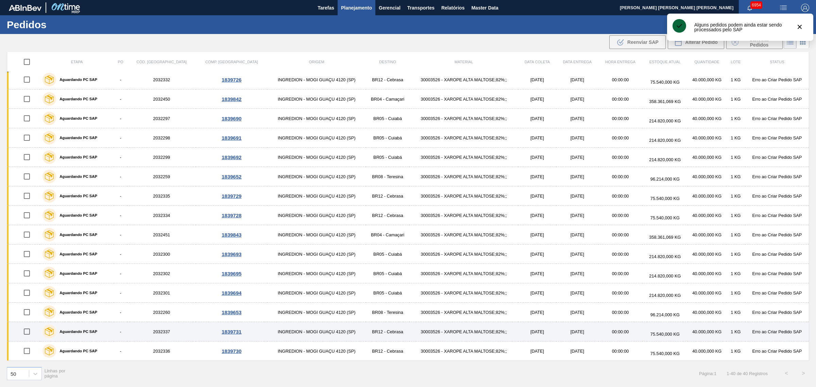
click at [30, 295] on input "checkbox" at bounding box center [27, 332] width 14 height 14
checkbox input "true"
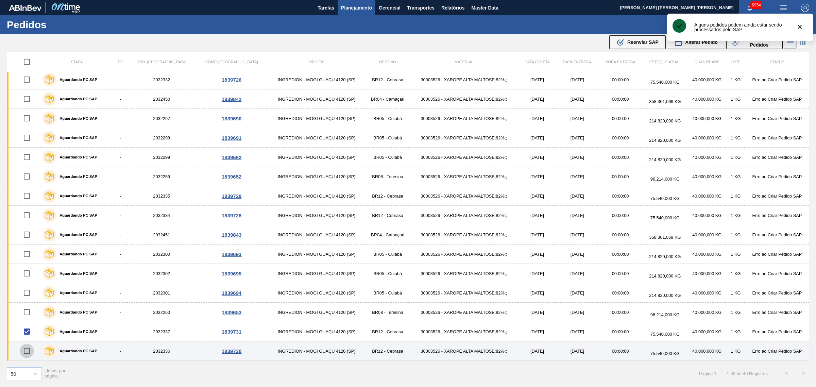
click at [28, 295] on input "checkbox" at bounding box center [27, 351] width 14 height 14
checkbox input "true"
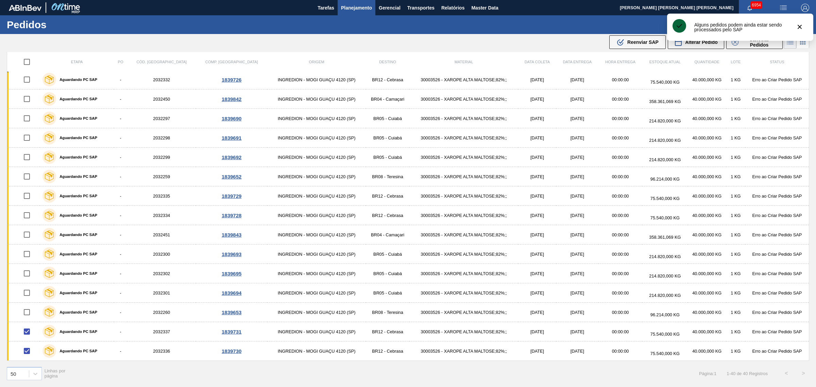
drag, startPoint x: 621, startPoint y: 40, endPoint x: 534, endPoint y: 73, distance: 93.1
click at [621, 40] on icon ".b{fill:var(--color-action-default)}" at bounding box center [621, 42] width 8 height 8
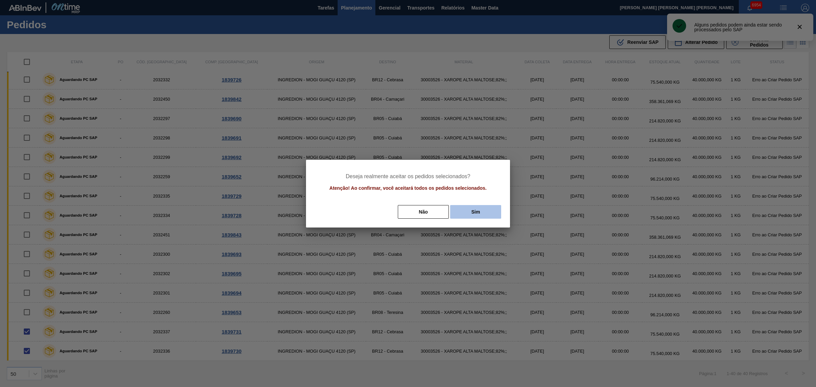
click at [482, 208] on button "Sim" at bounding box center [475, 212] width 51 height 14
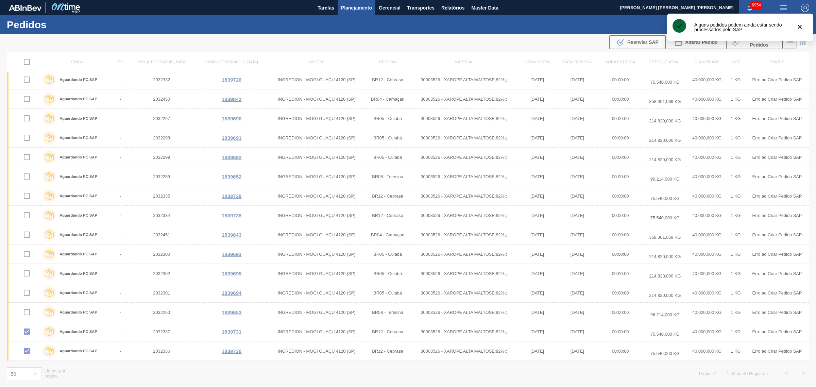
checkbox input "false"
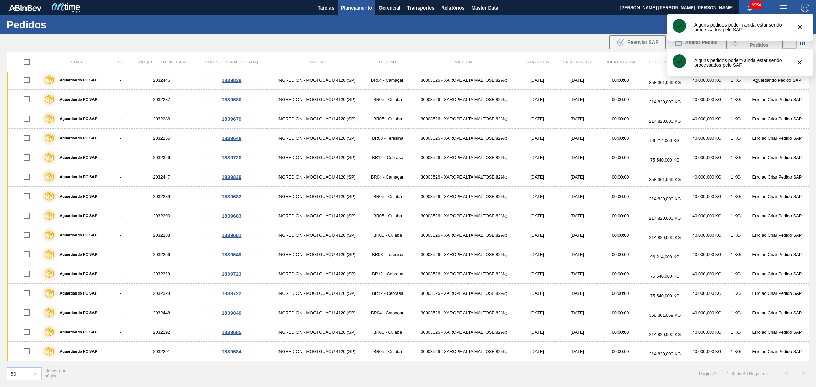
scroll to position [0, 0]
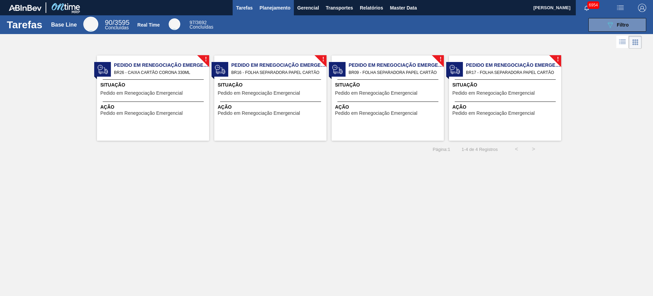
click at [284, 5] on span "Planejamento" at bounding box center [275, 8] width 31 height 8
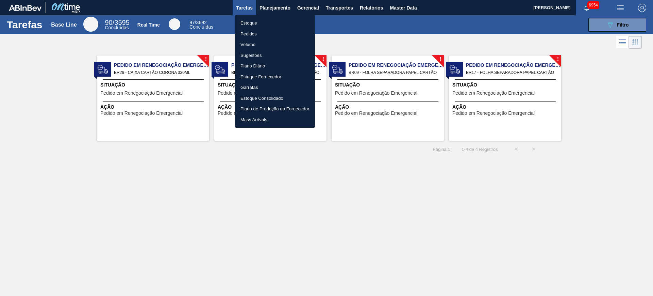
click at [274, 21] on li "Estoque" at bounding box center [275, 23] width 80 height 11
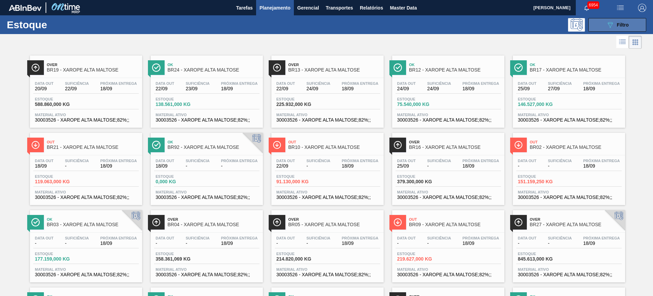
click at [623, 25] on span "Filtro" at bounding box center [623, 24] width 12 height 5
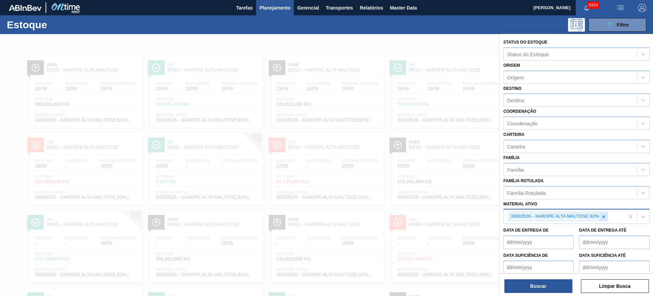
click at [607, 214] on div at bounding box center [603, 216] width 7 height 9
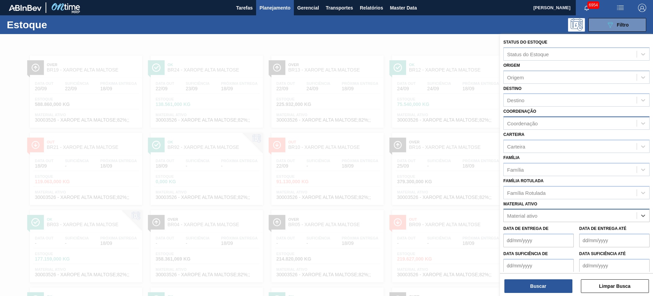
click at [530, 121] on div "Coordenação" at bounding box center [522, 123] width 31 height 6
type input "packag"
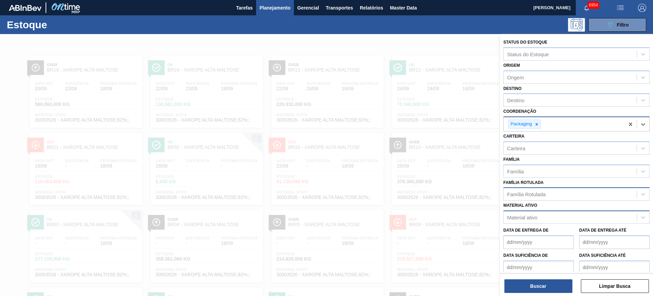
click at [532, 196] on div "Família Rotulada" at bounding box center [526, 194] width 38 height 6
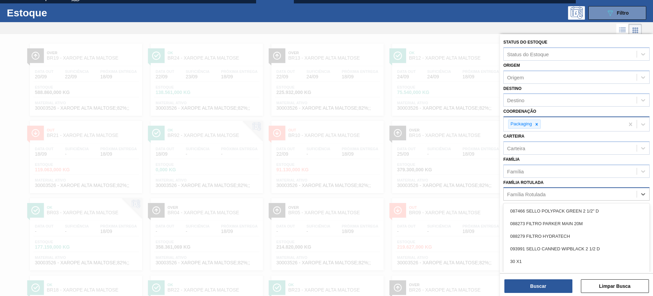
scroll to position [12, 0]
type Rotulada "caixa cartão corona 33"
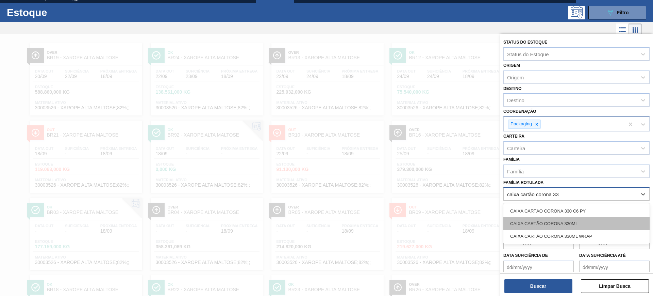
click at [557, 220] on div "CAIXA CARTÃO CORONA 330ML" at bounding box center [576, 223] width 146 height 13
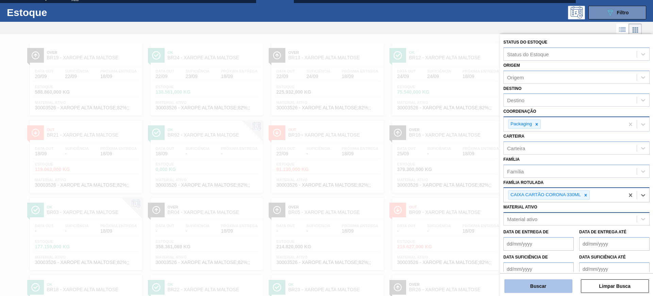
click at [550, 282] on button "Buscar" at bounding box center [539, 286] width 68 height 14
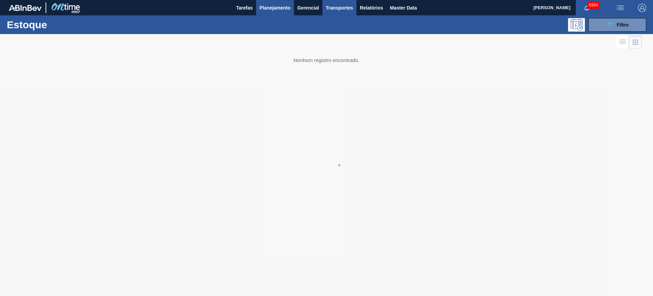
scroll to position [0, 0]
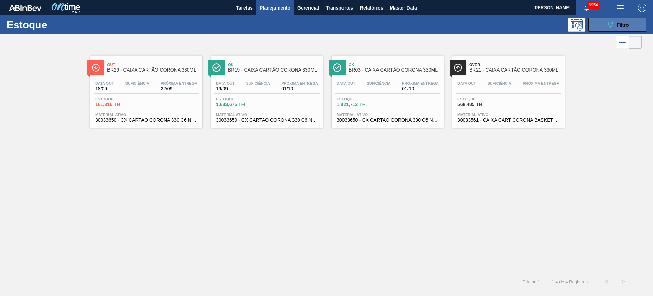
click at [628, 23] on span "Filtro" at bounding box center [623, 24] width 12 height 5
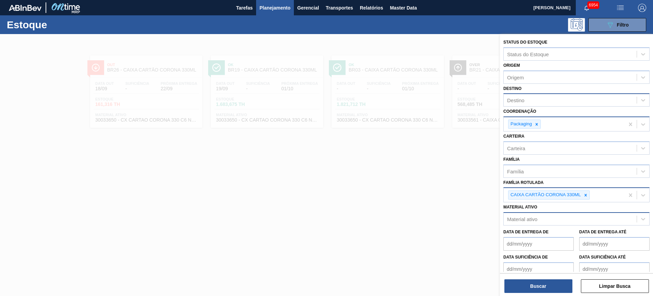
click at [541, 102] on div "Destino" at bounding box center [570, 100] width 133 height 10
type input "jacar"
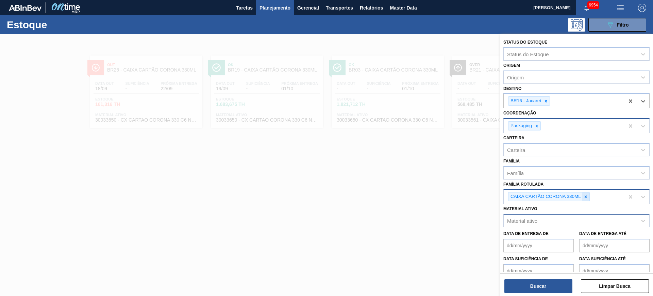
click at [585, 195] on icon at bounding box center [585, 196] width 5 height 5
click at [549, 151] on div "Carteira" at bounding box center [570, 150] width 133 height 10
type input "folha se"
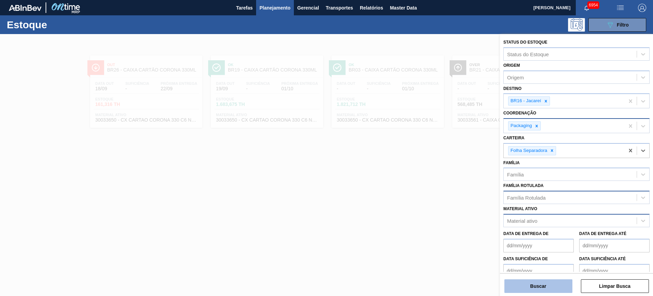
click at [561, 292] on button "Buscar" at bounding box center [539, 286] width 68 height 14
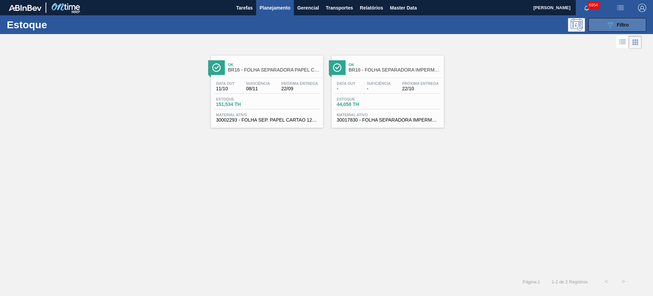
click at [633, 24] on button "089F7B8B-B2A5-4AFE-B5C0-19BA573D28AC Filtro" at bounding box center [618, 25] width 58 height 14
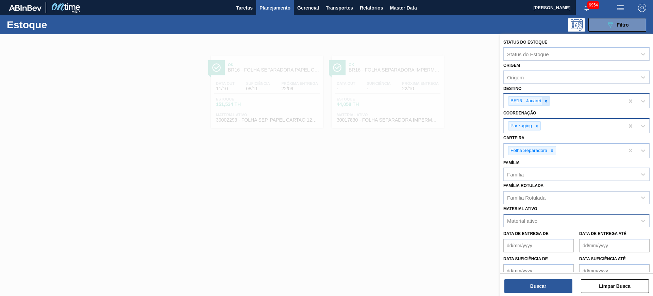
click at [547, 99] on icon at bounding box center [546, 101] width 5 height 5
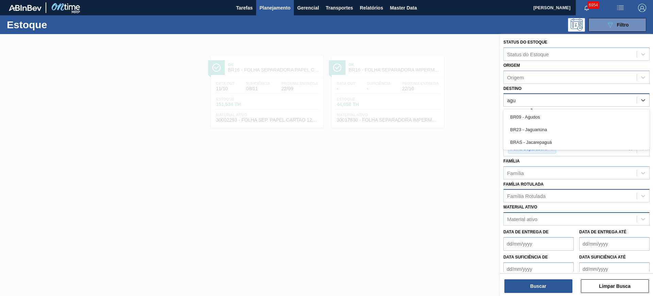
type input "agud"
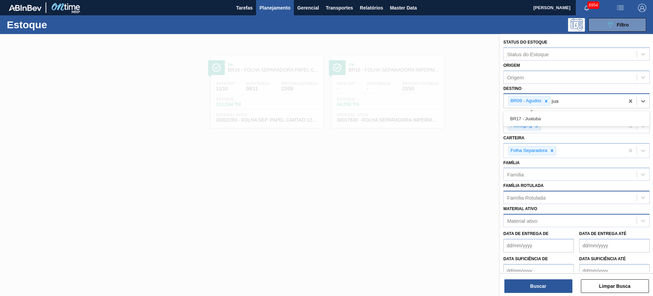
type input "juat"
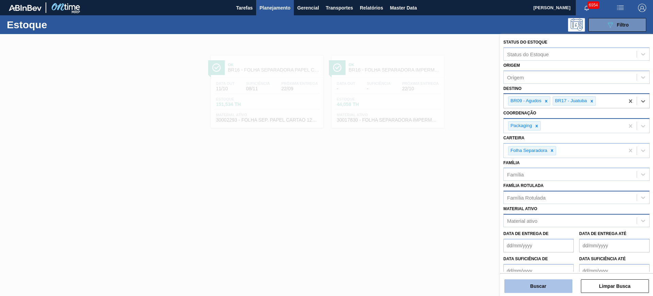
click at [554, 286] on button "Buscar" at bounding box center [539, 286] width 68 height 14
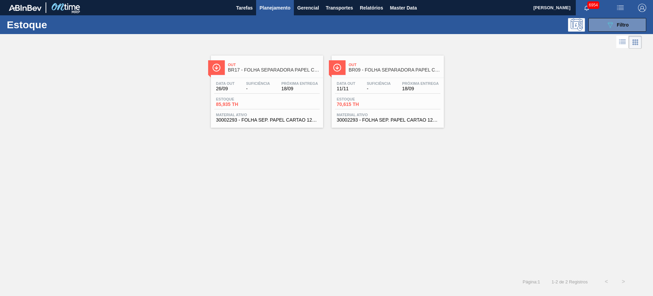
click at [267, 7] on span "Planejamento" at bounding box center [275, 8] width 31 height 8
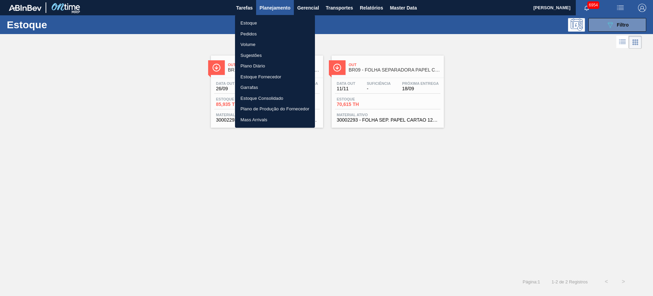
click at [242, 35] on li "Pedidos" at bounding box center [275, 34] width 80 height 11
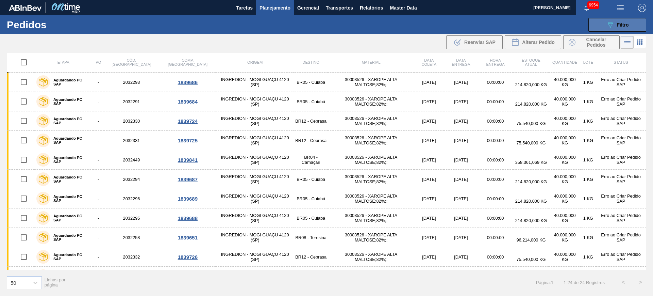
click at [625, 23] on span "Filtro" at bounding box center [623, 24] width 12 height 5
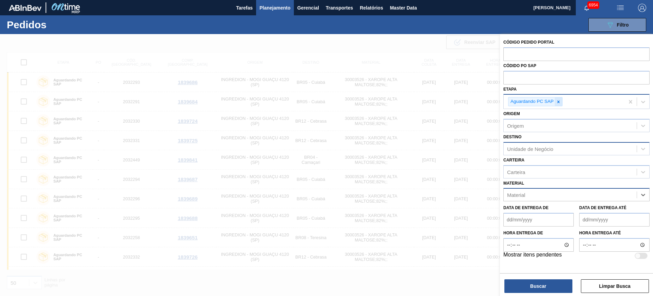
click at [558, 102] on icon at bounding box center [558, 101] width 5 height 5
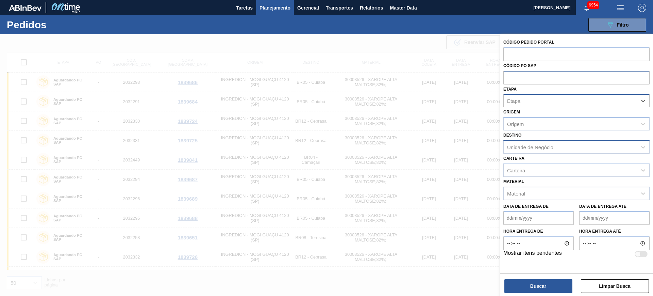
click at [546, 79] on input "text" at bounding box center [576, 77] width 146 height 13
click at [534, 55] on input "text" at bounding box center [576, 53] width 146 height 13
paste input "text"
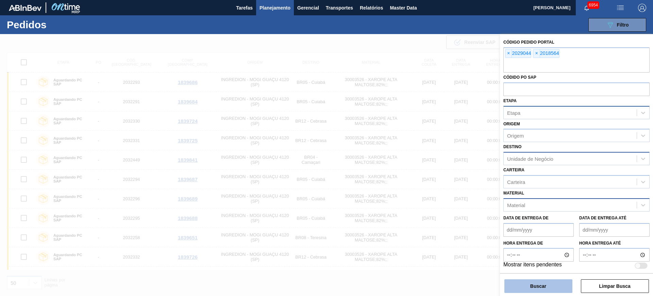
click at [544, 285] on button "Buscar" at bounding box center [539, 286] width 68 height 14
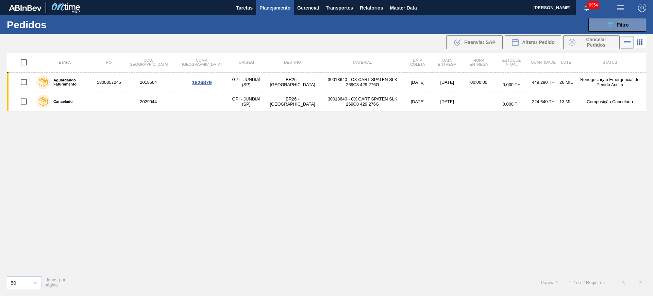
click at [264, 9] on span "Planejamento" at bounding box center [275, 8] width 31 height 8
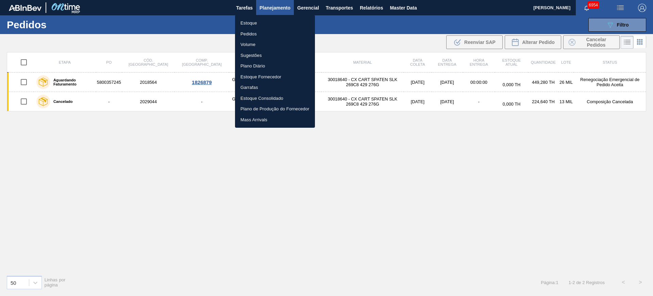
click at [248, 24] on li "Estoque" at bounding box center [275, 23] width 80 height 11
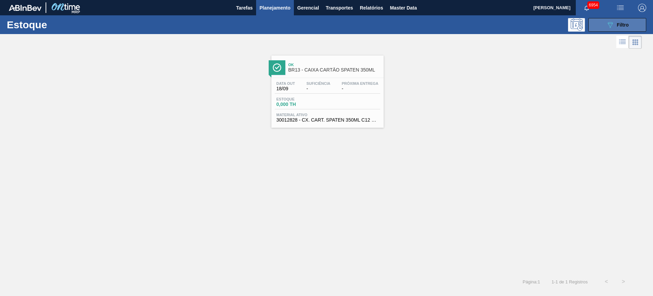
click at [612, 25] on icon "089F7B8B-B2A5-4AFE-B5C0-19BA573D28AC" at bounding box center [610, 25] width 8 height 8
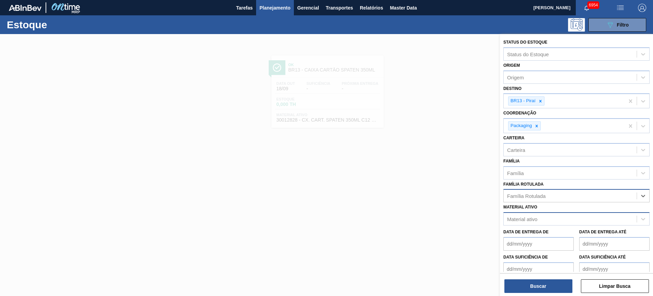
click at [546, 217] on div "Material ativo" at bounding box center [570, 219] width 133 height 10
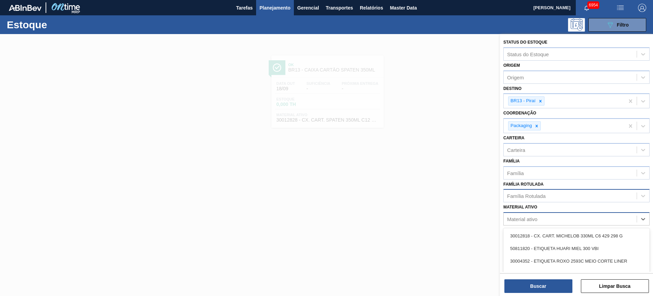
paste ativo "30006134"
type ativo "30006134"
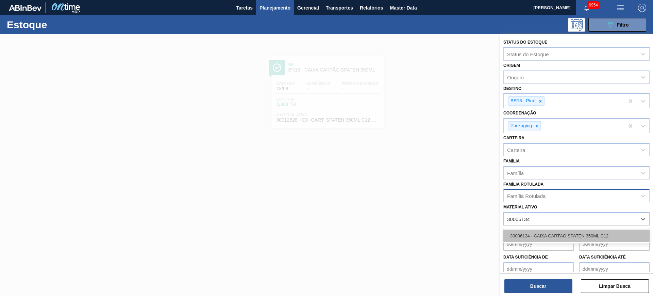
click at [543, 234] on div "30006134 - CAIXA CARTÃO SPATEN 350ML C12" at bounding box center [576, 235] width 146 height 13
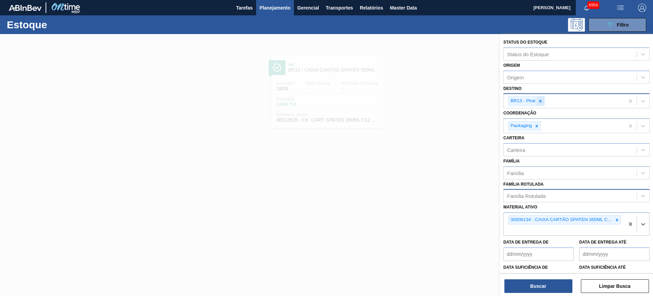
click at [540, 101] on icon at bounding box center [540, 101] width 2 height 2
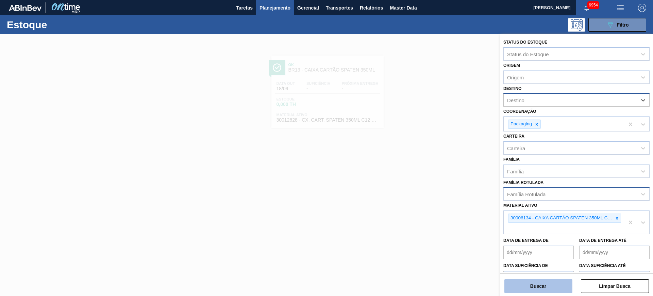
click at [561, 284] on button "Buscar" at bounding box center [539, 286] width 68 height 14
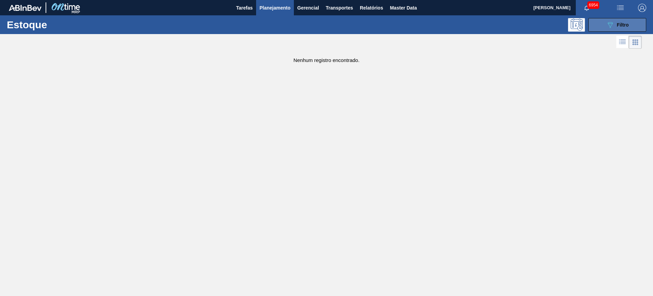
click at [610, 30] on button "089F7B8B-B2A5-4AFE-B5C0-19BA573D28AC Filtro" at bounding box center [618, 25] width 58 height 14
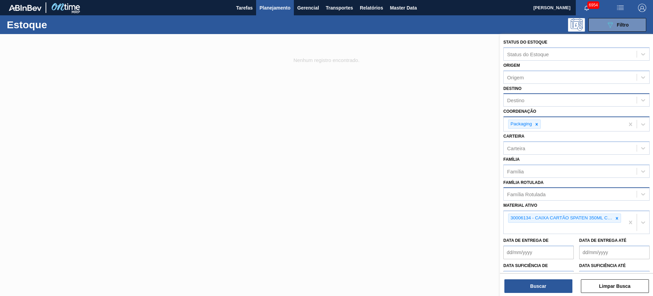
click at [542, 129] on div "Packaging" at bounding box center [564, 124] width 121 height 14
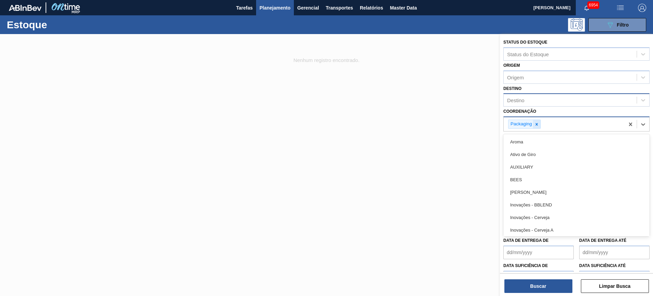
click at [536, 126] on icon at bounding box center [536, 124] width 5 height 5
click at [545, 287] on button "Buscar" at bounding box center [539, 286] width 68 height 14
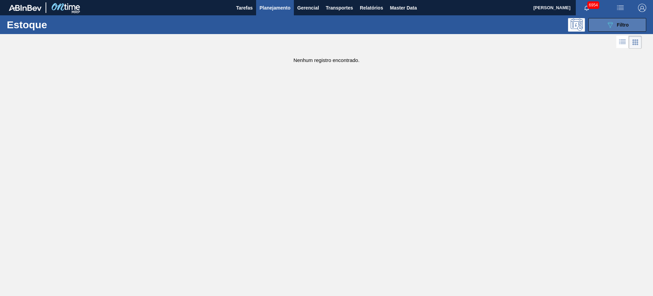
click at [607, 22] on icon "089F7B8B-B2A5-4AFE-B5C0-19BA573D28AC" at bounding box center [610, 25] width 8 height 8
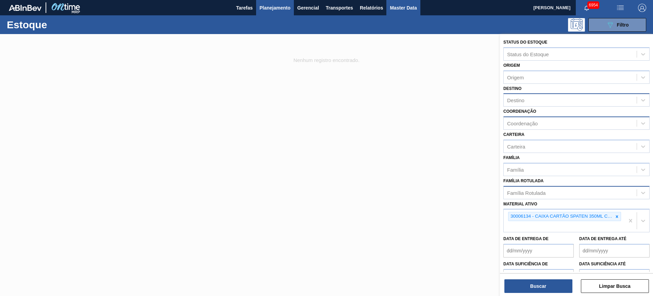
click at [406, 4] on span "Master Data" at bounding box center [403, 8] width 27 height 8
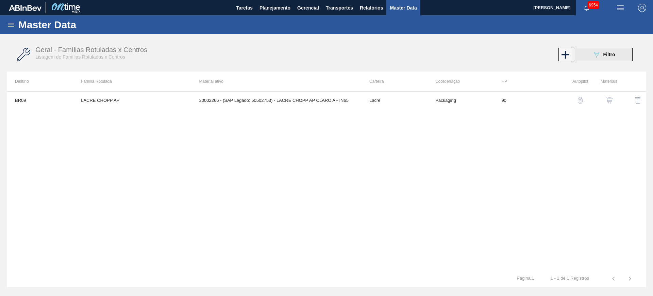
click at [610, 56] on span "Filtro" at bounding box center [610, 54] width 12 height 5
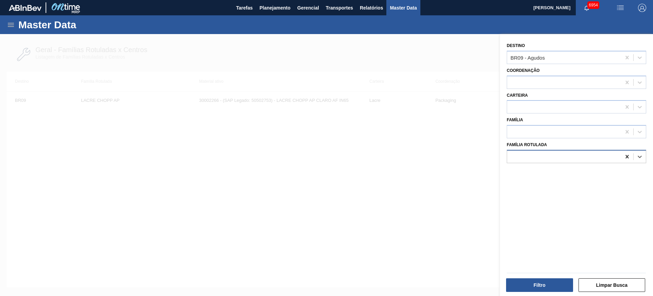
click at [627, 157] on icon at bounding box center [627, 156] width 3 height 3
click at [626, 55] on icon at bounding box center [627, 57] width 7 height 7
click at [578, 152] on div at bounding box center [564, 156] width 114 height 10
type Rotulada "stella 350"
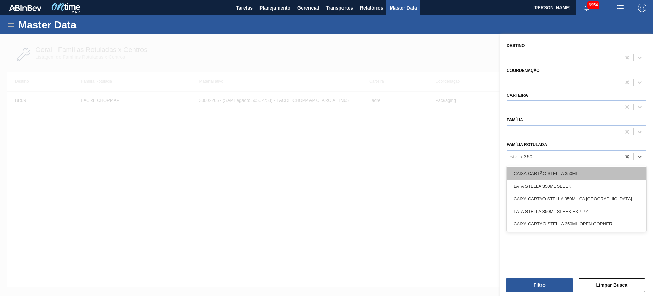
click at [590, 169] on div "CAIXA CARTÃO STELLA 350ML" at bounding box center [576, 173] width 139 height 13
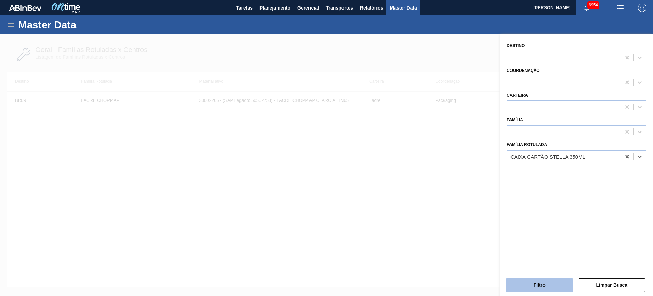
click at [555, 279] on button "Filtro" at bounding box center [539, 285] width 67 height 14
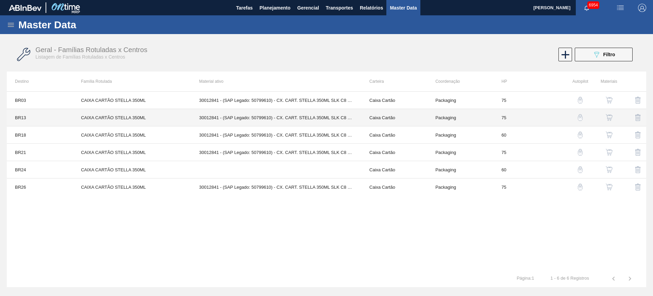
click at [126, 120] on td "CAIXA CARTÃO STELLA 350ML" at bounding box center [132, 117] width 118 height 17
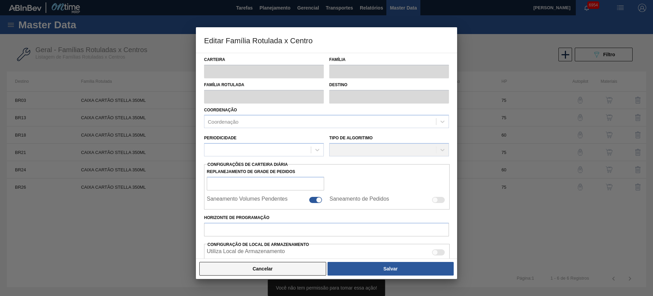
type input "Caixa Cartão"
type input "CAIXA CARTÃO STELLA 350ML"
type input "BR13 - Piraí"
type input "75"
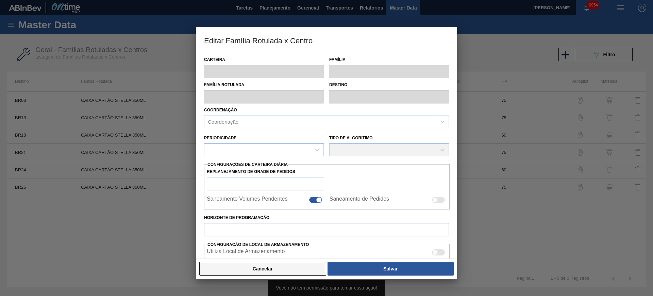
type input "80"
type input "440,36"
type input "40"
type input "224,144"
checkbox input "true"
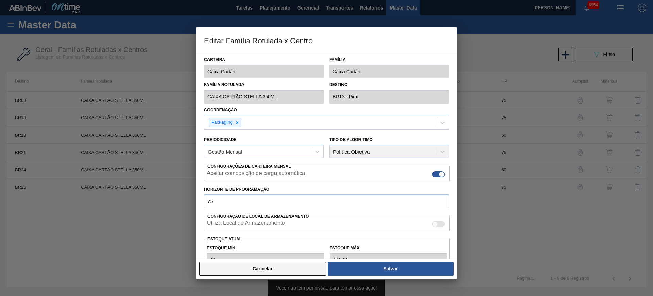
click at [271, 272] on button "Cancelar" at bounding box center [262, 269] width 127 height 14
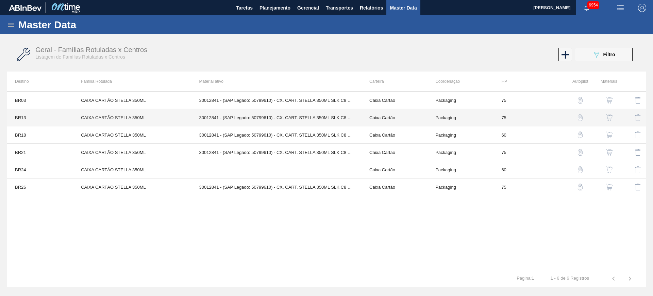
drag, startPoint x: 106, startPoint y: 118, endPoint x: 51, endPoint y: 240, distance: 133.7
click at [51, 240] on div "BR03 CAIXA CARTÃO STELLA 350ML 30012841 - (SAP Legado: 50799610) - CX. CART. ST…" at bounding box center [327, 180] width 640 height 179
click at [83, 117] on td "CAIXA CARTÃO STELLA 350ML" at bounding box center [132, 117] width 118 height 17
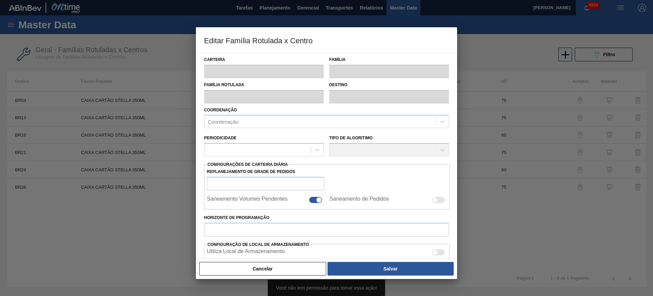
type input "Caixa Cartão"
type input "CAIXA CARTÃO STELLA 350ML"
type input "BR13 - Piraí"
type input "75"
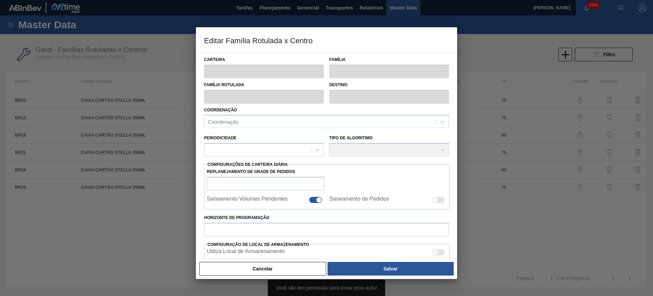
type input "80"
type input "440,36"
type input "40"
type input "224,144"
checkbox input "true"
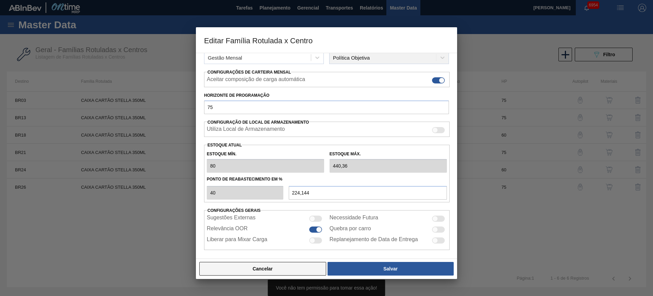
scroll to position [97, 0]
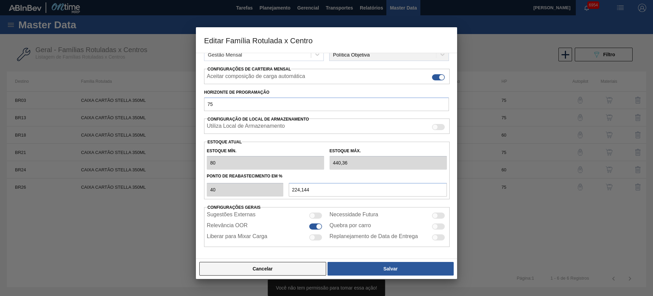
click at [285, 263] on button "Cancelar" at bounding box center [262, 269] width 127 height 14
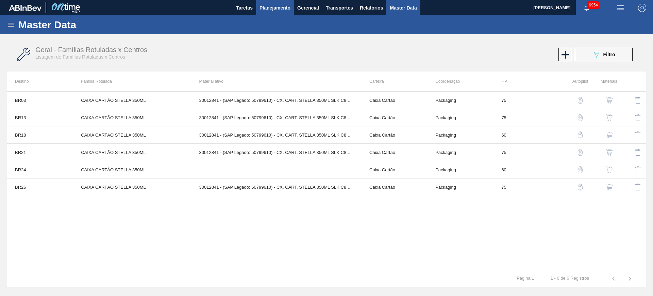
click at [278, 9] on span "Planejamento" at bounding box center [275, 8] width 31 height 8
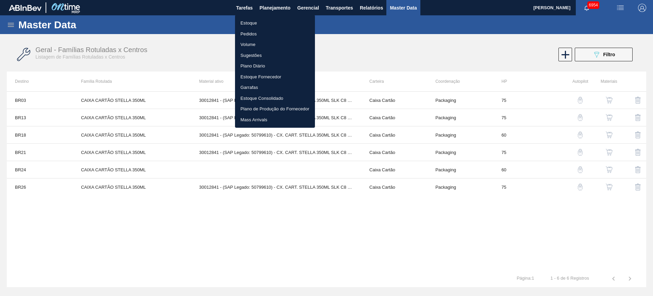
click at [251, 20] on li "Estoque" at bounding box center [275, 23] width 80 height 11
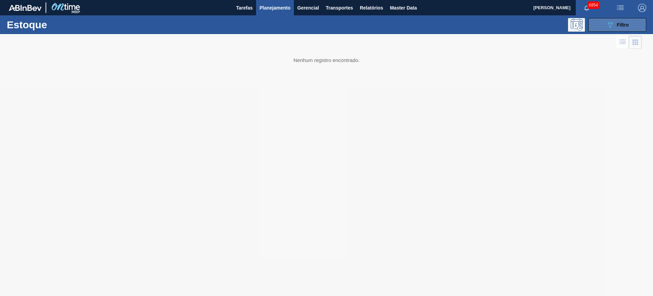
click at [624, 21] on div "089F7B8B-B2A5-4AFE-B5C0-19BA573D28AC Filtro" at bounding box center [617, 25] width 23 height 8
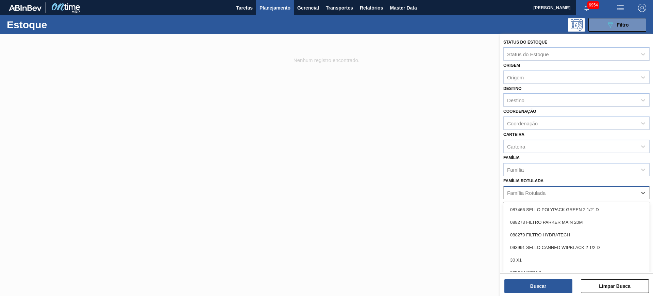
click at [555, 191] on div "Família Rotulada" at bounding box center [570, 192] width 133 height 10
type Rotulada "stella 350"
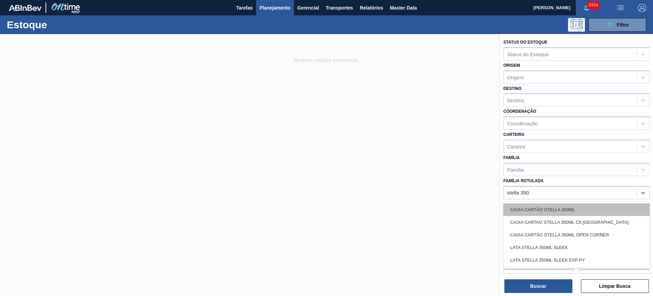
click at [576, 203] on div "CAIXA CARTÃO STELLA 350ML" at bounding box center [576, 209] width 146 height 13
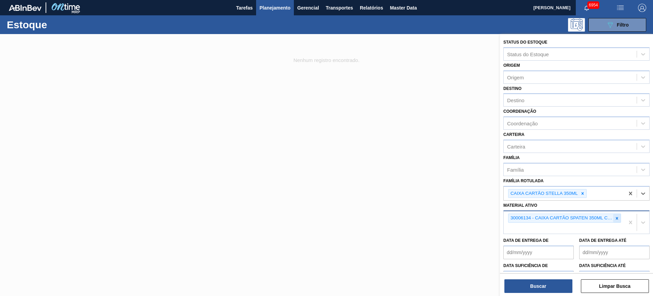
click at [613, 220] on div at bounding box center [616, 218] width 7 height 9
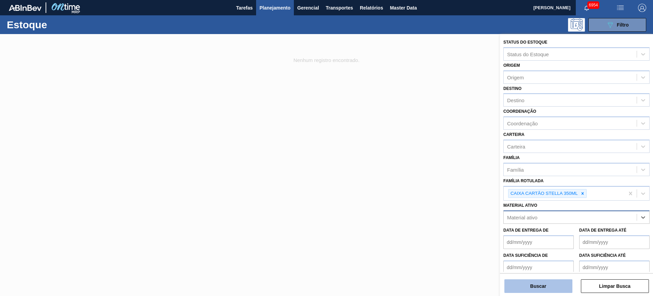
click at [551, 288] on button "Buscar" at bounding box center [539, 286] width 68 height 14
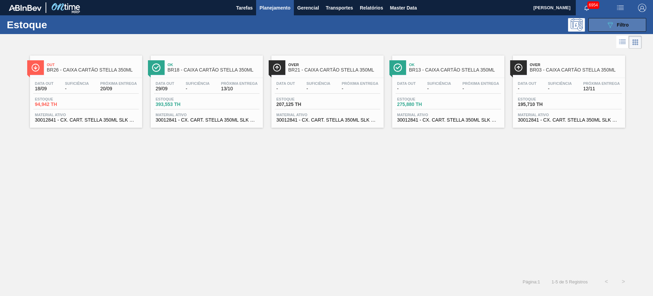
click at [608, 21] on icon "089F7B8B-B2A5-4AFE-B5C0-19BA573D28AC" at bounding box center [610, 25] width 8 height 8
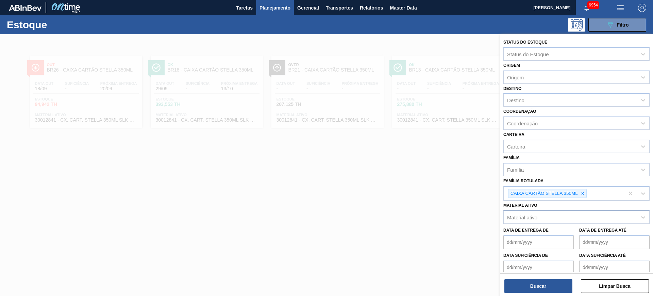
click at [536, 216] on div "Material ativo" at bounding box center [522, 217] width 30 height 6
paste ativo "30006134"
click at [584, 193] on icon at bounding box center [582, 193] width 5 height 5
type ativo "30006134"
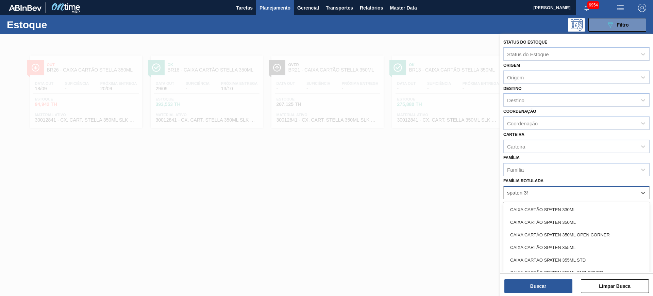
type Rotulada "spaten 350"
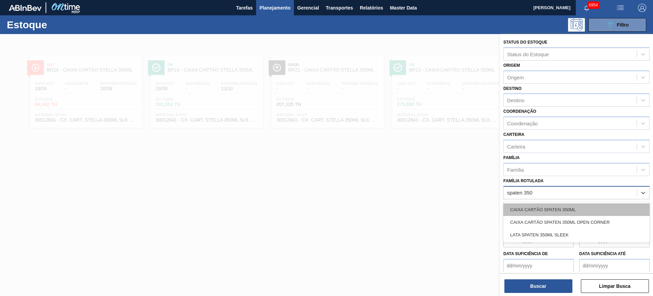
click at [585, 207] on div "CAIXA CARTÃO SPATEN 350ML" at bounding box center [576, 209] width 146 height 13
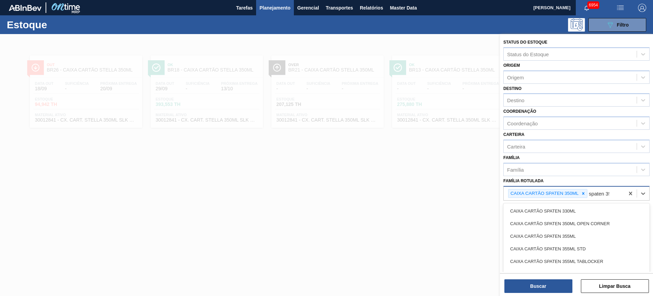
type Rotulada "spaten 350"
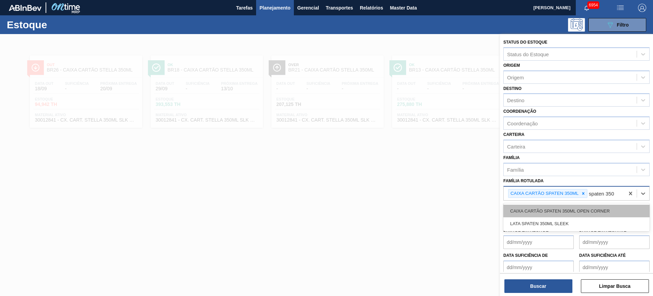
click at [575, 212] on div "CAIXA CARTÃO SPATEN 350ML OPEN CORNER" at bounding box center [576, 210] width 146 height 13
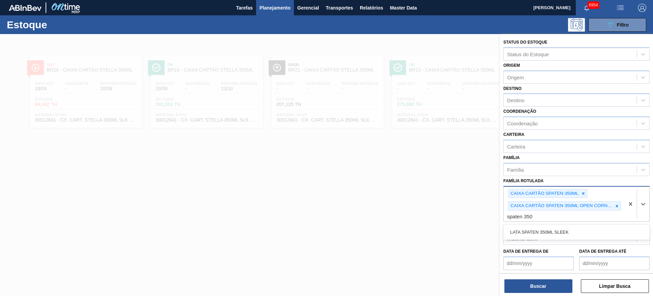
type Rotulada "spaten 350"
click at [583, 180] on div "Família Rotulada option CAIXA CARTÃO SPATEN 350ML OPEN CORNER, selected. option…" at bounding box center [576, 199] width 146 height 46
click at [540, 99] on div "Destino" at bounding box center [570, 100] width 133 height 10
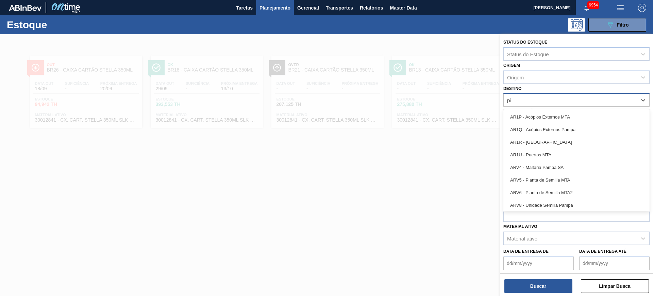
type input "pir"
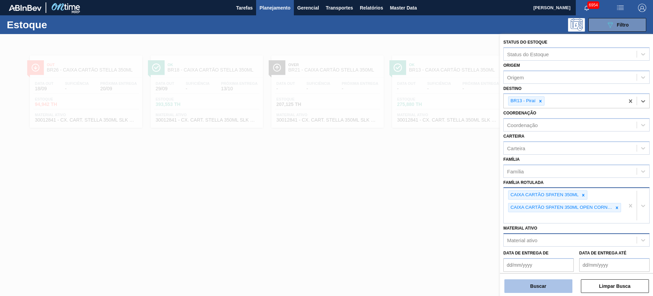
click at [539, 281] on button "Buscar" at bounding box center [539, 286] width 68 height 14
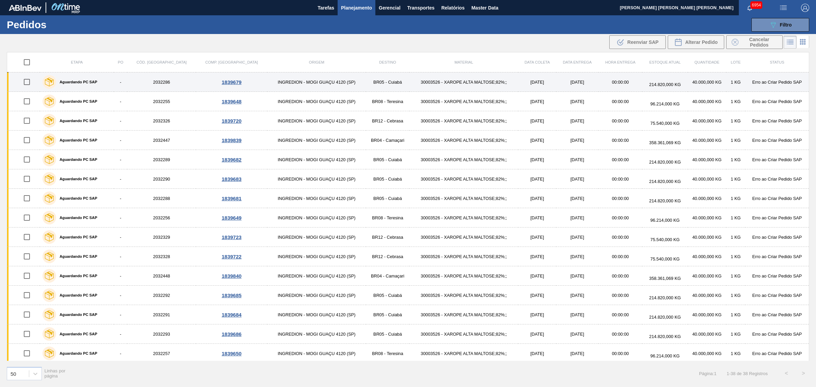
click at [28, 82] on input "checkbox" at bounding box center [27, 82] width 14 height 14
checkbox input "true"
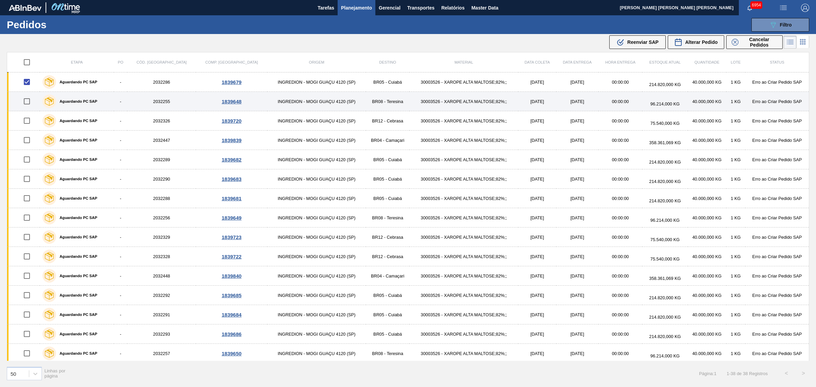
click at [31, 101] on input "checkbox" at bounding box center [27, 101] width 14 height 14
checkbox input "true"
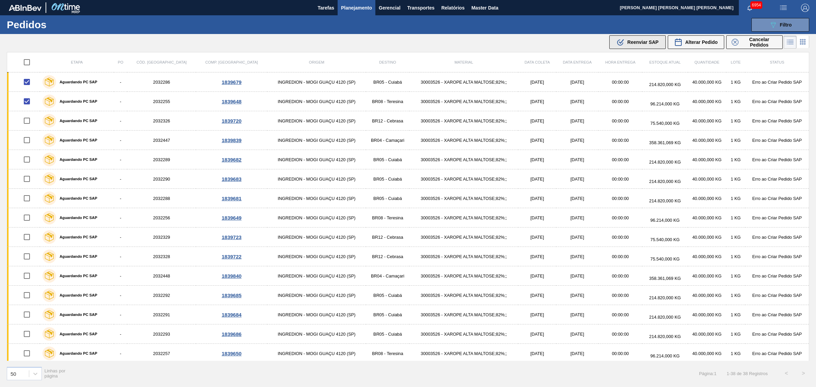
click at [639, 45] on div ".b{fill:var(--color-action-default)} Reenviar SAP" at bounding box center [638, 42] width 42 height 8
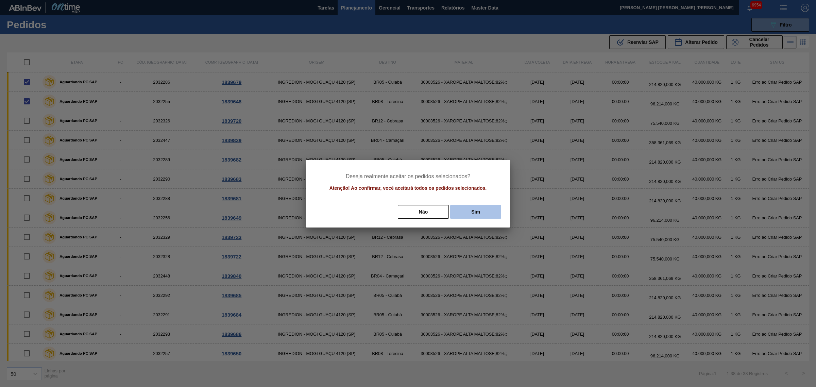
click at [477, 216] on button "Sim" at bounding box center [475, 212] width 51 height 14
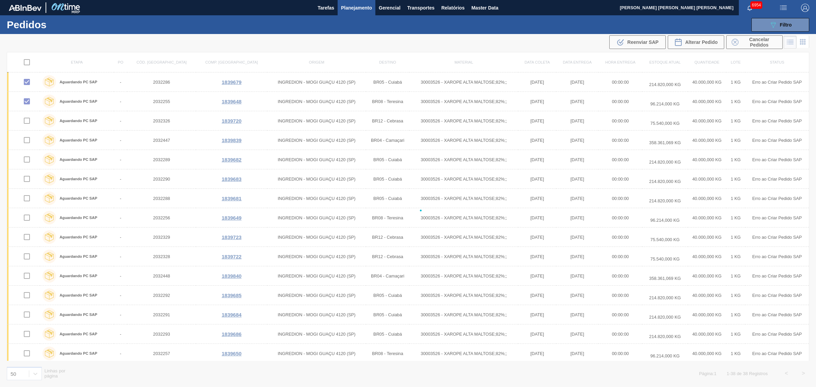
checkbox input "false"
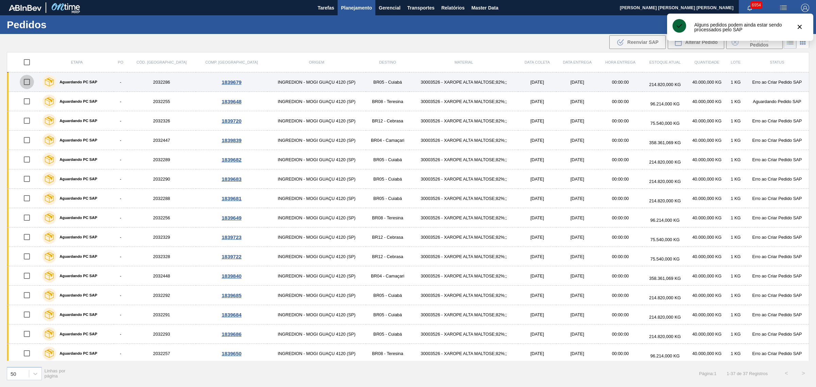
click at [24, 82] on input "checkbox" at bounding box center [27, 82] width 14 height 14
checkbox input "true"
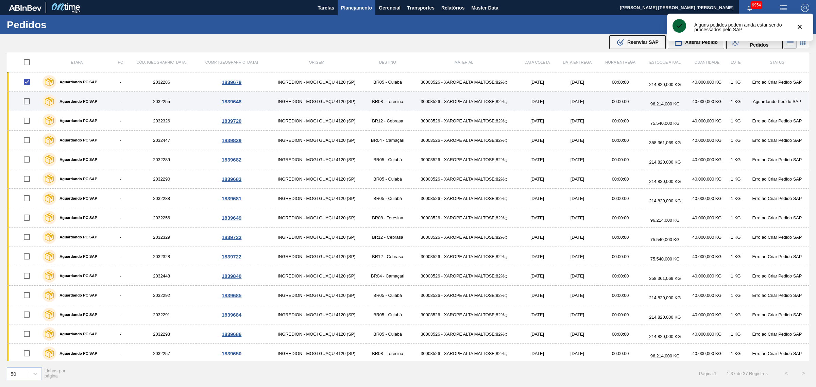
click at [26, 101] on input "checkbox" at bounding box center [27, 101] width 14 height 14
checkbox input "true"
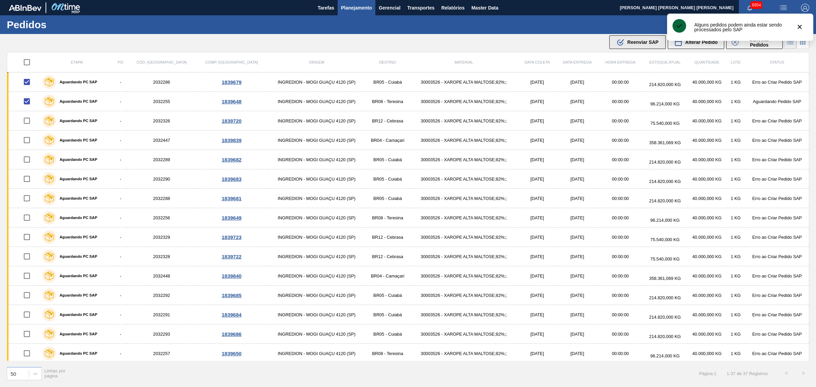
click at [623, 44] on icon ".b{fill:var(--color-action-default)}" at bounding box center [621, 42] width 8 height 8
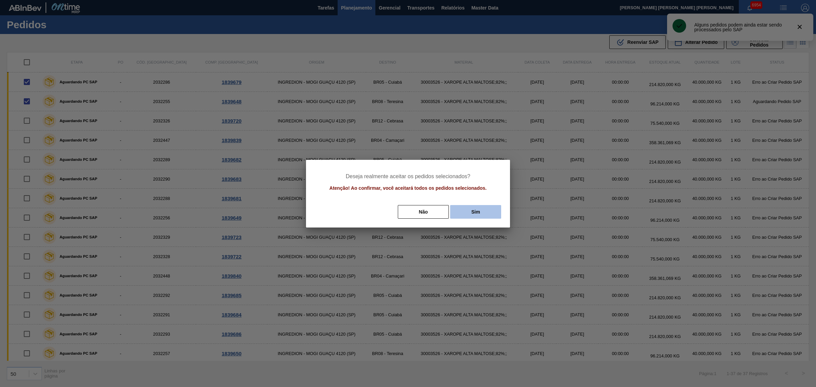
click at [486, 208] on button "Sim" at bounding box center [475, 212] width 51 height 14
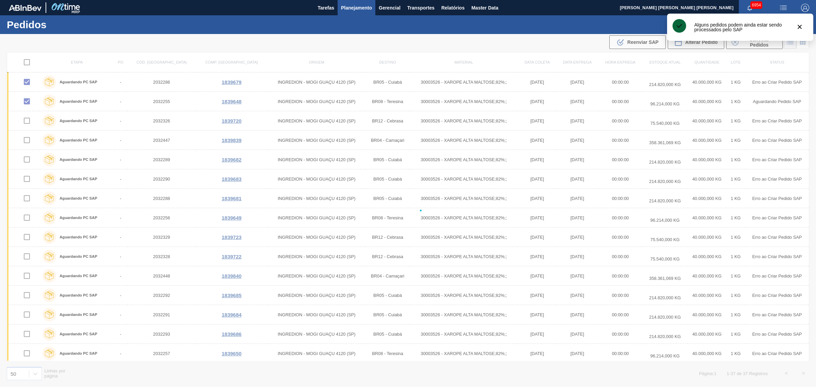
checkbox input "false"
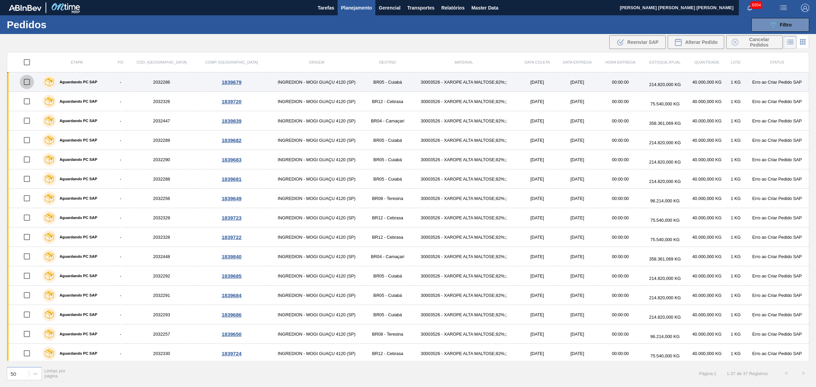
click at [27, 82] on input "checkbox" at bounding box center [27, 82] width 14 height 14
checkbox input "true"
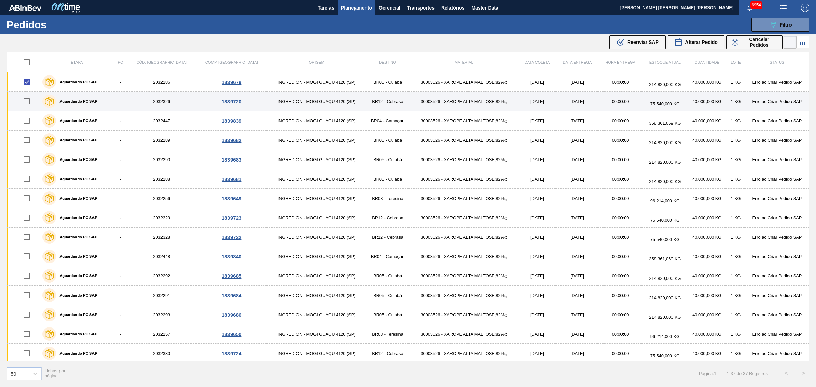
click at [27, 102] on input "checkbox" at bounding box center [27, 101] width 14 height 14
checkbox input "true"
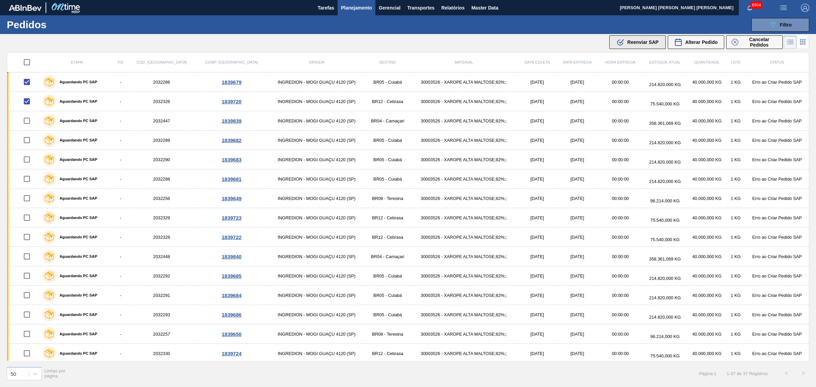
click at [634, 37] on button ".b{fill:var(--color-action-default)} Reenviar SAP" at bounding box center [638, 42] width 56 height 14
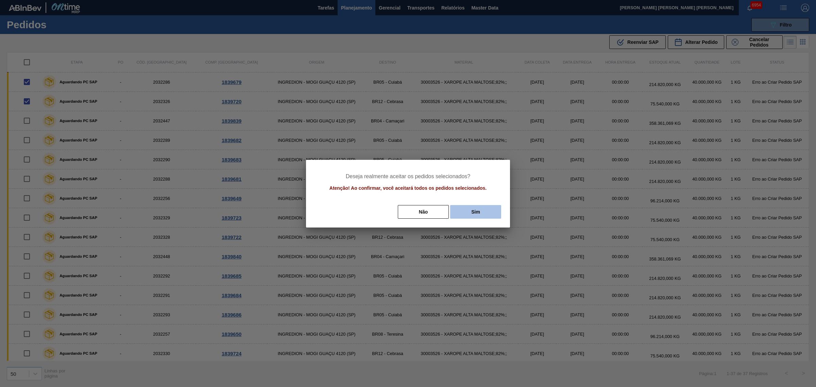
click at [482, 208] on button "Sim" at bounding box center [475, 212] width 51 height 14
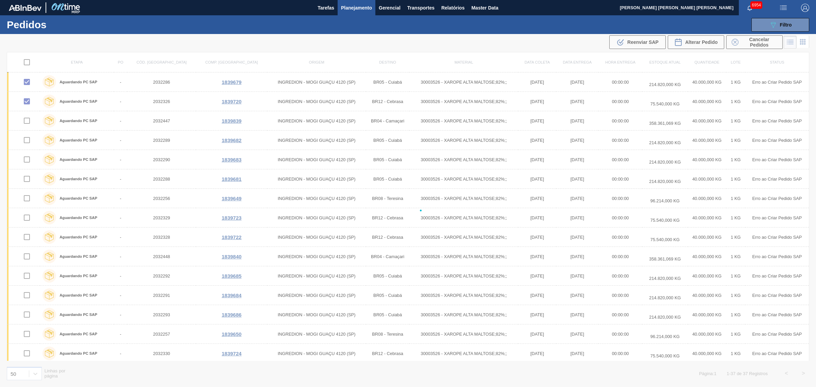
checkbox input "false"
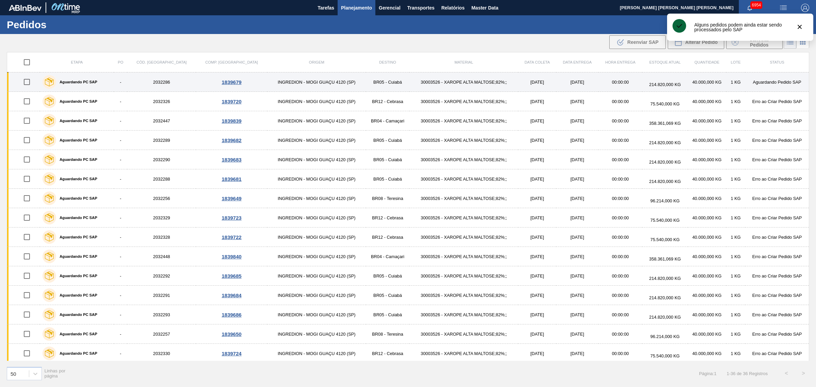
click at [28, 85] on input "checkbox" at bounding box center [27, 82] width 14 height 14
checkbox input "true"
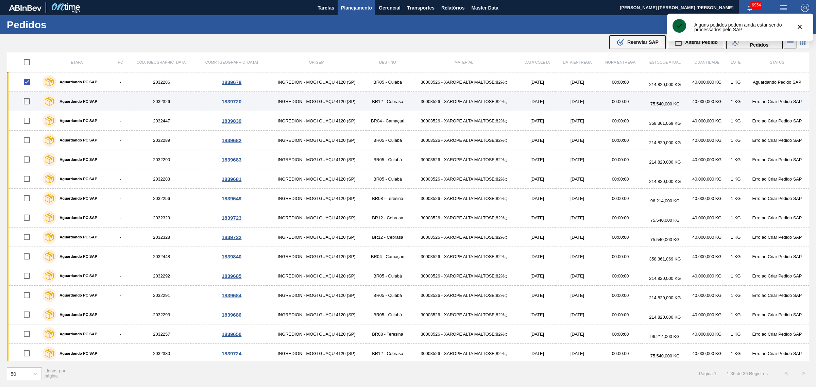
click at [31, 104] on input "checkbox" at bounding box center [27, 101] width 14 height 14
checkbox input "true"
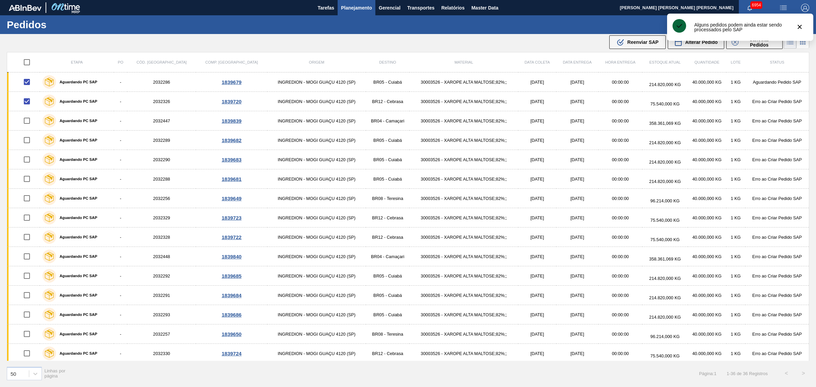
drag, startPoint x: 620, startPoint y: 38, endPoint x: 616, endPoint y: 53, distance: 15.0
click at [620, 38] on icon ".b{fill:var(--color-action-default)}" at bounding box center [621, 42] width 8 height 8
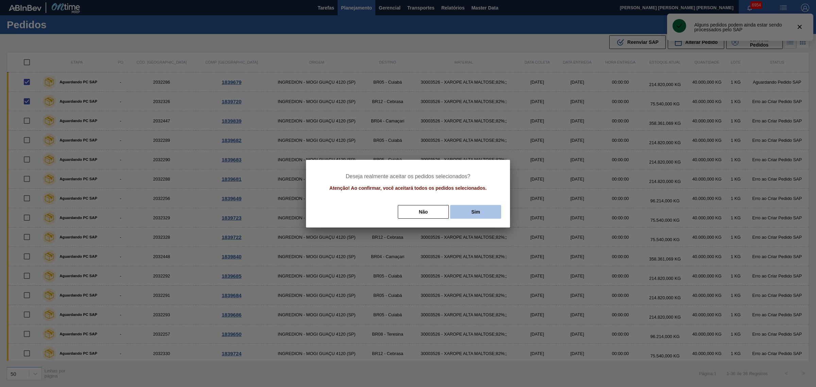
click at [483, 209] on button "Sim" at bounding box center [475, 212] width 51 height 14
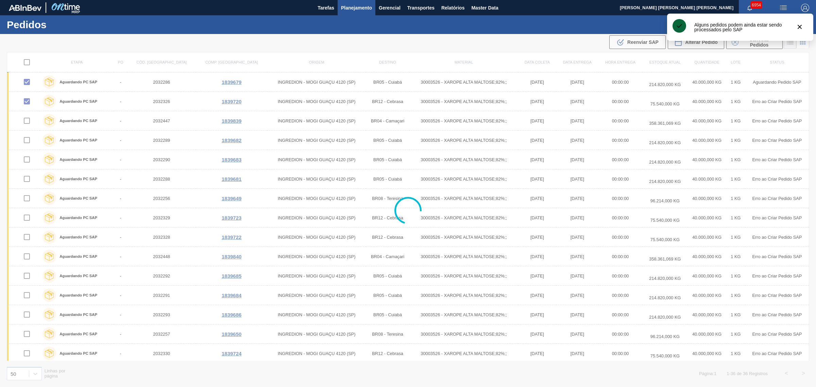
checkbox input "false"
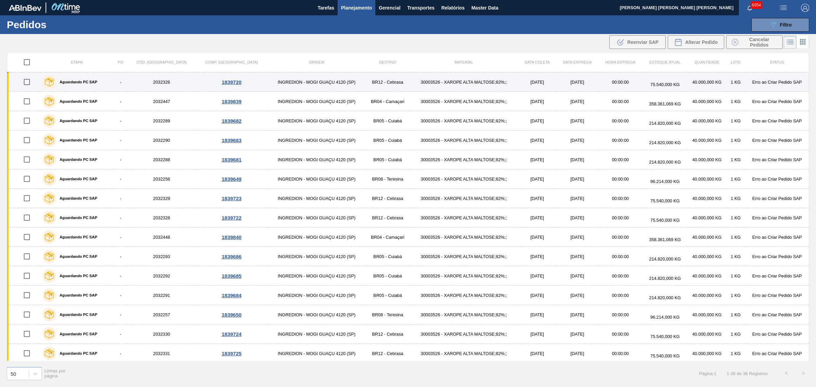
click at [29, 84] on input "checkbox" at bounding box center [27, 82] width 14 height 14
checkbox input "true"
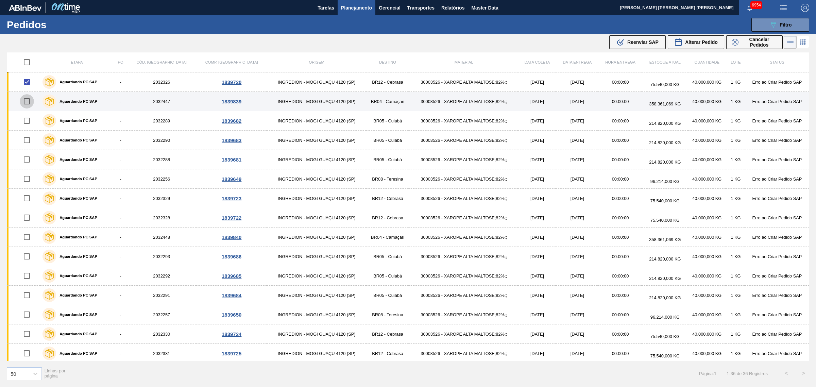
click at [24, 107] on input "checkbox" at bounding box center [27, 101] width 14 height 14
checkbox input "true"
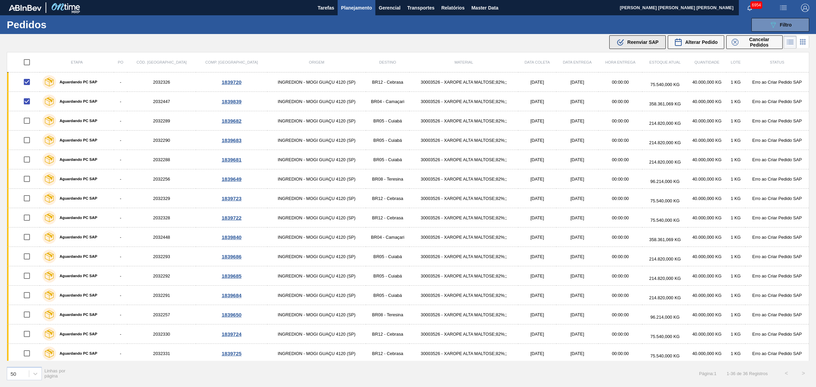
click at [638, 41] on span "Reenviar SAP" at bounding box center [643, 41] width 31 height 5
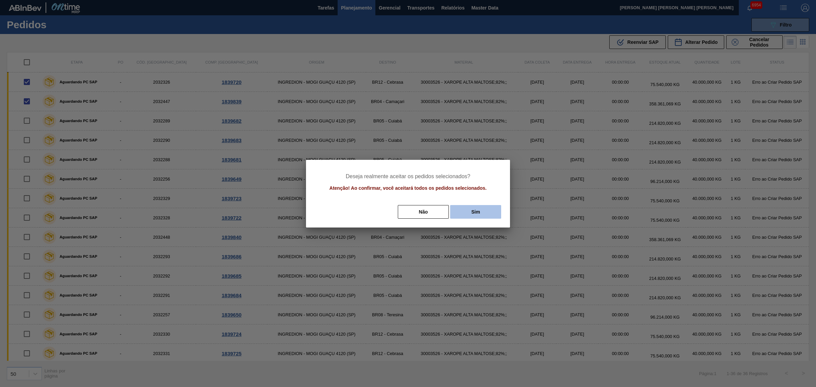
click at [492, 212] on button "Sim" at bounding box center [475, 212] width 51 height 14
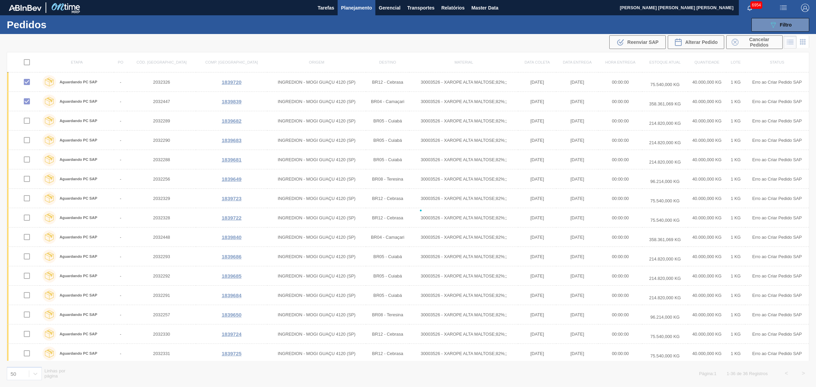
checkbox input "false"
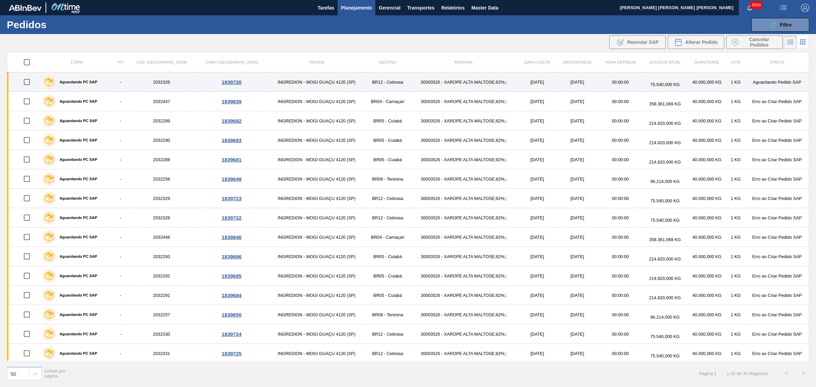
click at [29, 85] on input "checkbox" at bounding box center [27, 82] width 14 height 14
checkbox input "true"
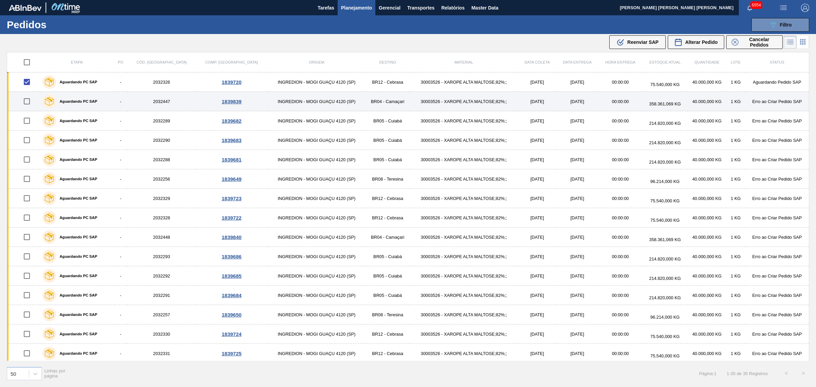
click at [26, 102] on input "checkbox" at bounding box center [27, 101] width 14 height 14
checkbox input "true"
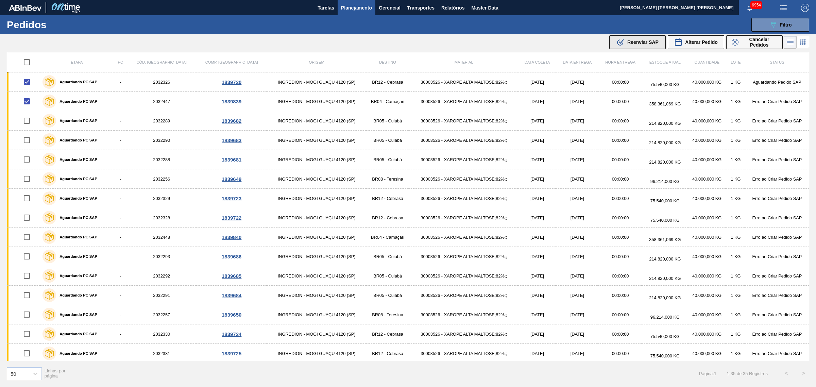
click at [623, 37] on button ".b{fill:var(--color-action-default)} Reenviar SAP" at bounding box center [638, 42] width 56 height 14
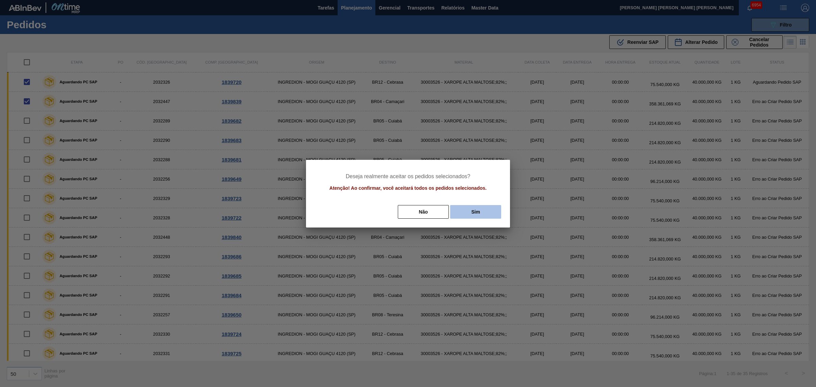
click at [491, 213] on button "Sim" at bounding box center [475, 212] width 51 height 14
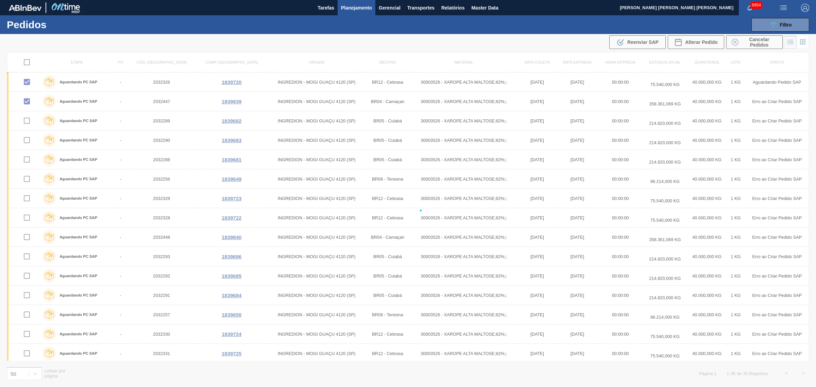
checkbox input "false"
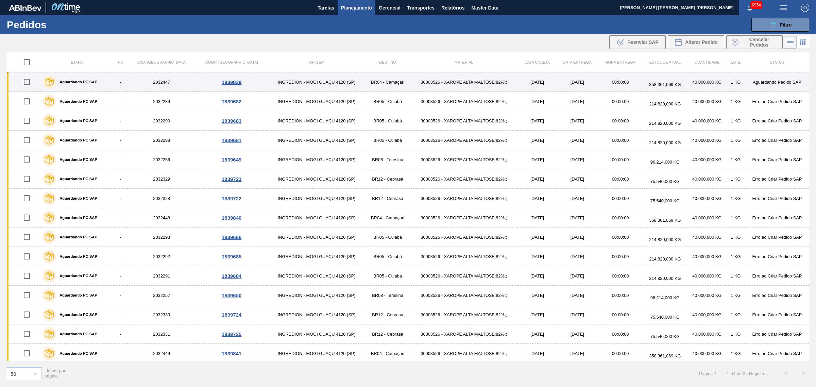
click at [34, 82] on input "checkbox" at bounding box center [27, 82] width 14 height 14
checkbox input "true"
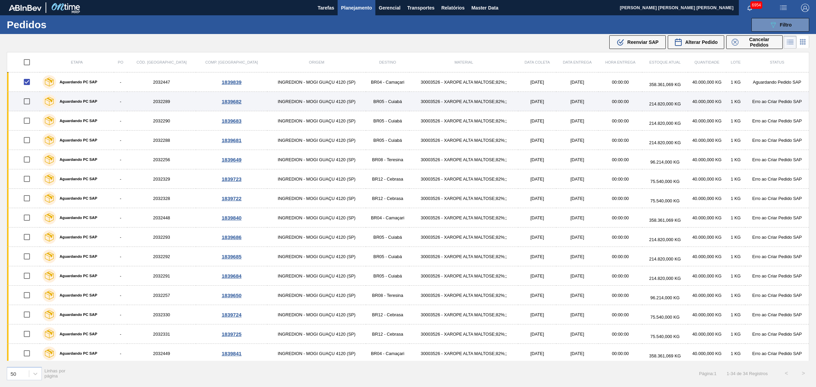
click at [34, 104] on input "checkbox" at bounding box center [27, 101] width 14 height 14
checkbox input "true"
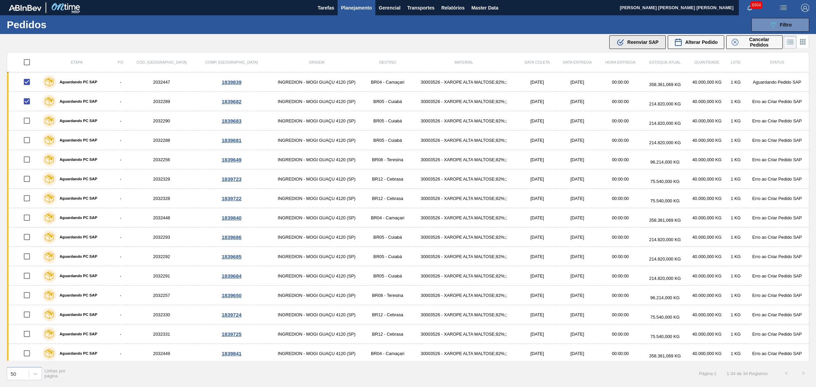
click at [620, 40] on icon ".b{fill:var(--color-action-default)}" at bounding box center [621, 42] width 8 height 8
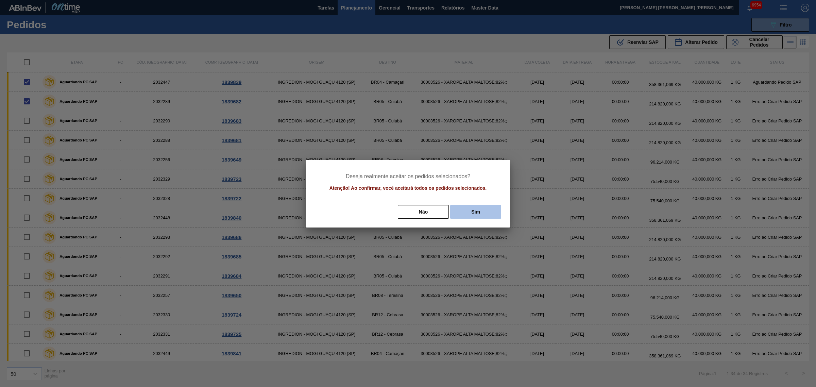
click at [474, 210] on button "Sim" at bounding box center [475, 212] width 51 height 14
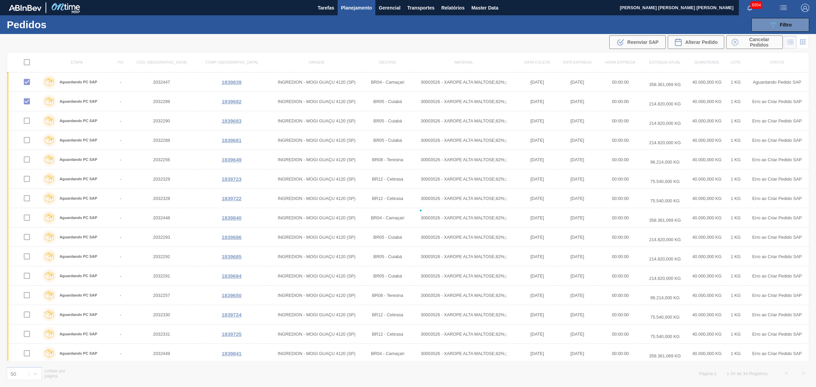
checkbox input "false"
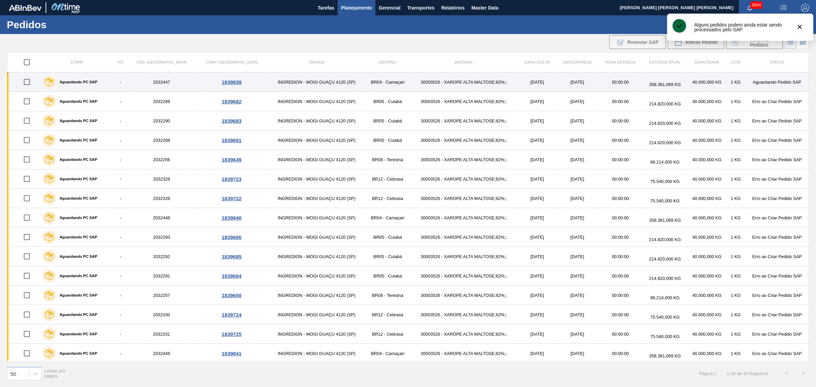
click at [24, 80] on input "checkbox" at bounding box center [27, 82] width 14 height 14
checkbox input "true"
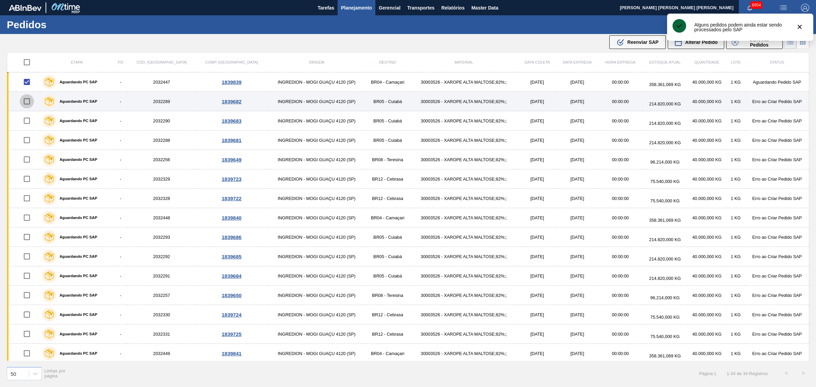
click at [27, 101] on input "checkbox" at bounding box center [27, 101] width 14 height 14
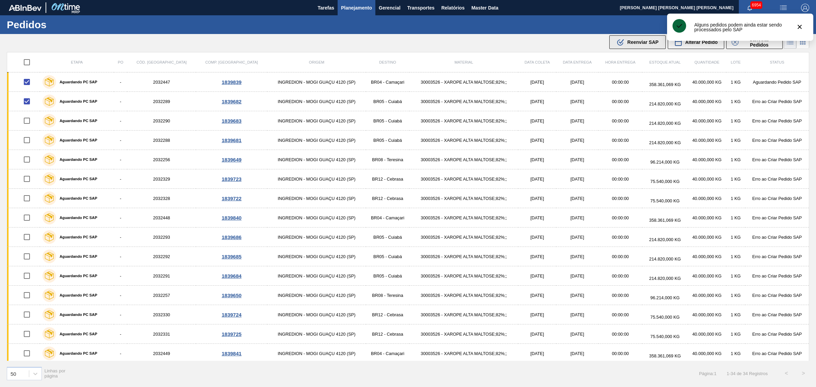
click at [620, 43] on icon at bounding box center [621, 41] width 5 height 5
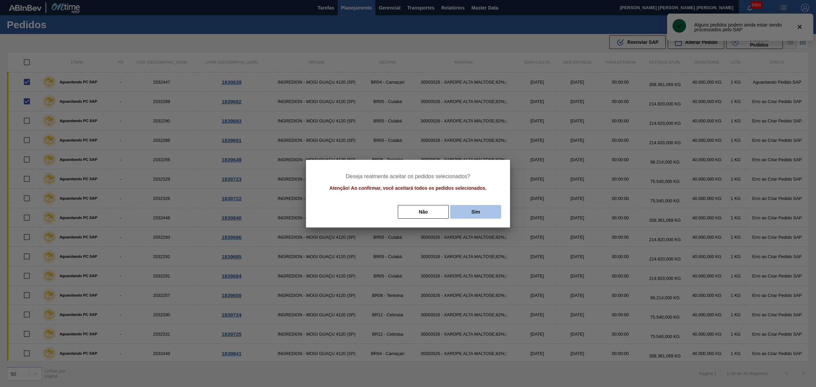
click at [487, 209] on button "Sim" at bounding box center [475, 212] width 51 height 14
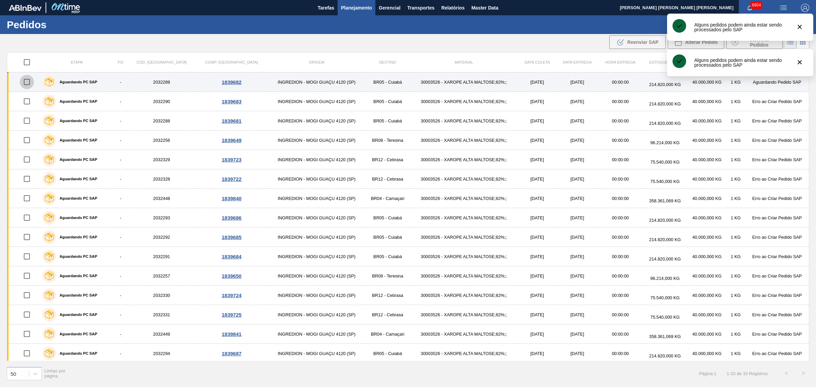
click at [27, 88] on input "checkbox" at bounding box center [27, 82] width 14 height 14
checkbox input "true"
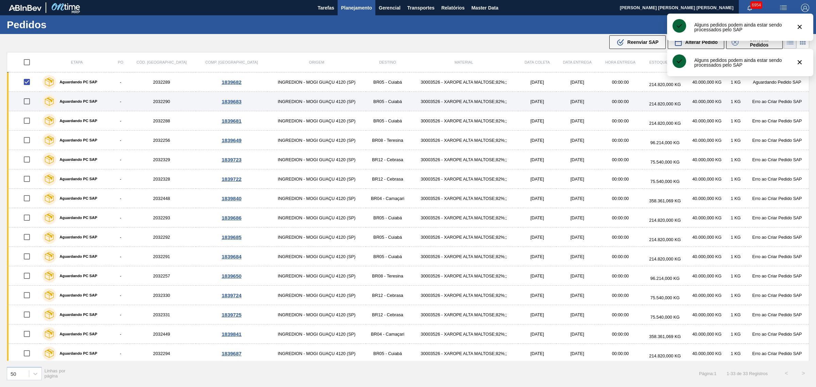
click at [26, 104] on input "checkbox" at bounding box center [27, 101] width 14 height 14
checkbox input "true"
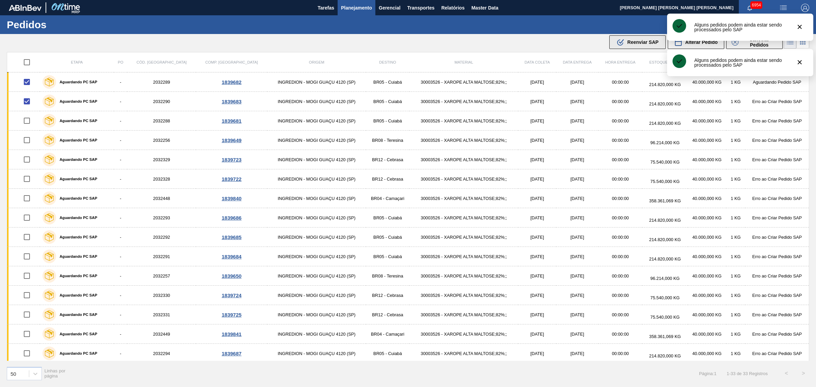
click at [645, 40] on span "Reenviar SAP" at bounding box center [643, 41] width 31 height 5
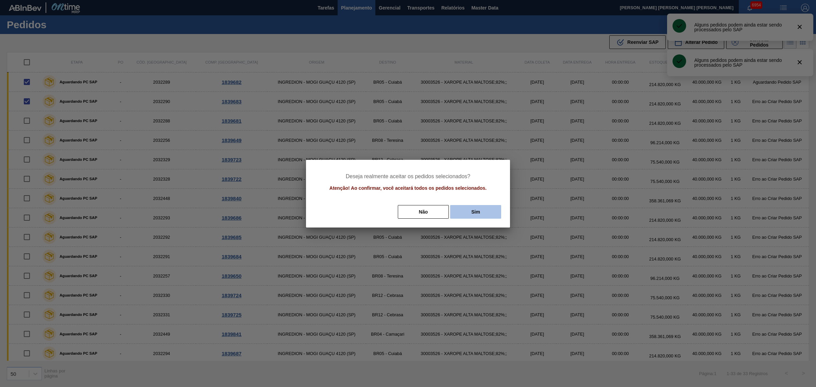
click at [496, 212] on button "Sim" at bounding box center [475, 212] width 51 height 14
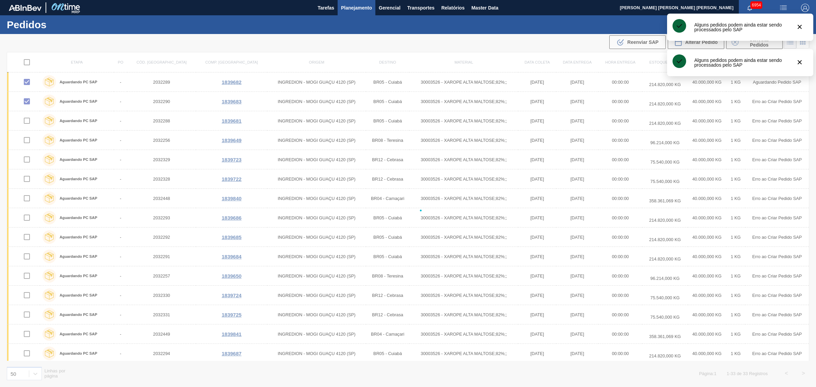
checkbox input "false"
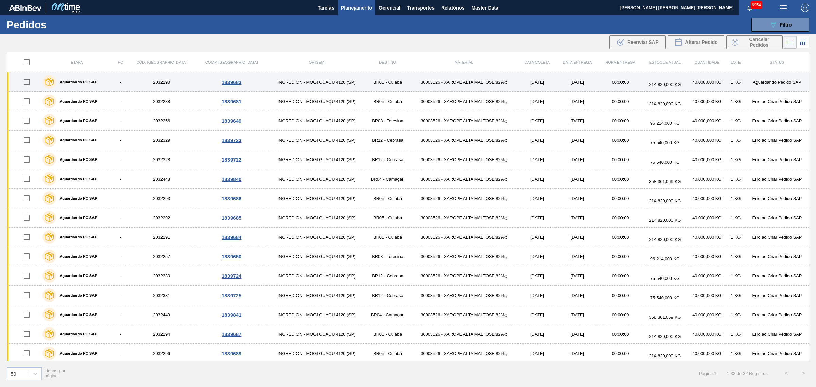
click at [27, 88] on input "checkbox" at bounding box center [27, 82] width 14 height 14
checkbox input "true"
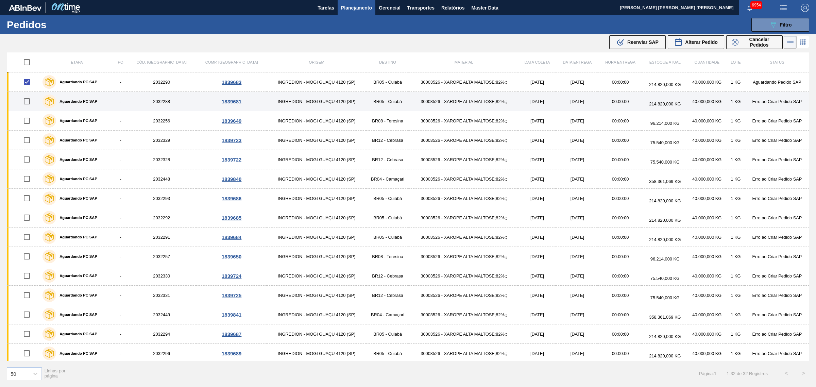
click at [26, 101] on input "checkbox" at bounding box center [27, 101] width 14 height 14
checkbox input "true"
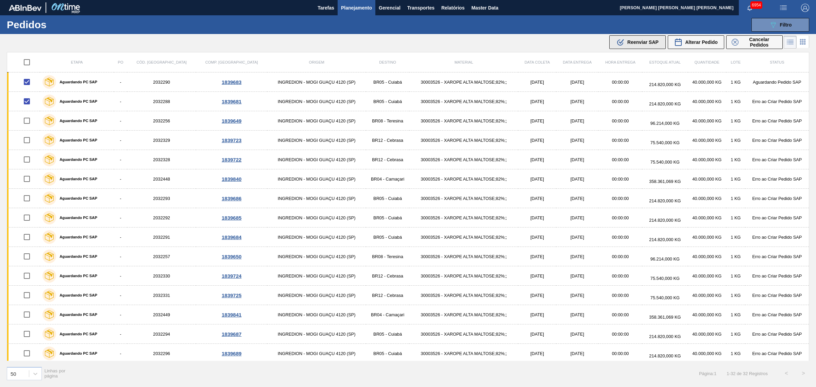
click at [625, 43] on div ".b{fill:var(--color-action-default)} Reenviar SAP" at bounding box center [638, 42] width 42 height 8
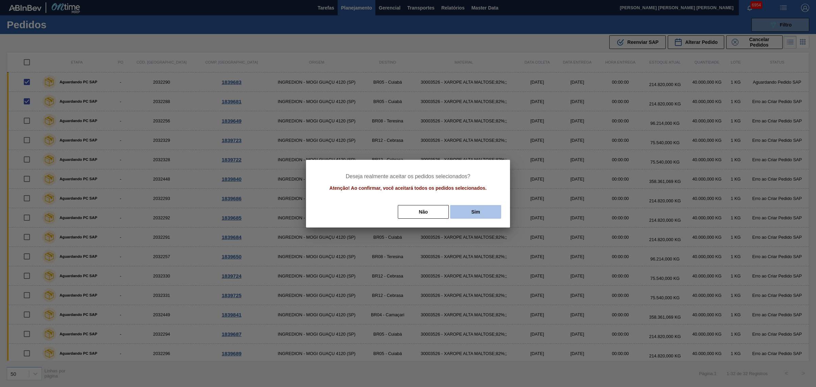
click at [487, 208] on button "Sim" at bounding box center [475, 212] width 51 height 14
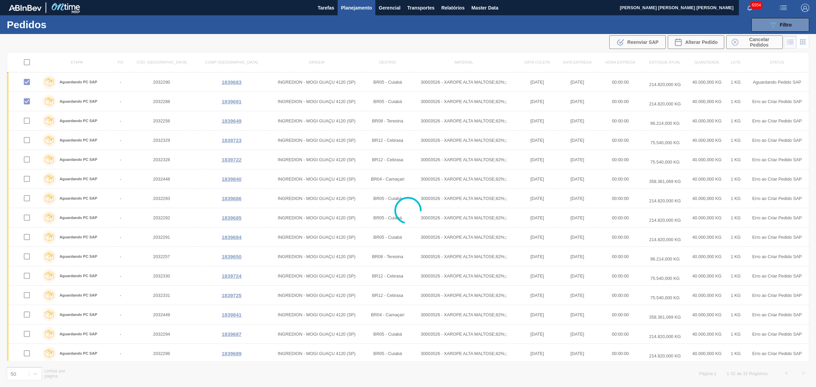
checkbox input "false"
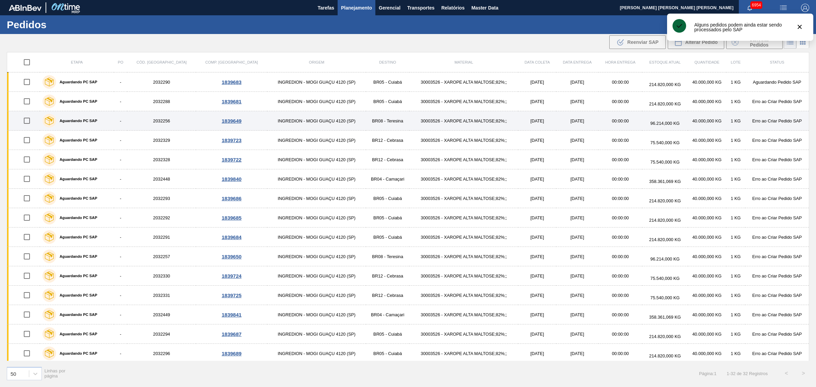
click at [30, 121] on input "checkbox" at bounding box center [27, 121] width 14 height 14
checkbox input "true"
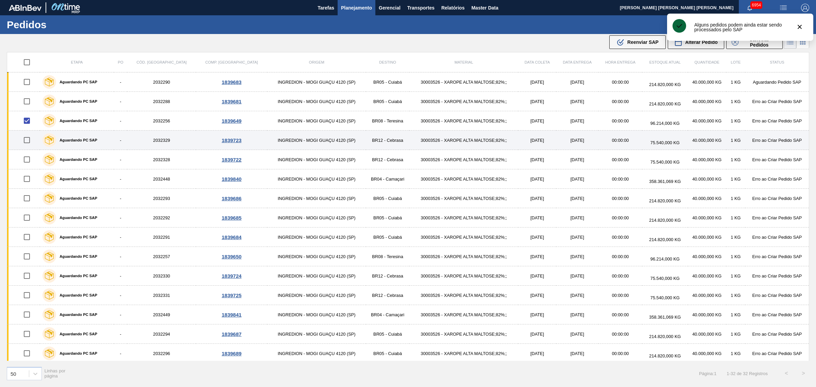
click at [31, 138] on input "checkbox" at bounding box center [27, 140] width 14 height 14
checkbox input "true"
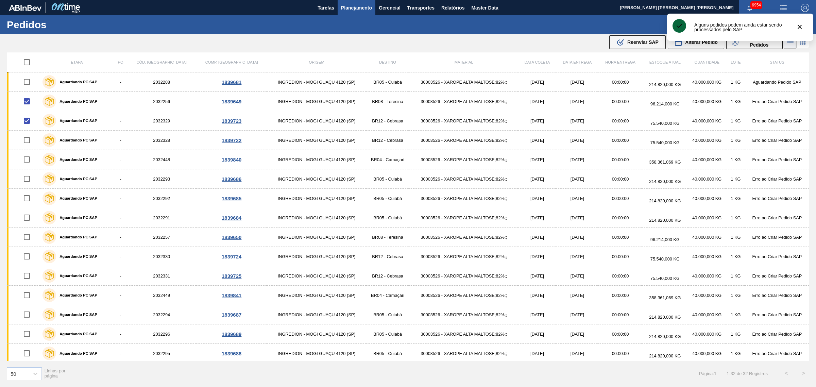
drag, startPoint x: 618, startPoint y: 45, endPoint x: 623, endPoint y: 53, distance: 10.0
click at [619, 45] on icon ".b{fill:var(--color-action-default)}" at bounding box center [621, 42] width 8 height 8
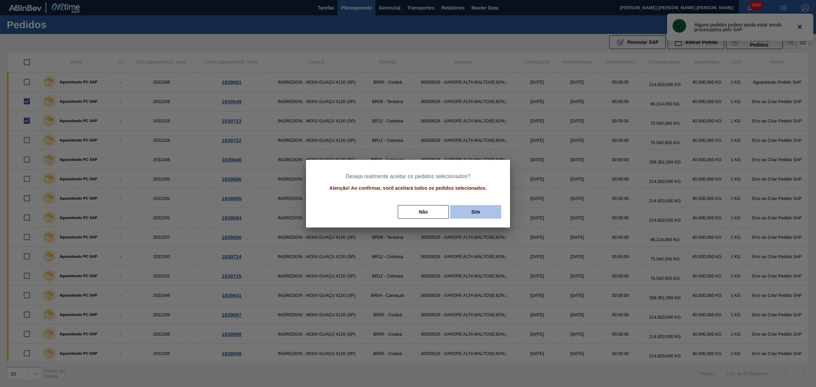
click at [497, 209] on button "Sim" at bounding box center [475, 212] width 51 height 14
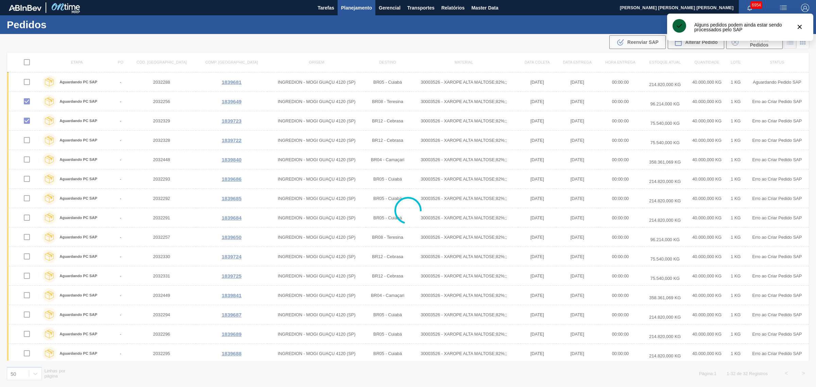
checkbox input "false"
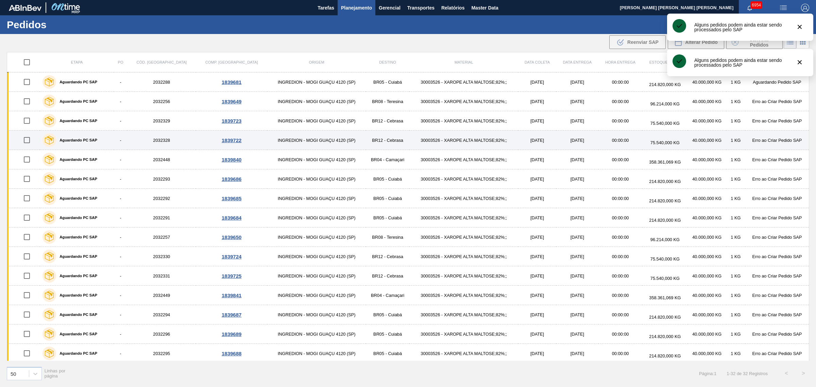
click at [26, 141] on input "checkbox" at bounding box center [27, 140] width 14 height 14
checkbox input "true"
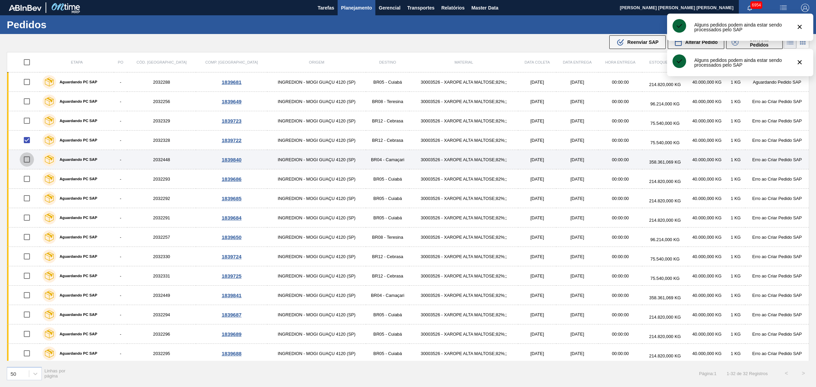
click at [29, 162] on input "checkbox" at bounding box center [27, 159] width 14 height 14
checkbox input "true"
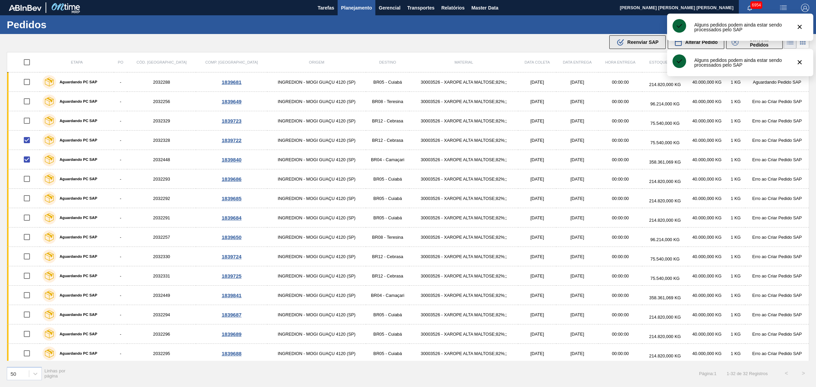
click at [623, 43] on icon ".b{fill:var(--color-action-default)}" at bounding box center [621, 42] width 8 height 8
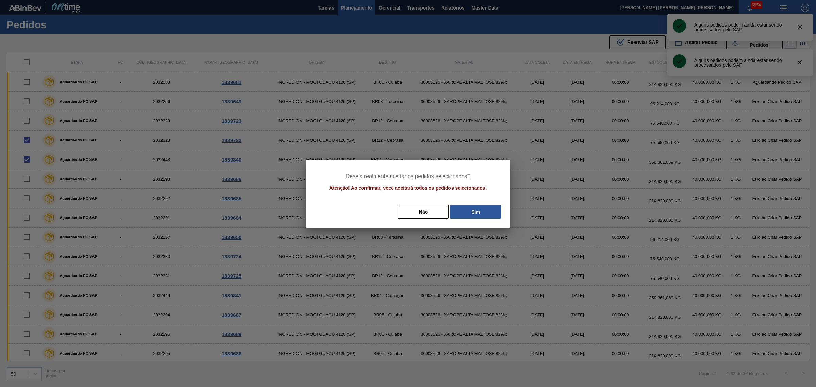
drag, startPoint x: 484, startPoint y: 214, endPoint x: 294, endPoint y: 189, distance: 191.4
click at [483, 214] on button "Sim" at bounding box center [475, 212] width 51 height 14
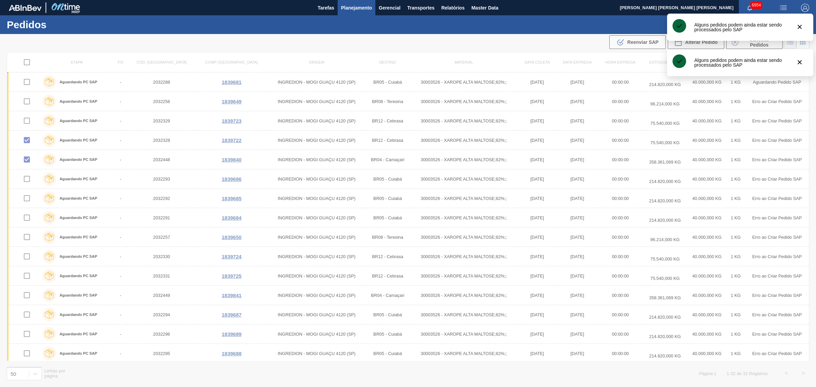
checkbox input "false"
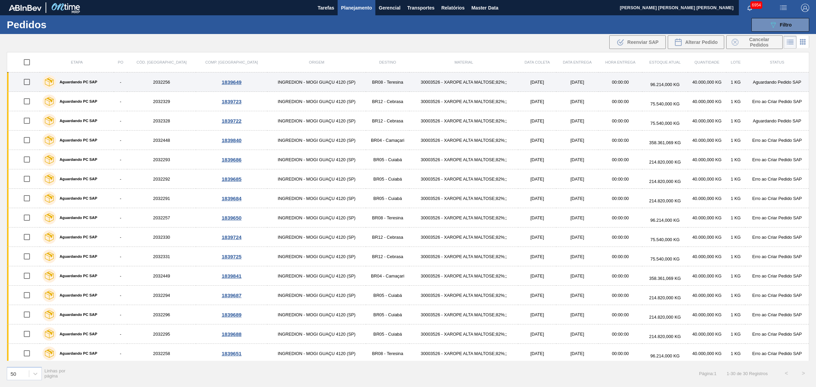
click at [26, 80] on input "checkbox" at bounding box center [27, 82] width 14 height 14
checkbox input "true"
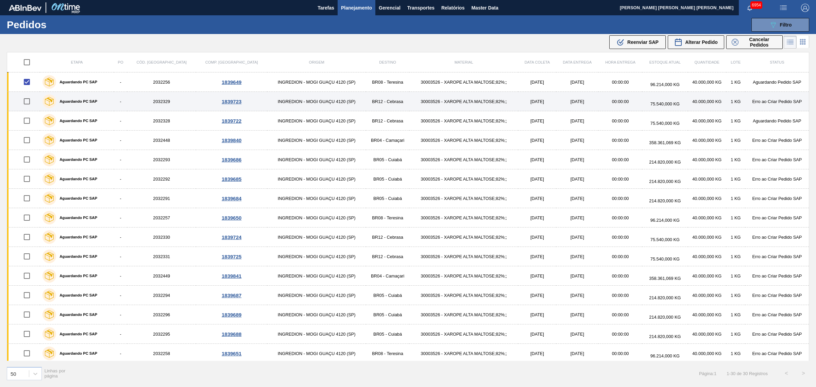
click at [28, 100] on input "checkbox" at bounding box center [27, 101] width 14 height 14
checkbox input "true"
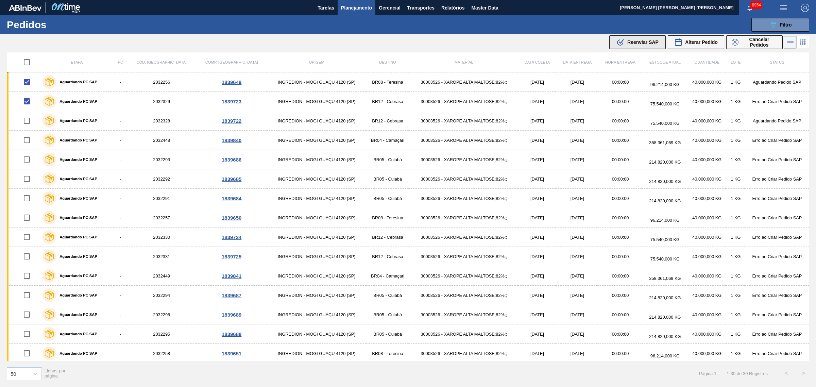
click at [656, 40] on span "Reenviar SAP" at bounding box center [643, 41] width 31 height 5
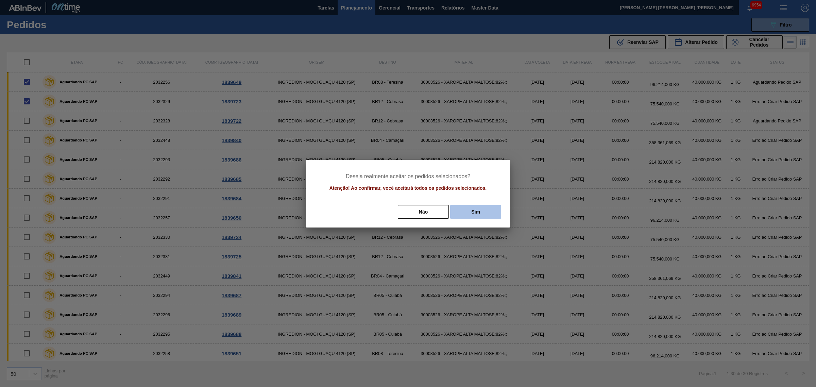
click at [500, 206] on button "Sim" at bounding box center [475, 212] width 51 height 14
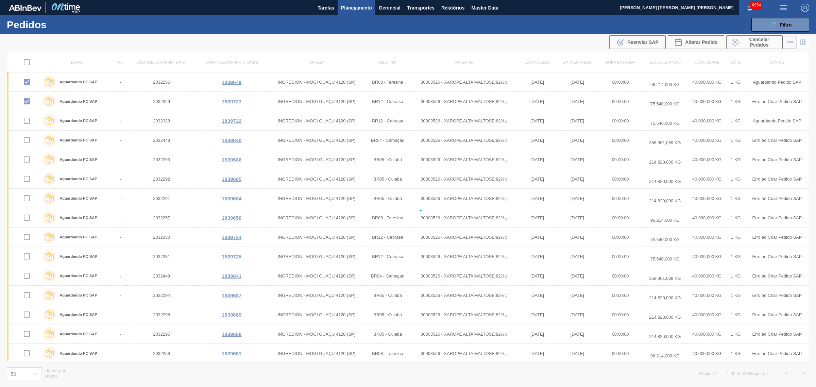
checkbox input "false"
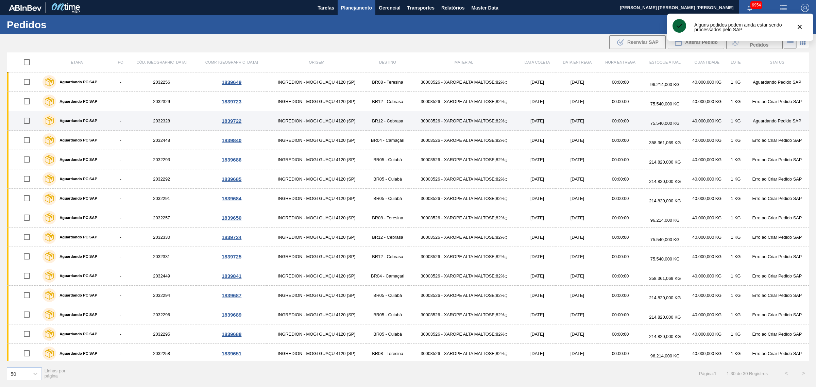
click at [27, 124] on input "checkbox" at bounding box center [27, 121] width 14 height 14
checkbox input "true"
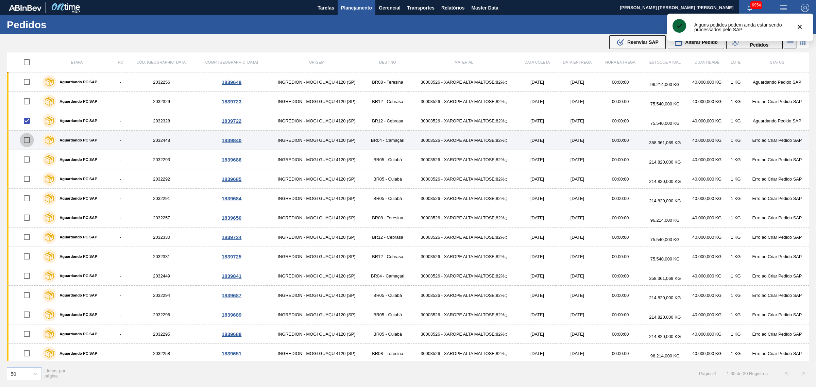
click at [34, 143] on input "checkbox" at bounding box center [27, 140] width 14 height 14
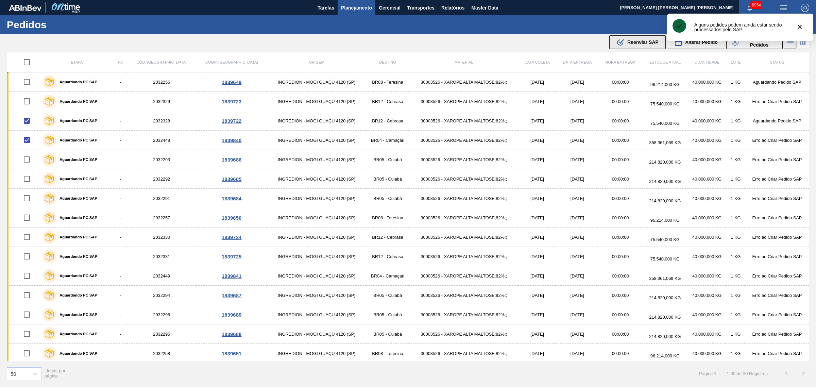
click at [645, 43] on span "Reenviar SAP" at bounding box center [643, 41] width 31 height 5
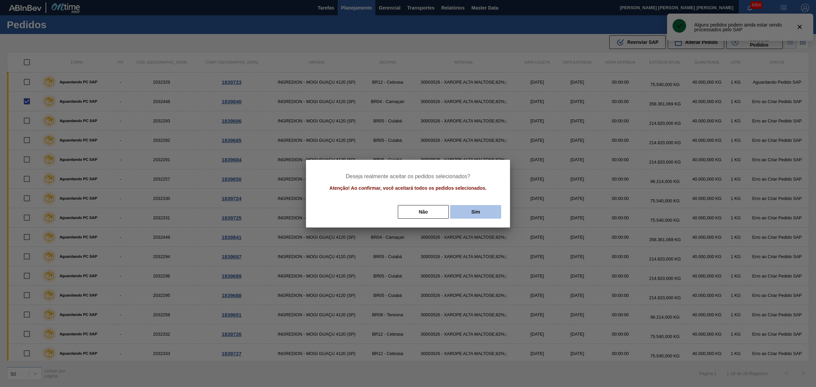
click at [496, 207] on button "Sim" at bounding box center [475, 212] width 51 height 14
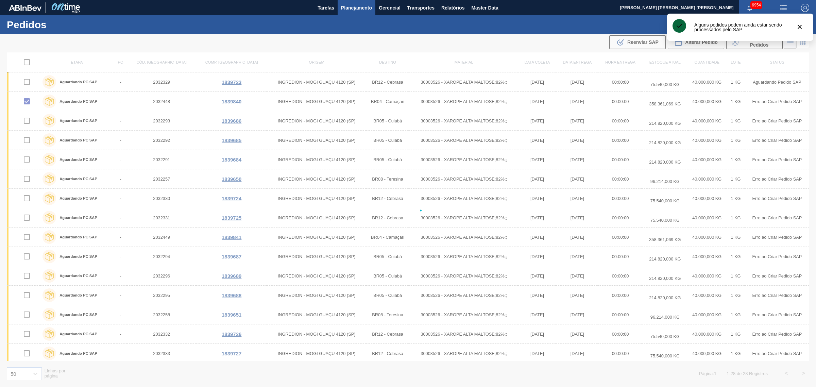
checkbox input "false"
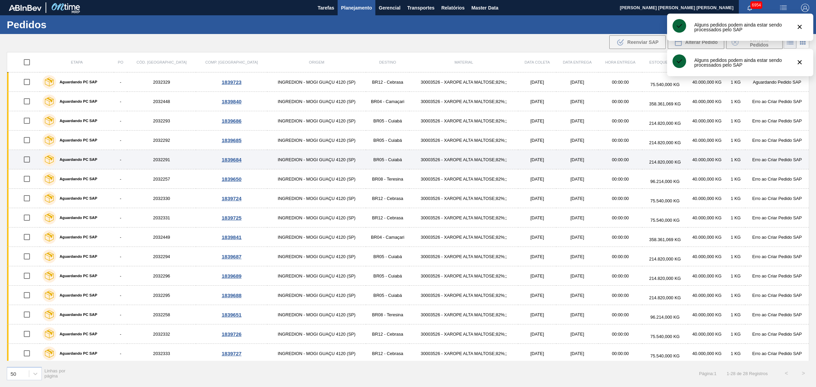
click at [33, 163] on input "checkbox" at bounding box center [27, 159] width 14 height 14
checkbox input "true"
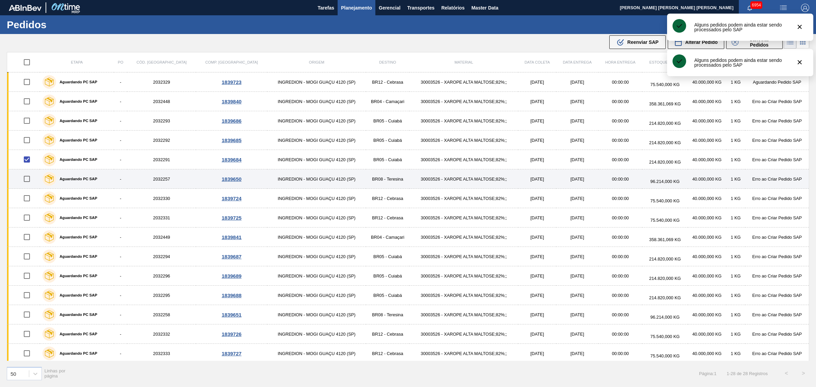
click at [29, 179] on input "checkbox" at bounding box center [27, 179] width 14 height 14
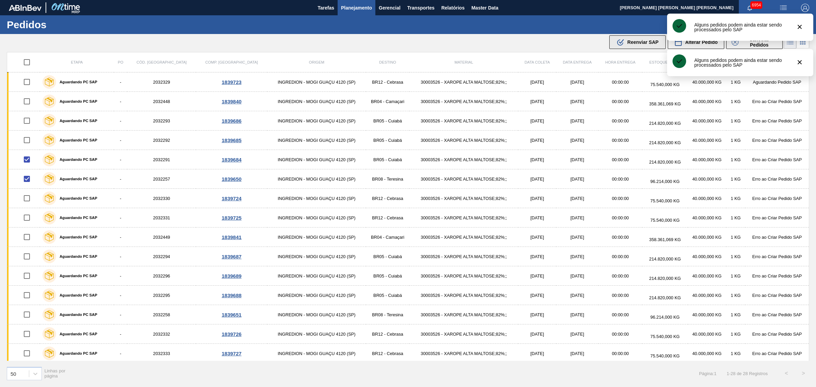
click at [617, 40] on icon ".b{fill:var(--color-action-default)}" at bounding box center [621, 42] width 8 height 8
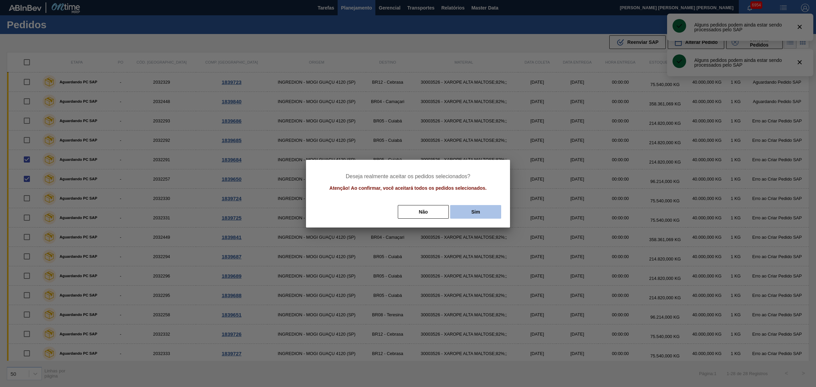
click at [472, 209] on button "Sim" at bounding box center [475, 212] width 51 height 14
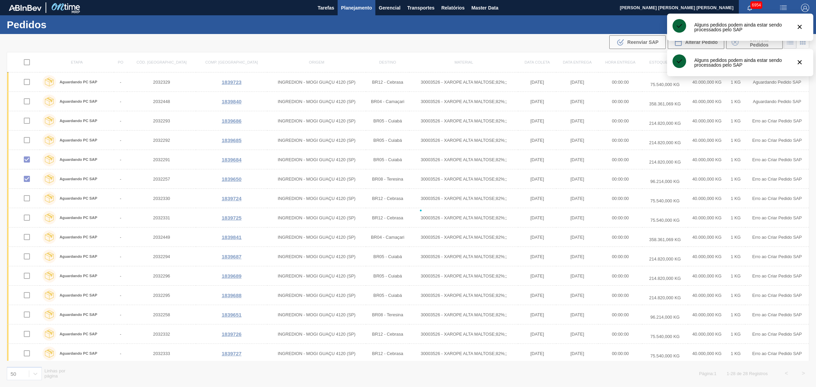
checkbox input "false"
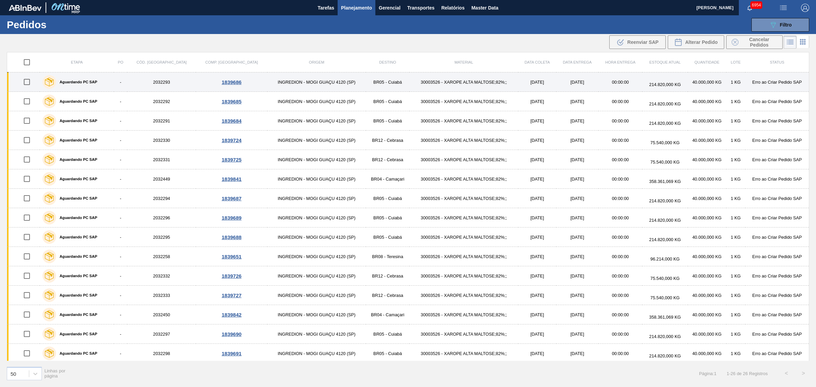
click at [30, 82] on input "checkbox" at bounding box center [27, 82] width 14 height 14
checkbox input "true"
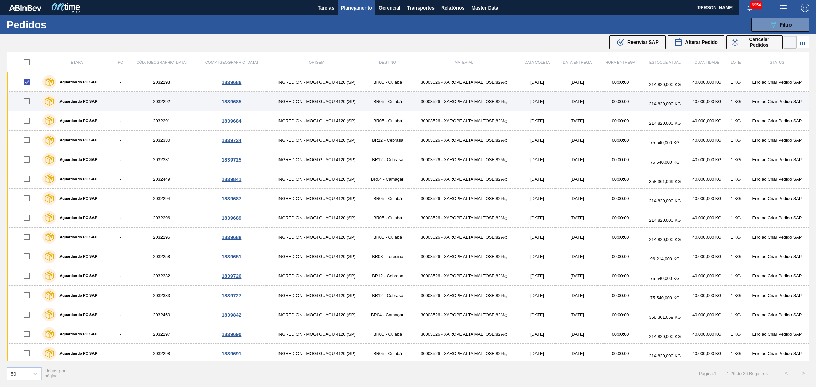
click at [30, 99] on input "checkbox" at bounding box center [27, 101] width 14 height 14
checkbox input "true"
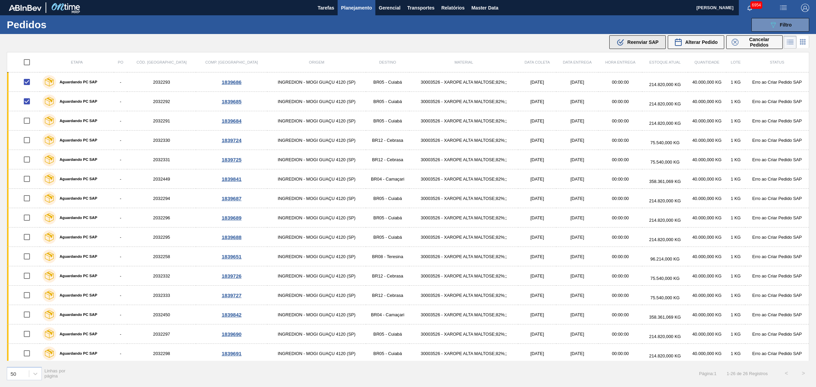
click at [626, 40] on div ".b{fill:var(--color-action-default)} Reenviar SAP" at bounding box center [638, 42] width 42 height 8
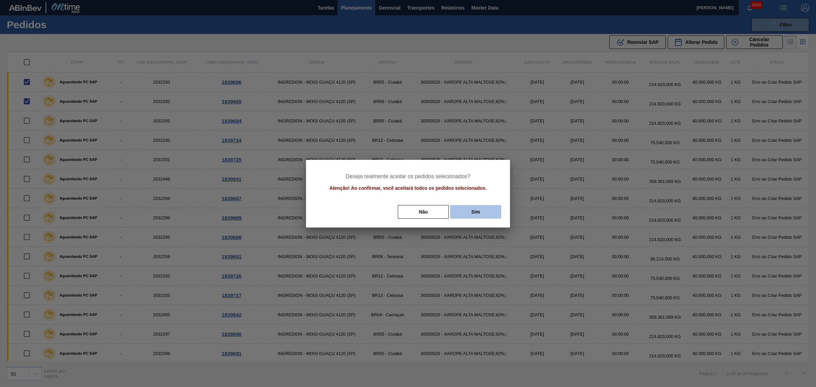
drag, startPoint x: 488, startPoint y: 208, endPoint x: 478, endPoint y: 209, distance: 9.9
click at [487, 209] on button "Sim" at bounding box center [475, 212] width 51 height 14
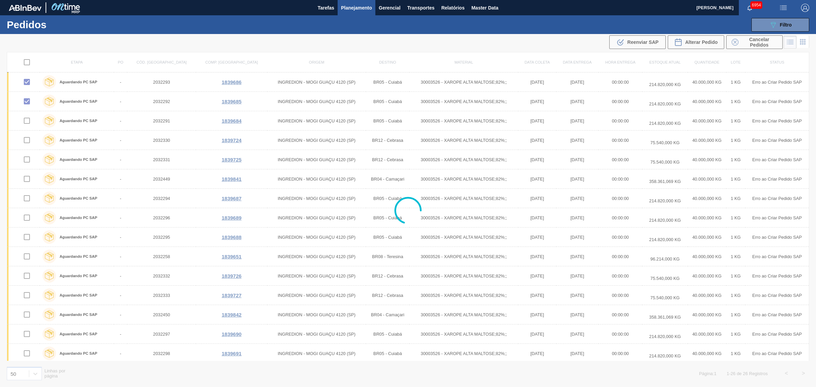
checkbox input "false"
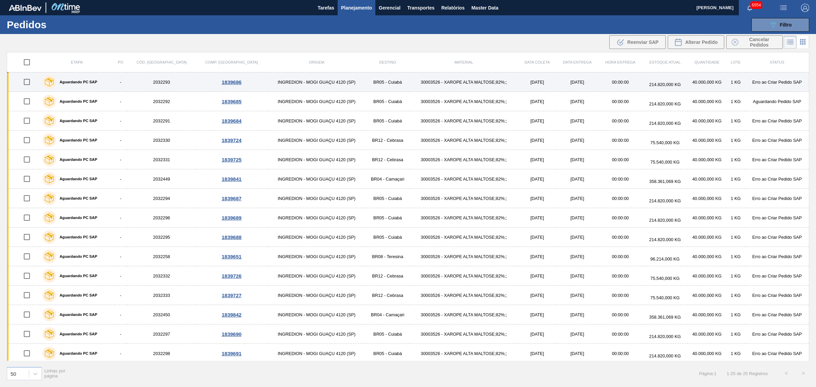
click at [36, 80] on div at bounding box center [27, 82] width 24 height 14
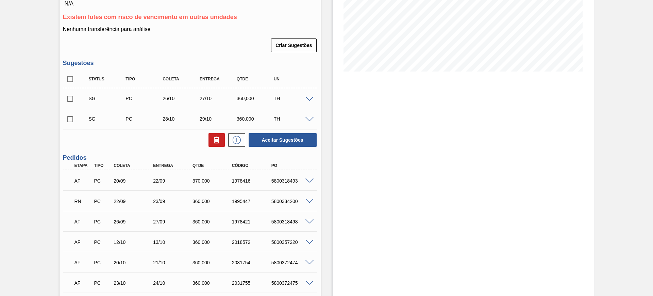
scroll to position [200, 0]
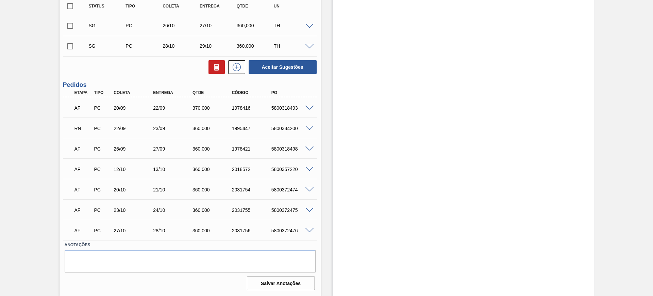
click at [309, 129] on span at bounding box center [310, 128] width 8 height 5
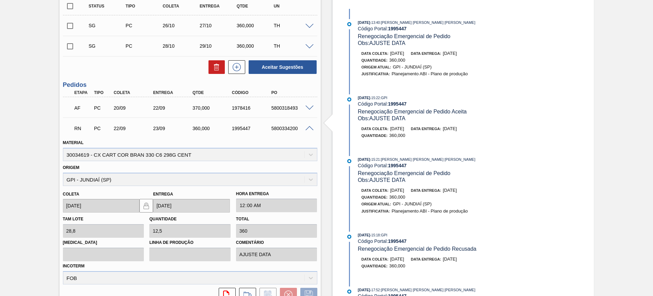
click at [292, 129] on div "5800334200" at bounding box center [292, 128] width 44 height 5
click at [234, 126] on div "1995447" at bounding box center [252, 128] width 44 height 5
copy div "1995447"
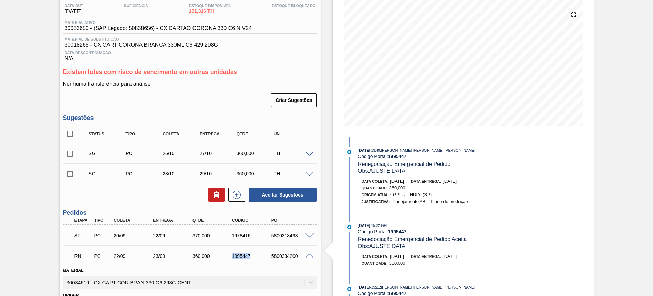
scroll to position [0, 0]
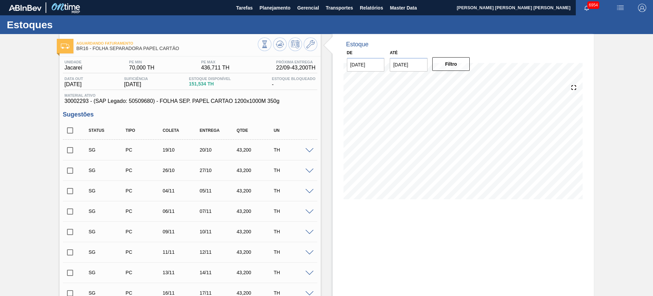
scroll to position [43, 0]
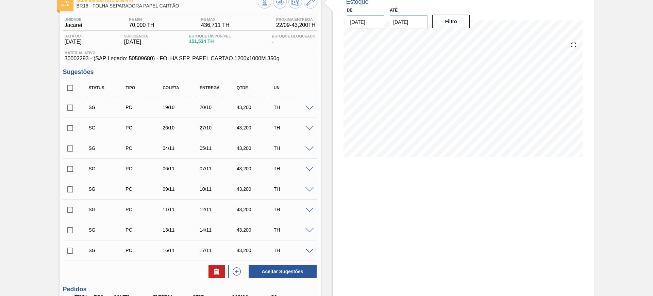
drag, startPoint x: 68, startPoint y: 87, endPoint x: 103, endPoint y: 129, distance: 55.3
click at [68, 87] on input "checkbox" at bounding box center [70, 88] width 14 height 14
checkbox input "true"
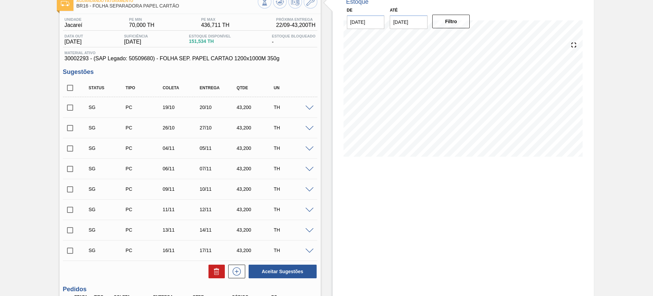
checkbox input "true"
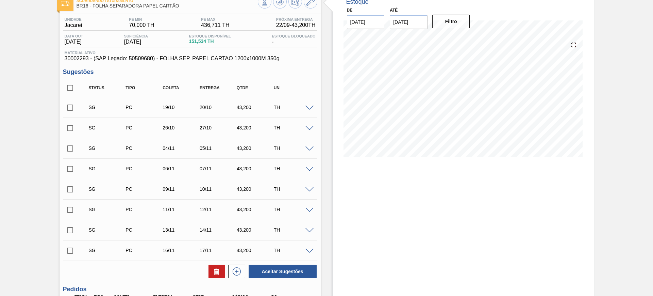
checkbox input "true"
click at [285, 274] on button "Aceitar Sugestões" at bounding box center [283, 271] width 68 height 14
checkbox input "false"
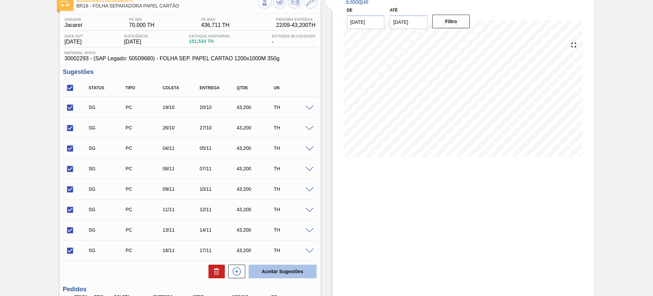
checkbox input "false"
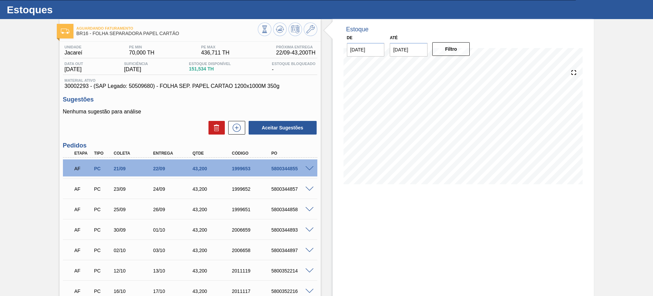
scroll to position [0, 0]
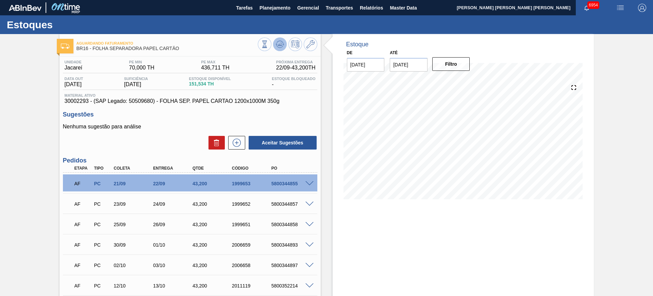
click at [277, 45] on icon at bounding box center [280, 44] width 8 height 8
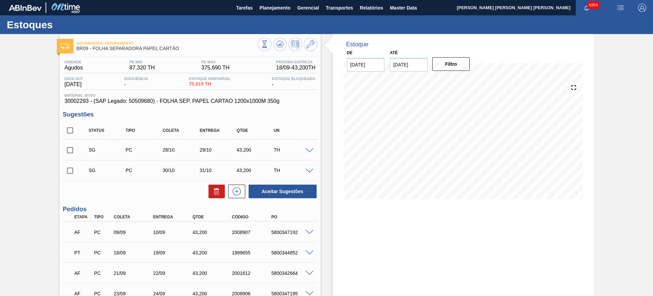
click at [70, 129] on input "checkbox" at bounding box center [70, 130] width 14 height 14
checkbox input "true"
click at [302, 194] on button "Aceitar Sugestões" at bounding box center [283, 191] width 68 height 14
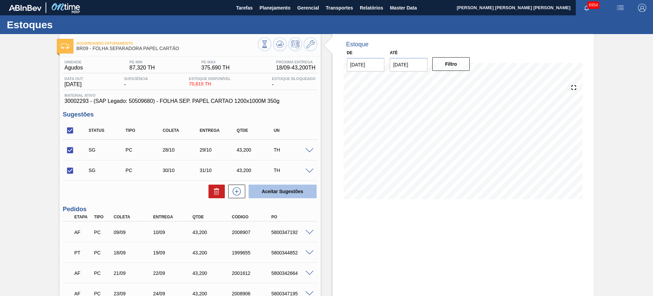
checkbox input "false"
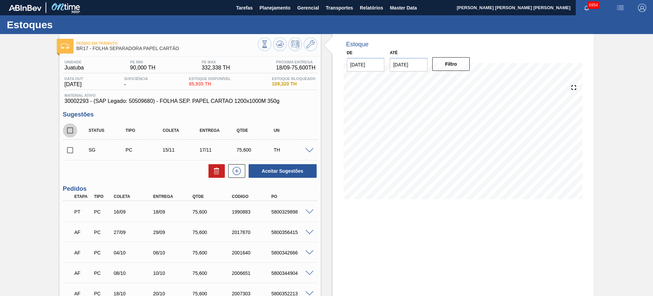
click at [70, 130] on input "checkbox" at bounding box center [70, 130] width 14 height 14
checkbox input "true"
click at [286, 174] on button "Aceitar Sugestões" at bounding box center [283, 171] width 68 height 14
checkbox input "false"
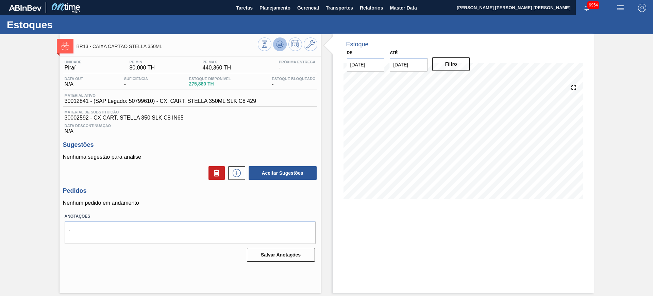
click at [278, 47] on icon at bounding box center [280, 44] width 8 height 8
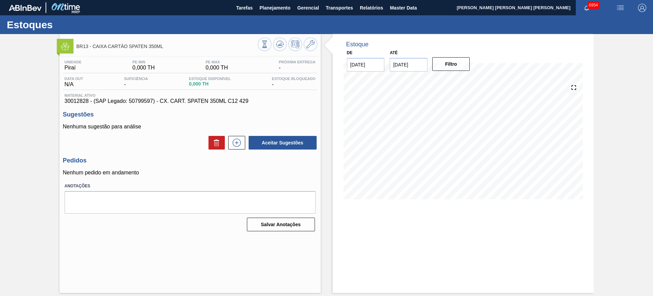
click at [317, 44] on div "BR13 - CAIXA CARTÃO SPATEN 350ML" at bounding box center [190, 44] width 261 height 15
click at [311, 46] on icon at bounding box center [311, 44] width 8 height 8
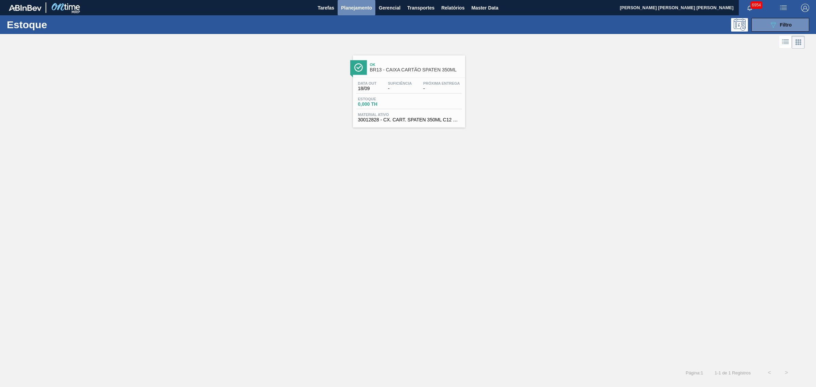
click at [363, 5] on span "Planejamento" at bounding box center [356, 8] width 31 height 8
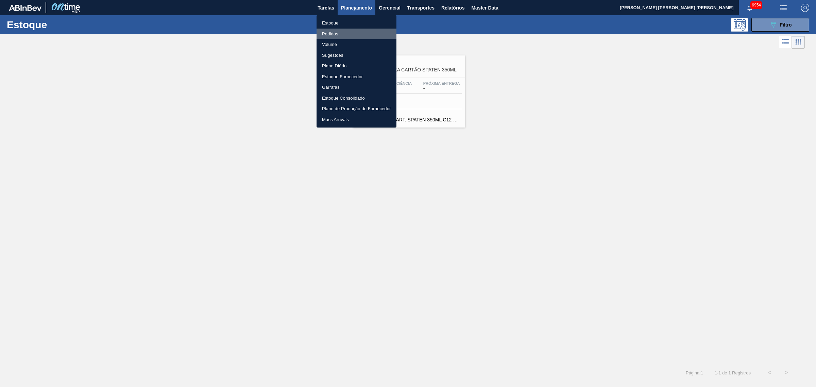
click at [331, 31] on li "Pedidos" at bounding box center [357, 34] width 80 height 11
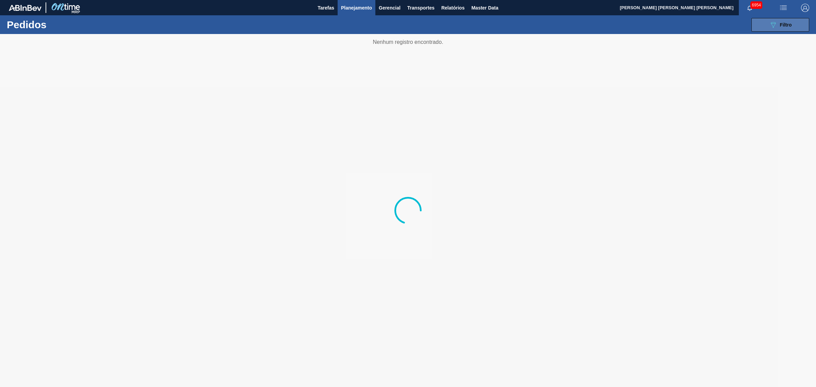
click at [767, 24] on button "089F7B8B-B2A5-4AFE-B5C0-19BA573D28AC Filtro" at bounding box center [781, 25] width 58 height 14
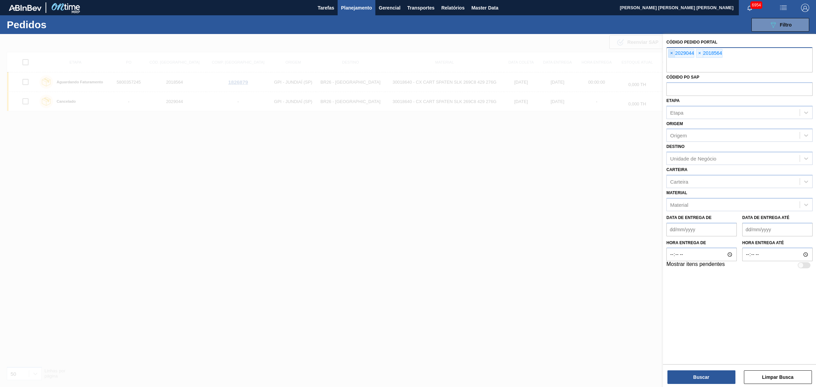
click at [671, 52] on span "×" at bounding box center [672, 53] width 6 height 8
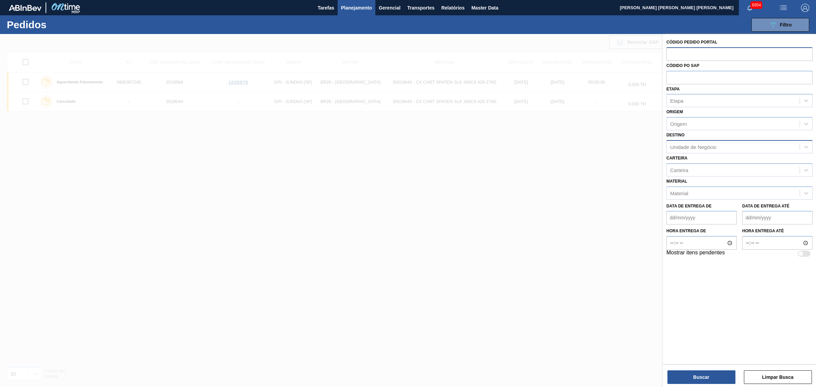
click at [704, 144] on div "Unidade de Negócio" at bounding box center [694, 147] width 46 height 6
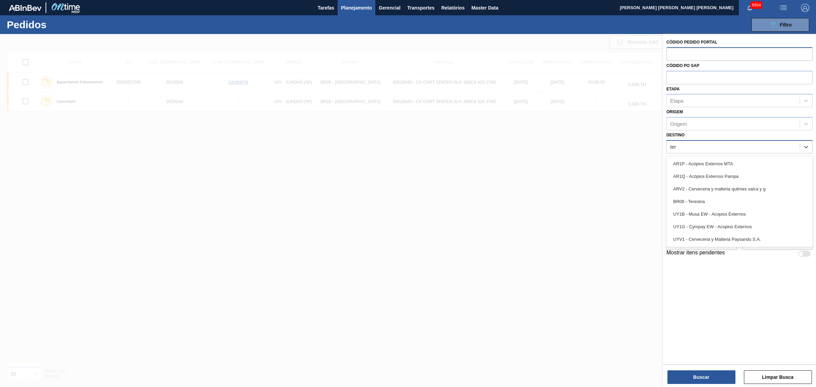
type input "tere"
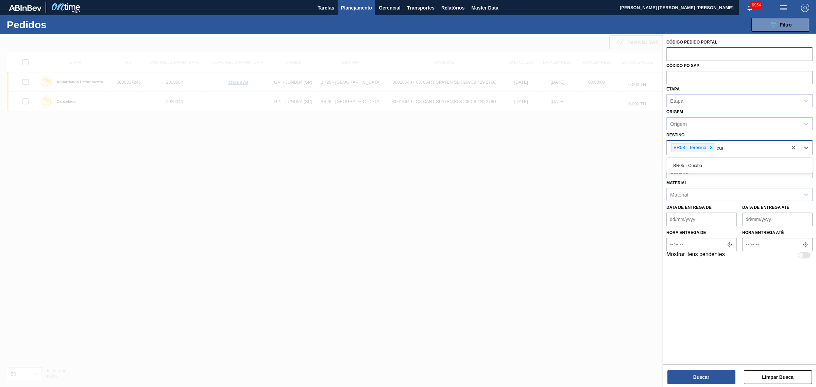
type input "cuia"
type input "cebra"
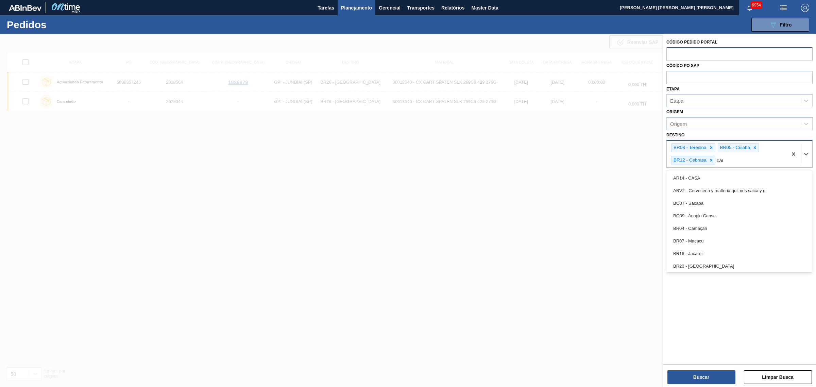
type input "cama"
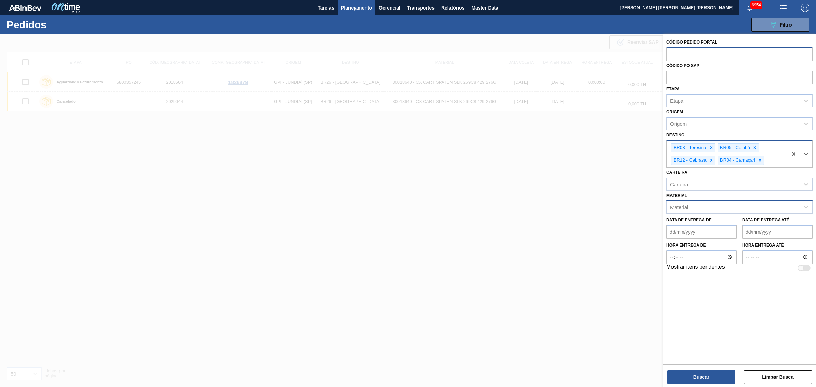
click at [711, 204] on div "Material" at bounding box center [733, 207] width 133 height 10
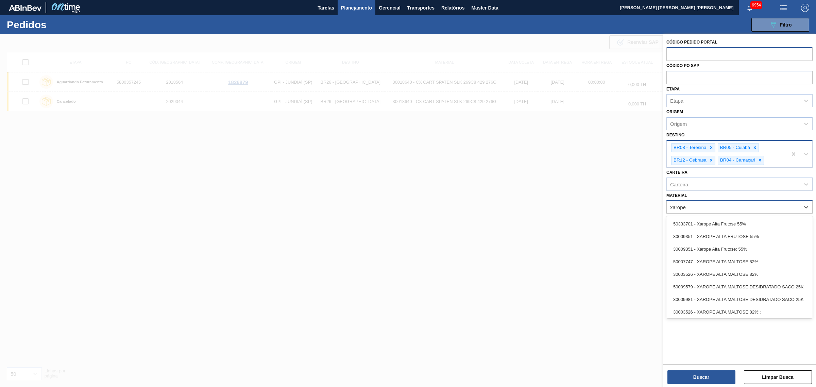
type input "xarope a"
click at [739, 271] on div "30003526 - XAROPE ALTA MALTOSE 82%" at bounding box center [740, 274] width 146 height 13
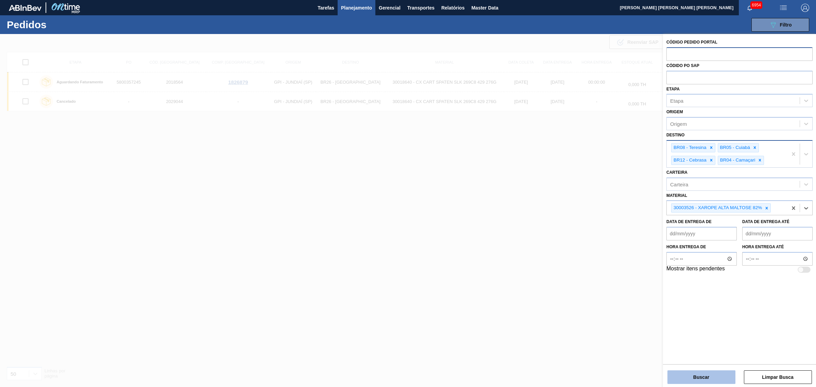
click at [720, 375] on button "Buscar" at bounding box center [702, 377] width 68 height 14
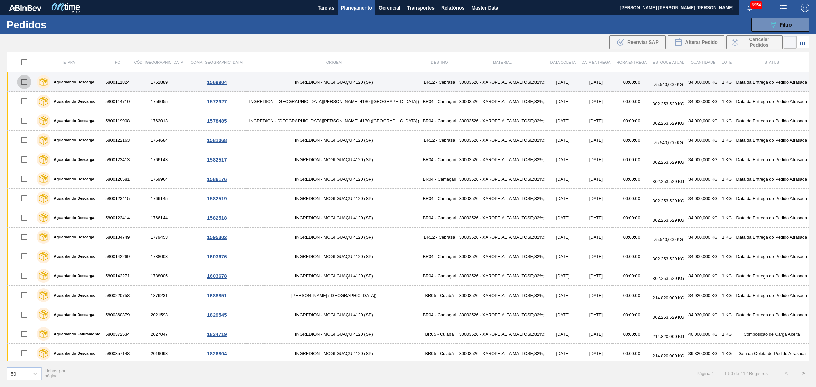
click at [23, 78] on input "checkbox" at bounding box center [24, 82] width 14 height 14
checkbox input "true"
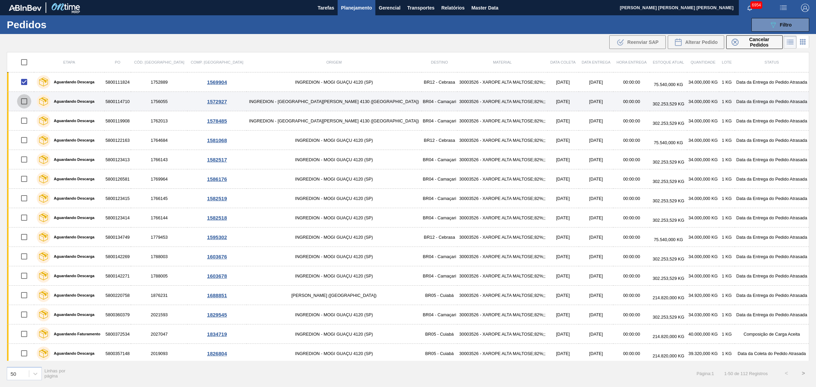
click at [28, 100] on input "checkbox" at bounding box center [24, 101] width 14 height 14
checkbox input "true"
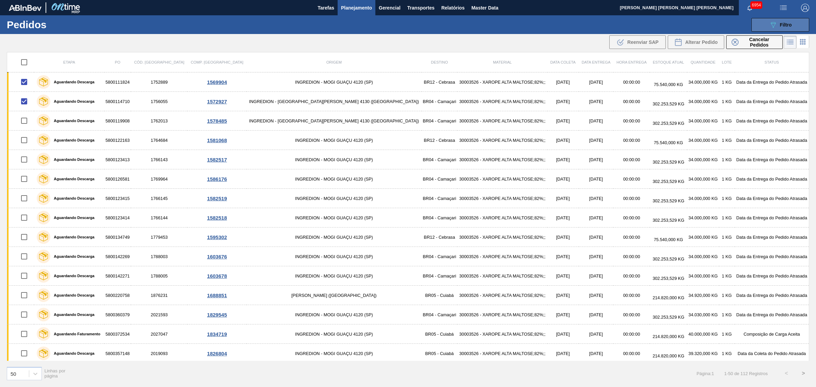
click at [767, 21] on button "089F7B8B-B2A5-4AFE-B5C0-19BA573D28AC Filtro" at bounding box center [781, 25] width 58 height 14
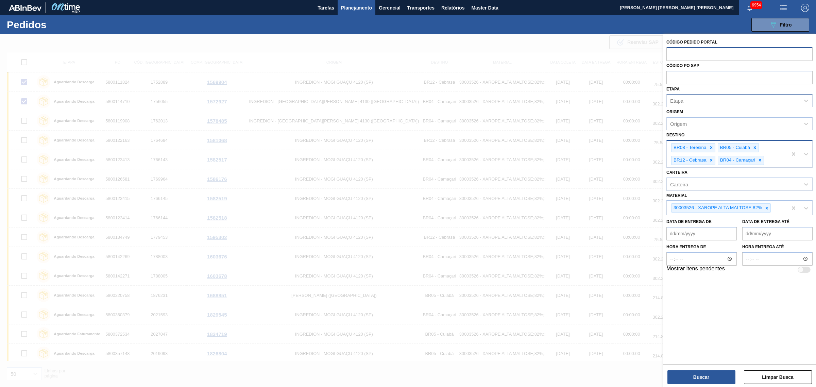
click at [701, 105] on div "Etapa" at bounding box center [733, 101] width 133 height 10
type input "p"
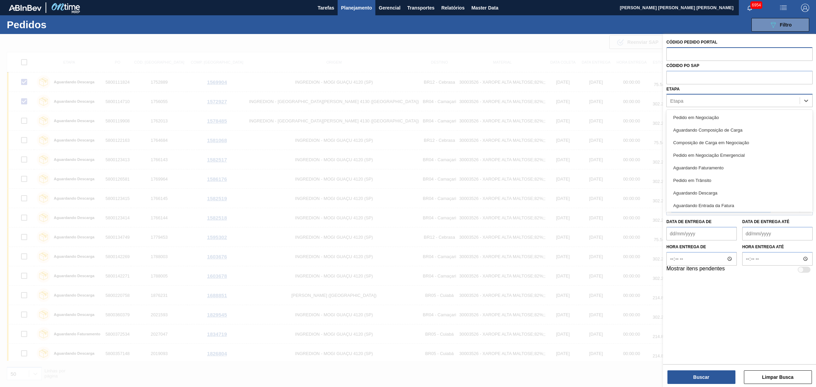
type input "c"
type input "pc s"
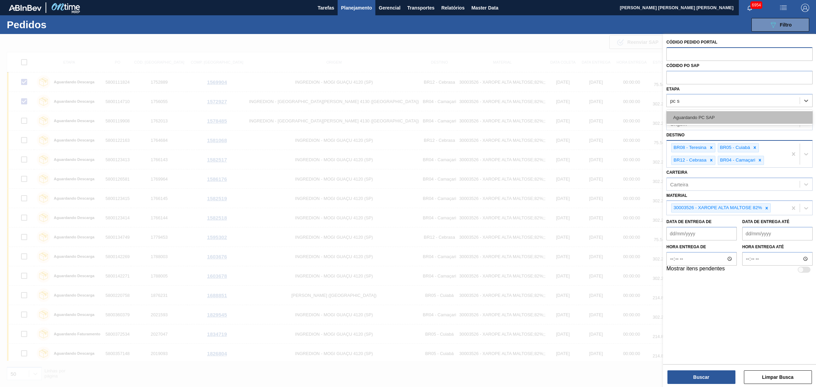
click at [712, 114] on div "Aguardando PC SAP" at bounding box center [740, 117] width 146 height 13
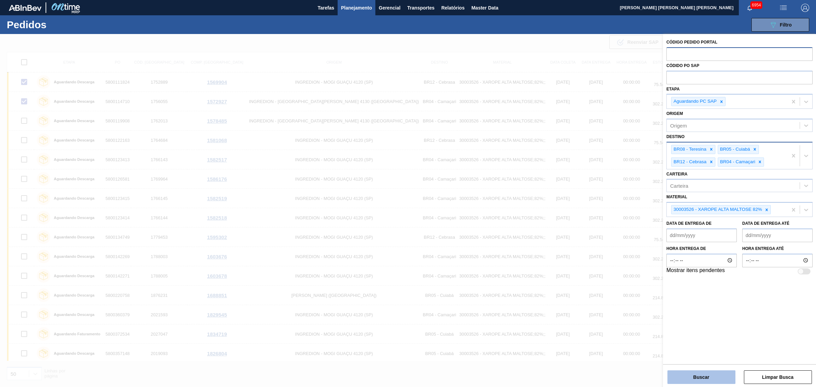
click at [716, 375] on button "Buscar" at bounding box center [702, 377] width 68 height 14
checkbox input "false"
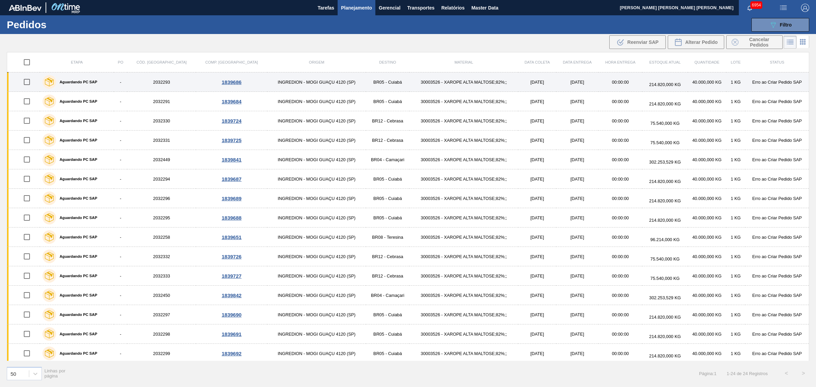
click at [28, 82] on input "checkbox" at bounding box center [27, 82] width 14 height 14
checkbox input "true"
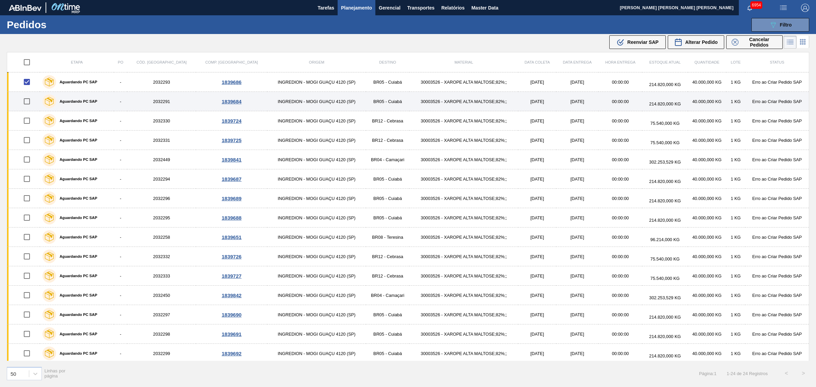
click at [30, 99] on input "checkbox" at bounding box center [27, 101] width 14 height 14
checkbox input "true"
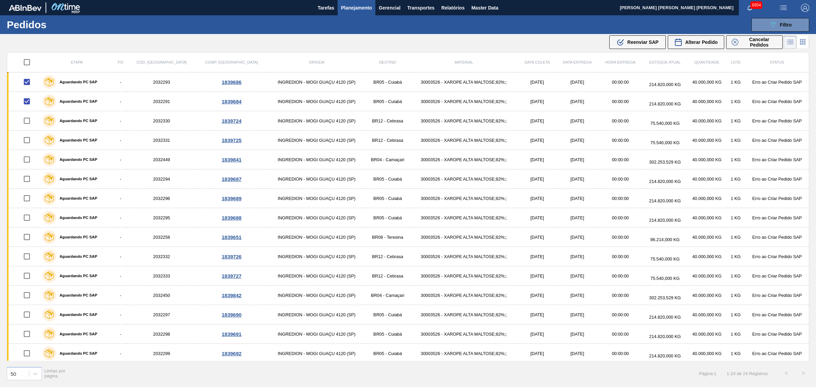
click at [641, 40] on span "Reenviar SAP" at bounding box center [643, 41] width 31 height 5
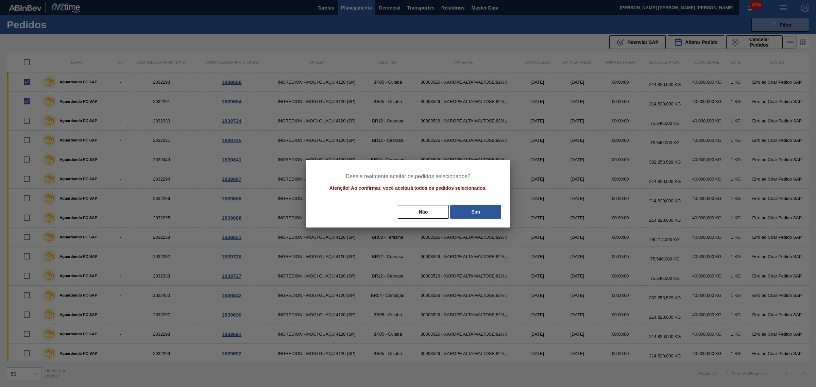
drag, startPoint x: 485, startPoint y: 207, endPoint x: 463, endPoint y: 208, distance: 22.1
click at [484, 208] on button "Sim" at bounding box center [475, 212] width 51 height 14
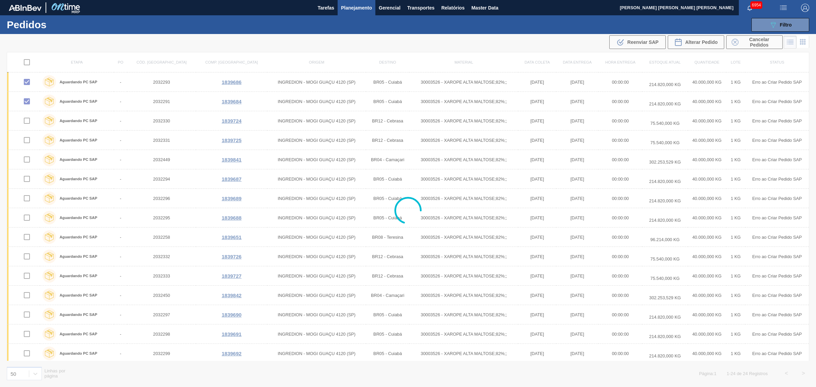
checkbox input "false"
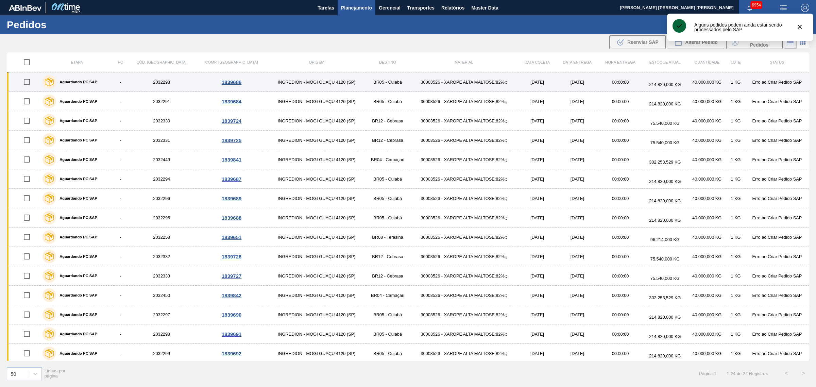
click at [28, 87] on input "checkbox" at bounding box center [27, 82] width 14 height 14
checkbox input "true"
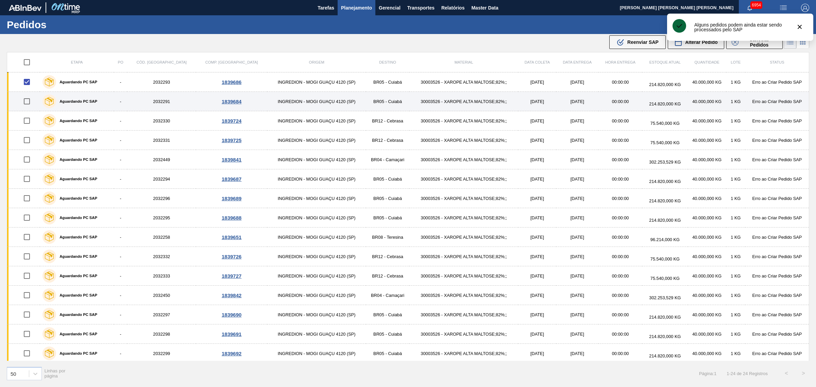
click at [31, 103] on input "checkbox" at bounding box center [27, 101] width 14 height 14
checkbox input "true"
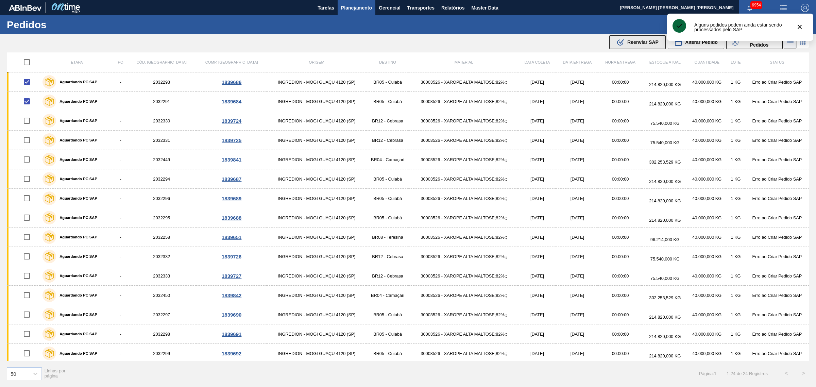
click at [621, 38] on icon ".b{fill:var(--color-action-default)}" at bounding box center [621, 42] width 8 height 8
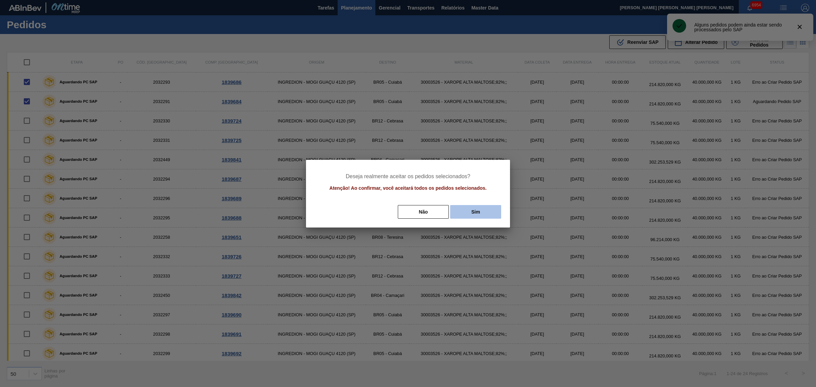
click at [480, 210] on button "Sim" at bounding box center [475, 212] width 51 height 14
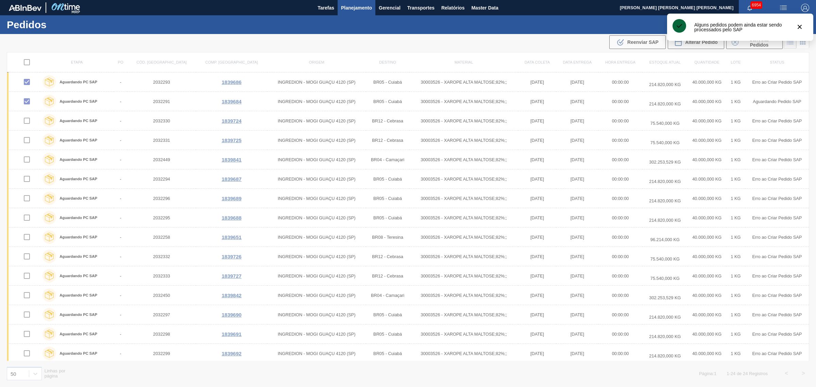
checkbox input "false"
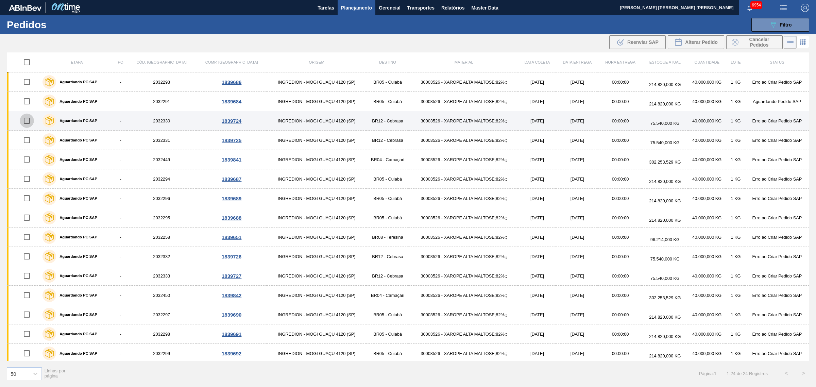
click at [24, 124] on input "checkbox" at bounding box center [27, 121] width 14 height 14
checkbox input "true"
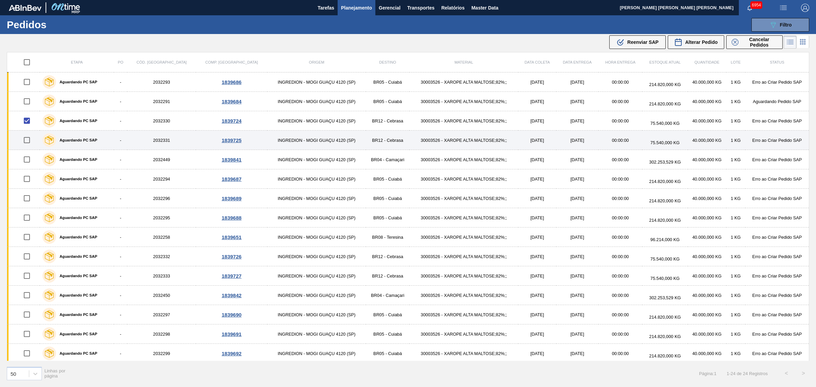
click at [30, 140] on input "checkbox" at bounding box center [27, 140] width 14 height 14
checkbox input "true"
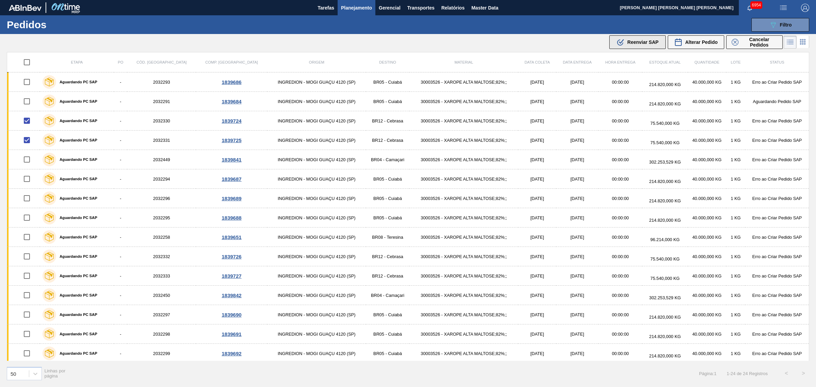
click at [639, 49] on button ".b{fill:var(--color-action-default)} Reenviar SAP" at bounding box center [638, 42] width 56 height 14
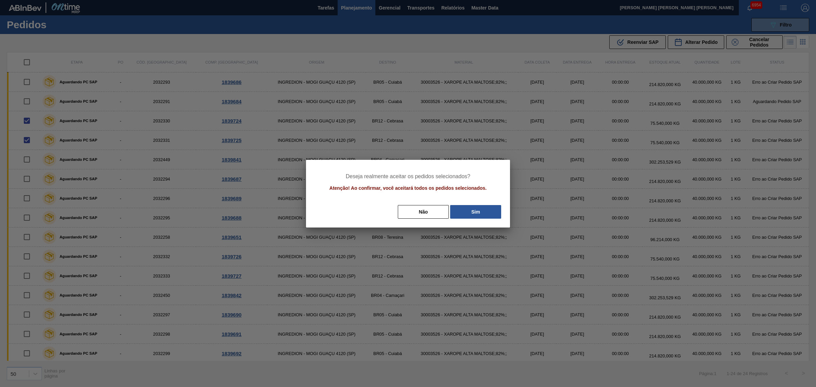
click at [484, 203] on div "Deseja realmente aceitar os pedidos selecionados? Atenção! Ao confirmar, você a…" at bounding box center [408, 194] width 204 height 68
click at [481, 208] on button "Sim" at bounding box center [475, 212] width 51 height 14
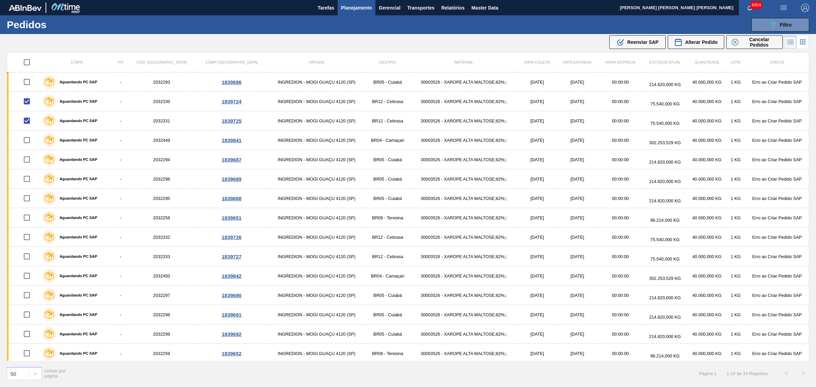
checkbox input "false"
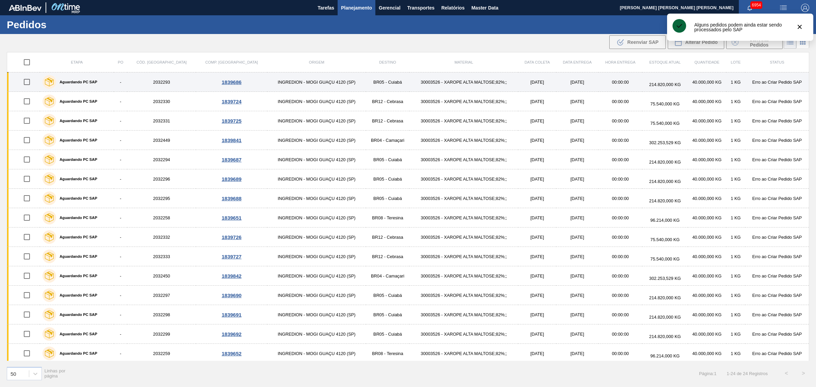
drag, startPoint x: 31, startPoint y: 82, endPoint x: 49, endPoint y: 82, distance: 18.7
click at [31, 82] on input "checkbox" at bounding box center [27, 82] width 14 height 14
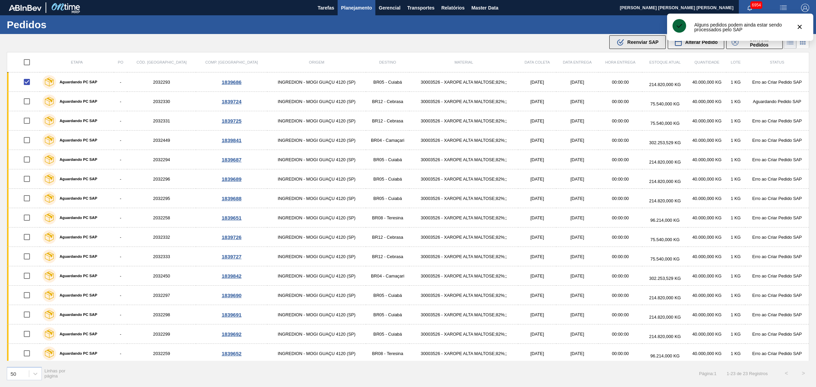
click at [622, 47] on button ".b{fill:var(--color-action-default)} Reenviar SAP" at bounding box center [638, 42] width 56 height 14
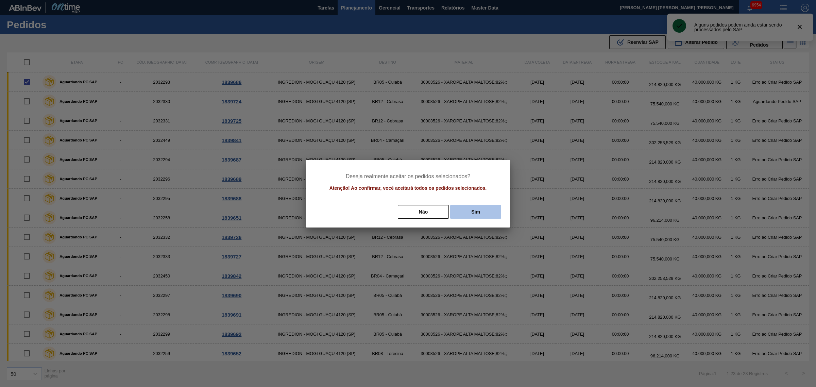
click at [488, 208] on button "Sim" at bounding box center [475, 212] width 51 height 14
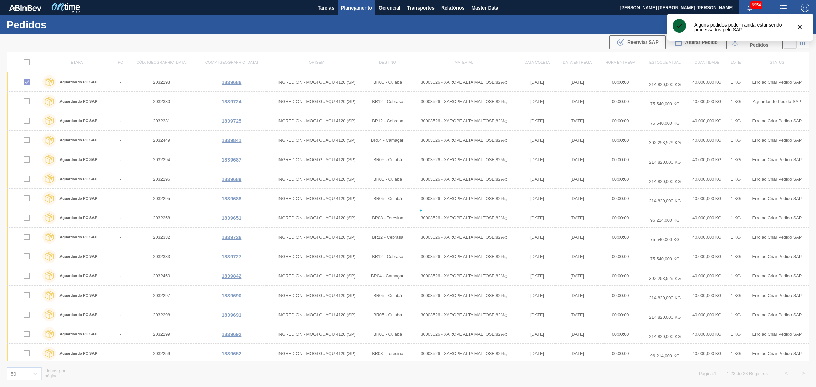
checkbox input "false"
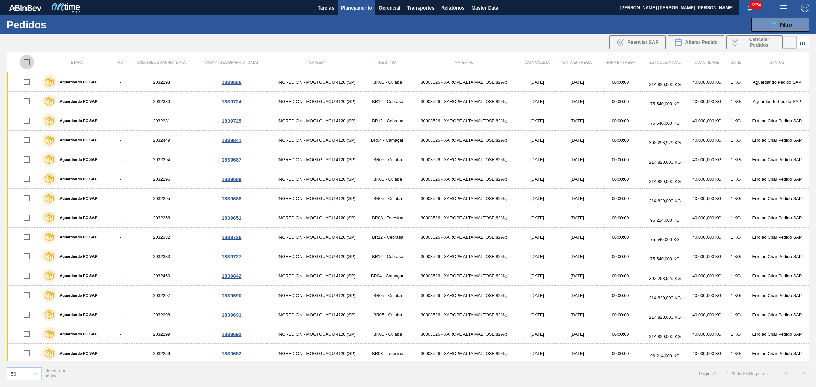
click at [31, 61] on input "checkbox" at bounding box center [27, 62] width 14 height 14
checkbox input "true"
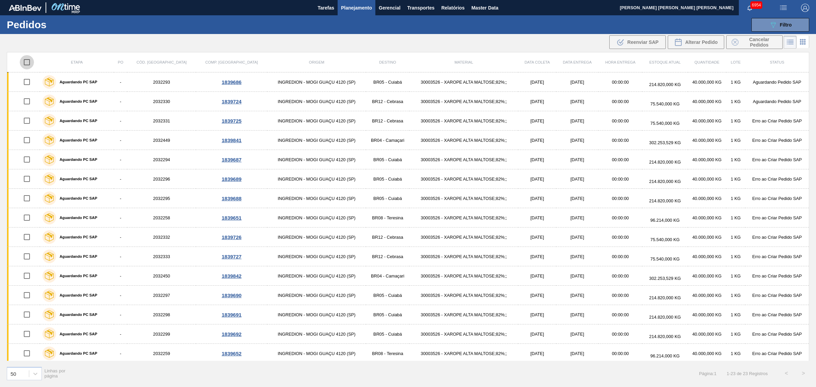
checkbox input "true"
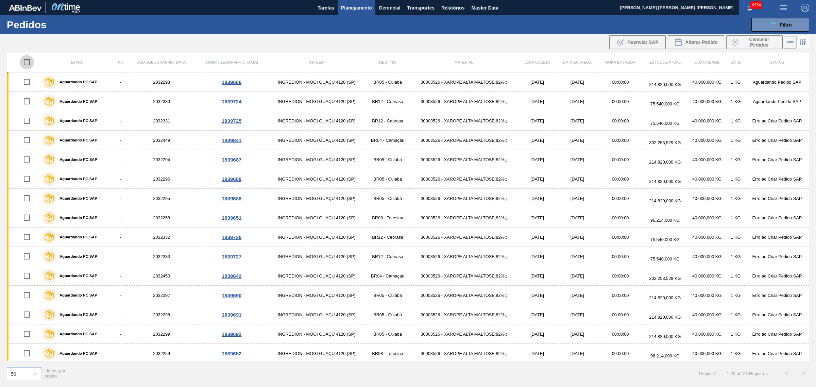
checkbox input "true"
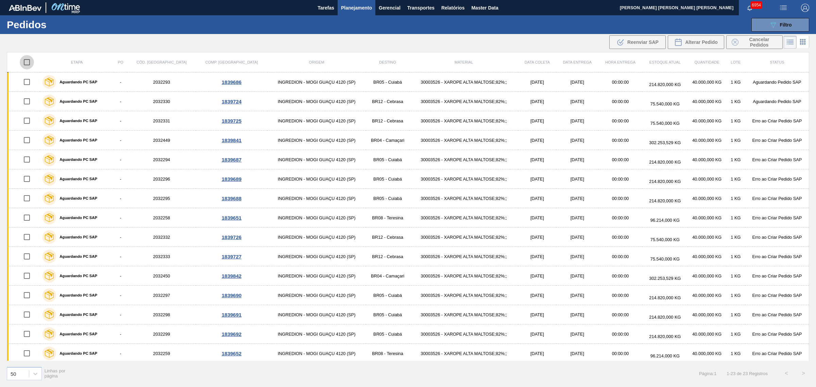
checkbox input "true"
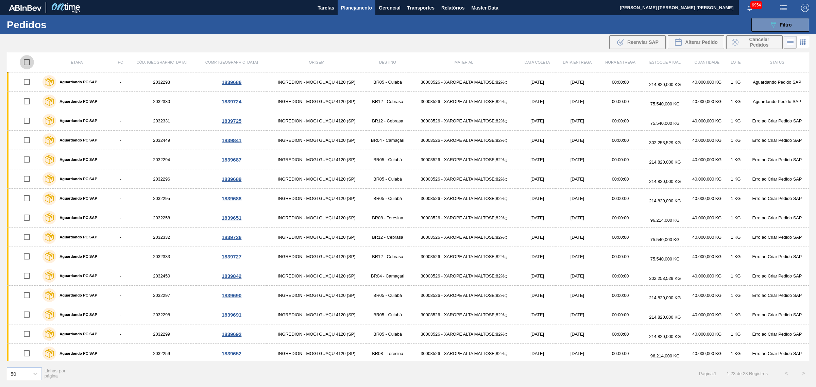
checkbox input "true"
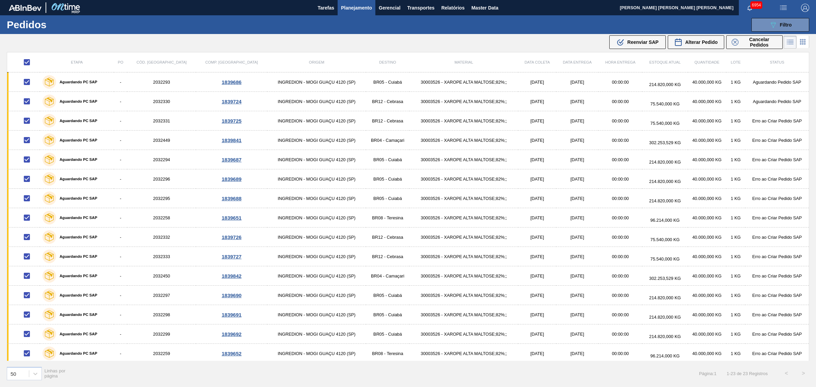
click at [26, 62] on input "checkbox" at bounding box center [27, 62] width 14 height 14
checkbox input "false"
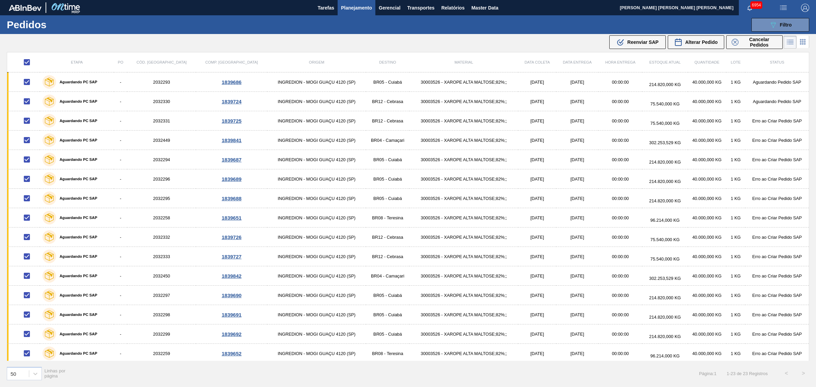
checkbox input "false"
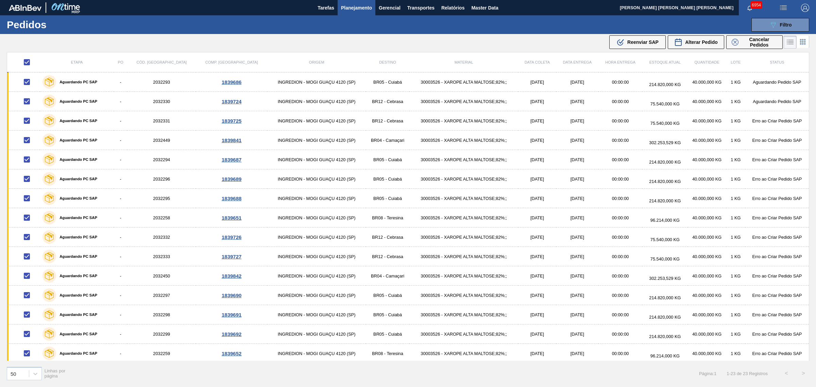
checkbox input "false"
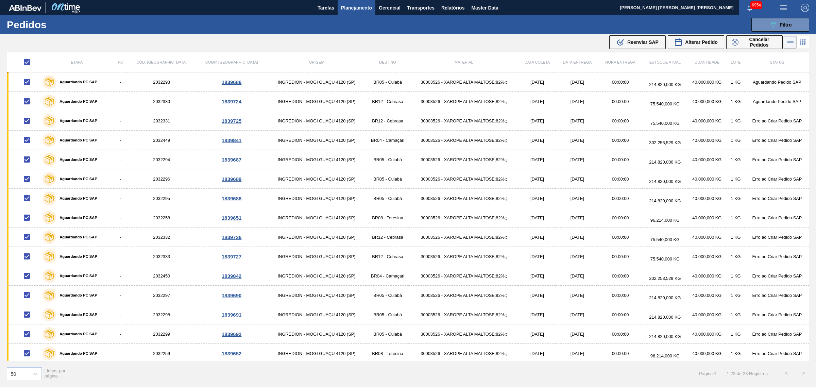
checkbox input "false"
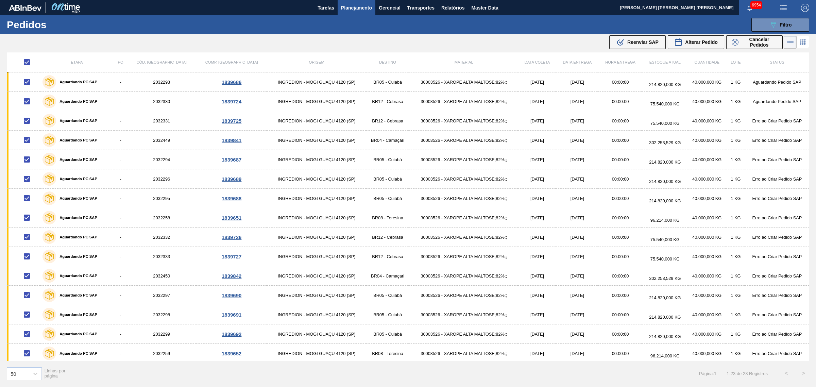
checkbox input "false"
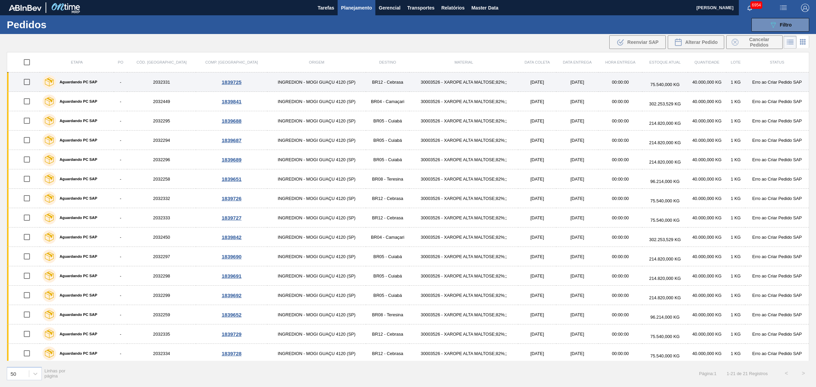
click at [25, 80] on input "checkbox" at bounding box center [27, 82] width 14 height 14
checkbox input "true"
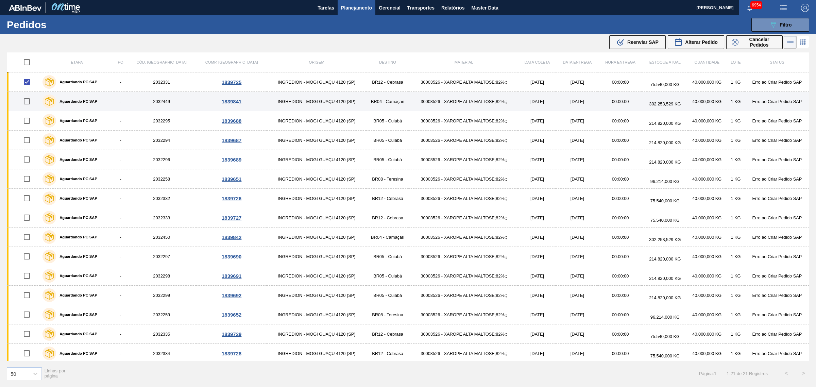
click at [28, 103] on input "checkbox" at bounding box center [27, 101] width 14 height 14
checkbox input "true"
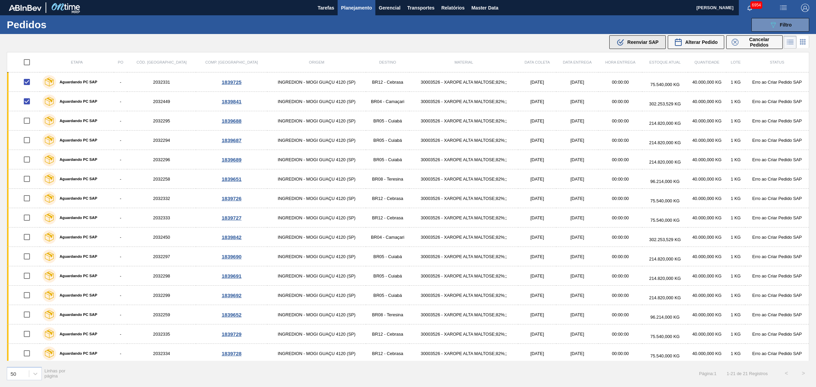
click at [651, 42] on span "Reenviar SAP" at bounding box center [643, 41] width 31 height 5
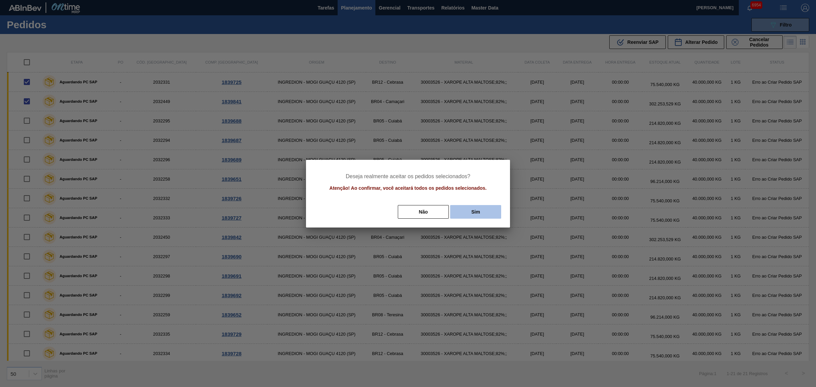
click at [495, 208] on button "Sim" at bounding box center [475, 212] width 51 height 14
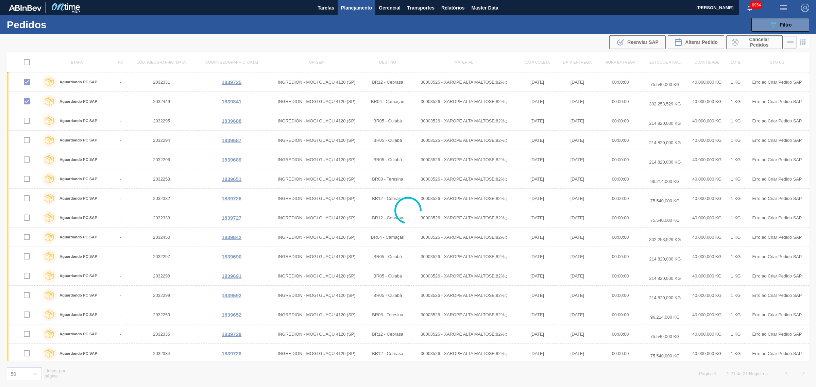
checkbox input "false"
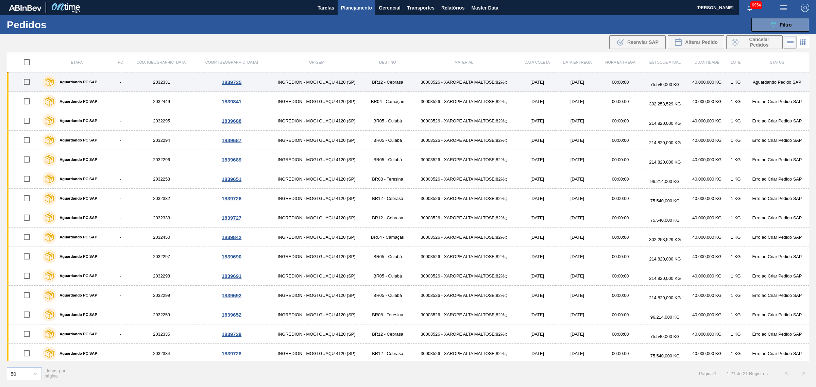
click at [29, 82] on input "checkbox" at bounding box center [27, 82] width 14 height 14
checkbox input "true"
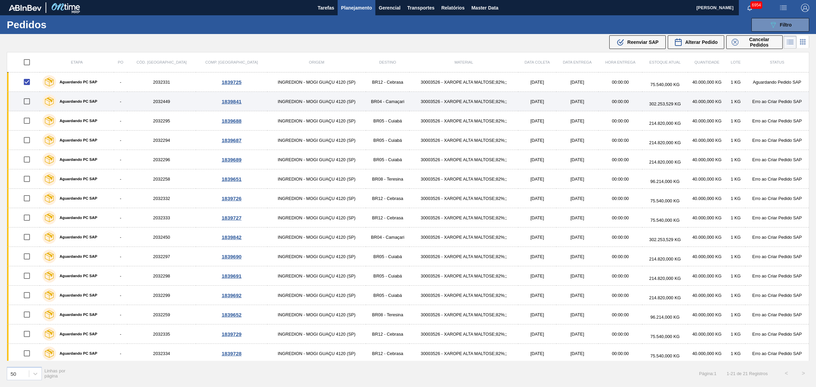
click at [29, 111] on td at bounding box center [23, 101] width 33 height 19
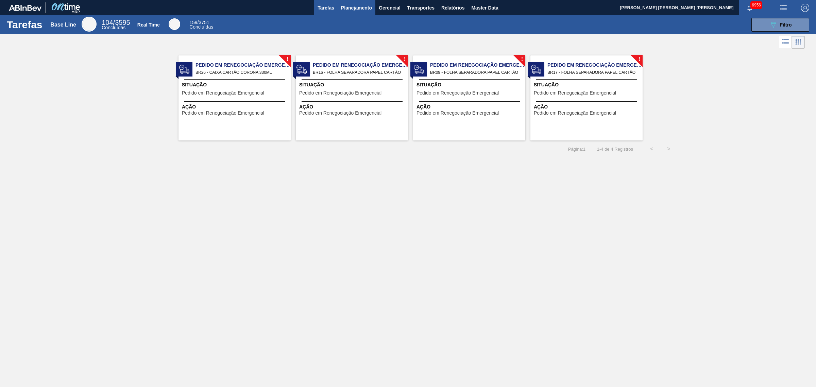
click at [352, 8] on span "Planejamento" at bounding box center [356, 8] width 31 height 8
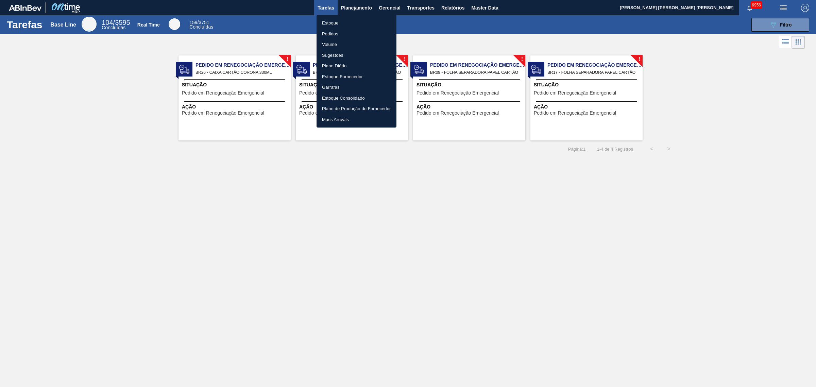
click at [338, 32] on li "Pedidos" at bounding box center [357, 34] width 80 height 11
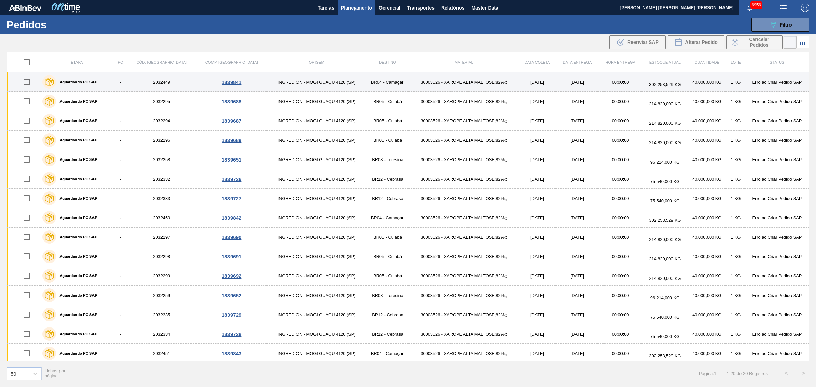
drag, startPoint x: 30, startPoint y: 82, endPoint x: 31, endPoint y: 89, distance: 7.9
click at [30, 82] on input "checkbox" at bounding box center [27, 82] width 14 height 14
checkbox input "true"
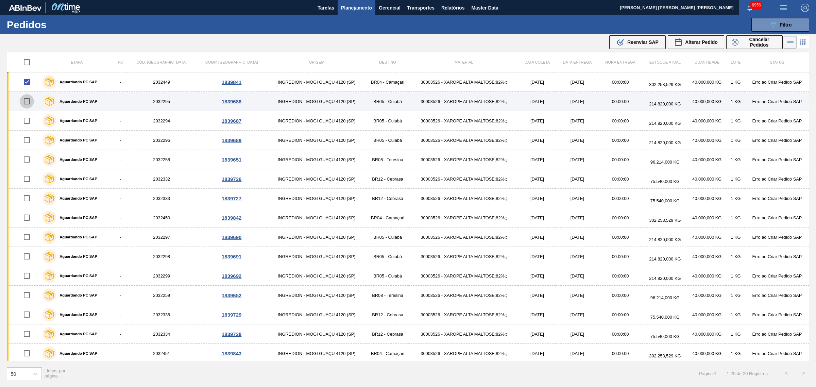
click at [30, 102] on input "checkbox" at bounding box center [27, 101] width 14 height 14
checkbox input "true"
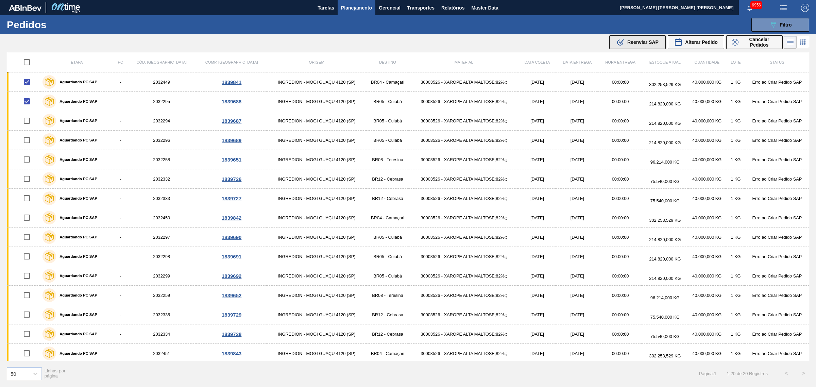
click at [649, 41] on span "Reenviar SAP" at bounding box center [643, 41] width 31 height 5
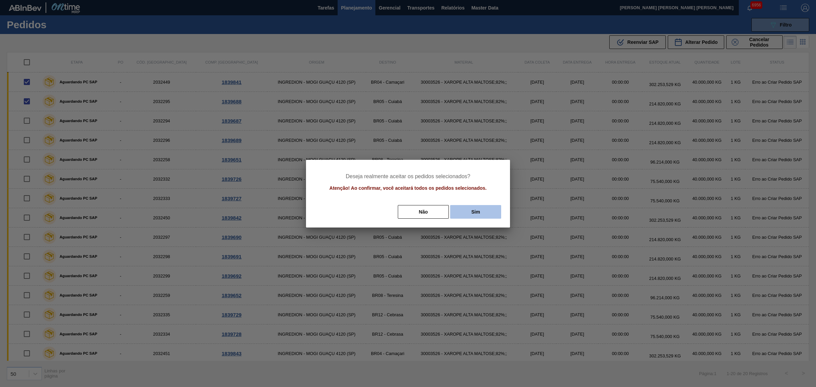
click at [488, 211] on button "Sim" at bounding box center [475, 212] width 51 height 14
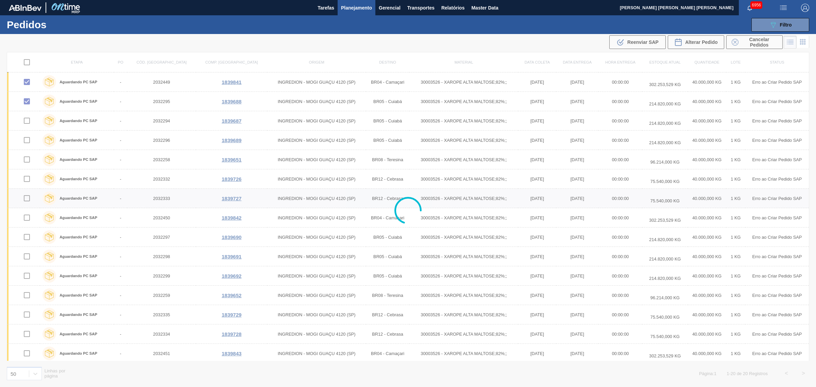
checkbox input "false"
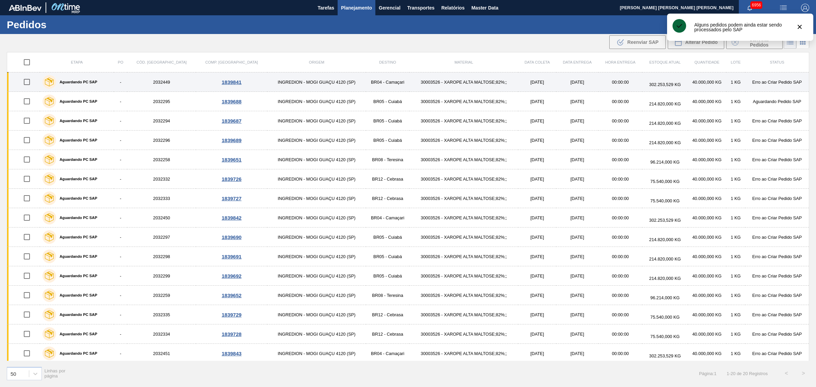
click at [30, 83] on input "checkbox" at bounding box center [27, 82] width 14 height 14
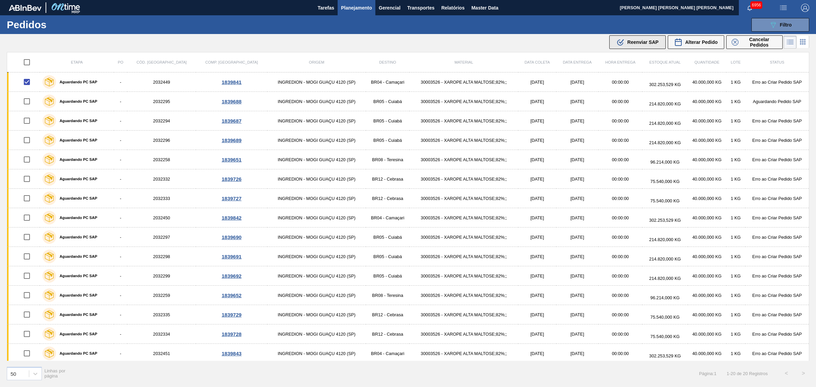
click at [620, 47] on button ".b{fill:var(--color-action-default)} Reenviar SAP" at bounding box center [638, 42] width 56 height 14
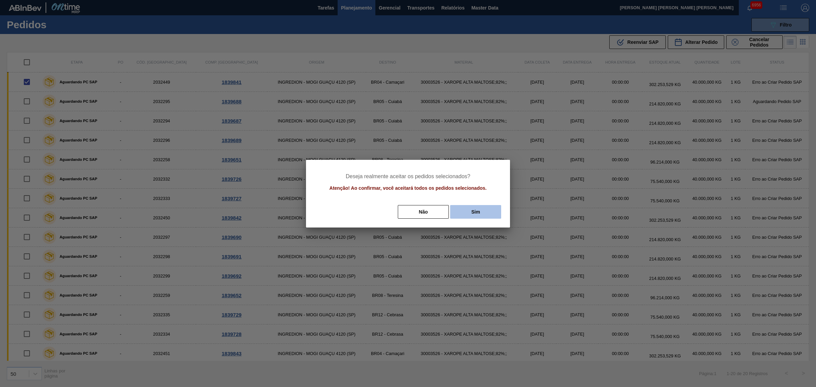
click at [483, 208] on button "Sim" at bounding box center [475, 212] width 51 height 14
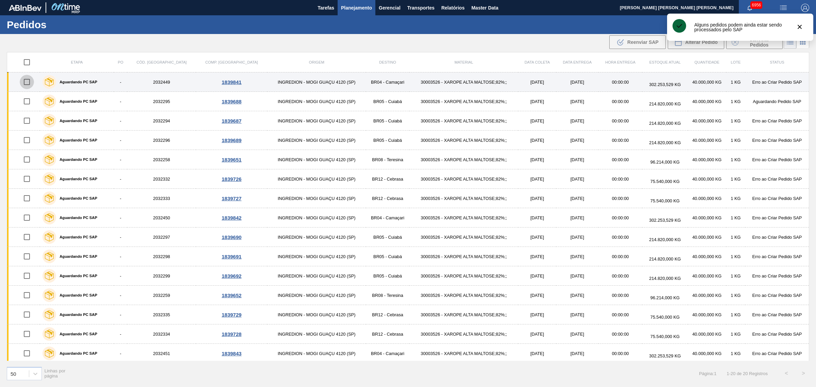
click at [27, 83] on input "checkbox" at bounding box center [27, 82] width 14 height 14
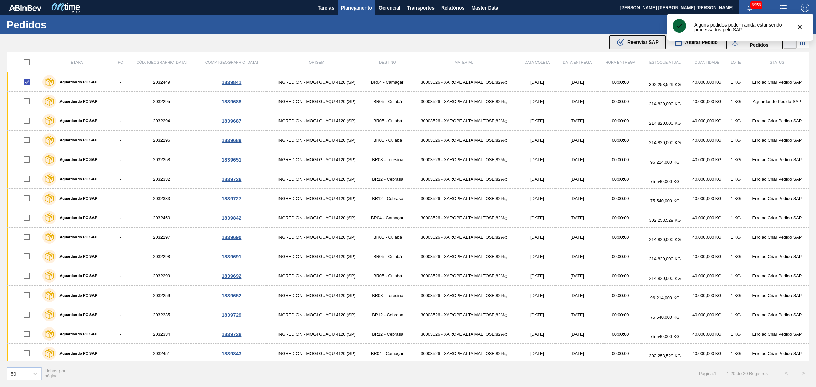
click at [640, 43] on span "Reenviar SAP" at bounding box center [643, 41] width 31 height 5
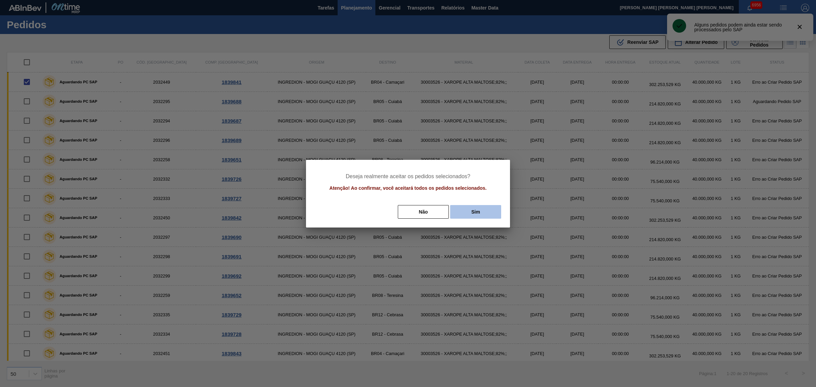
click at [499, 206] on button "Sim" at bounding box center [475, 212] width 51 height 14
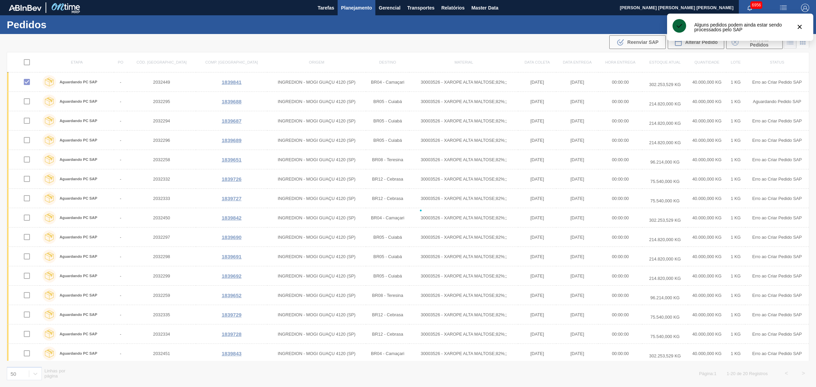
checkbox input "false"
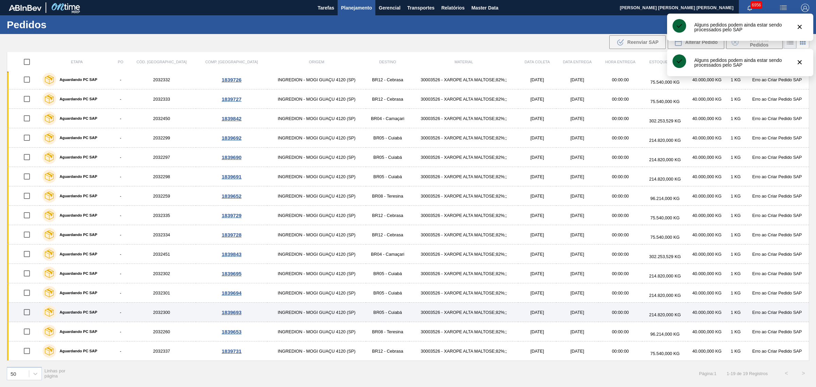
scroll to position [81, 0]
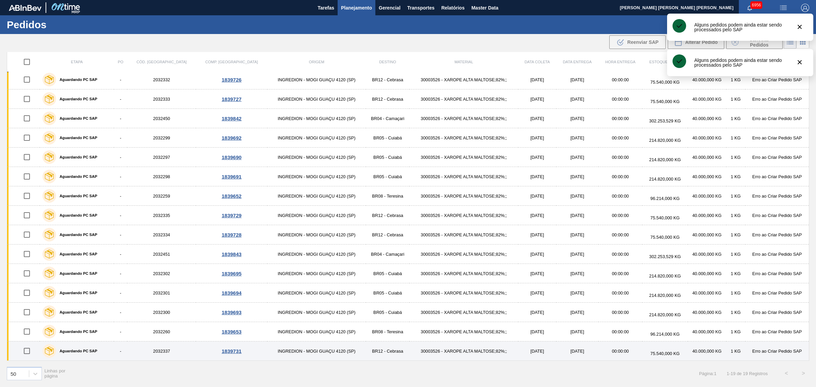
click at [29, 350] on input "checkbox" at bounding box center [27, 351] width 14 height 14
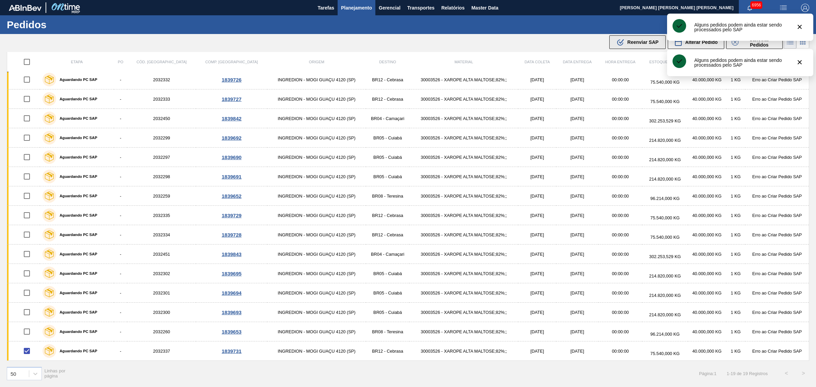
click at [642, 45] on div ".b{fill:var(--color-action-default)} Reenviar SAP" at bounding box center [638, 42] width 42 height 8
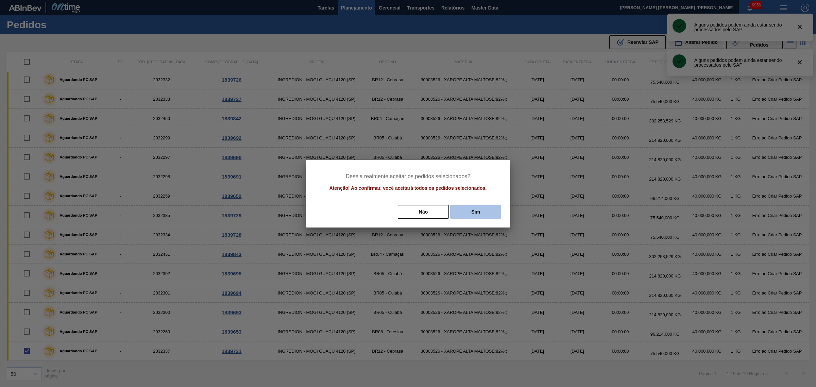
click at [470, 205] on button "Sim" at bounding box center [475, 212] width 51 height 14
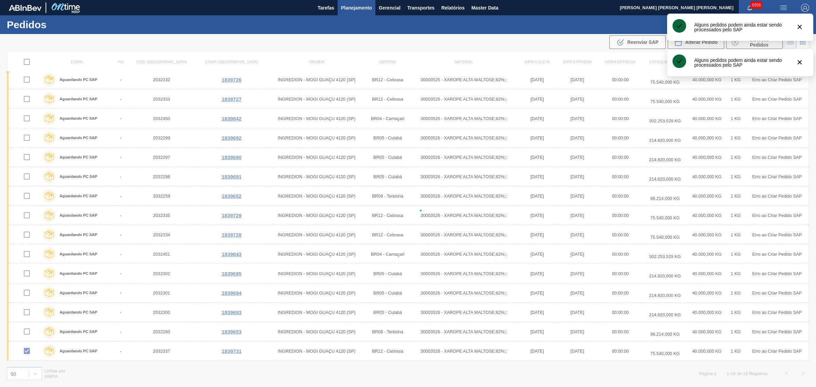
checkbox input "false"
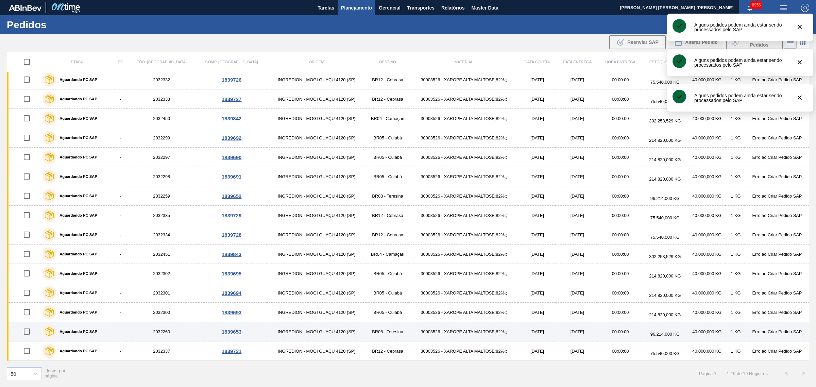
click at [25, 333] on input "checkbox" at bounding box center [27, 332] width 14 height 14
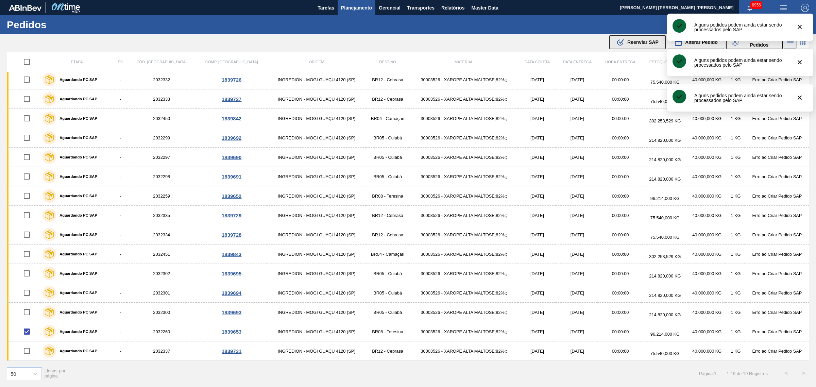
click at [634, 42] on span "Reenviar SAP" at bounding box center [643, 41] width 31 height 5
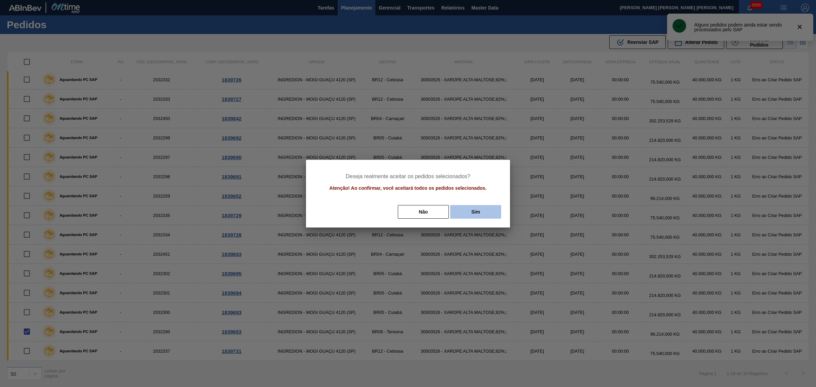
click at [471, 215] on button "Sim" at bounding box center [475, 212] width 51 height 14
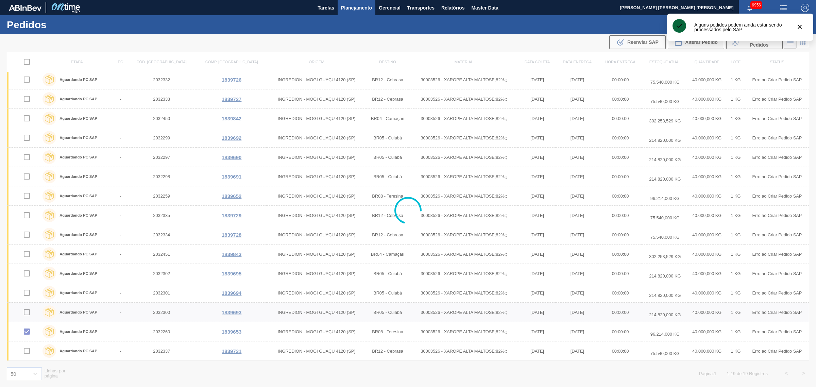
checkbox input "false"
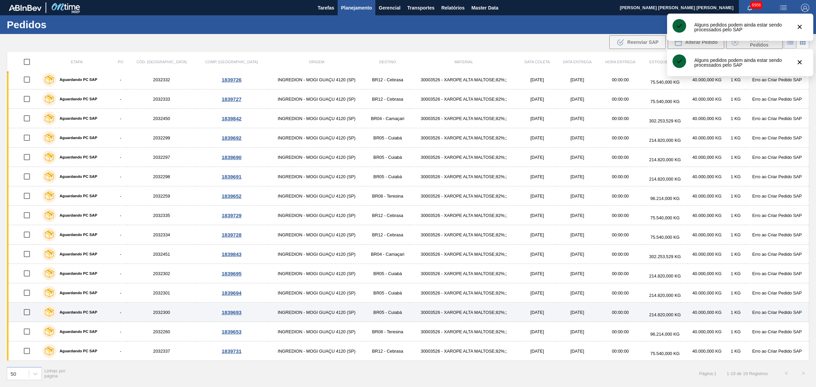
click at [28, 311] on input "checkbox" at bounding box center [27, 312] width 14 height 14
checkbox input "true"
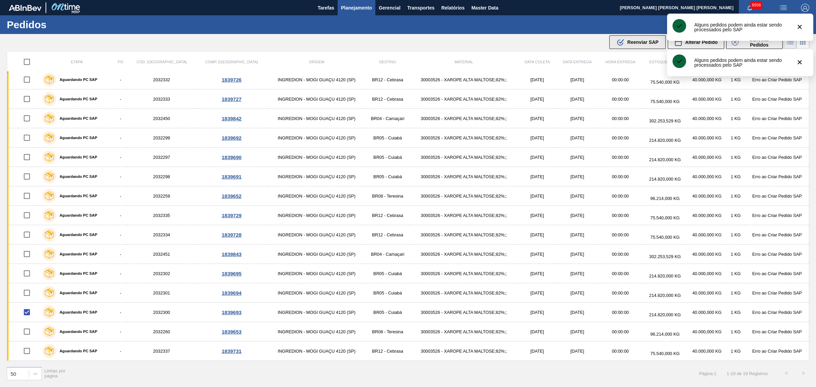
click at [630, 48] on button ".b{fill:var(--color-action-default)} Reenviar SAP" at bounding box center [638, 42] width 56 height 14
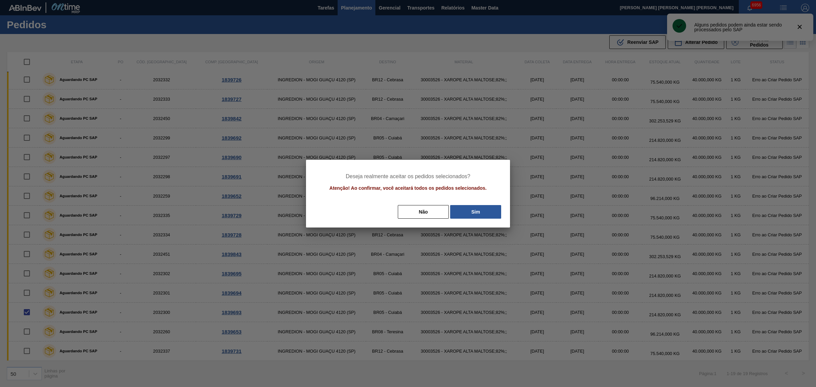
drag, startPoint x: 488, startPoint y: 208, endPoint x: 335, endPoint y: 228, distance: 154.4
click at [486, 209] on button "Sim" at bounding box center [475, 212] width 51 height 14
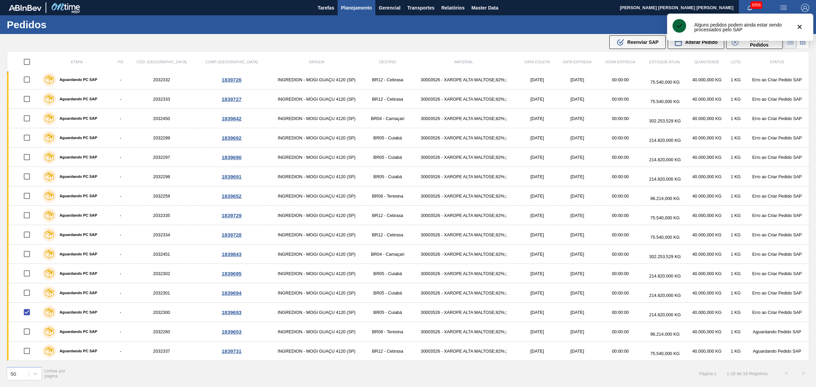
scroll to position [62, 0]
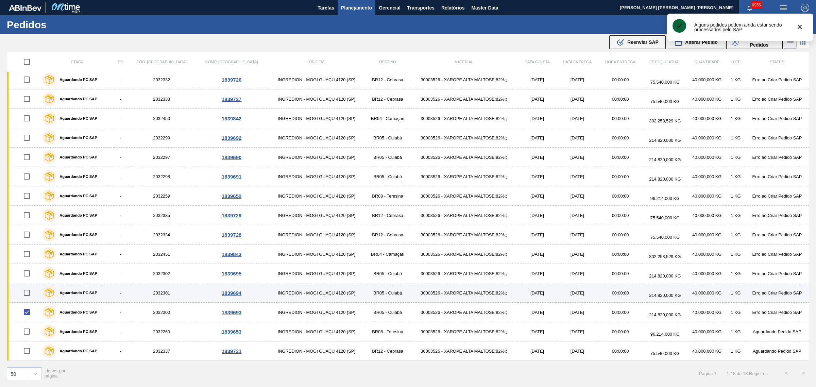
click at [30, 292] on input "checkbox" at bounding box center [27, 293] width 14 height 14
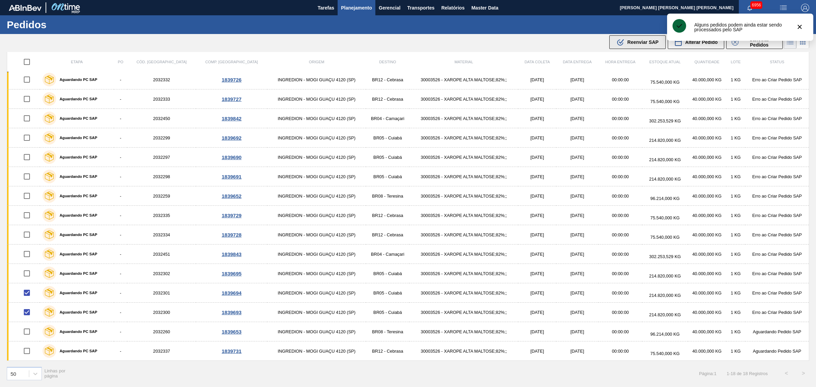
click at [631, 44] on span "Reenviar SAP" at bounding box center [643, 41] width 31 height 5
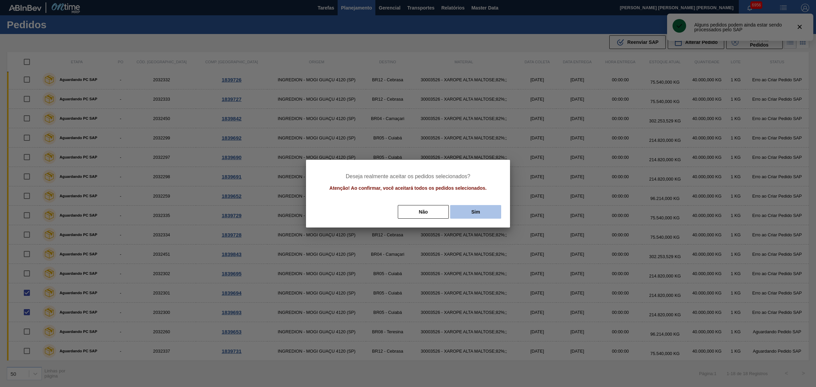
click at [494, 206] on button "Sim" at bounding box center [475, 212] width 51 height 14
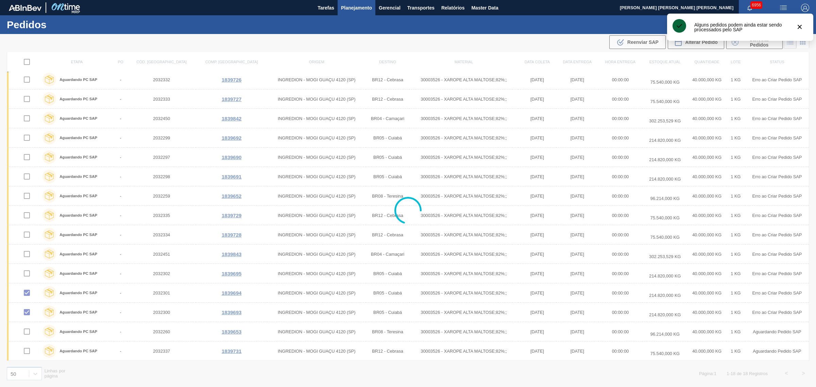
checkbox input "false"
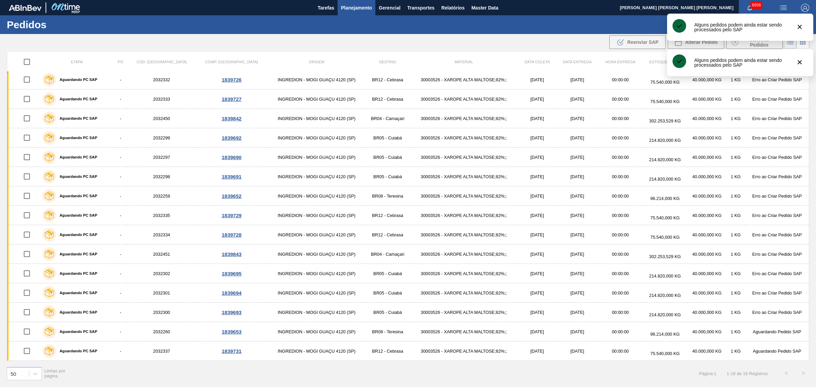
scroll to position [23, 0]
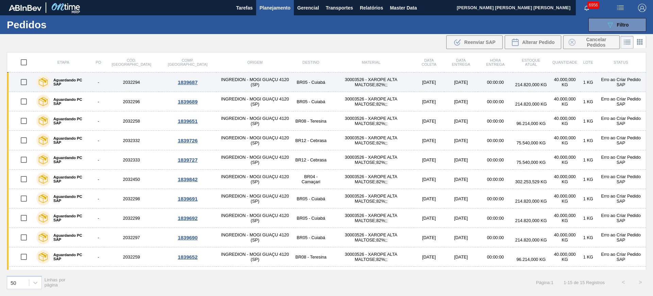
click at [25, 82] on input "checkbox" at bounding box center [24, 82] width 14 height 14
checkbox input "true"
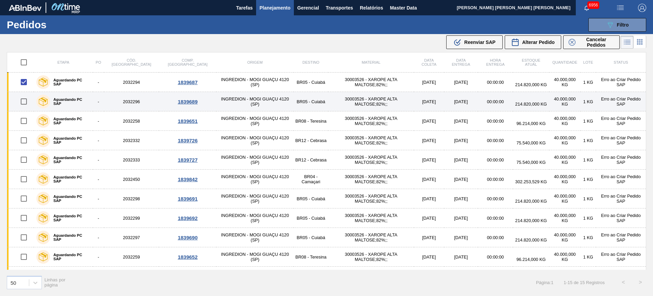
click at [26, 101] on input "checkbox" at bounding box center [24, 101] width 14 height 14
checkbox input "true"
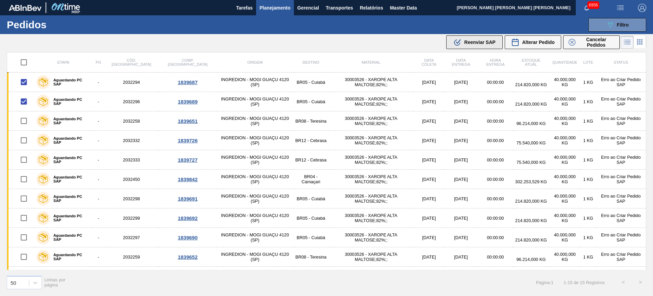
click at [494, 41] on span "Reenviar SAP" at bounding box center [479, 41] width 31 height 5
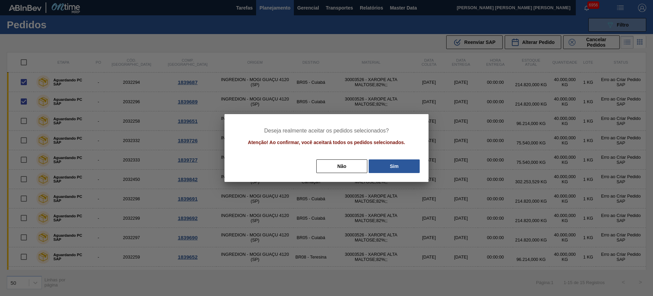
click at [395, 164] on button "Sim" at bounding box center [394, 166] width 51 height 14
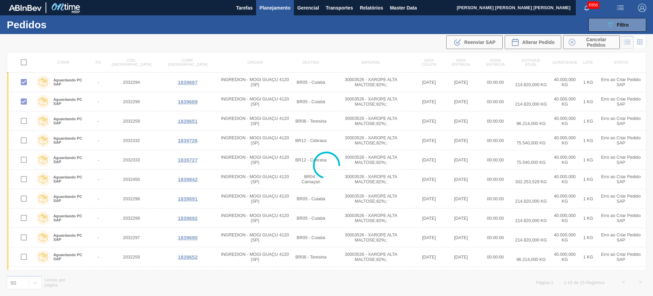
checkbox input "false"
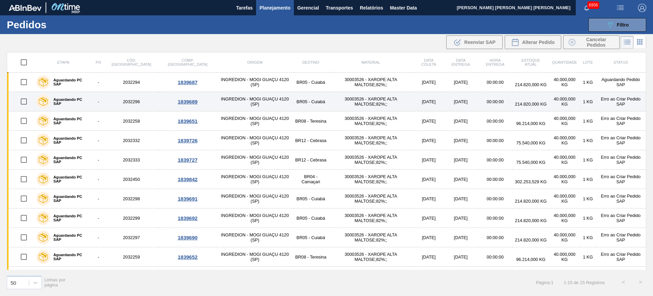
drag, startPoint x: 24, startPoint y: 81, endPoint x: 25, endPoint y: 93, distance: 12.3
click at [24, 81] on input "checkbox" at bounding box center [24, 82] width 14 height 14
checkbox input "true"
click at [26, 99] on input "checkbox" at bounding box center [24, 101] width 14 height 14
checkbox input "true"
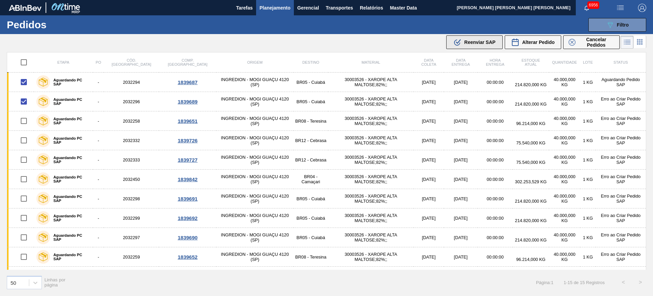
click at [461, 44] on icon ".b{fill:var(--color-action-default)}" at bounding box center [457, 42] width 8 height 8
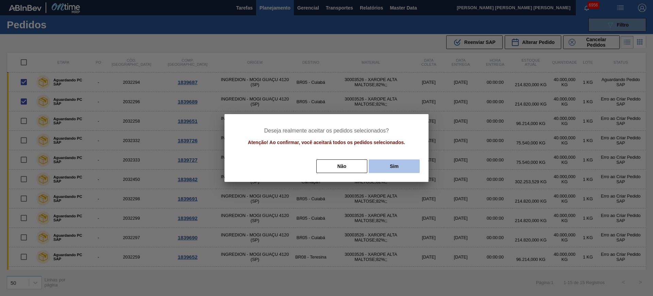
click at [406, 163] on button "Sim" at bounding box center [394, 166] width 51 height 14
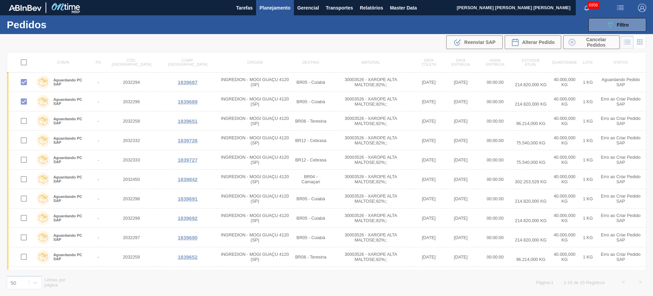
checkbox input "false"
